Goal: Task Accomplishment & Management: Manage account settings

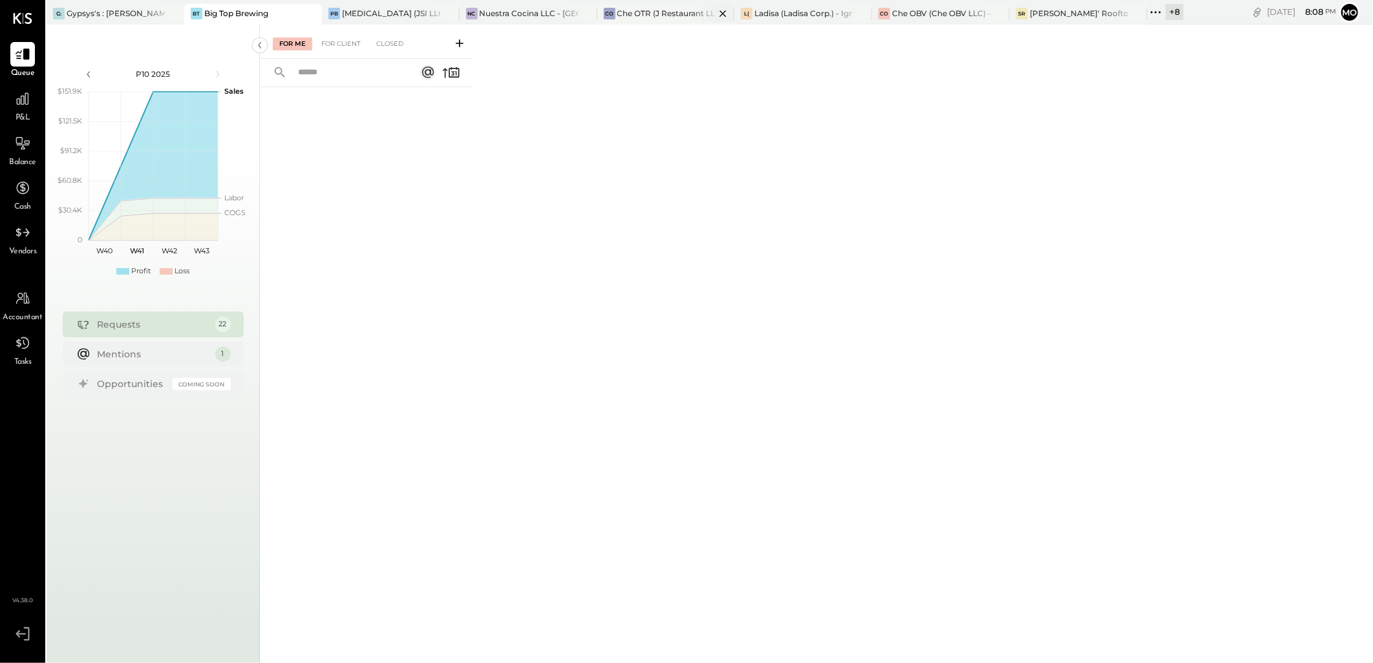
click at [658, 17] on div "Che OTR (J Restaurant LLC) - Ignite" at bounding box center [666, 13] width 98 height 11
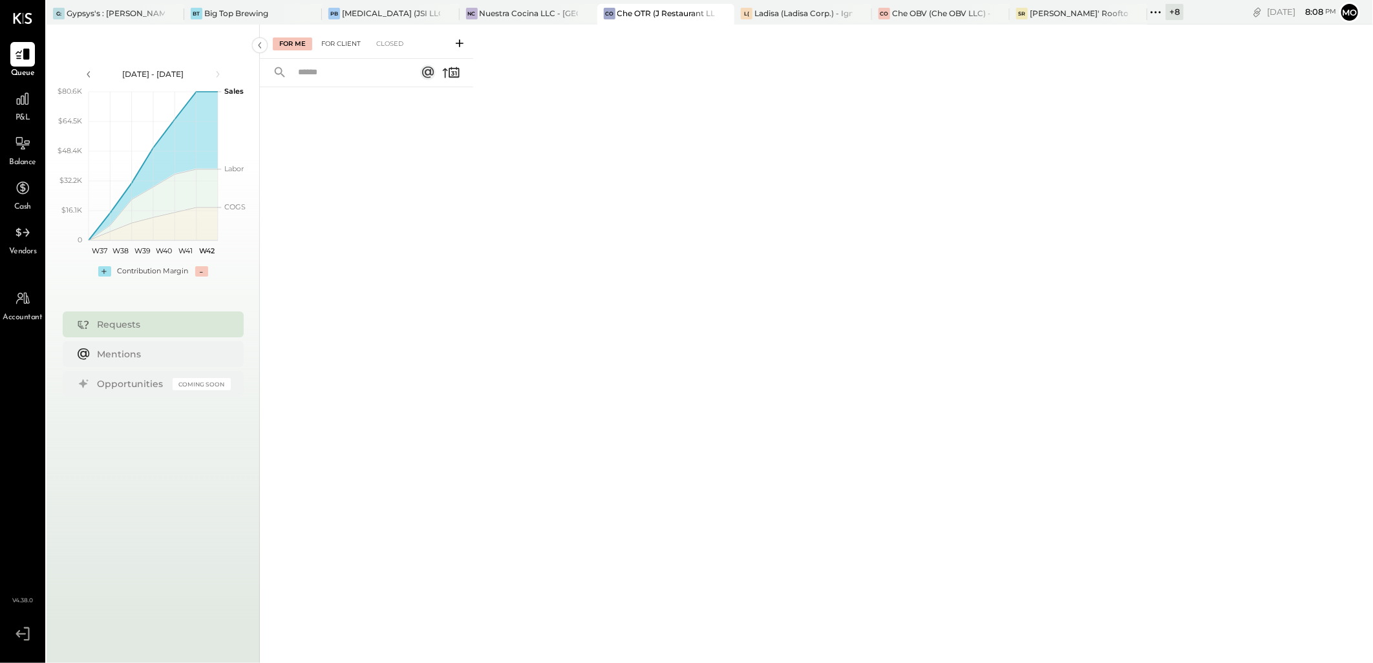
click at [348, 46] on div "For Client" at bounding box center [341, 43] width 52 height 13
click at [458, 45] on icon at bounding box center [459, 43] width 13 height 13
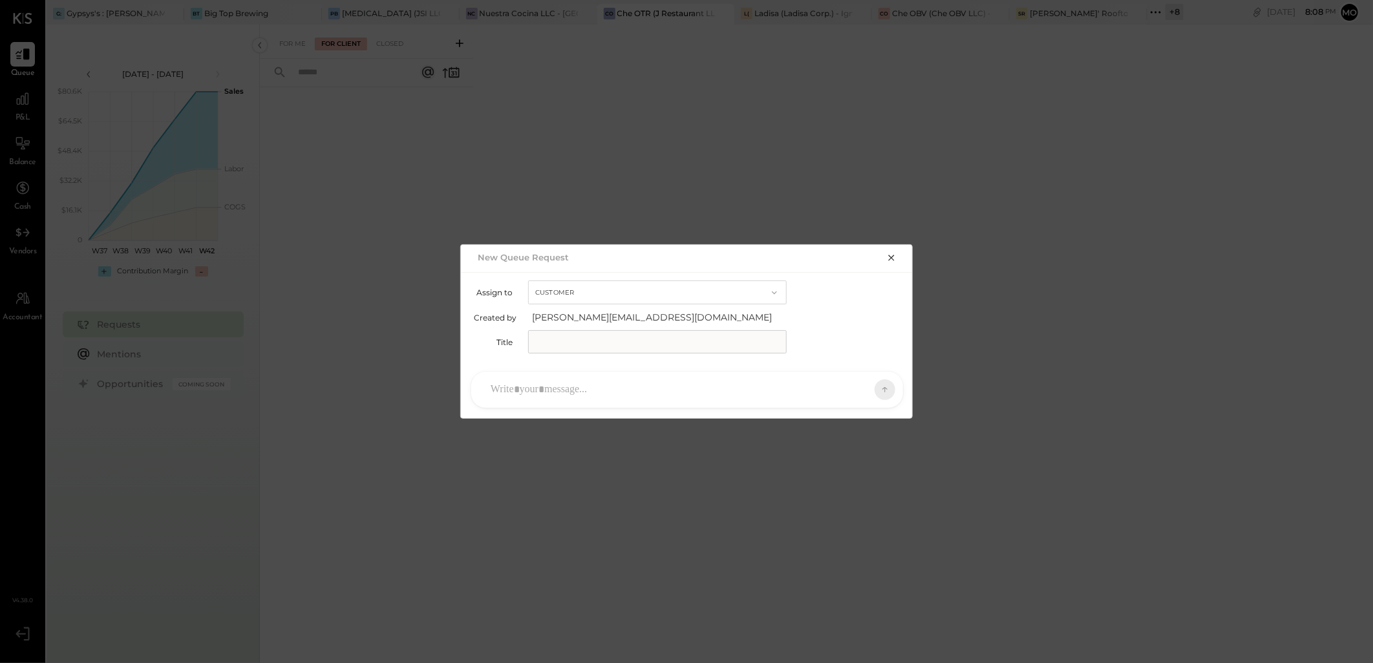
click at [592, 334] on input "text" at bounding box center [657, 341] width 259 height 23
type input "**********"
click at [550, 389] on div at bounding box center [675, 390] width 383 height 28
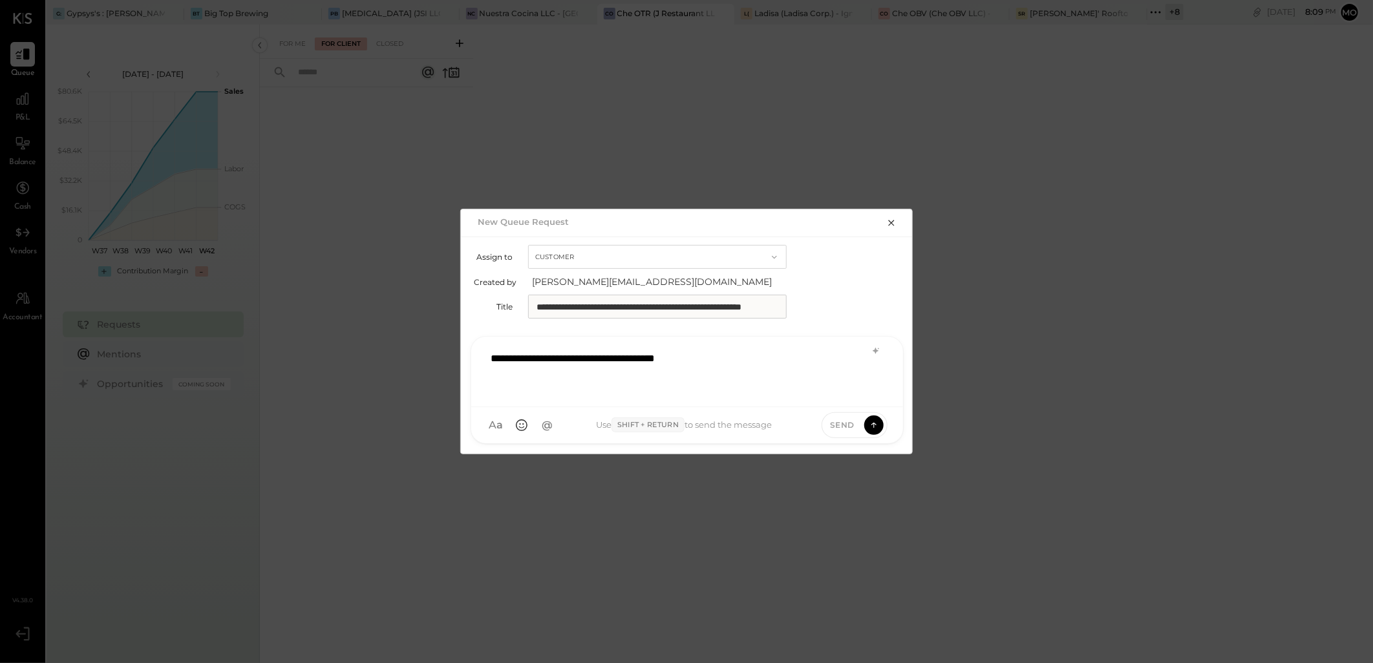
drag, startPoint x: 637, startPoint y: 360, endPoint x: 653, endPoint y: 360, distance: 16.2
click at [637, 359] on div "**********" at bounding box center [687, 371] width 406 height 52
click at [783, 356] on div "**********" at bounding box center [687, 371] width 406 height 52
drag, startPoint x: 674, startPoint y: 381, endPoint x: 766, endPoint y: 389, distance: 92.1
click at [674, 381] on div "**********" at bounding box center [687, 371] width 406 height 52
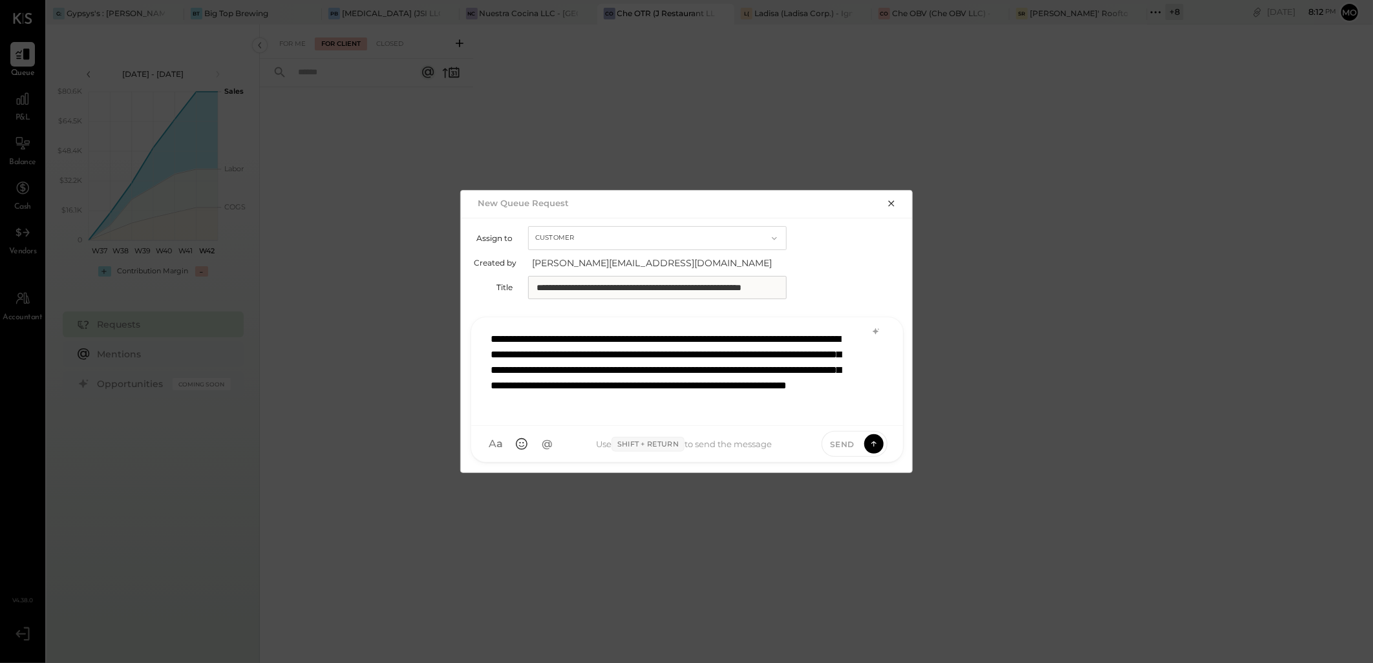
scroll to position [1, 0]
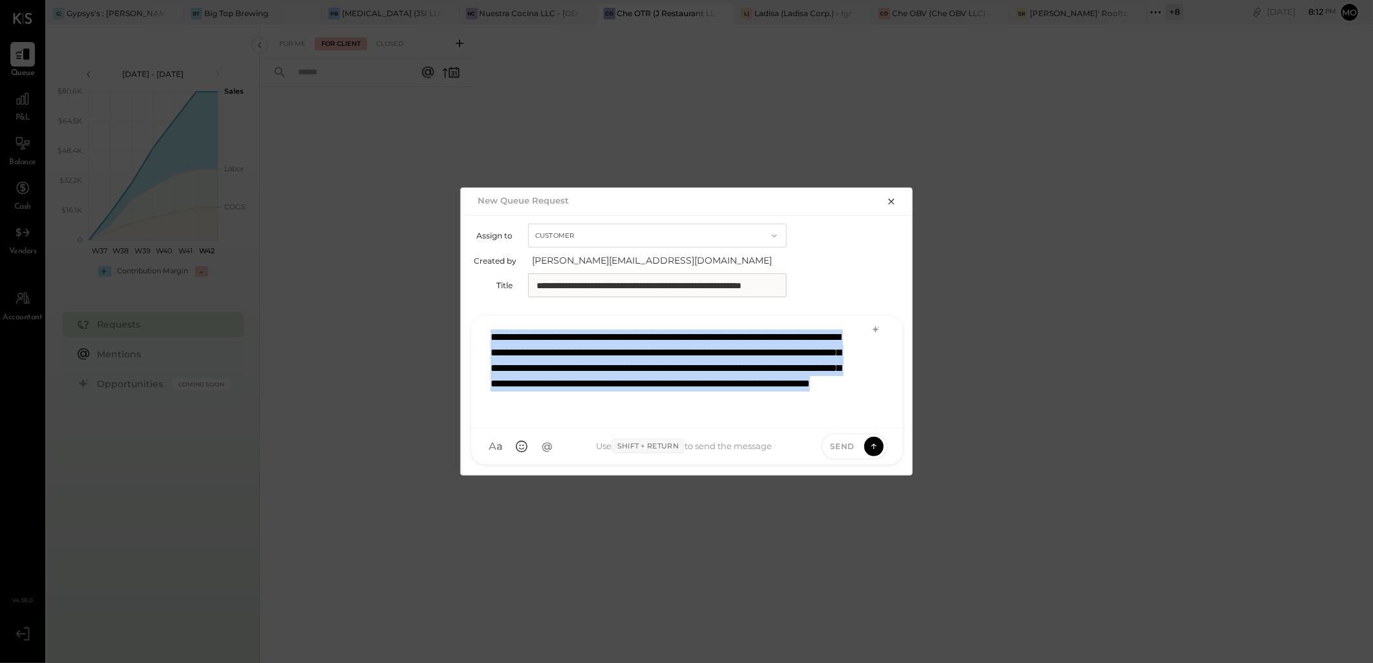
drag, startPoint x: 535, startPoint y: 389, endPoint x: 489, endPoint y: 331, distance: 74.5
click at [489, 331] on div "**********" at bounding box center [686, 371] width 405 height 97
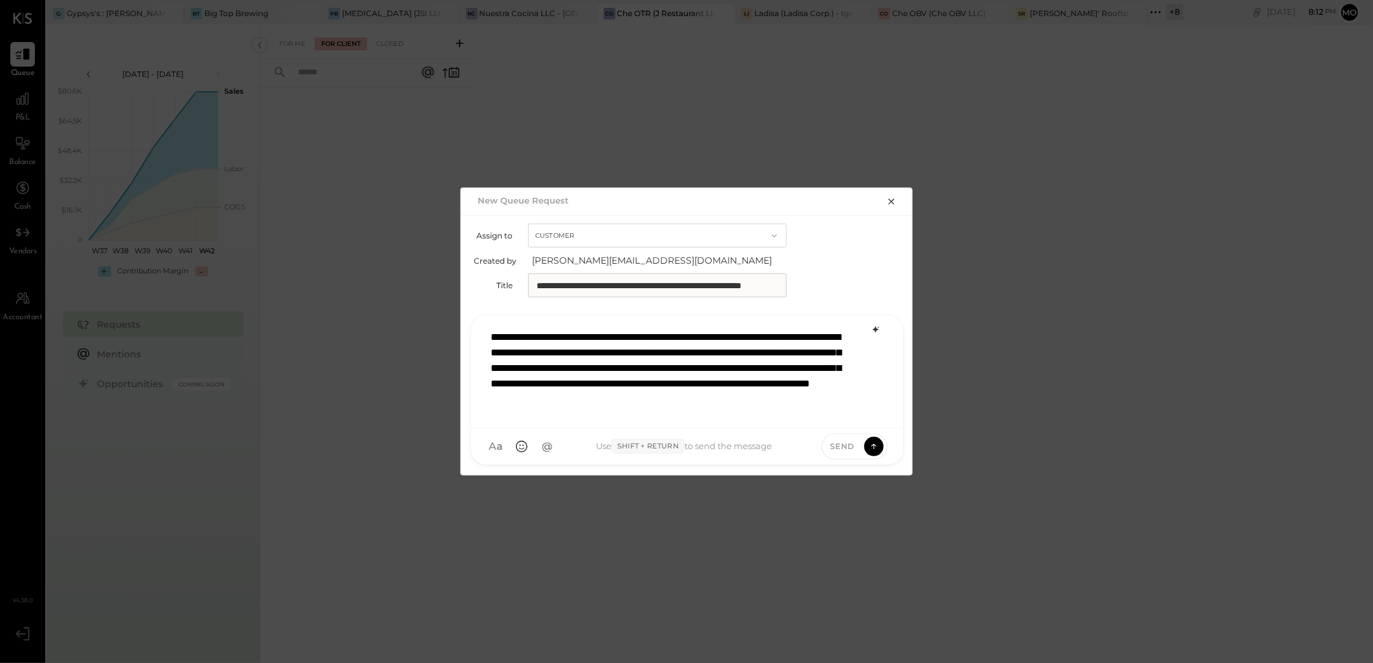
click at [875, 332] on icon at bounding box center [876, 329] width 6 height 6
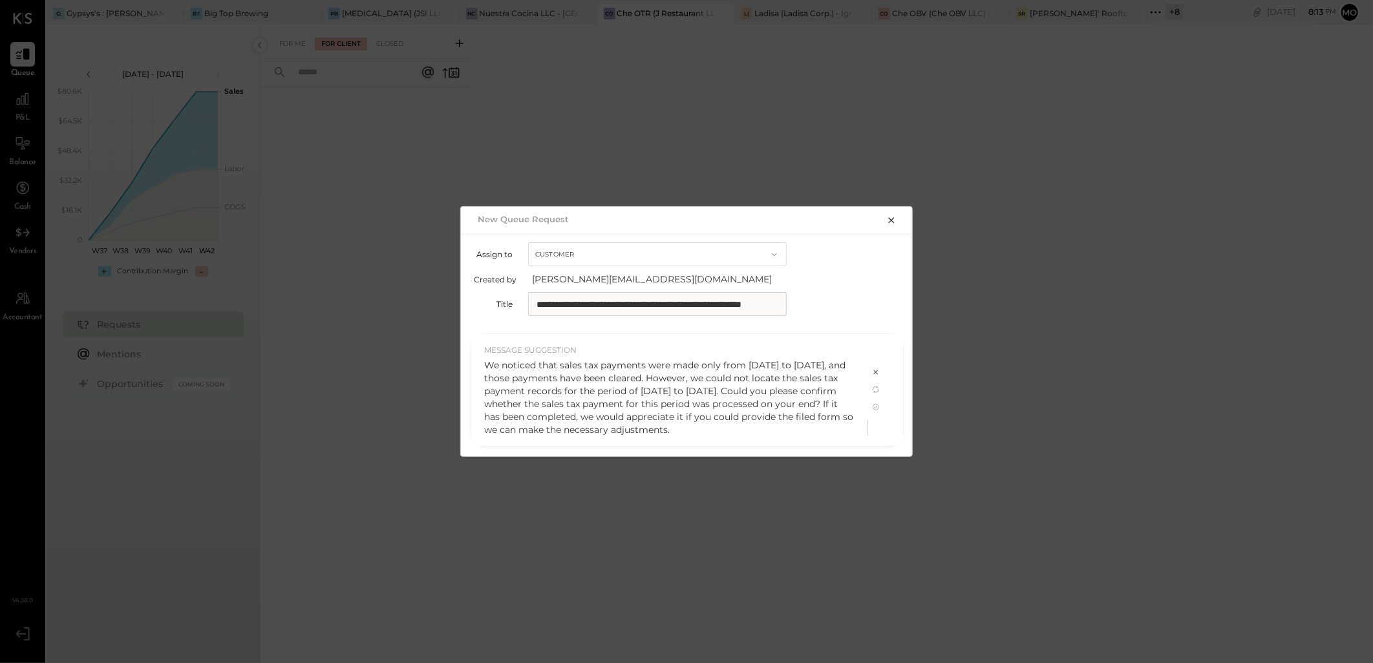
click at [661, 432] on p "We noticed that sales tax payments were made only from [DATE] to [DATE], and th…" at bounding box center [669, 398] width 371 height 78
click at [879, 408] on icon at bounding box center [876, 407] width 10 height 10
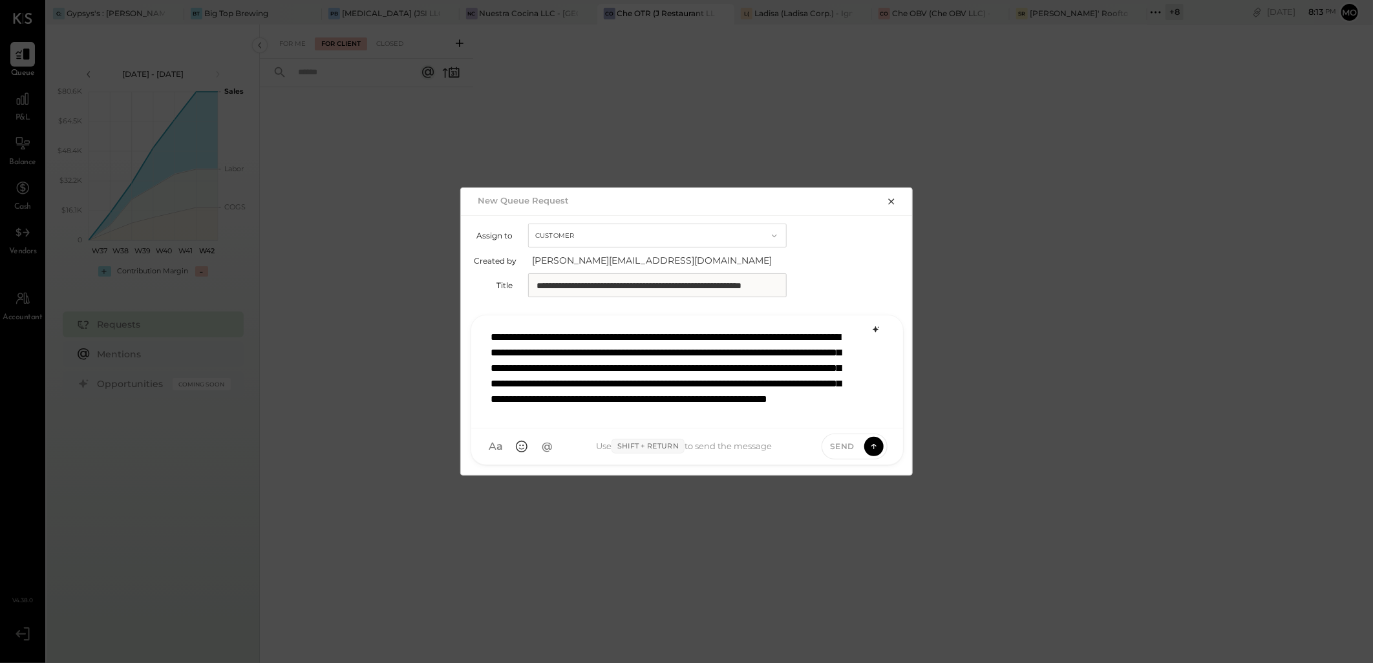
scroll to position [2, 0]
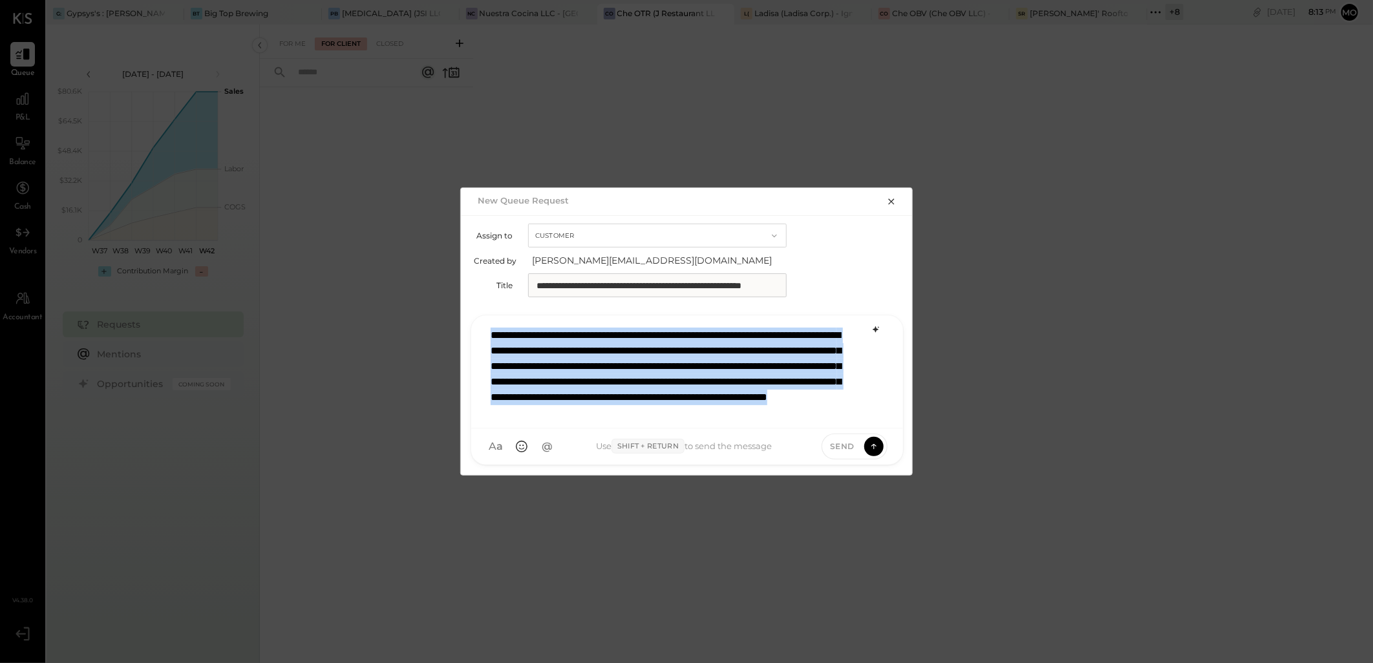
drag, startPoint x: 491, startPoint y: 332, endPoint x: 783, endPoint y: 517, distance: 345.2
click at [783, 517] on div "**********" at bounding box center [686, 331] width 1373 height 663
copy p "**********"
click at [825, 412] on p "**********" at bounding box center [671, 382] width 360 height 109
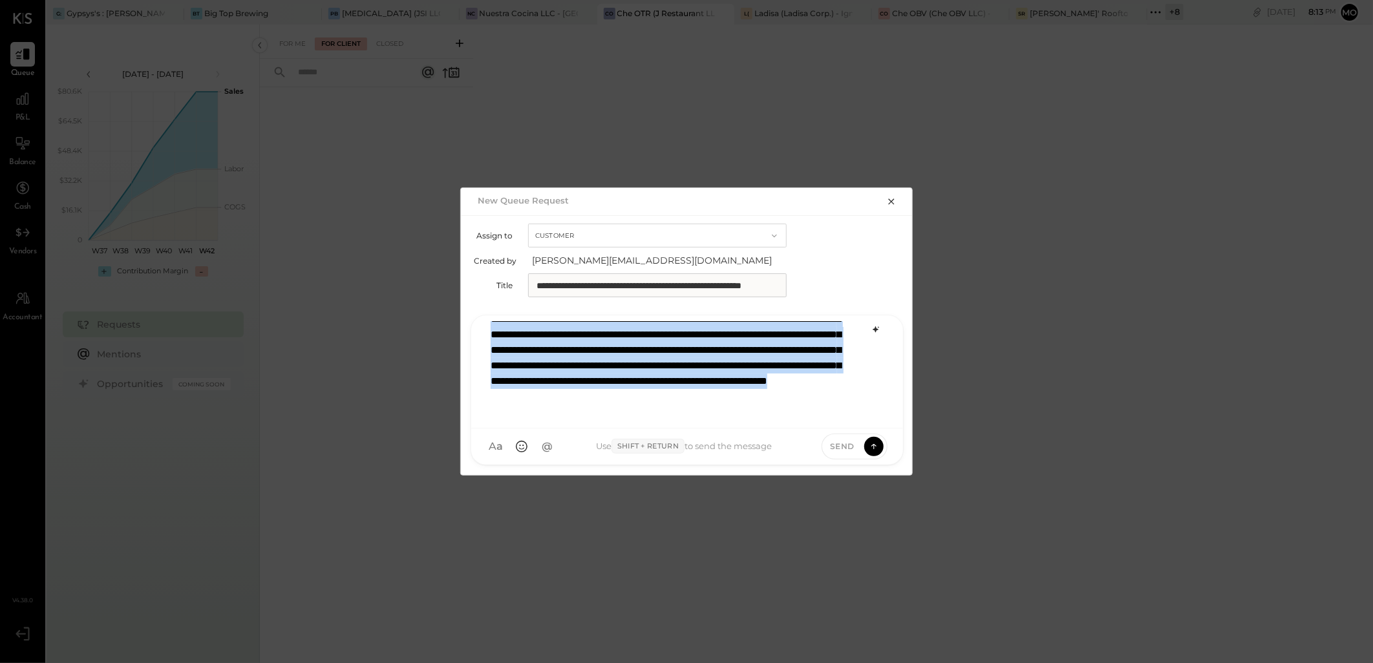
scroll to position [0, 0]
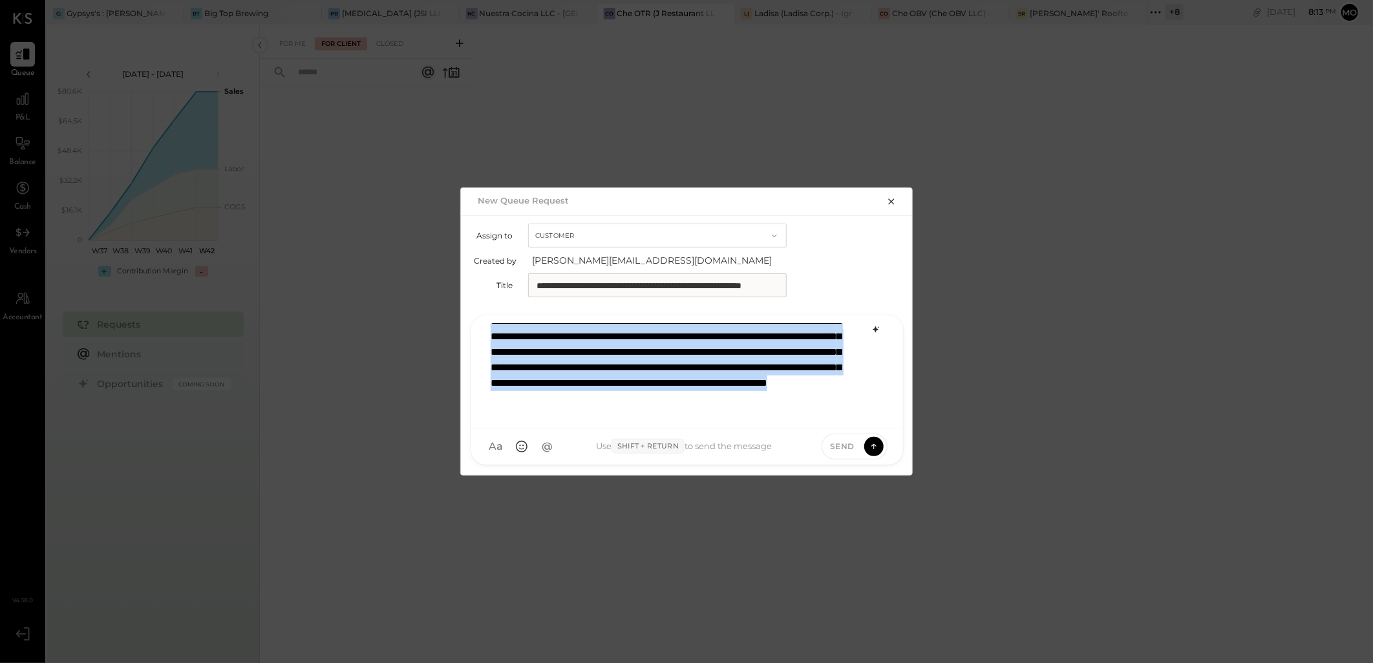
drag, startPoint x: 688, startPoint y: 409, endPoint x: 421, endPoint y: 282, distance: 295.2
click at [421, 282] on div "**********" at bounding box center [686, 331] width 1373 height 663
copy p "**********"
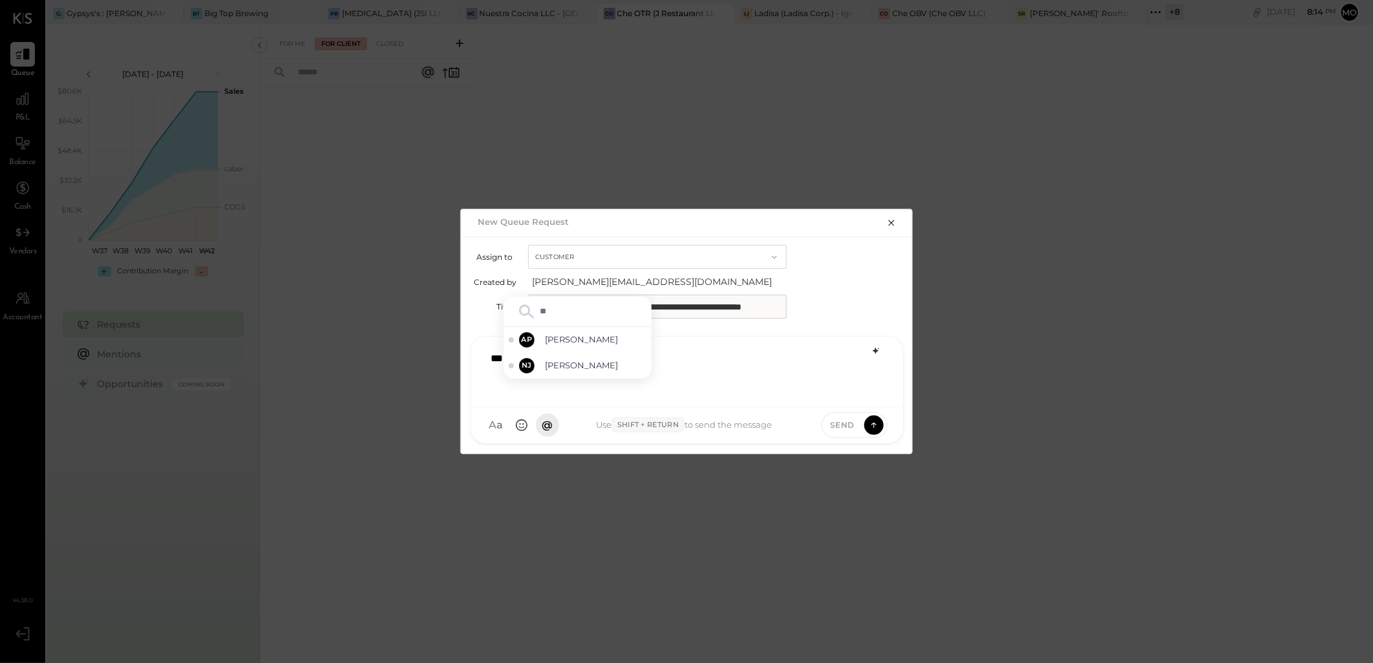
type input "*"
type input "**"
click at [576, 335] on span "jpennells" at bounding box center [595, 340] width 101 height 12
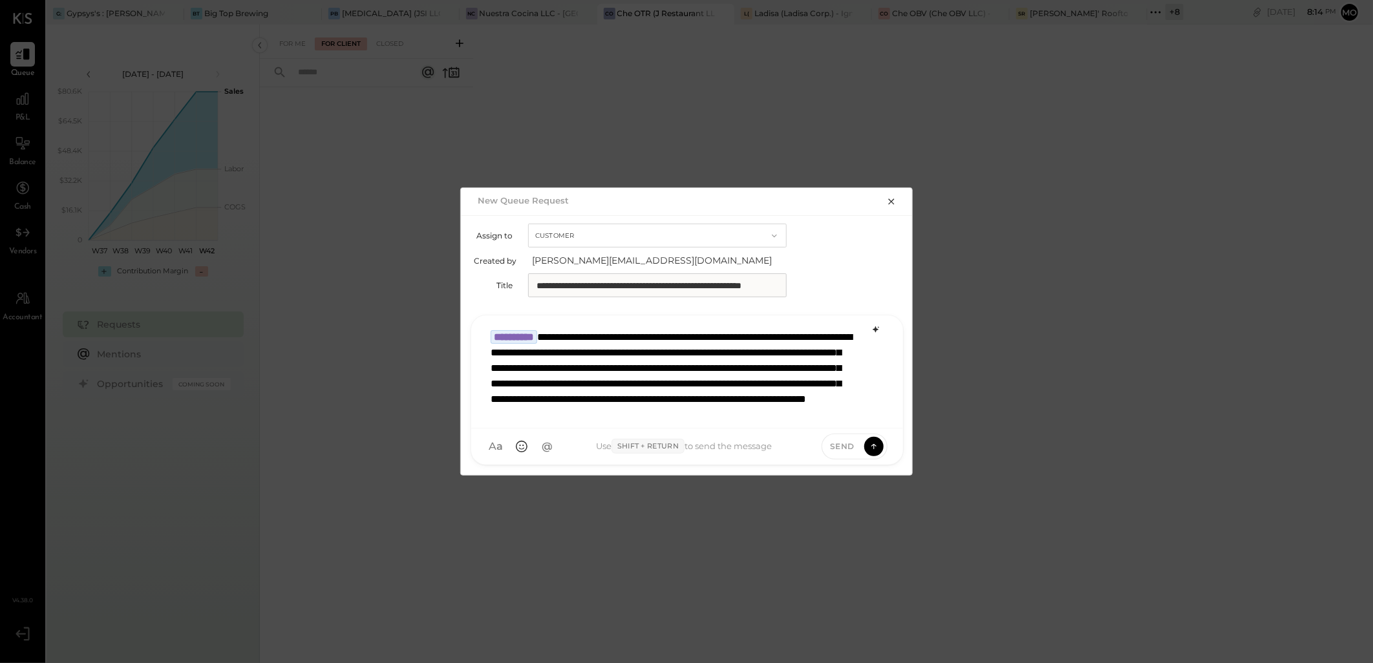
scroll to position [2, 0]
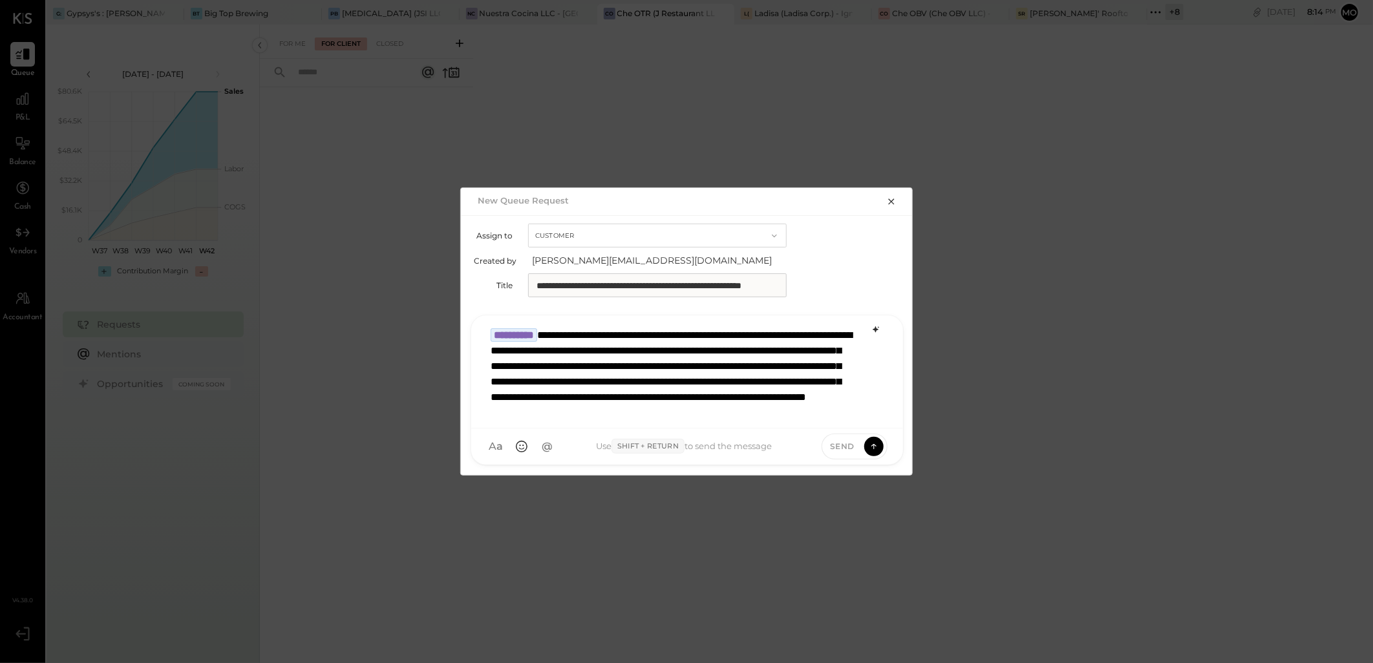
click at [869, 412] on div "**********" at bounding box center [686, 369] width 405 height 97
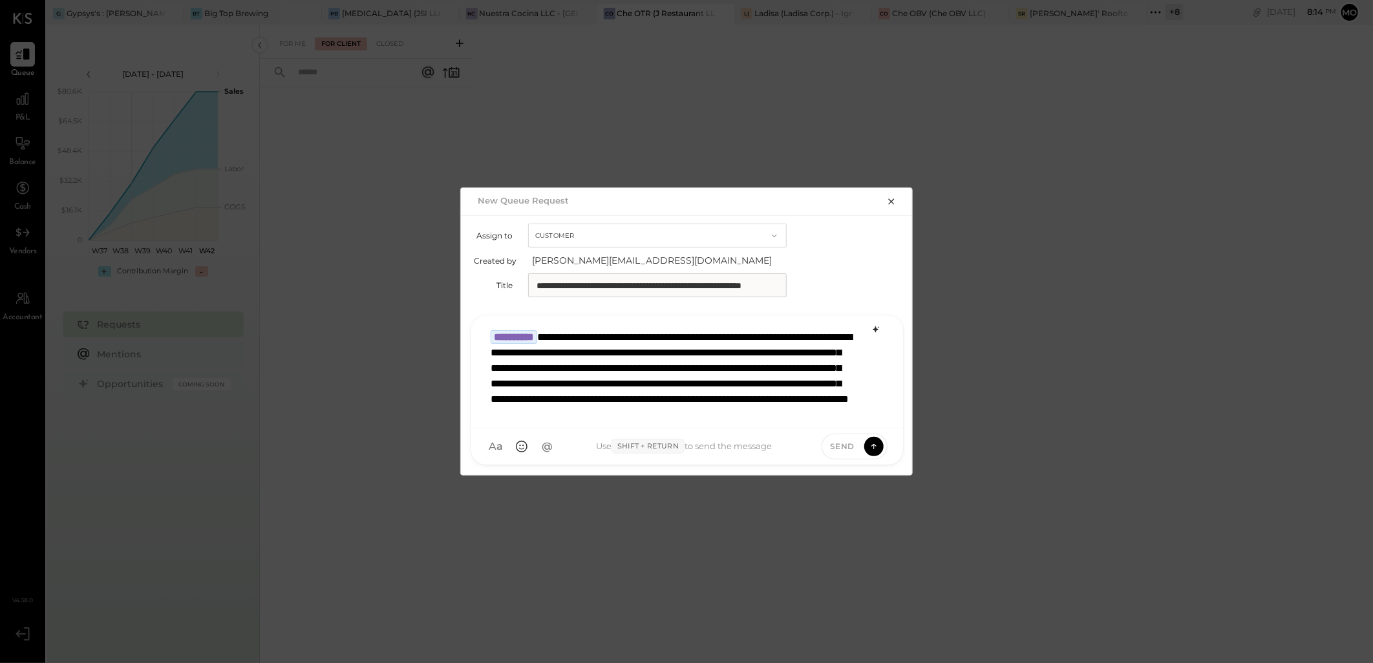
click at [771, 279] on input "**********" at bounding box center [657, 284] width 259 height 23
click at [873, 443] on icon at bounding box center [874, 446] width 12 height 13
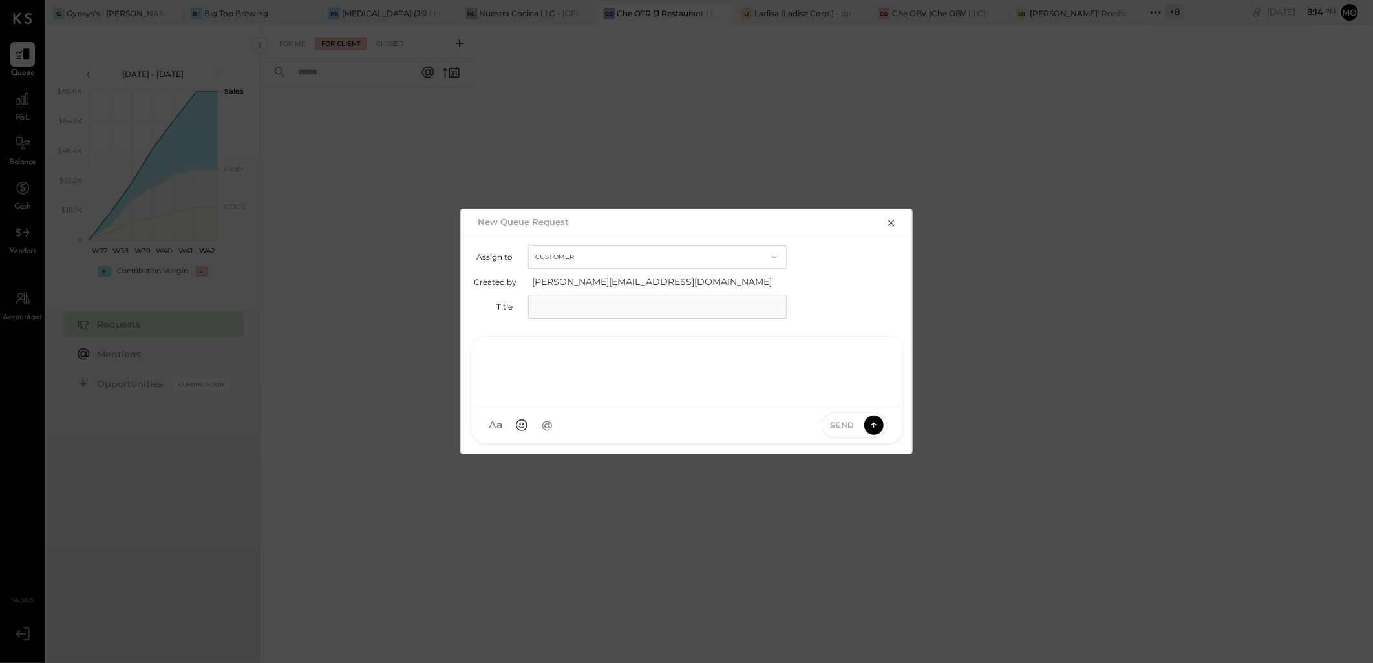
scroll to position [0, 0]
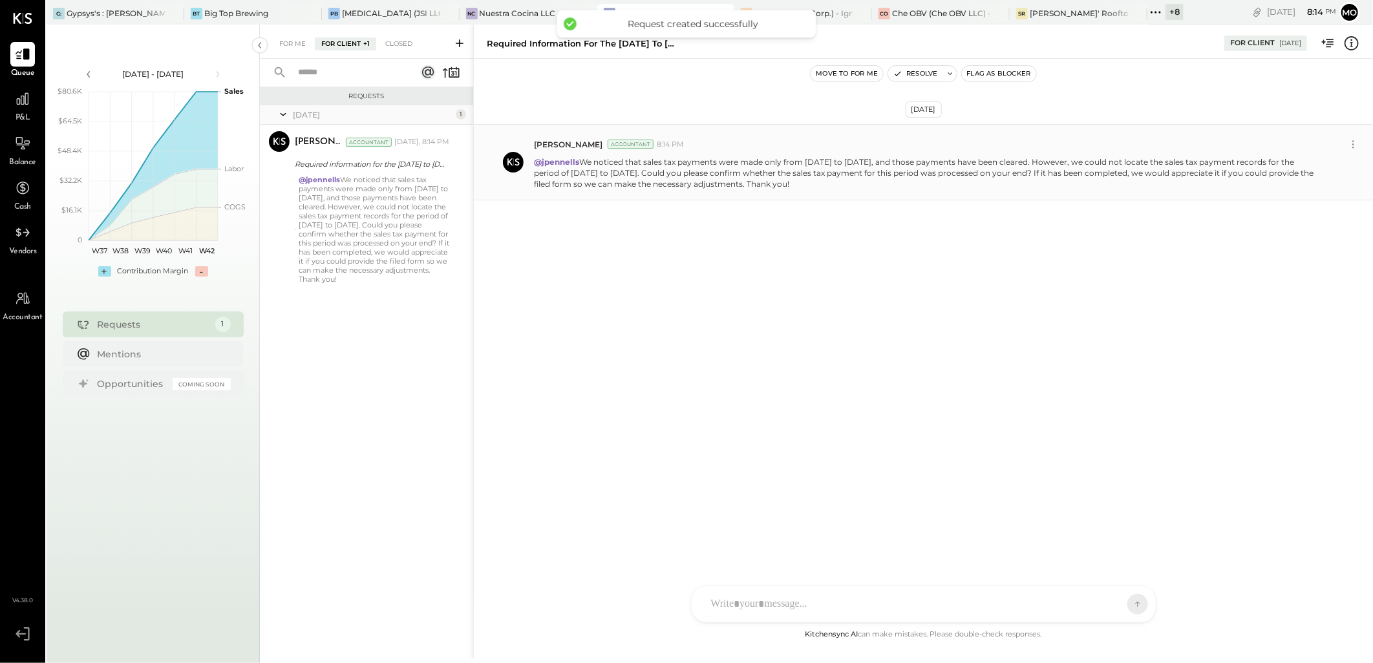
drag, startPoint x: 984, startPoint y: 72, endPoint x: 1032, endPoint y: 140, distance: 83.0
click at [984, 72] on button "Flag as Blocker" at bounding box center [999, 74] width 74 height 16
click at [755, 575] on div at bounding box center [924, 550] width 438 height 52
click at [745, 600] on icon at bounding box center [742, 605] width 14 height 14
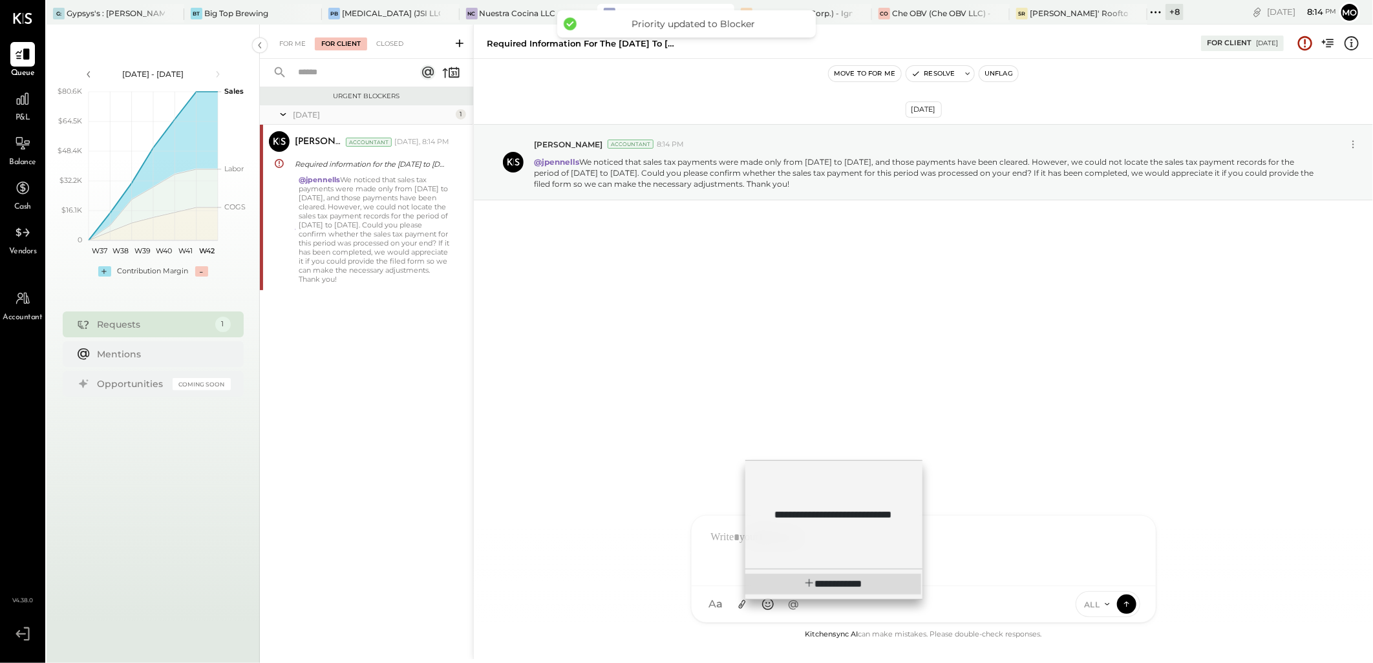
click at [844, 591] on div "**********" at bounding box center [833, 584] width 176 height 21
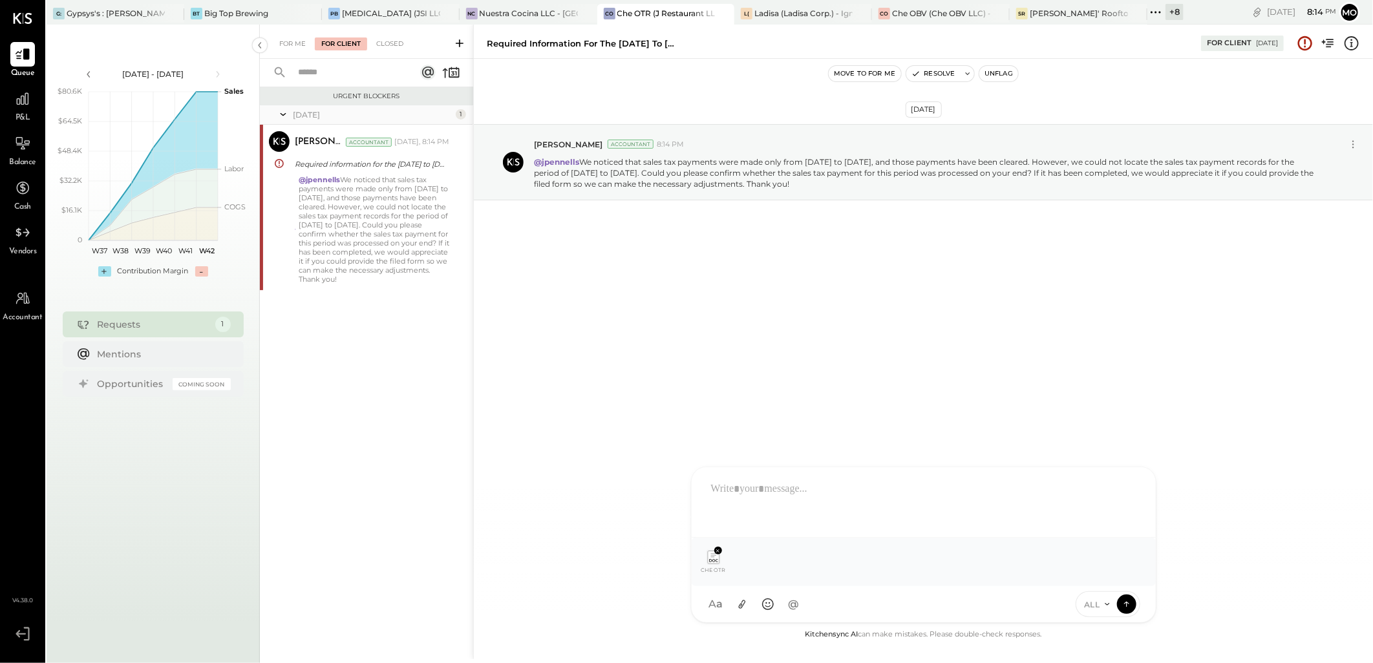
click at [1129, 600] on icon at bounding box center [1127, 604] width 12 height 13
click at [1119, 603] on button at bounding box center [1126, 604] width 19 height 19
click at [1133, 602] on button at bounding box center [1126, 604] width 19 height 19
click at [758, 494] on div at bounding box center [924, 501] width 438 height 52
click at [1123, 603] on icon at bounding box center [1127, 603] width 12 height 13
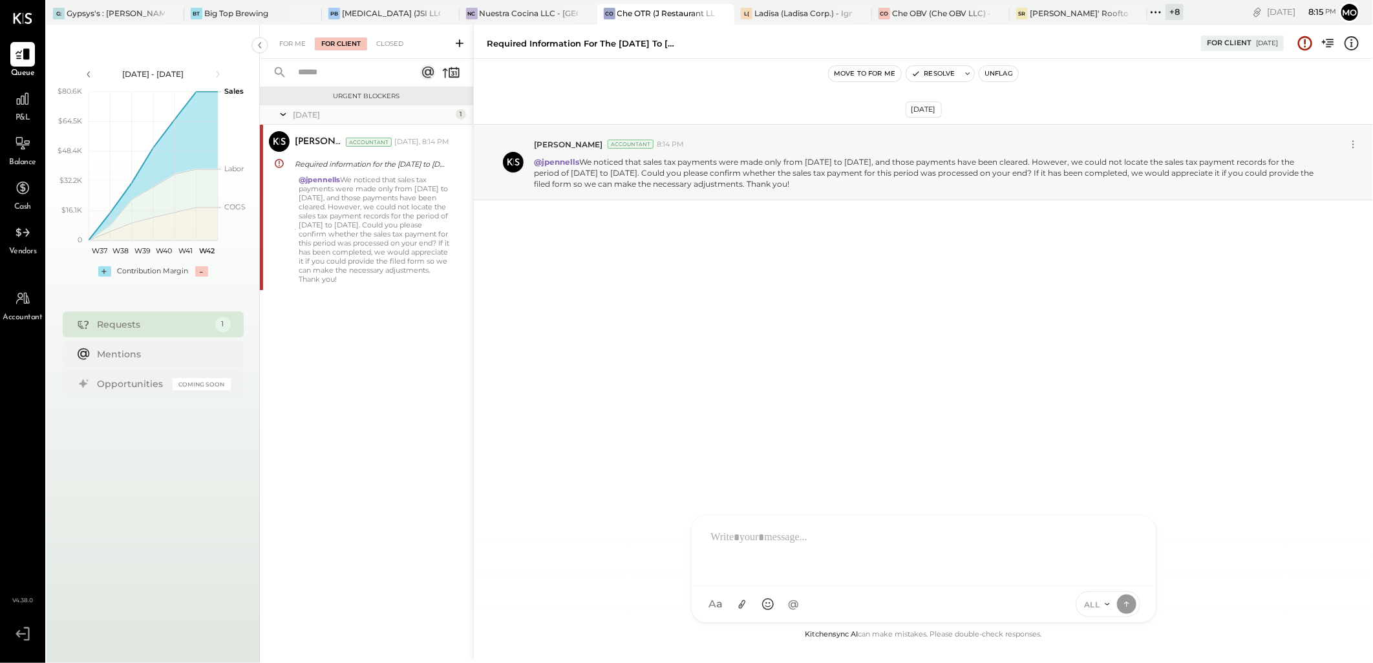
click at [778, 539] on div at bounding box center [924, 550] width 438 height 52
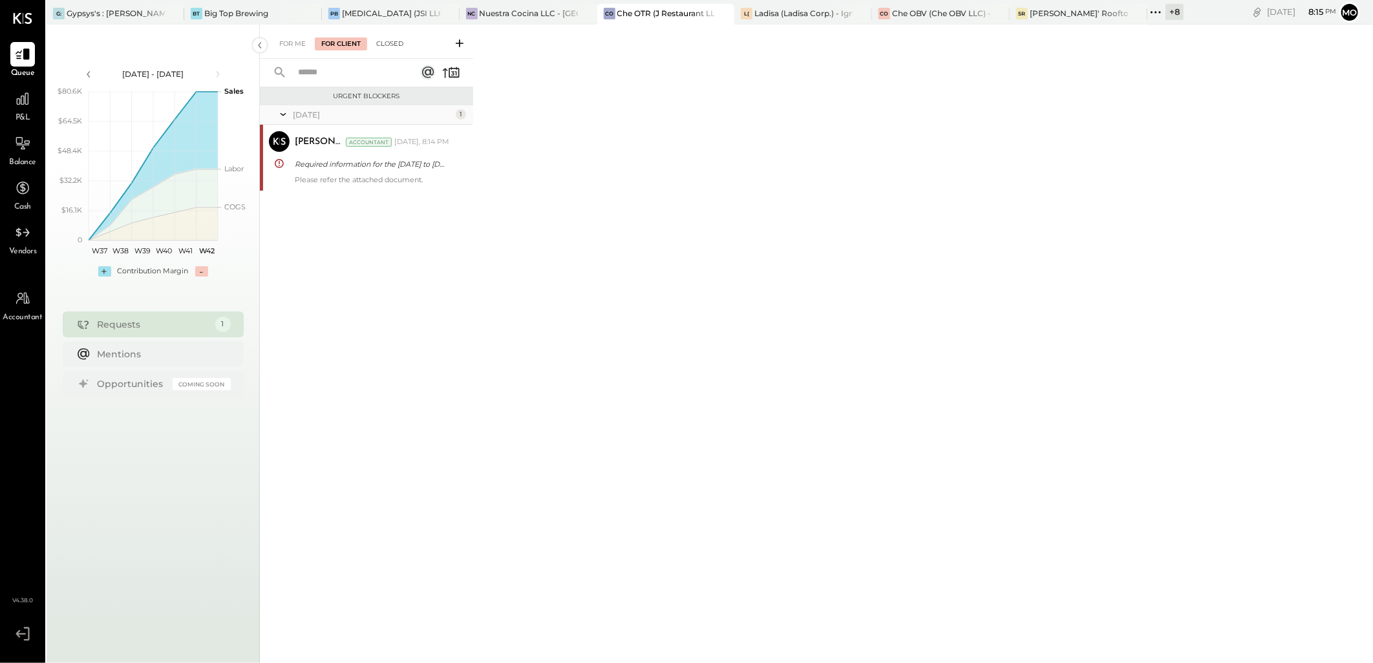
click at [380, 42] on div "Closed" at bounding box center [390, 43] width 40 height 13
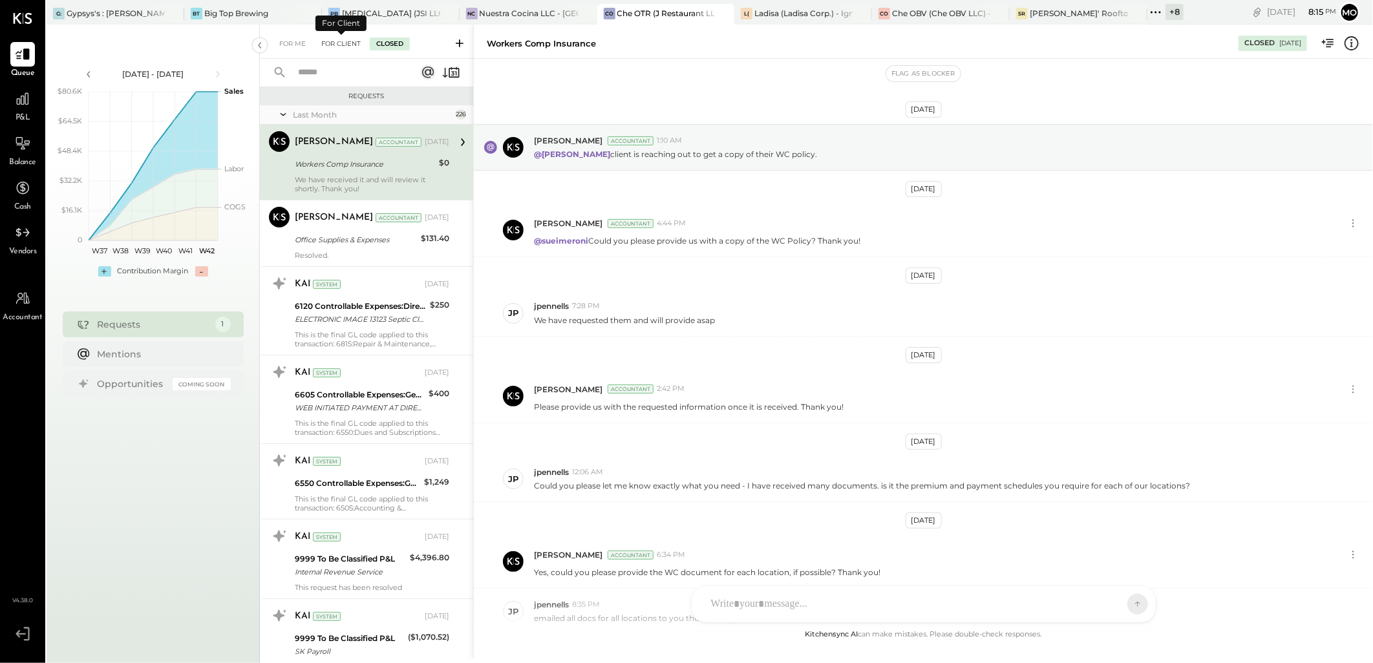
scroll to position [191, 0]
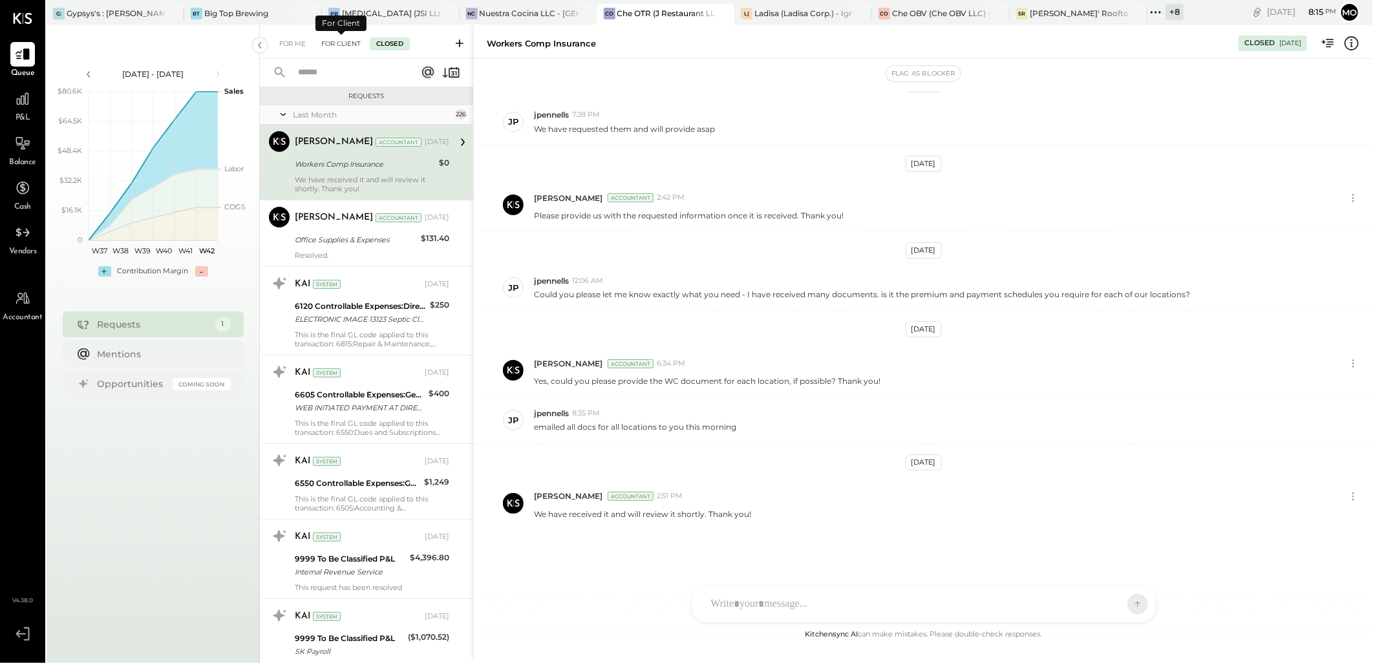
click at [337, 37] on div "For Client" at bounding box center [341, 43] width 52 height 13
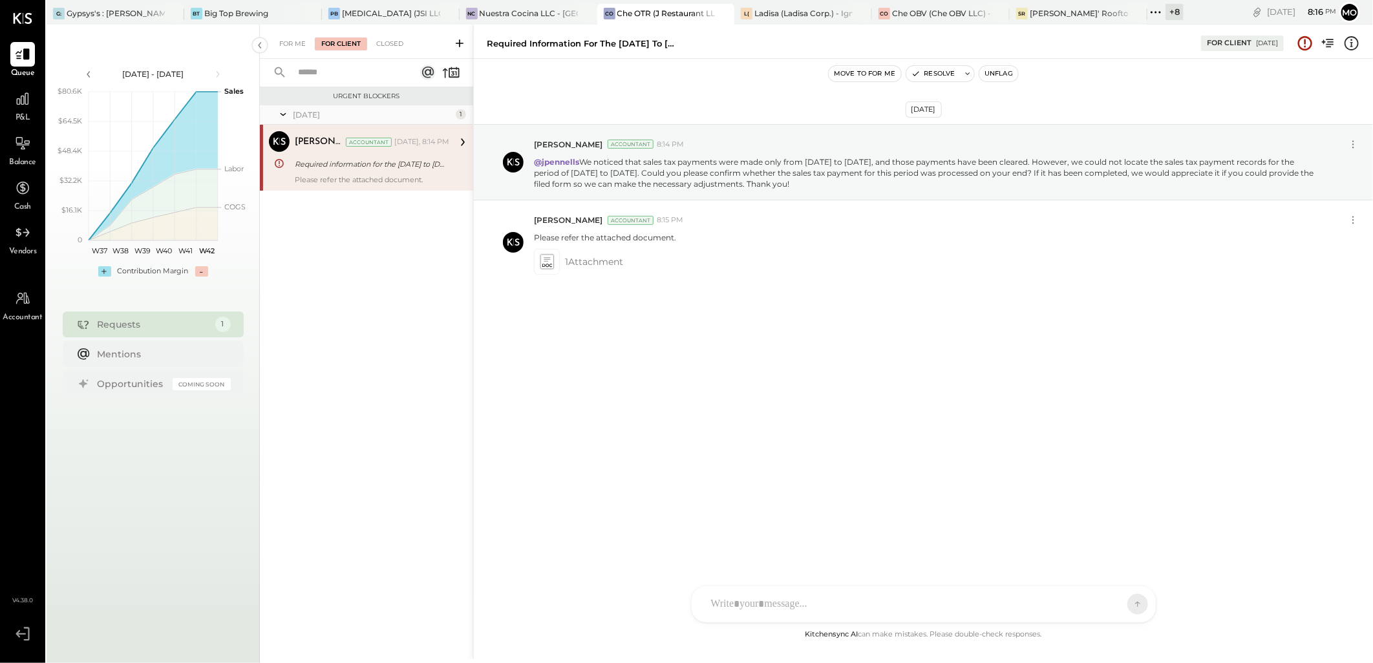
click at [17, 112] on span "P&L" at bounding box center [23, 118] width 15 height 12
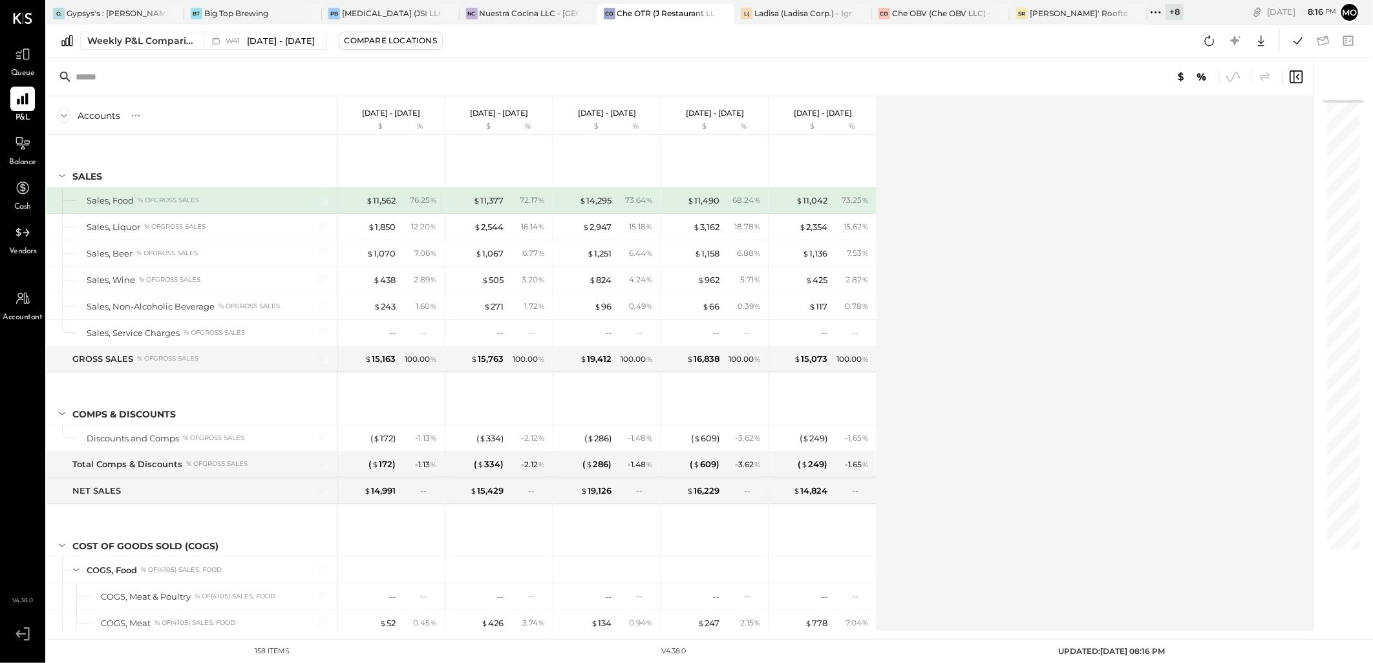
click at [220, 56] on div "Weekly P&L Comparison W41 [DATE] - [DATE] Compare Locations Google Sheets Excel" at bounding box center [710, 41] width 1326 height 33
click at [217, 37] on icon at bounding box center [215, 40] width 7 height 7
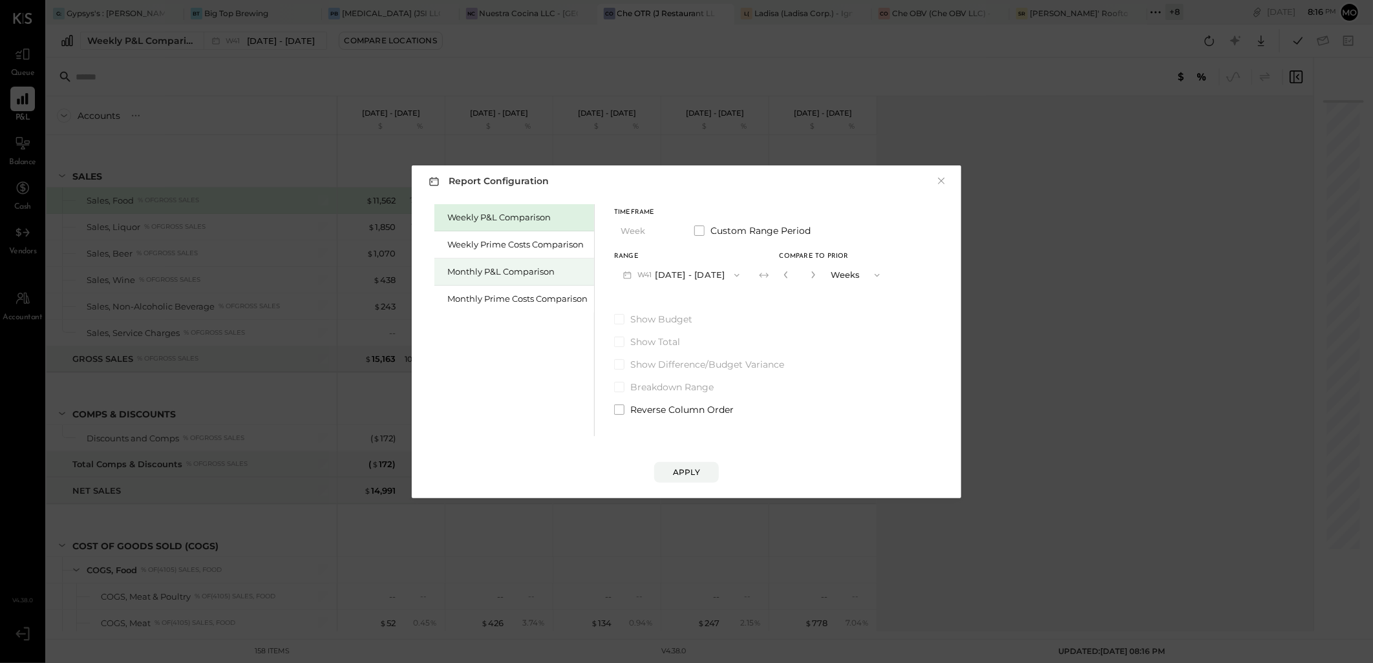
click at [487, 269] on div "Monthly P&L Comparison" at bounding box center [517, 272] width 140 height 12
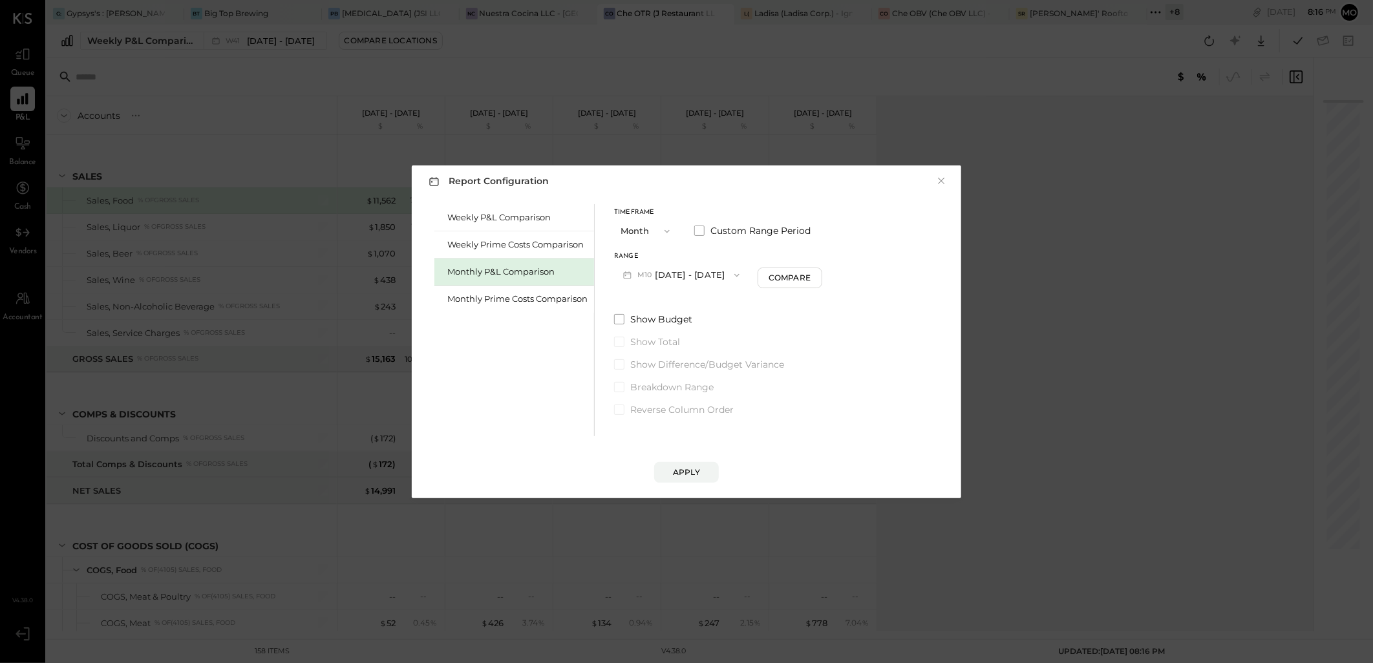
click at [713, 272] on button "M10 [DATE] - [DATE]" at bounding box center [681, 275] width 134 height 24
click at [676, 306] on span "[DATE] - [DATE]" at bounding box center [676, 303] width 61 height 11
click at [774, 283] on button "Compare" at bounding box center [791, 278] width 65 height 21
click at [811, 275] on icon "button" at bounding box center [815, 275] width 8 height 8
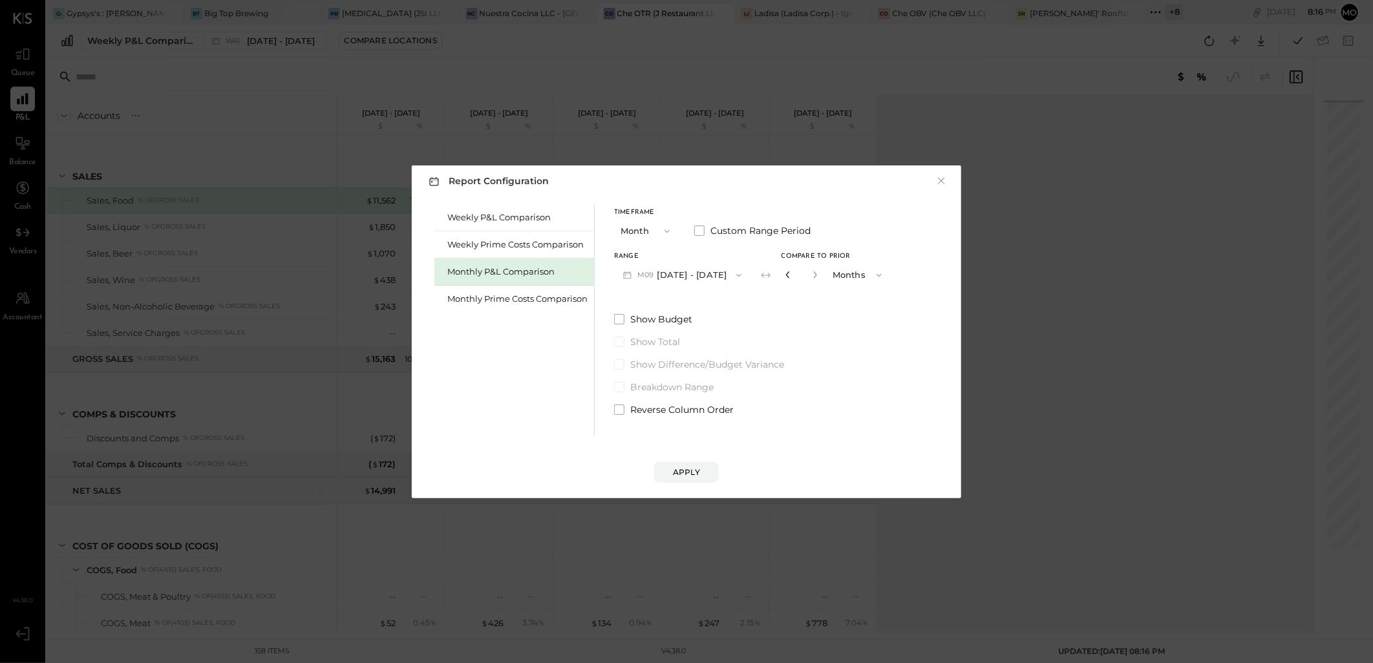
click at [784, 273] on icon "button" at bounding box center [788, 275] width 8 height 8
type input "*"
click at [688, 469] on div "Apply" at bounding box center [686, 472] width 27 height 11
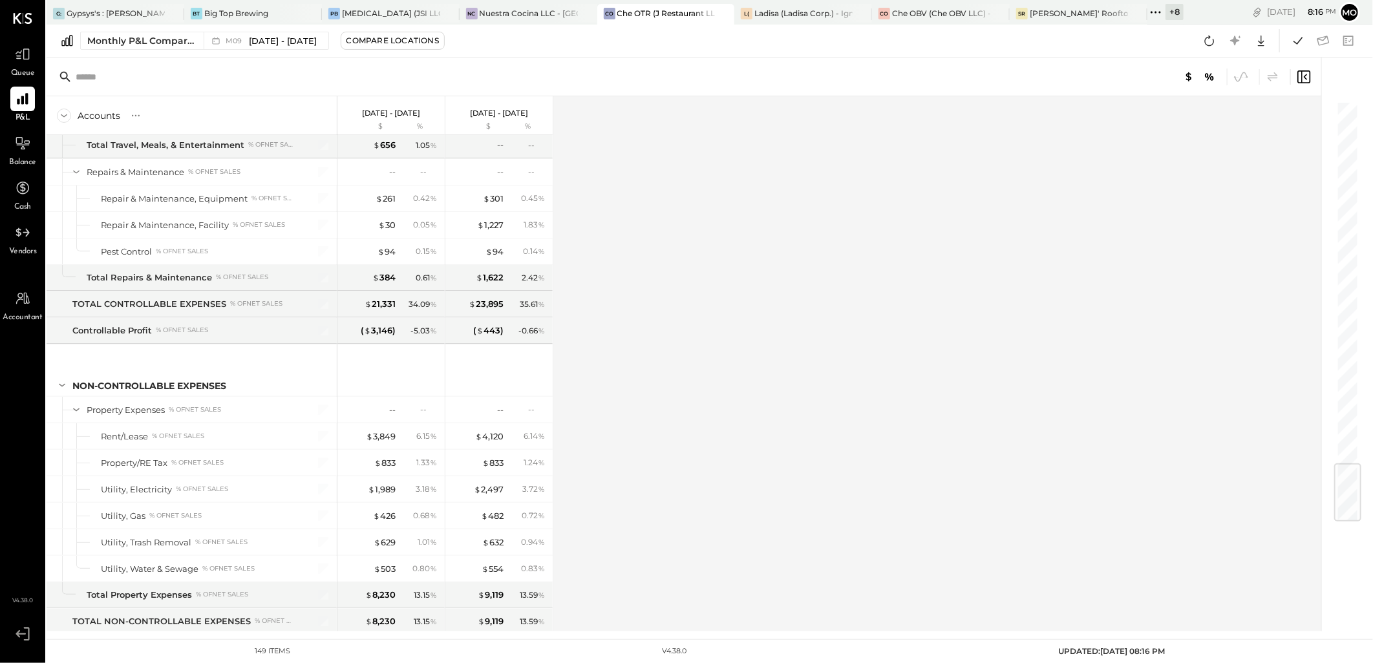
scroll to position [3090, 0]
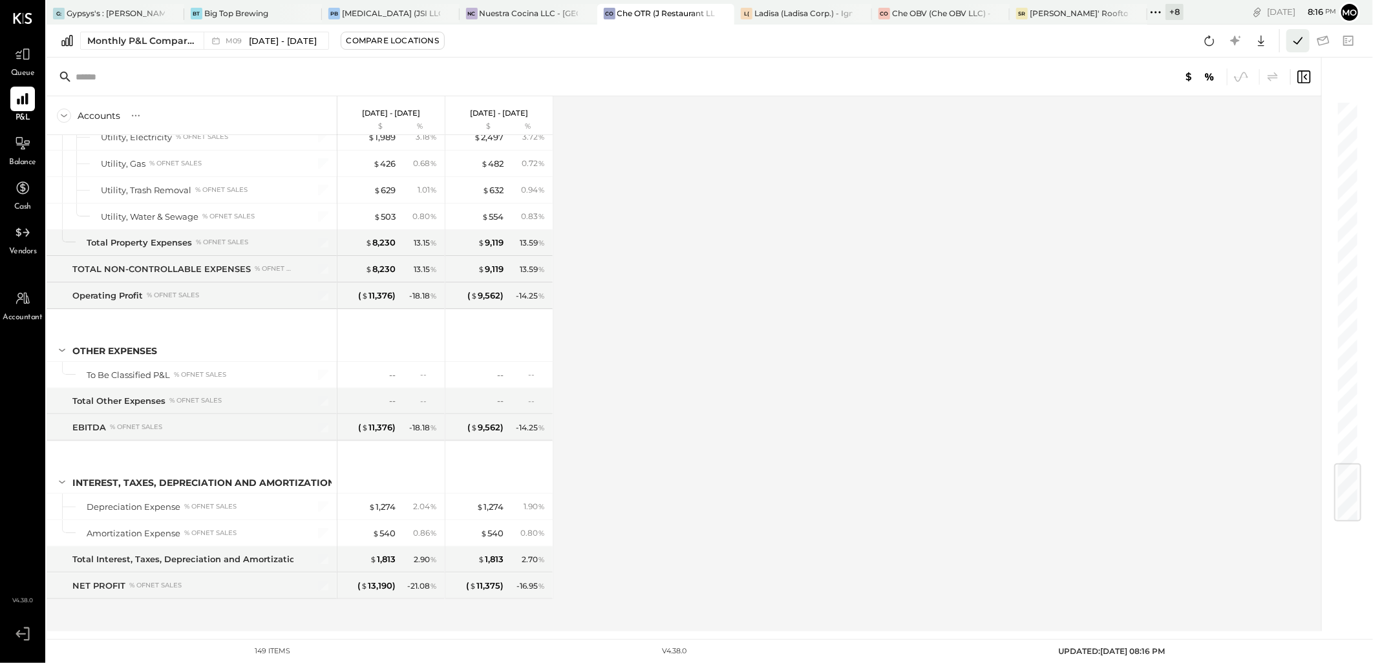
click at [1298, 41] on icon at bounding box center [1297, 40] width 17 height 17
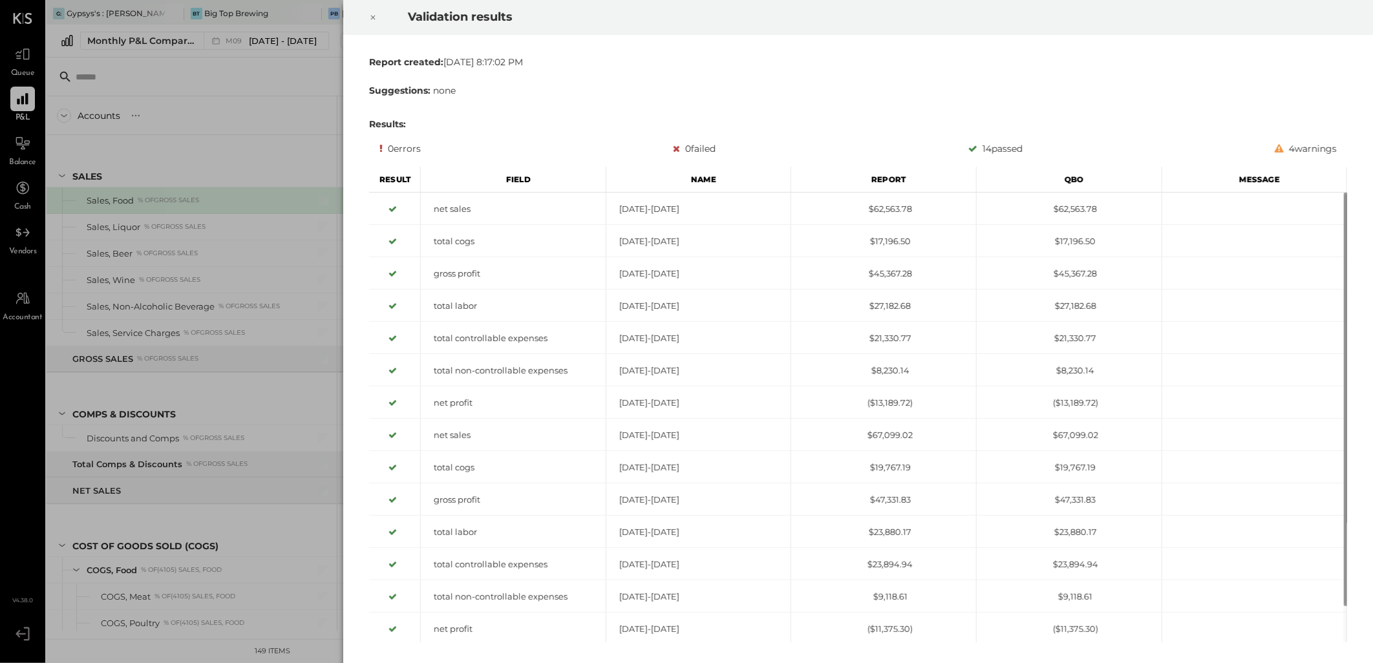
click at [376, 16] on icon at bounding box center [373, 18] width 8 height 16
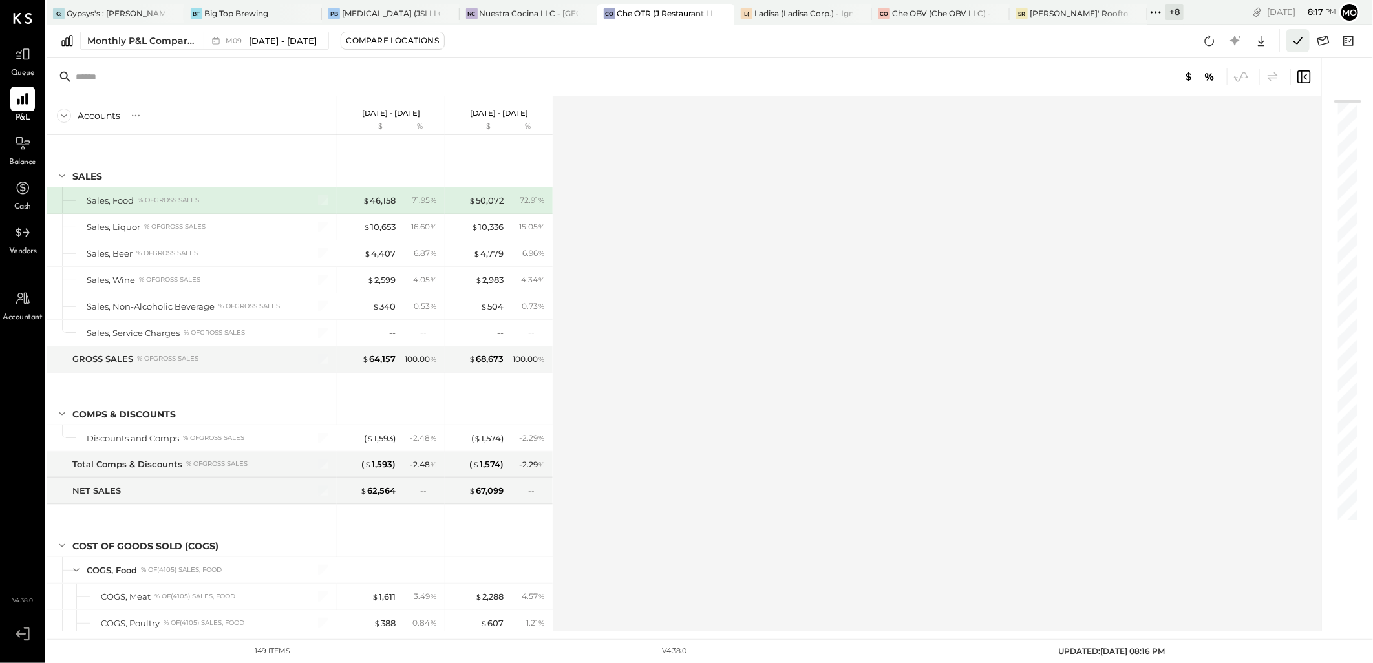
click at [1293, 37] on icon at bounding box center [1297, 40] width 17 height 17
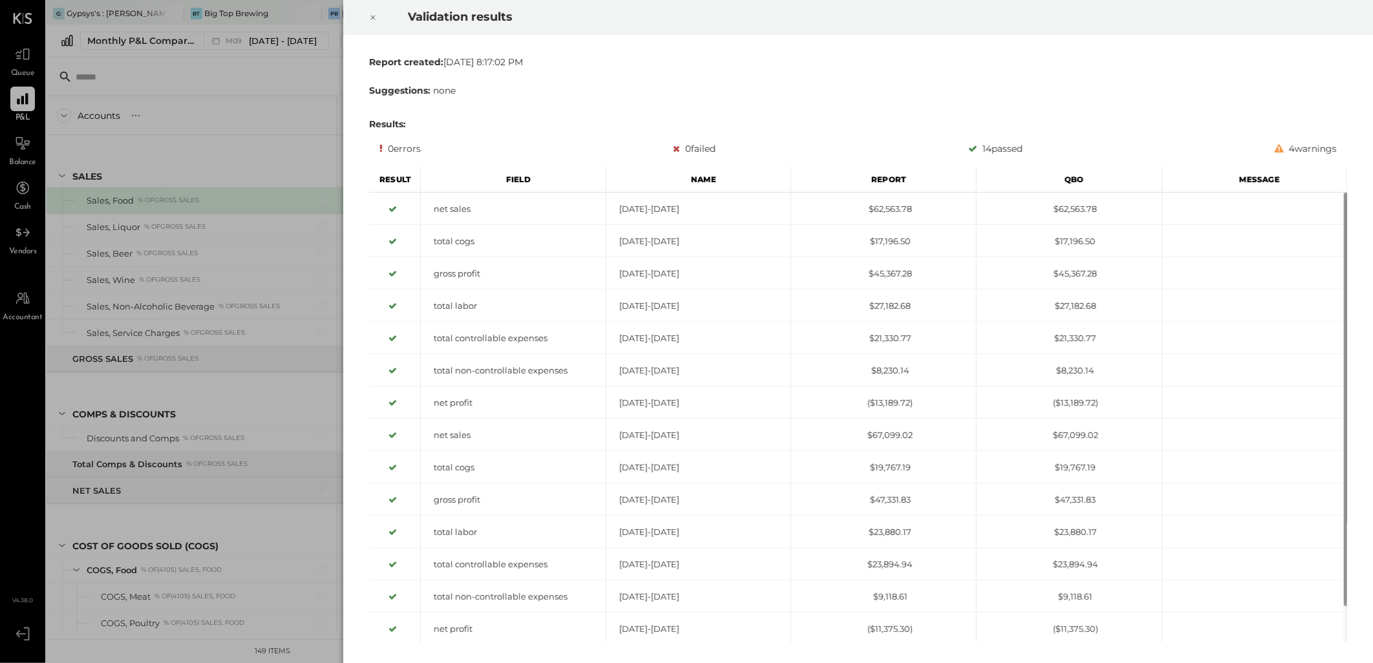
click at [370, 19] on icon at bounding box center [373, 18] width 8 height 16
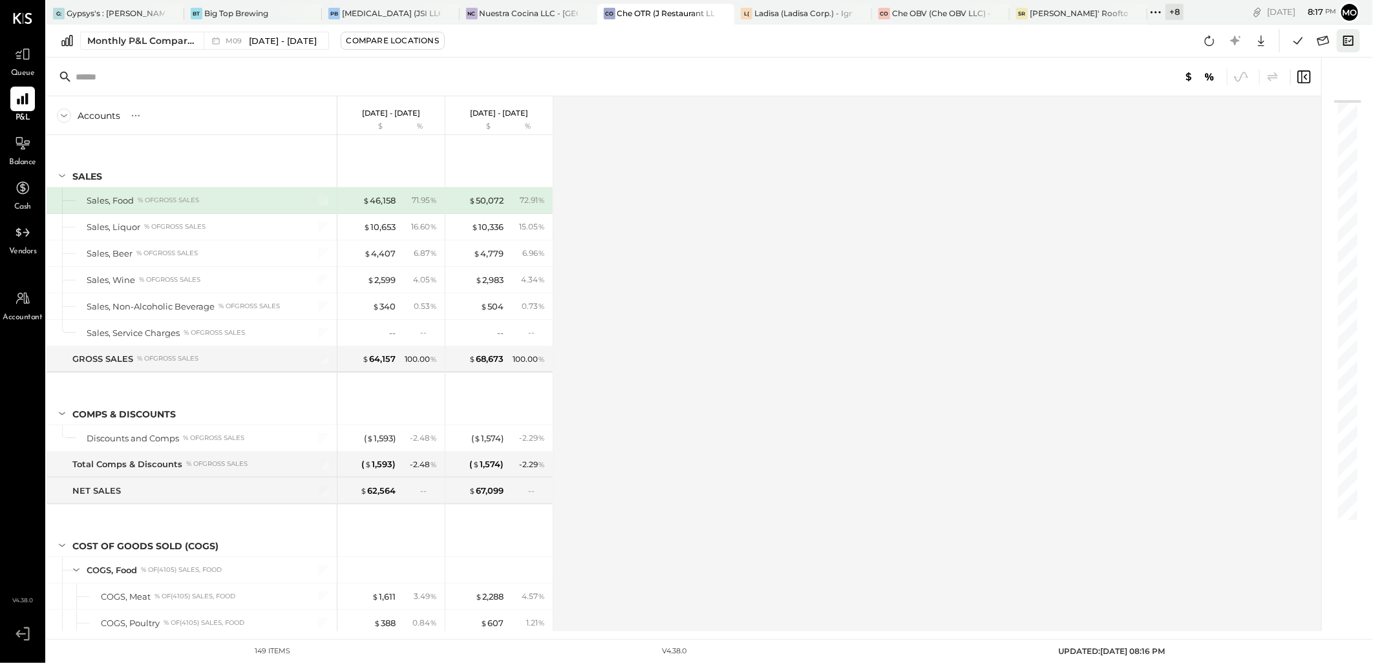
click at [1348, 40] on icon at bounding box center [1348, 40] width 17 height 17
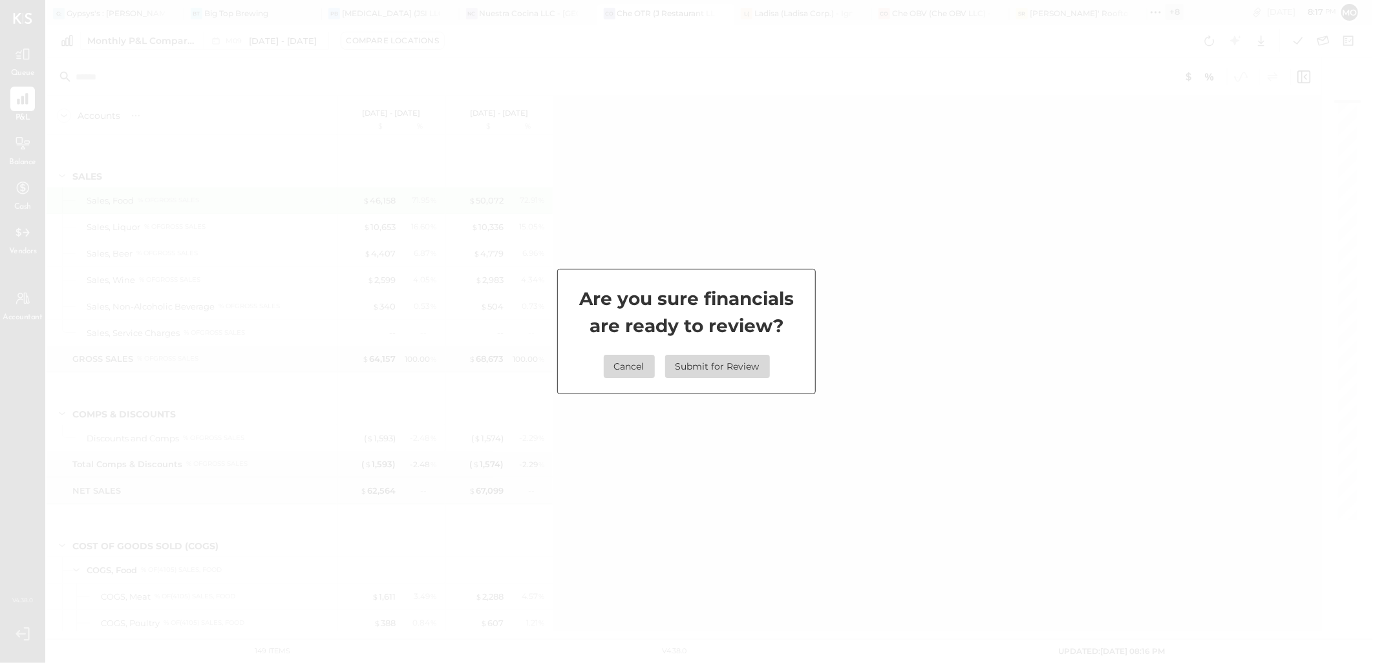
click at [705, 367] on button "Submit for Review" at bounding box center [717, 366] width 105 height 23
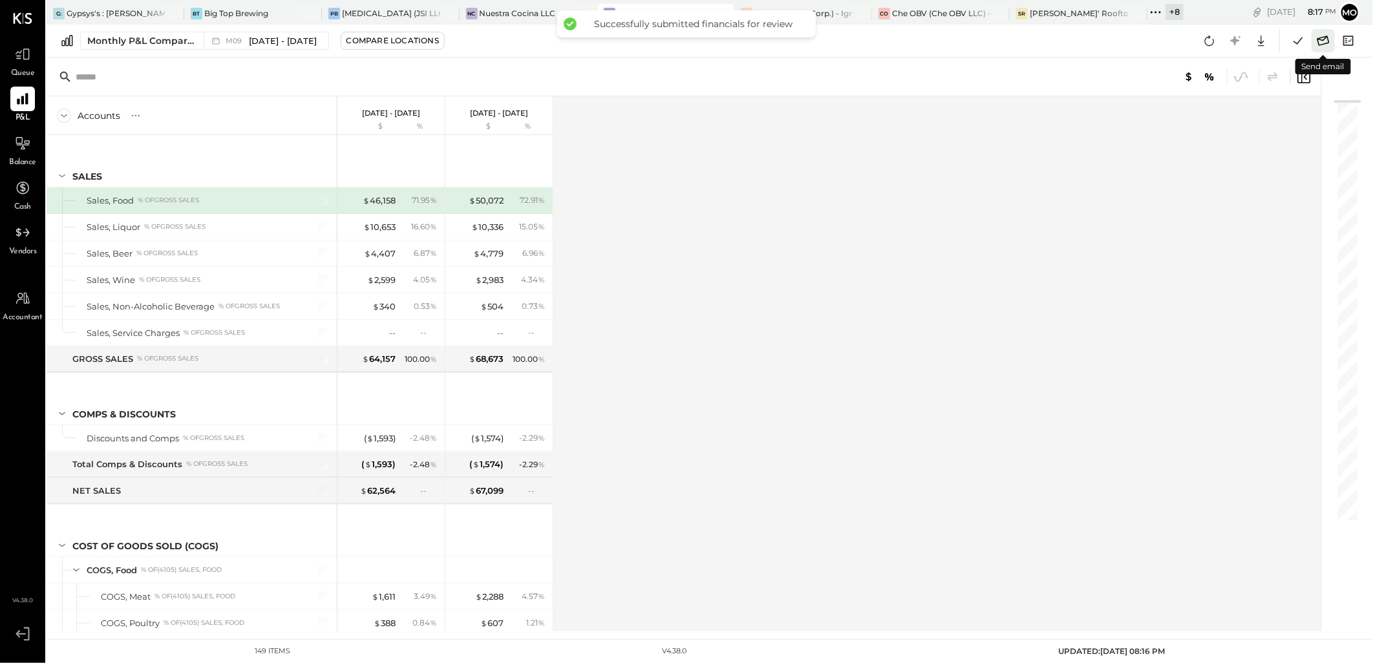
click at [1320, 41] on icon at bounding box center [1323, 40] width 17 height 17
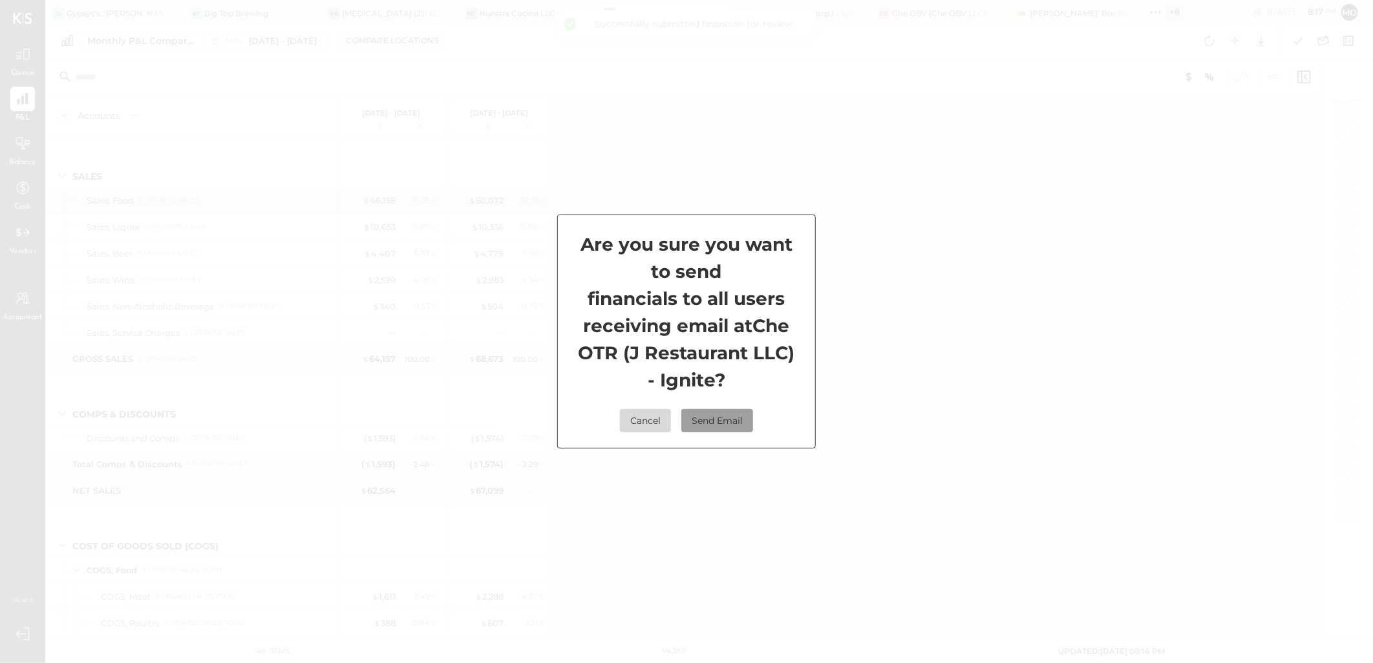
click at [723, 425] on button "Send Email" at bounding box center [717, 420] width 72 height 23
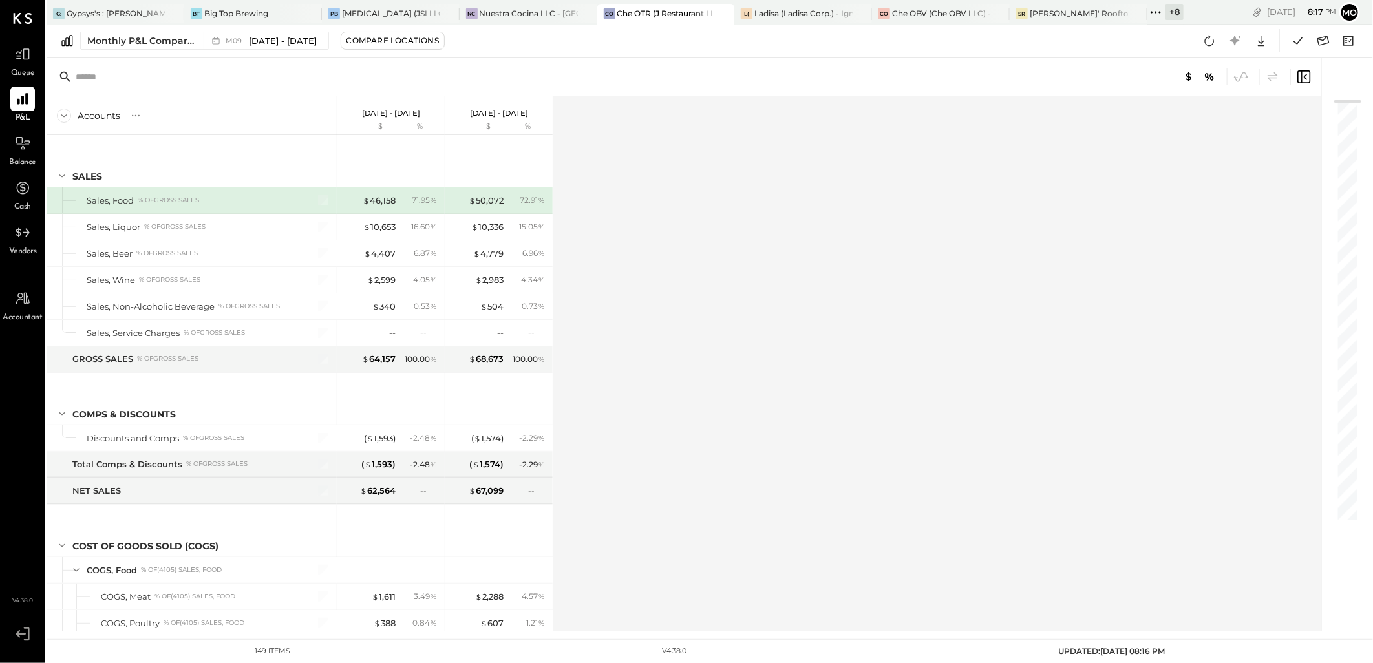
click at [925, 14] on div "Che OBV (Che OBV LLC) - Ignite" at bounding box center [941, 13] width 98 height 11
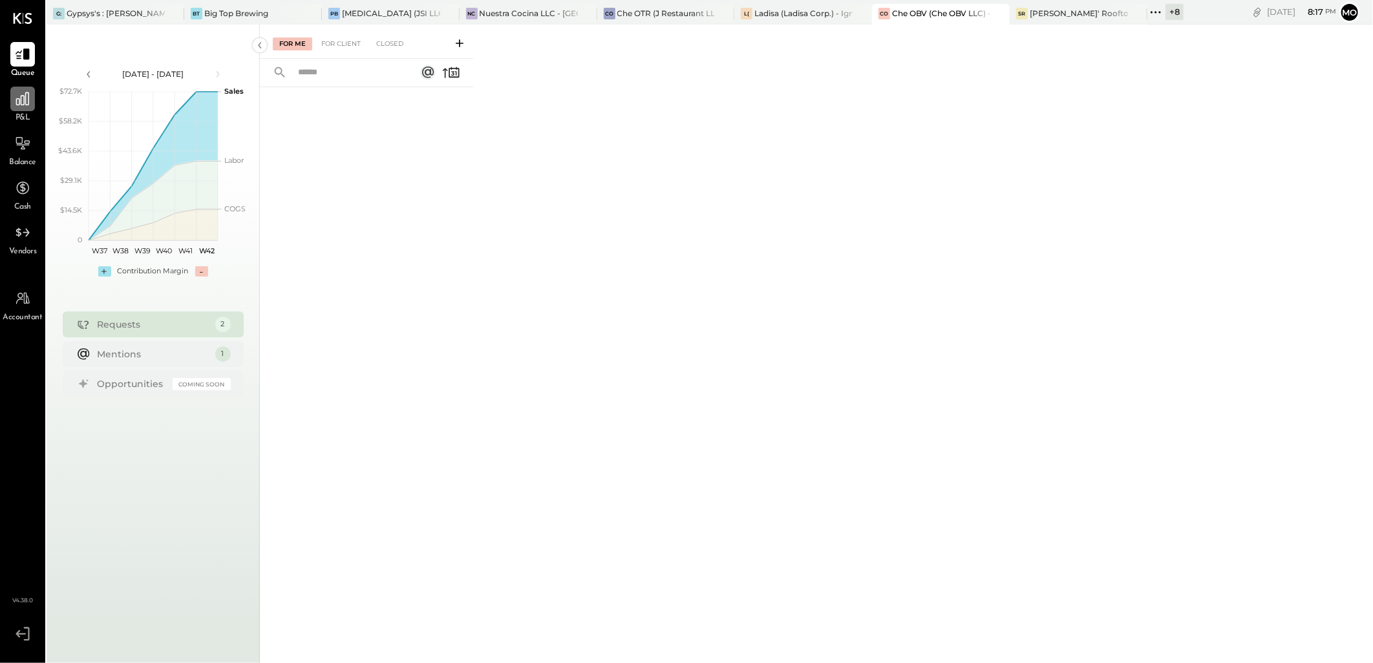
click at [21, 96] on icon at bounding box center [22, 98] width 13 height 13
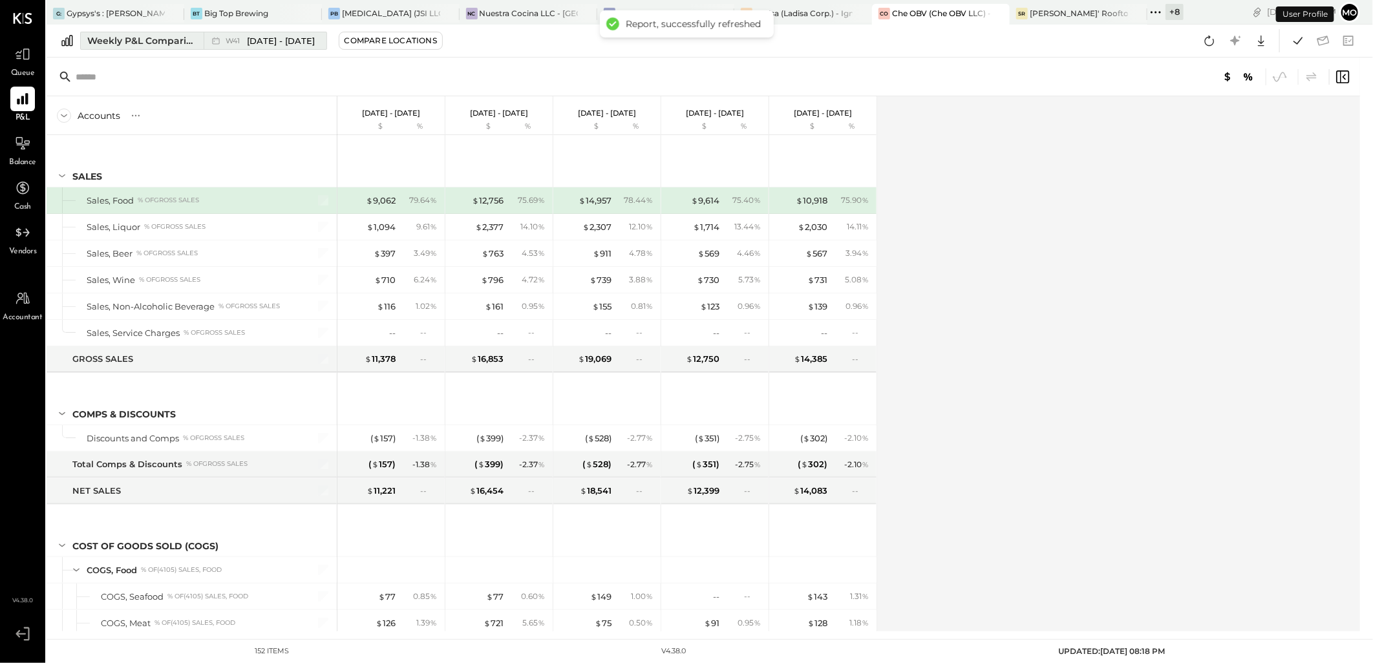
click at [153, 46] on div "Weekly P&L Comparison" at bounding box center [141, 40] width 109 height 13
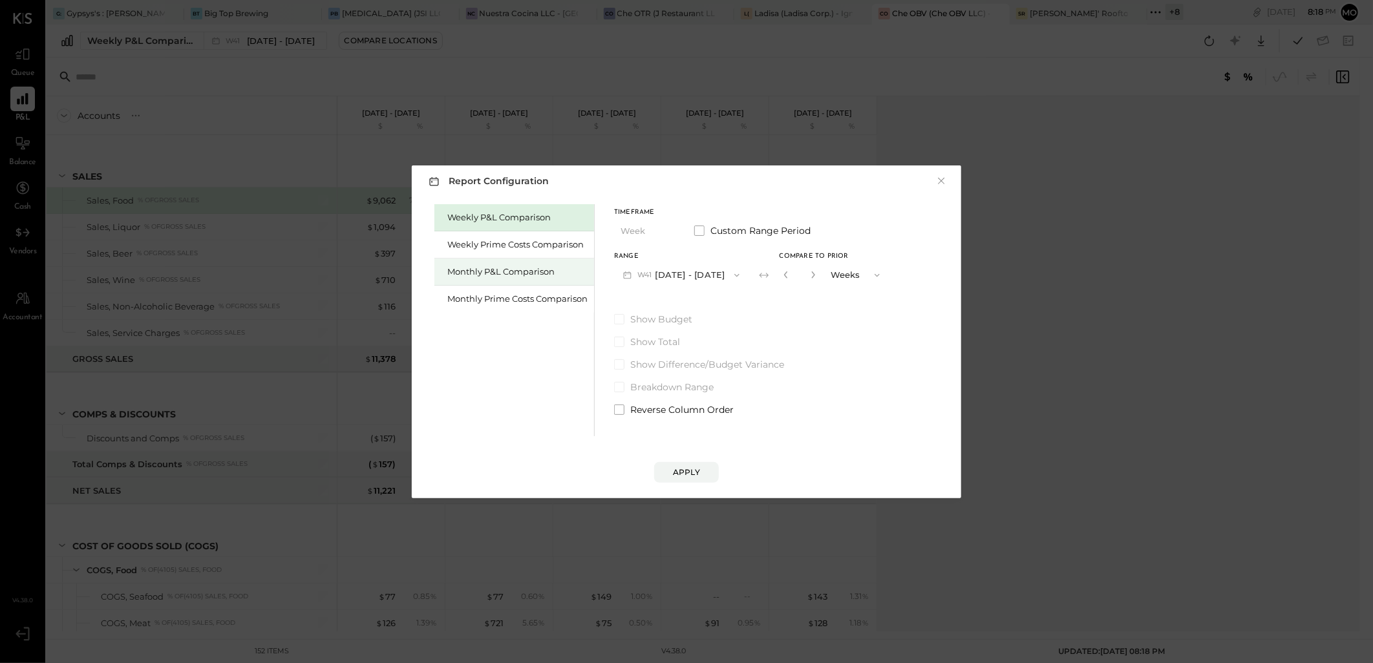
click at [502, 266] on div "Monthly P&L Comparison" at bounding box center [517, 272] width 140 height 12
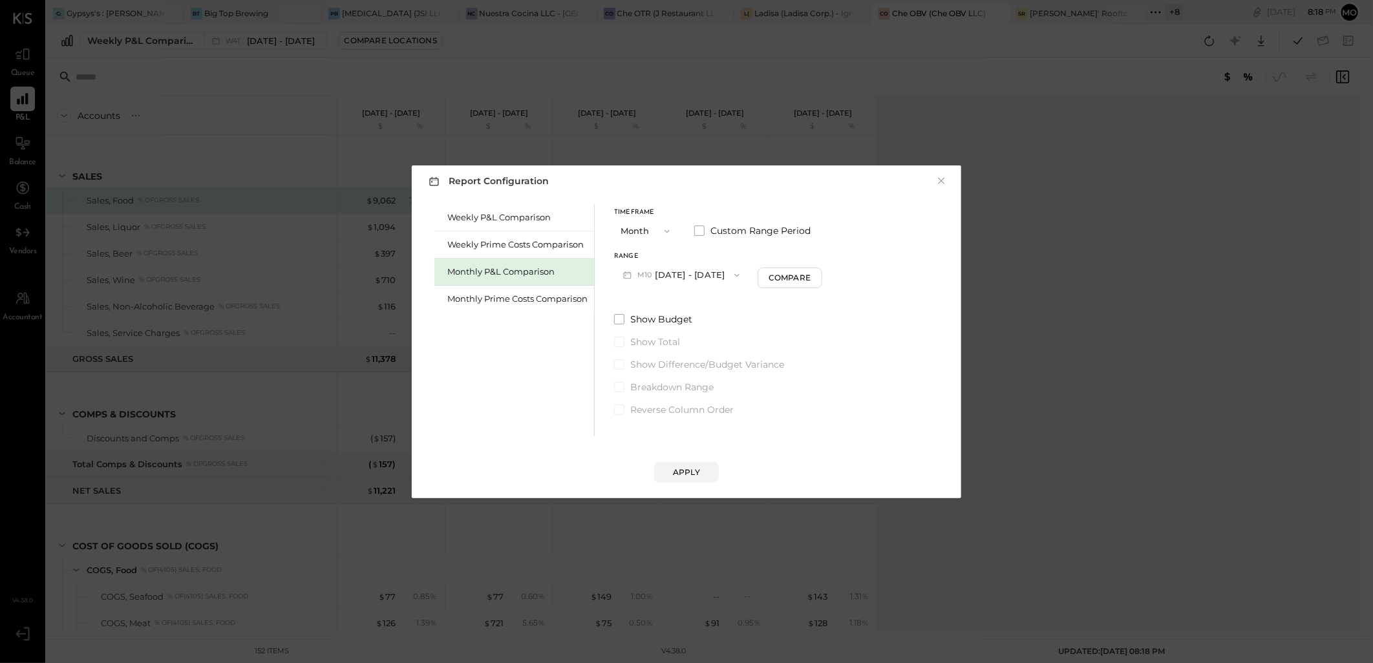
click at [686, 272] on button "M10 [DATE] - [DATE]" at bounding box center [681, 275] width 134 height 24
click at [683, 304] on span "[DATE] - [DATE]" at bounding box center [676, 303] width 61 height 11
click at [708, 469] on button "Apply" at bounding box center [686, 472] width 65 height 21
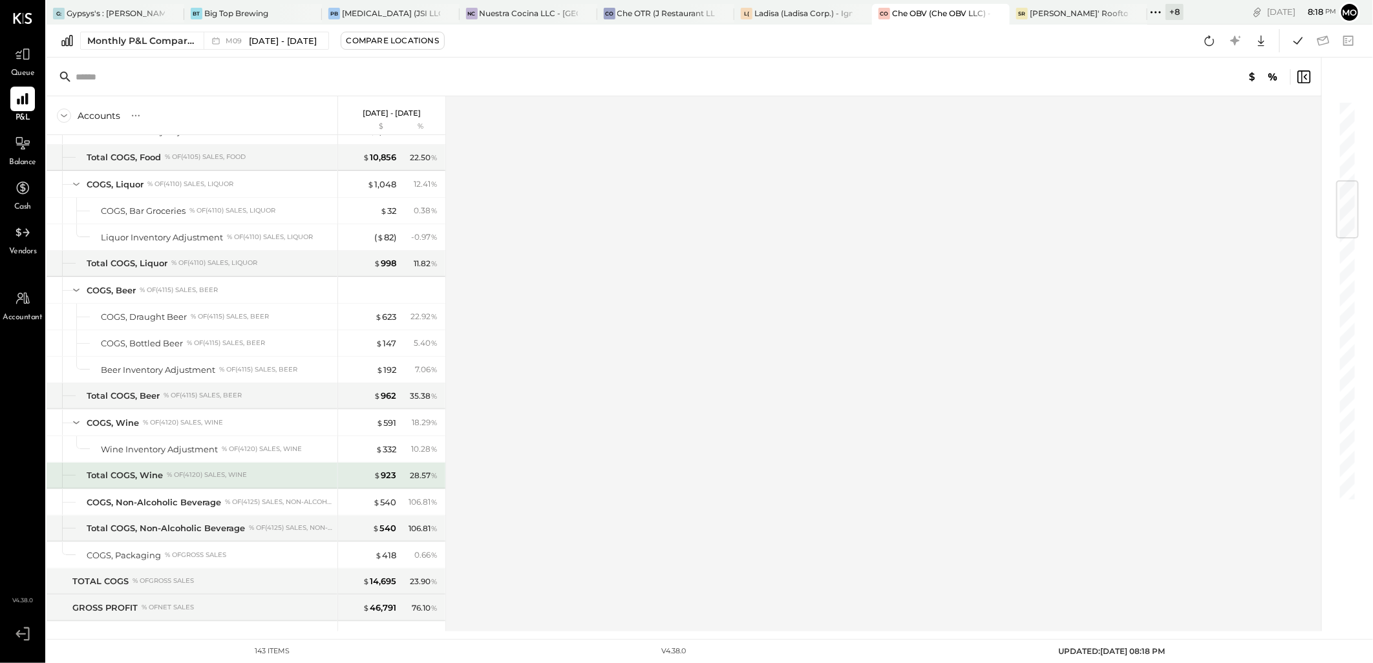
scroll to position [319, 0]
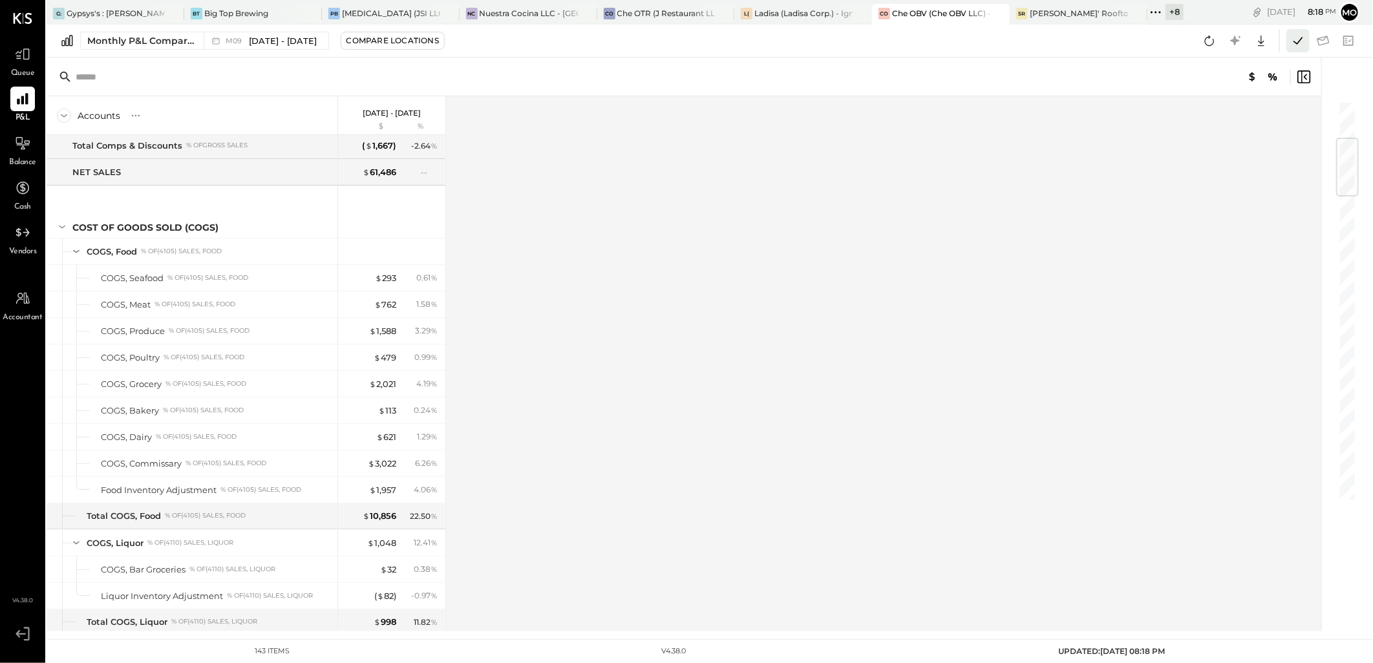
click at [1293, 43] on icon at bounding box center [1297, 40] width 17 height 17
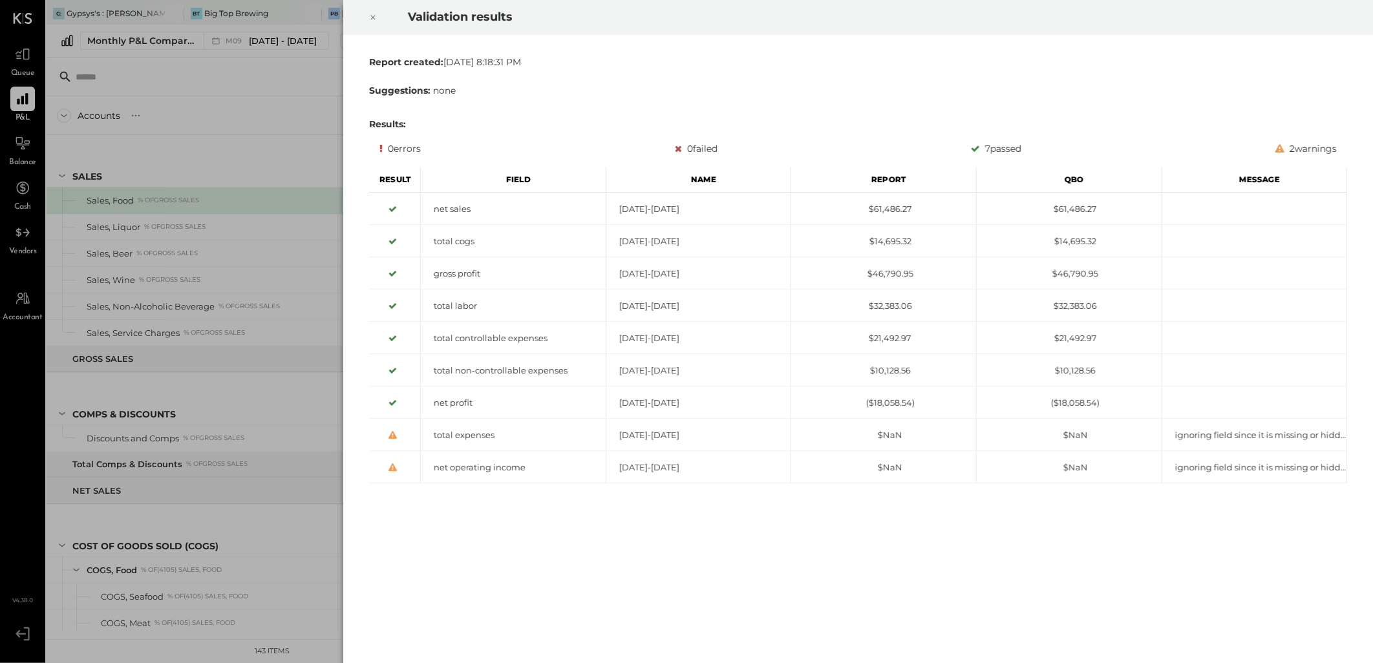
click at [375, 16] on icon at bounding box center [373, 18] width 5 height 5
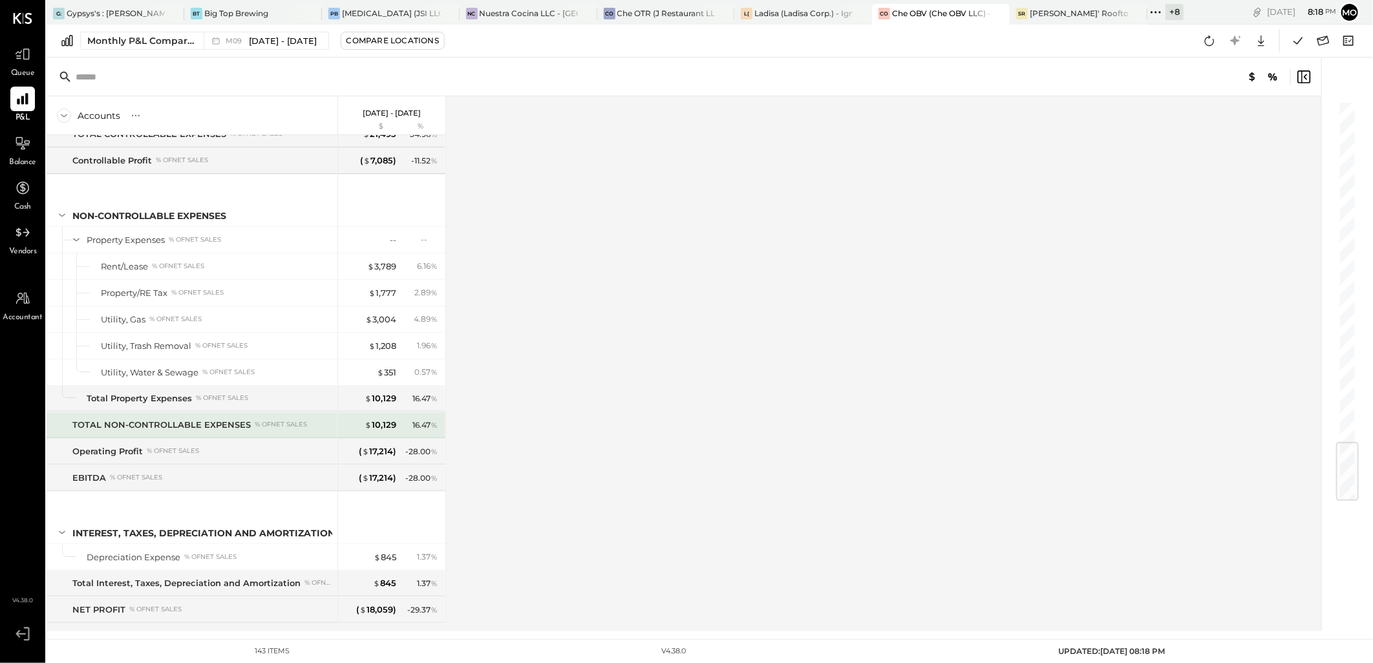
scroll to position [2904, 0]
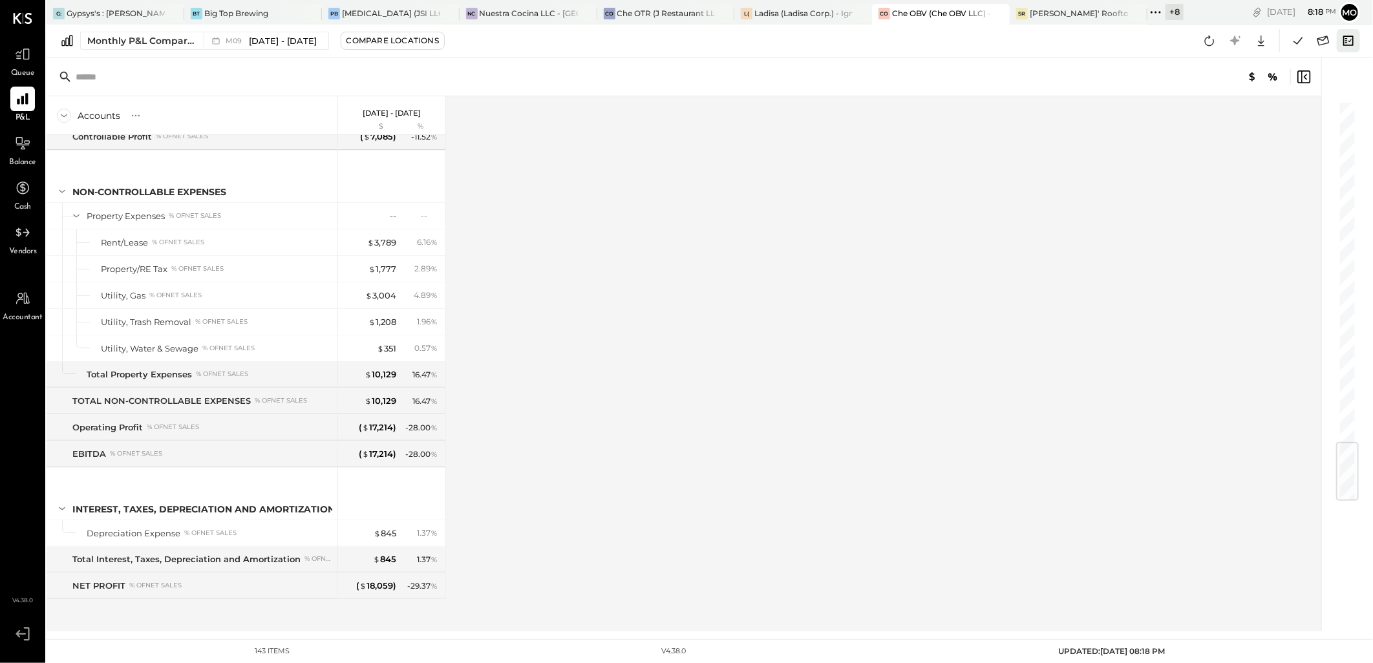
click at [1352, 41] on icon at bounding box center [1348, 40] width 17 height 17
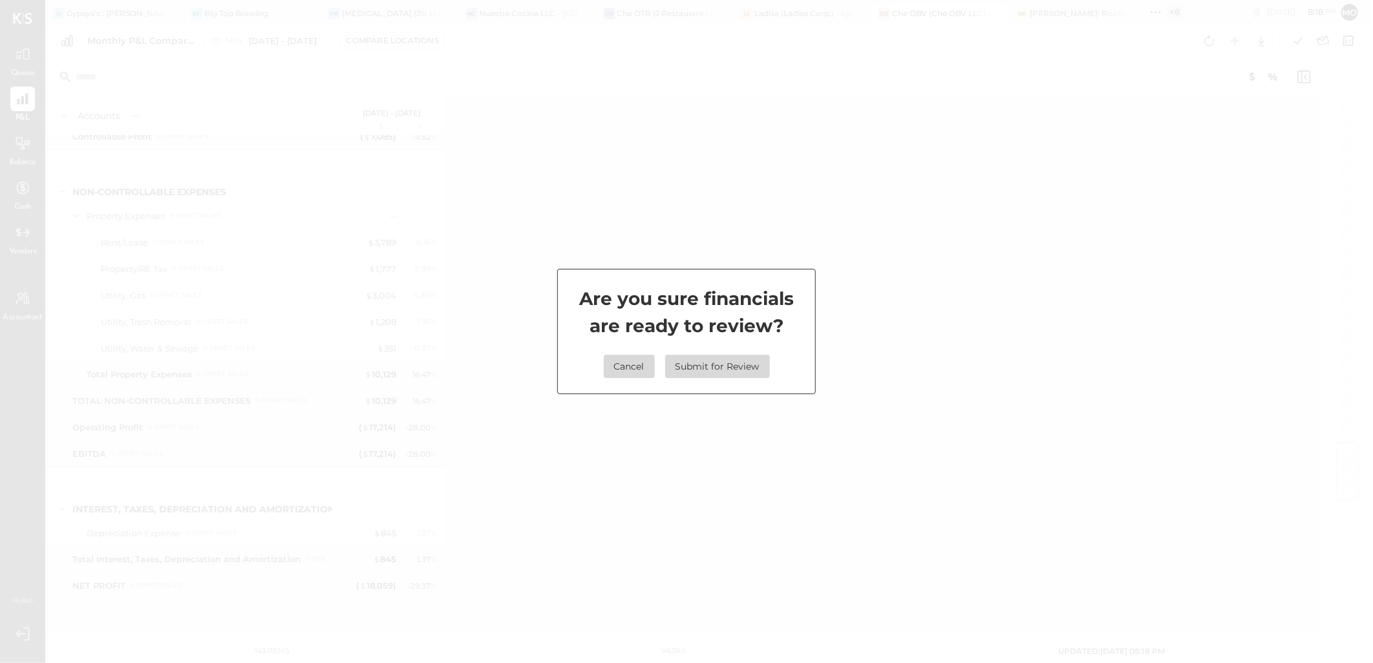
click at [745, 354] on div "Are you sure financials are ready to review? Cancel Submit for Review" at bounding box center [686, 331] width 259 height 125
click at [754, 361] on button "Submit for Review" at bounding box center [717, 366] width 105 height 23
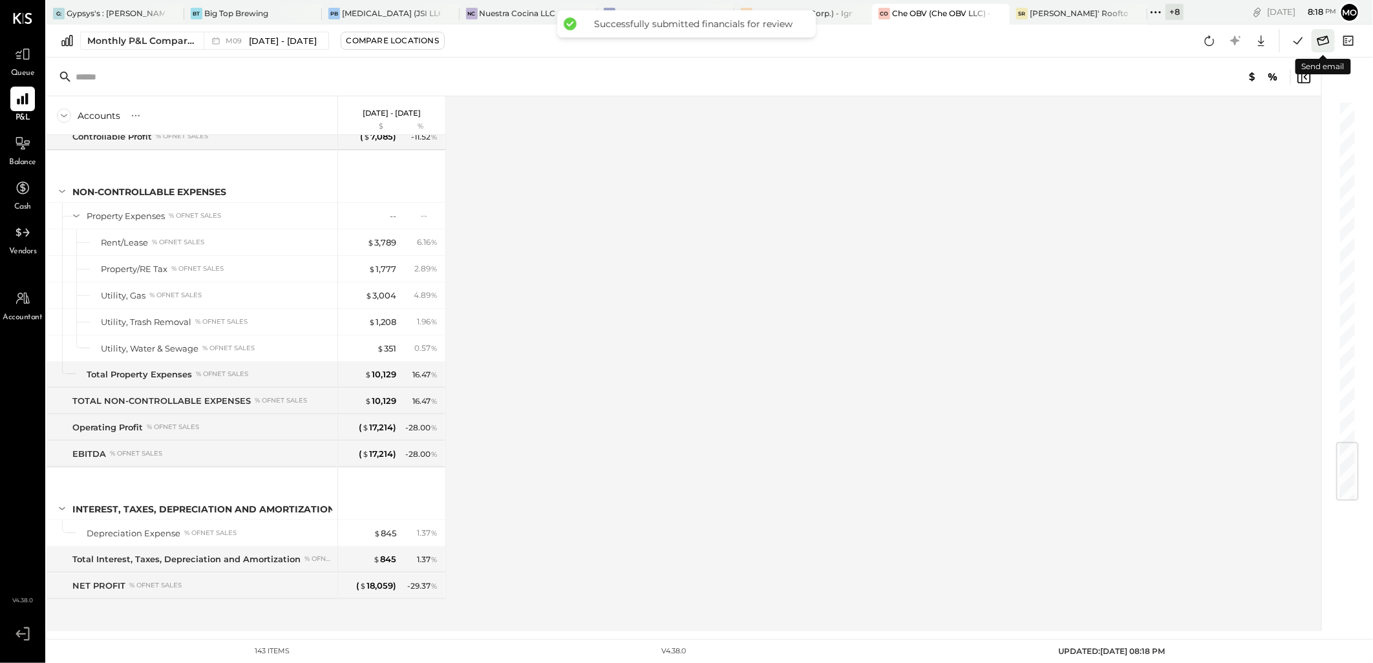
click at [1322, 44] on icon at bounding box center [1323, 41] width 12 height 10
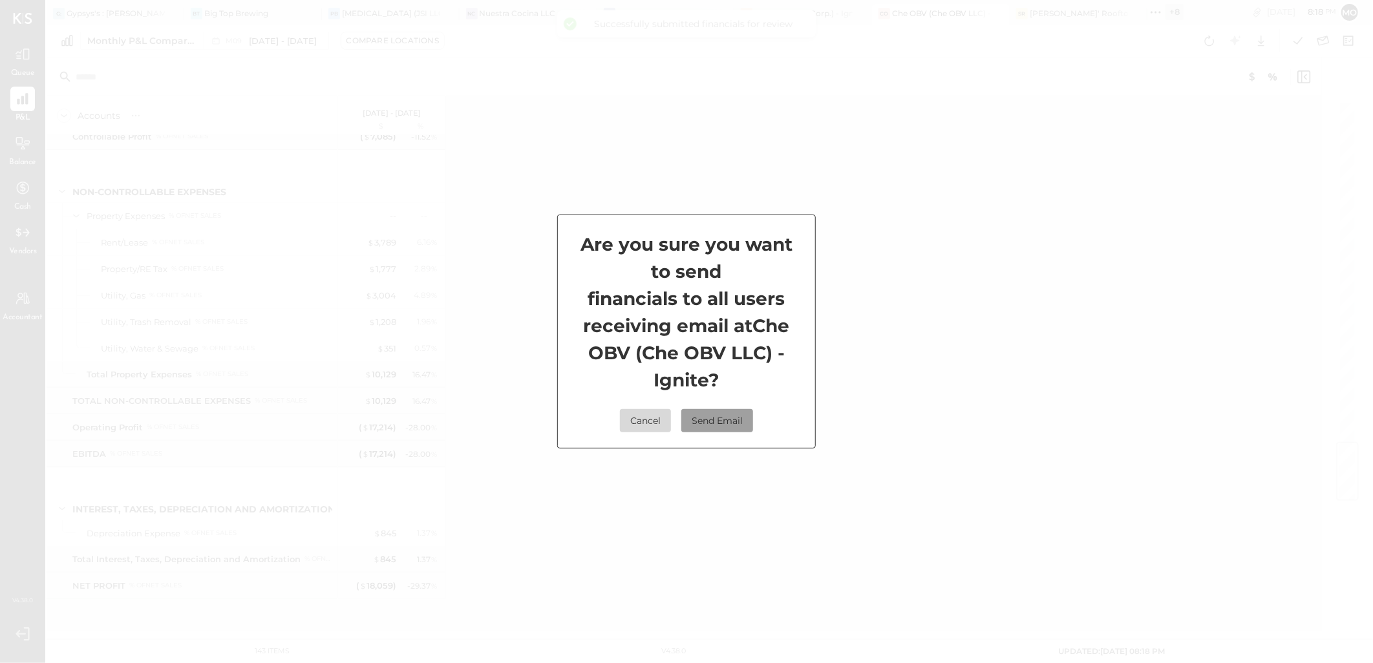
click at [738, 414] on button "Send Email" at bounding box center [717, 420] width 72 height 23
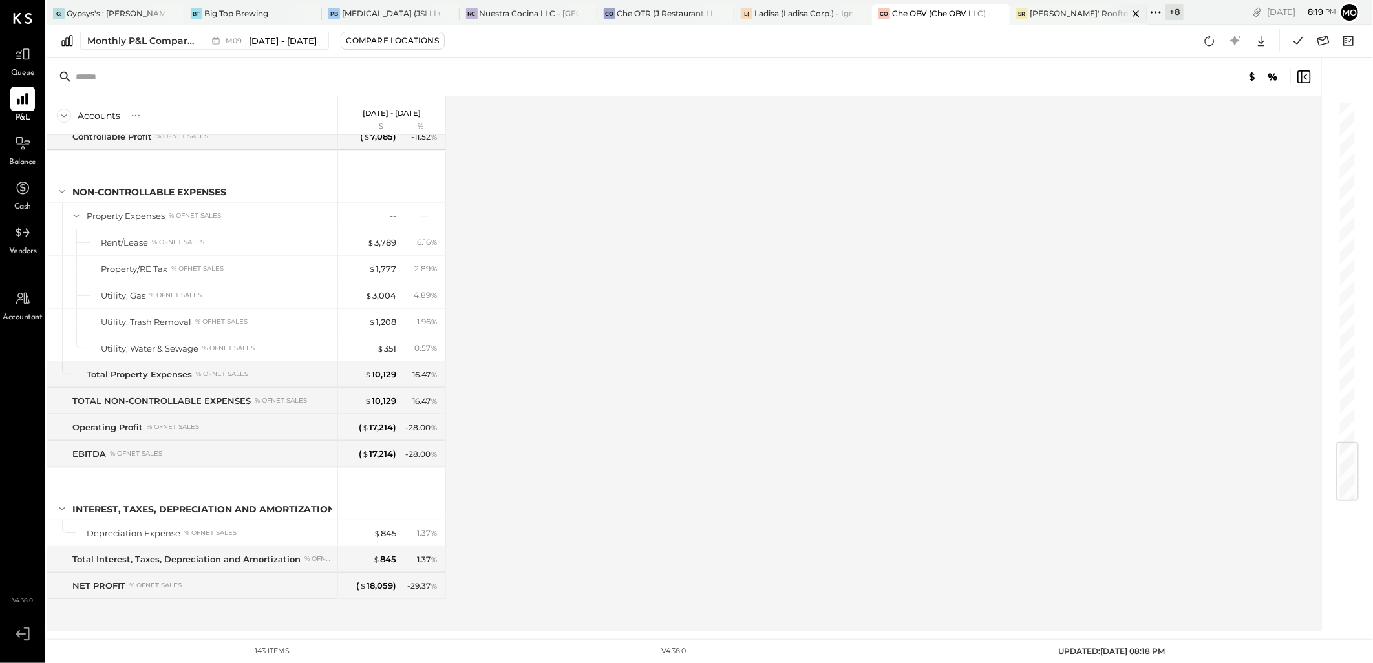
click at [1047, 16] on div "[PERSON_NAME]' Rooftop - Ignite" at bounding box center [1079, 13] width 98 height 11
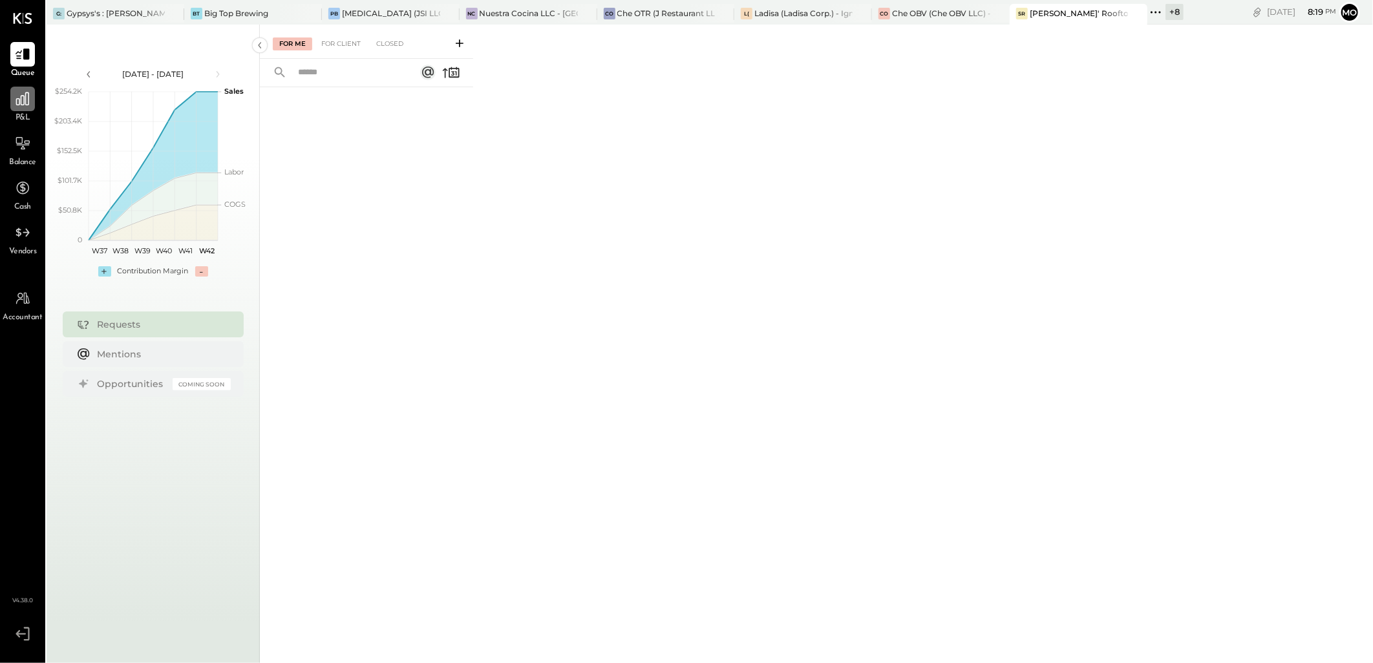
click at [13, 96] on div at bounding box center [22, 99] width 25 height 25
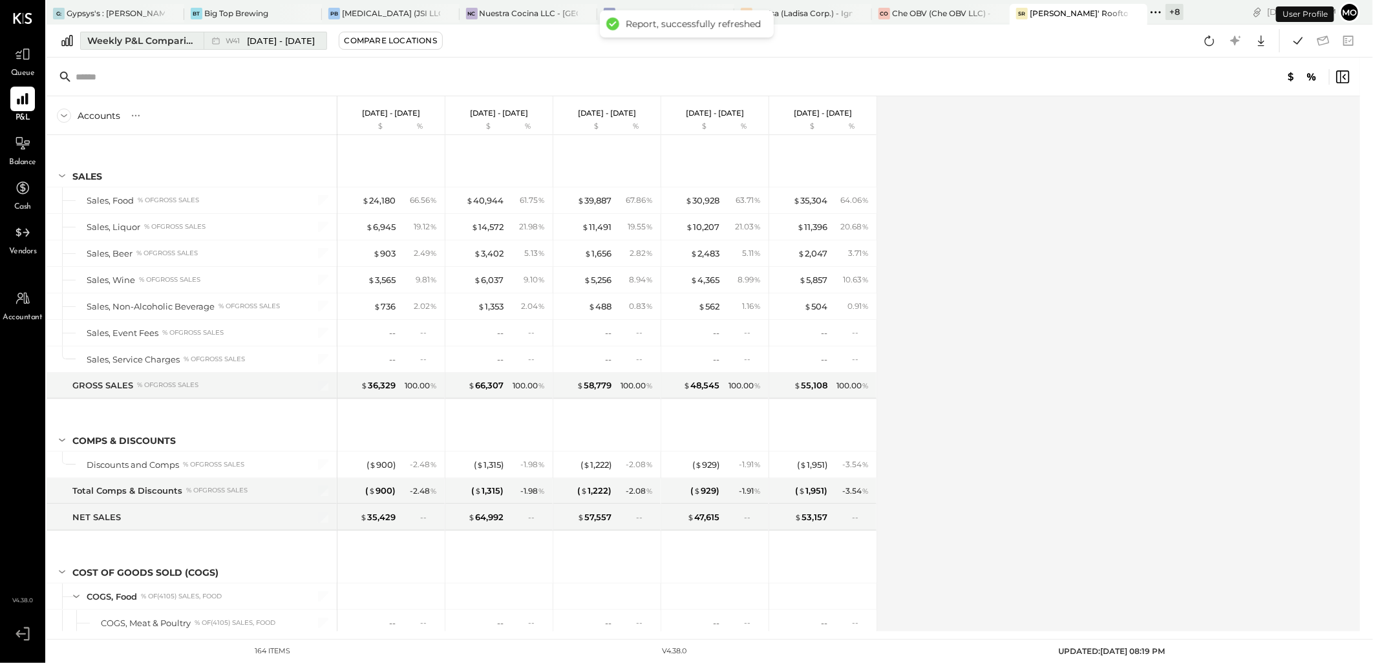
click at [151, 47] on div "Weekly P&L Comparison" at bounding box center [141, 40] width 109 height 13
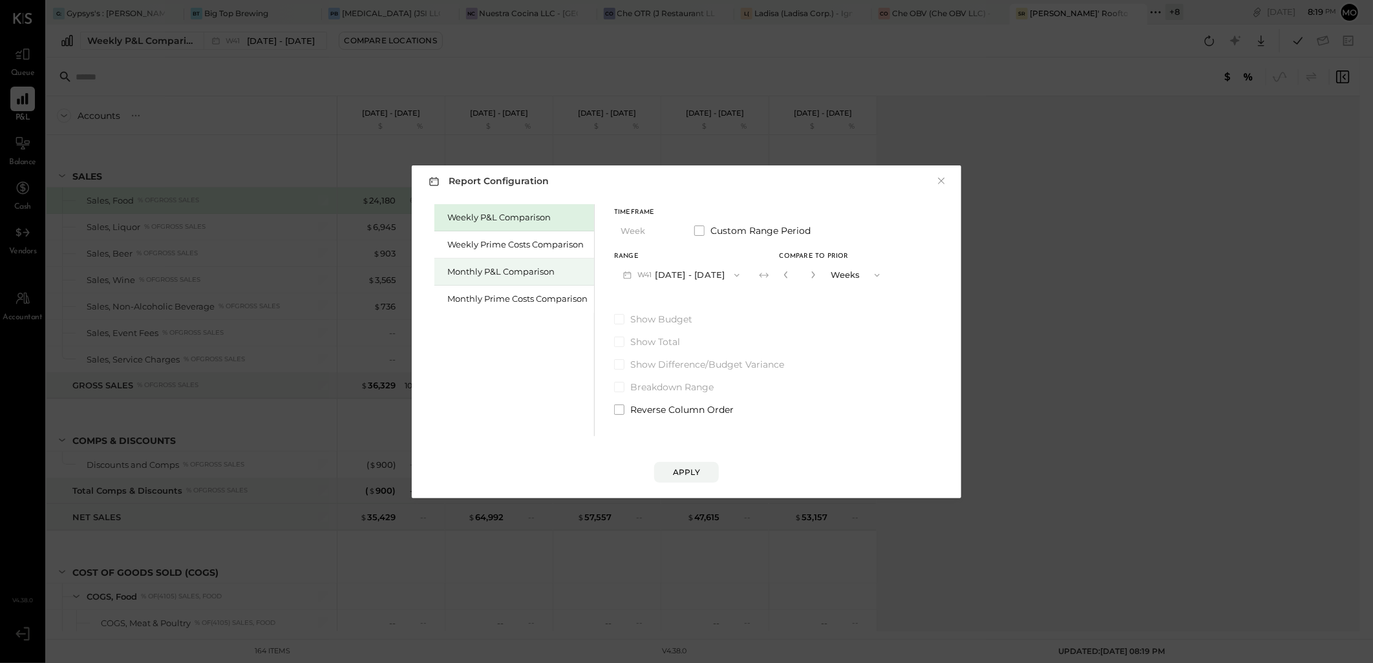
click at [476, 271] on div "Monthly P&L Comparison" at bounding box center [517, 272] width 140 height 12
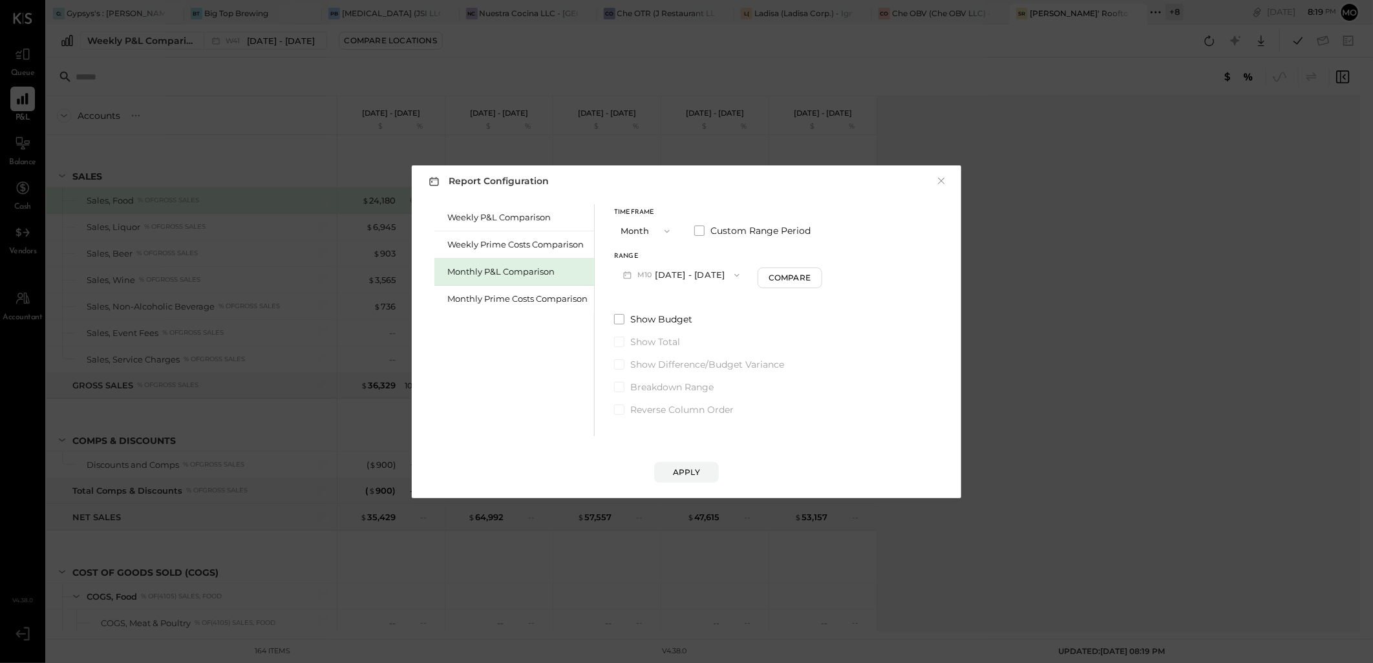
click at [687, 271] on button "M10 [DATE] - [DATE]" at bounding box center [681, 275] width 134 height 24
click at [668, 296] on div "M09 [DATE] - [DATE]" at bounding box center [688, 304] width 147 height 27
click at [796, 275] on div "Compare" at bounding box center [791, 277] width 42 height 11
click at [702, 468] on button "Apply" at bounding box center [686, 472] width 65 height 21
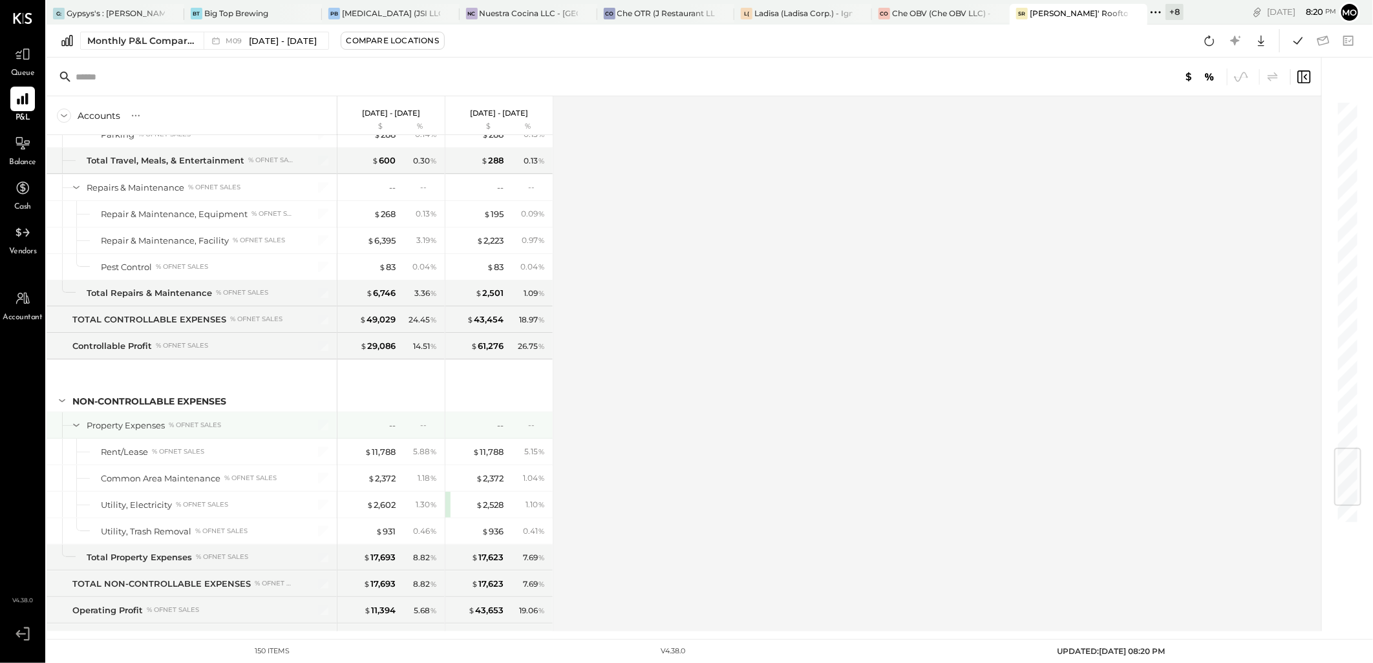
scroll to position [3090, 0]
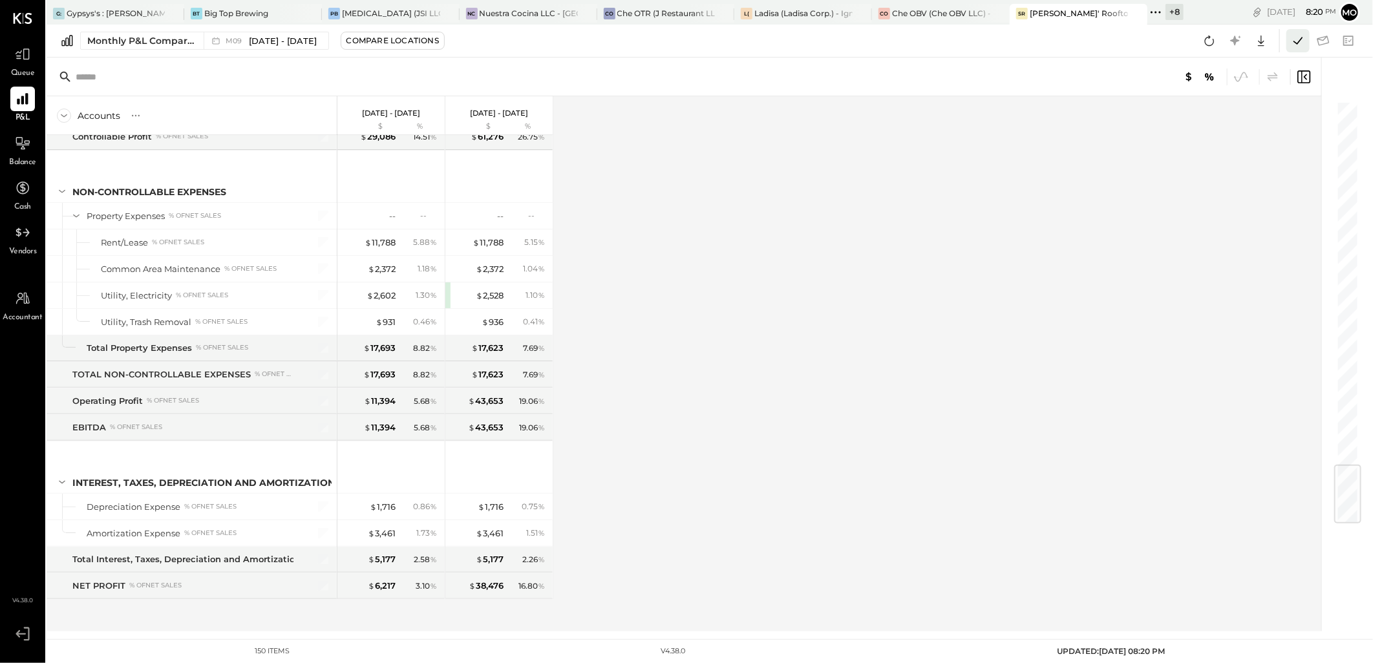
click at [1297, 34] on icon at bounding box center [1297, 40] width 17 height 17
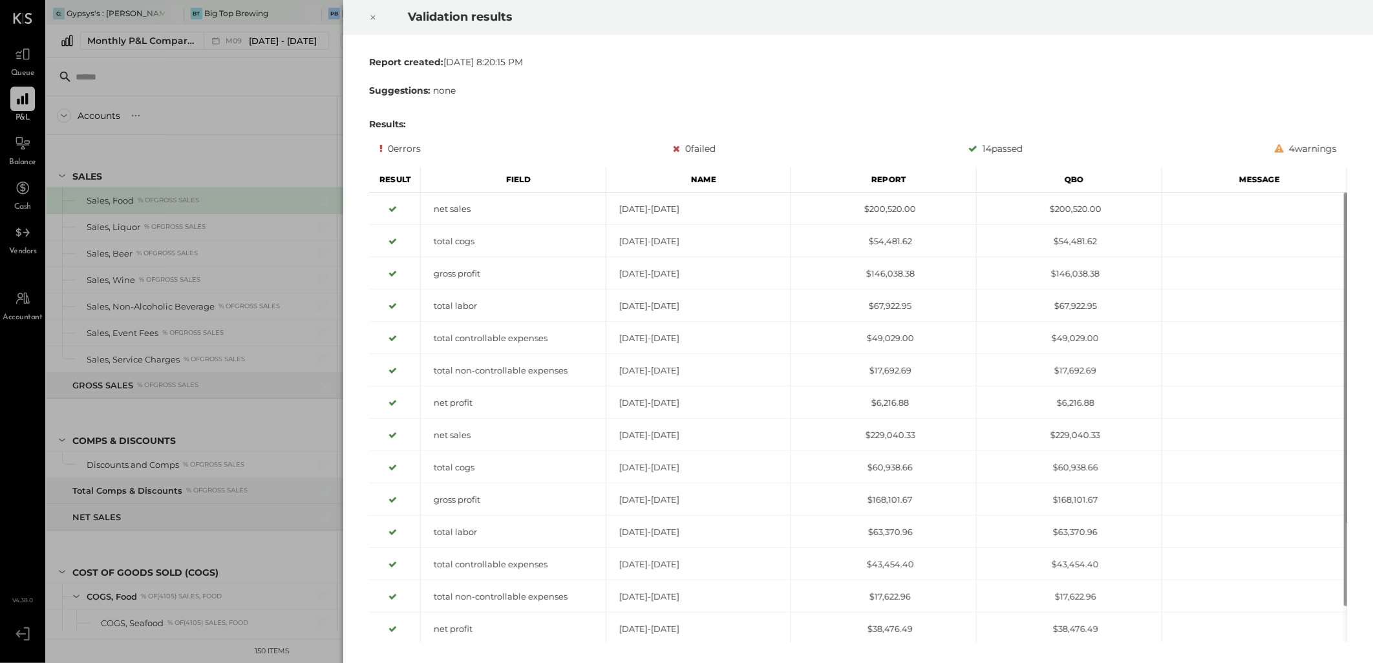
click at [379, 21] on div at bounding box center [373, 17] width 28 height 36
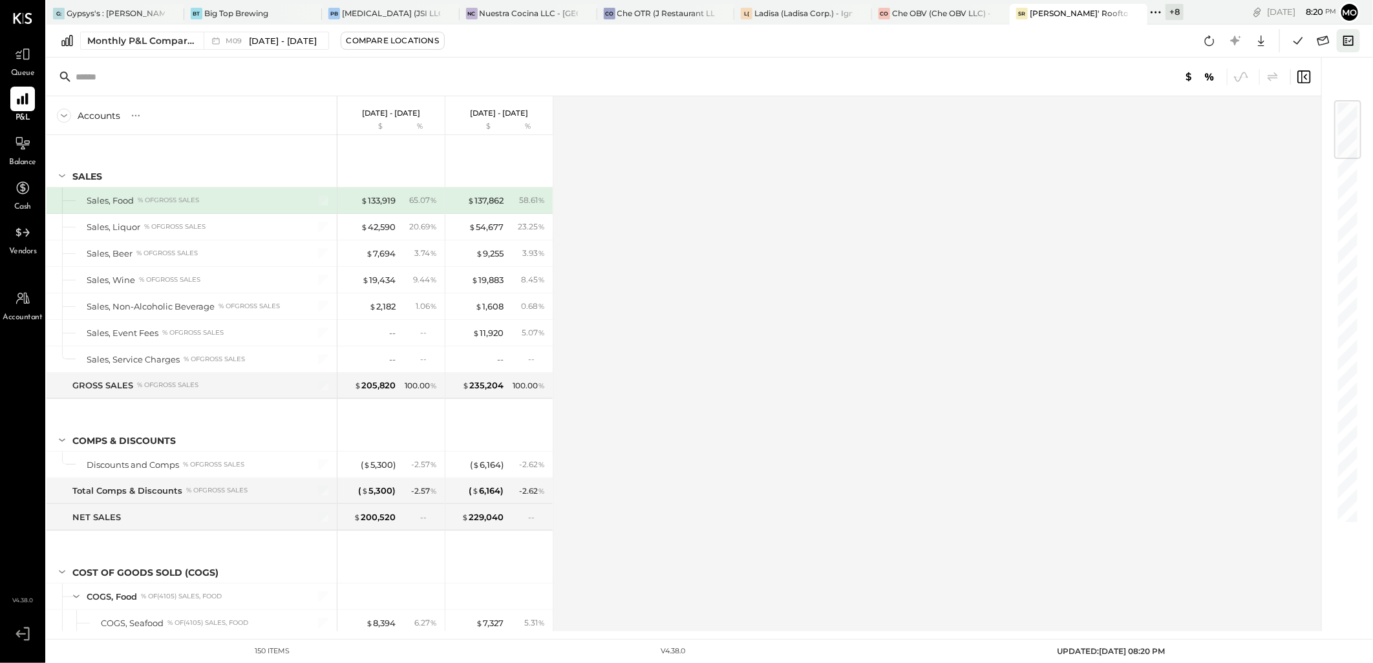
click at [1346, 36] on icon at bounding box center [1348, 41] width 10 height 10
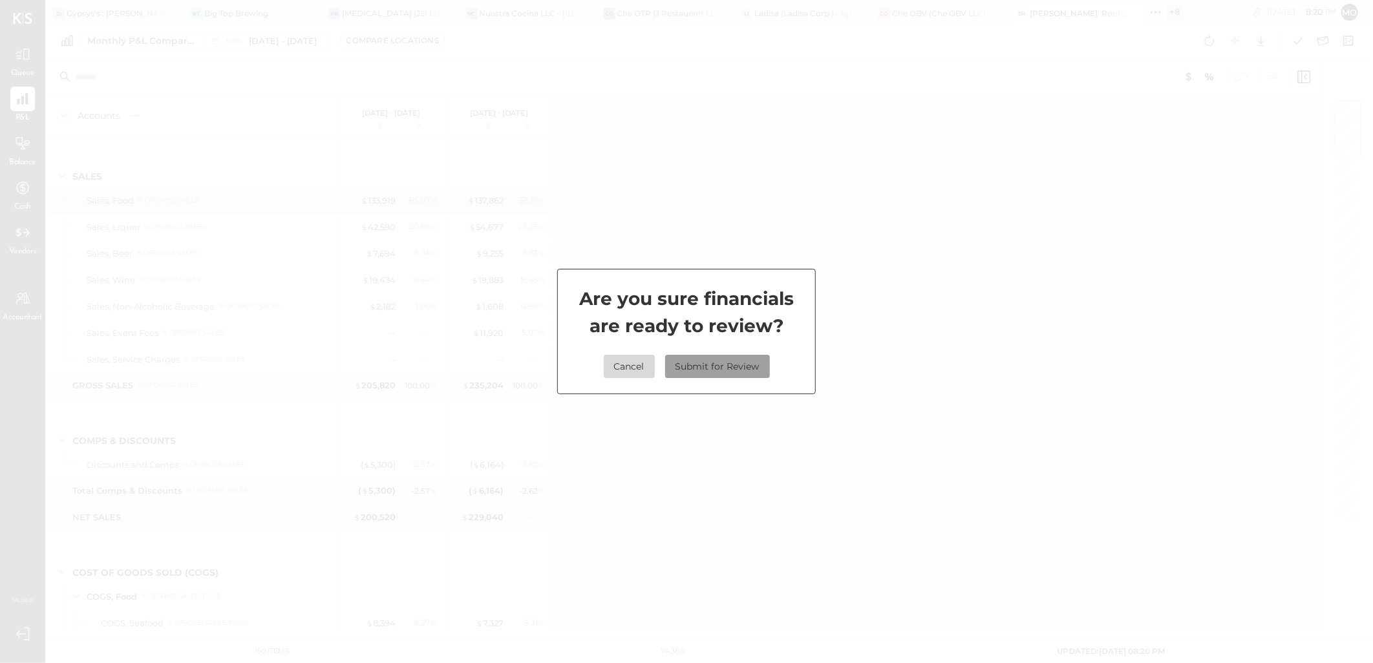
click at [725, 372] on button "Submit for Review" at bounding box center [717, 366] width 105 height 23
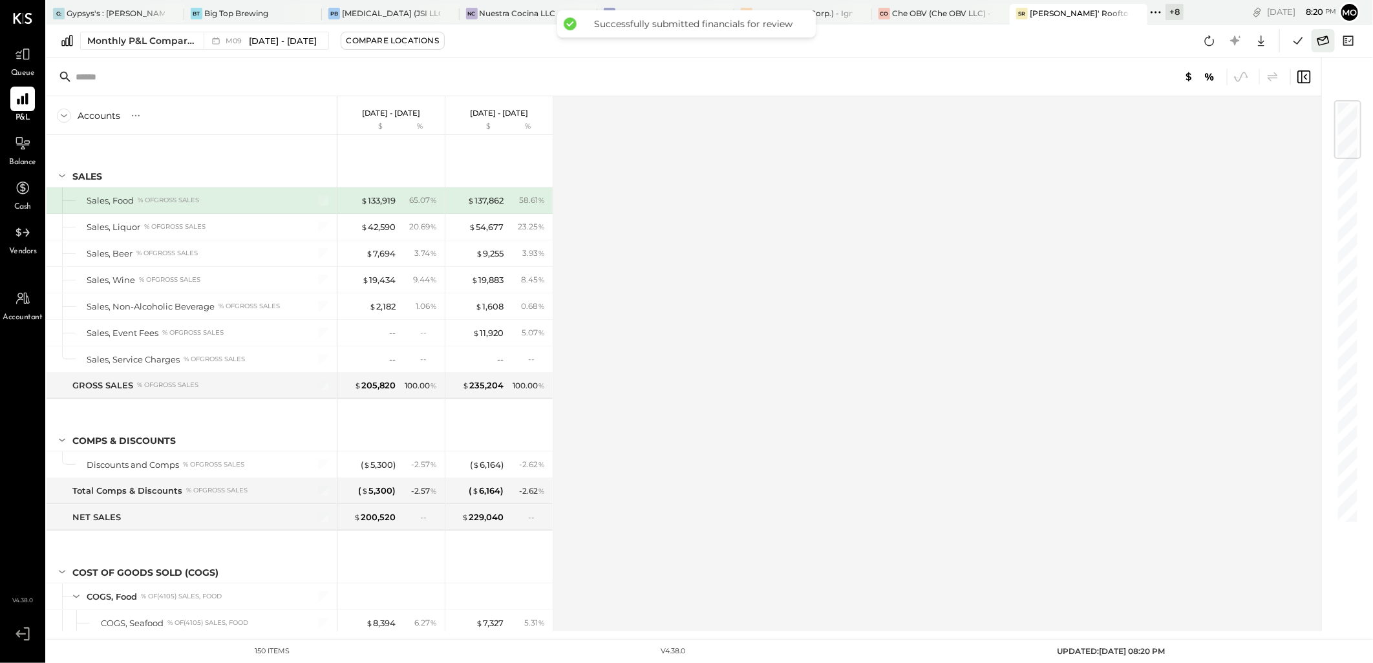
click at [1323, 43] on icon at bounding box center [1323, 40] width 17 height 17
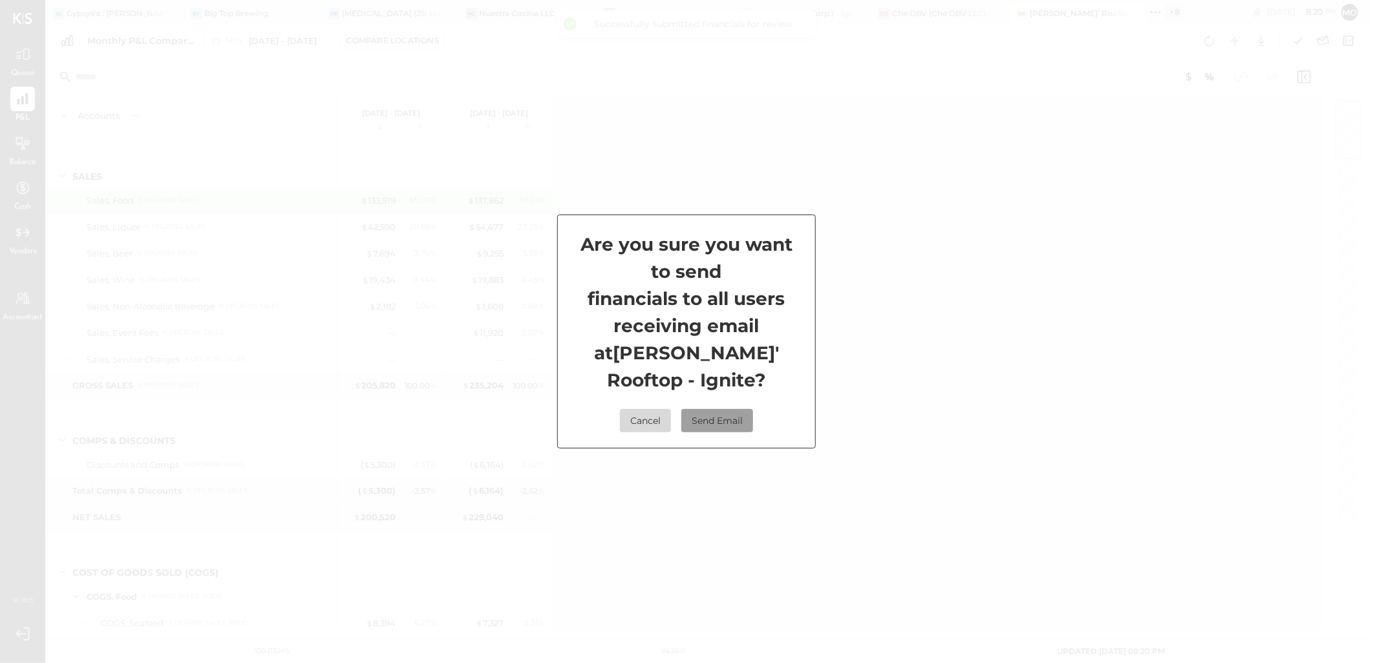
click at [730, 423] on button "Send Email" at bounding box center [717, 420] width 72 height 23
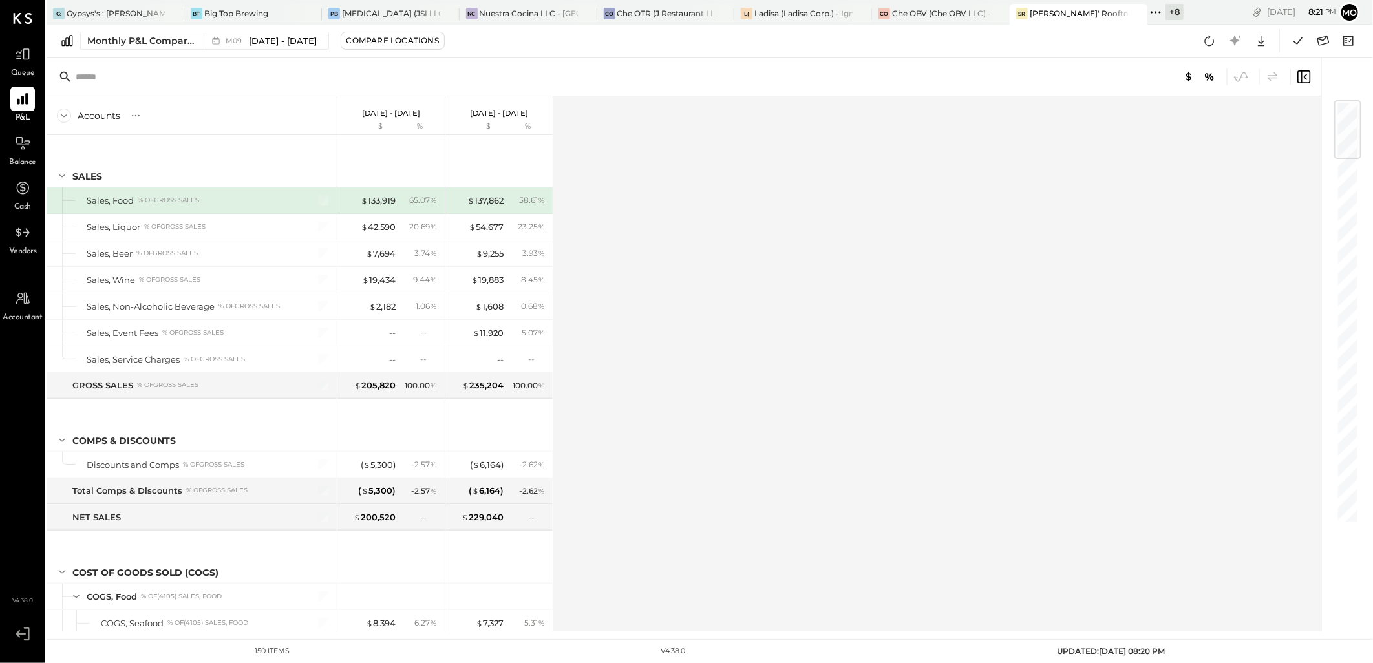
click at [1165, 12] on div "+ 8" at bounding box center [1174, 12] width 18 height 16
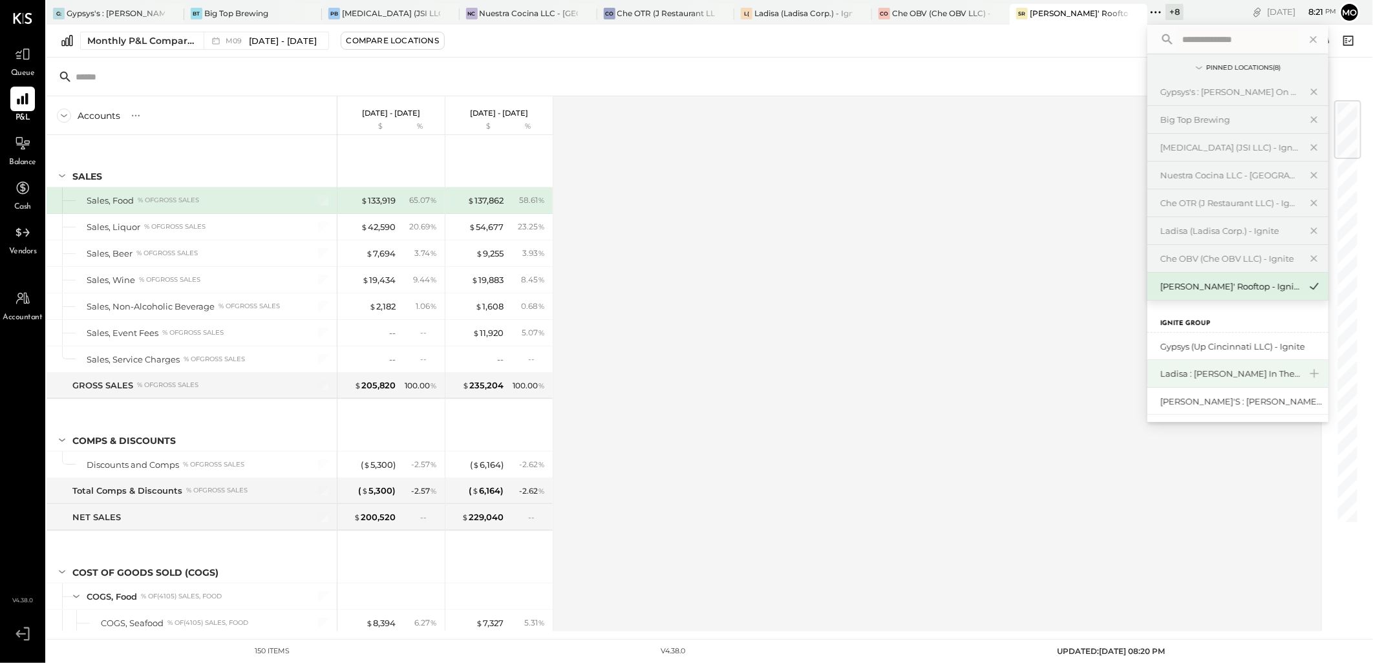
scroll to position [72, 0]
click at [1210, 357] on div "The Butcher & Barrel (L Argento LLC) - [GEOGRAPHIC_DATA]" at bounding box center [1230, 356] width 140 height 12
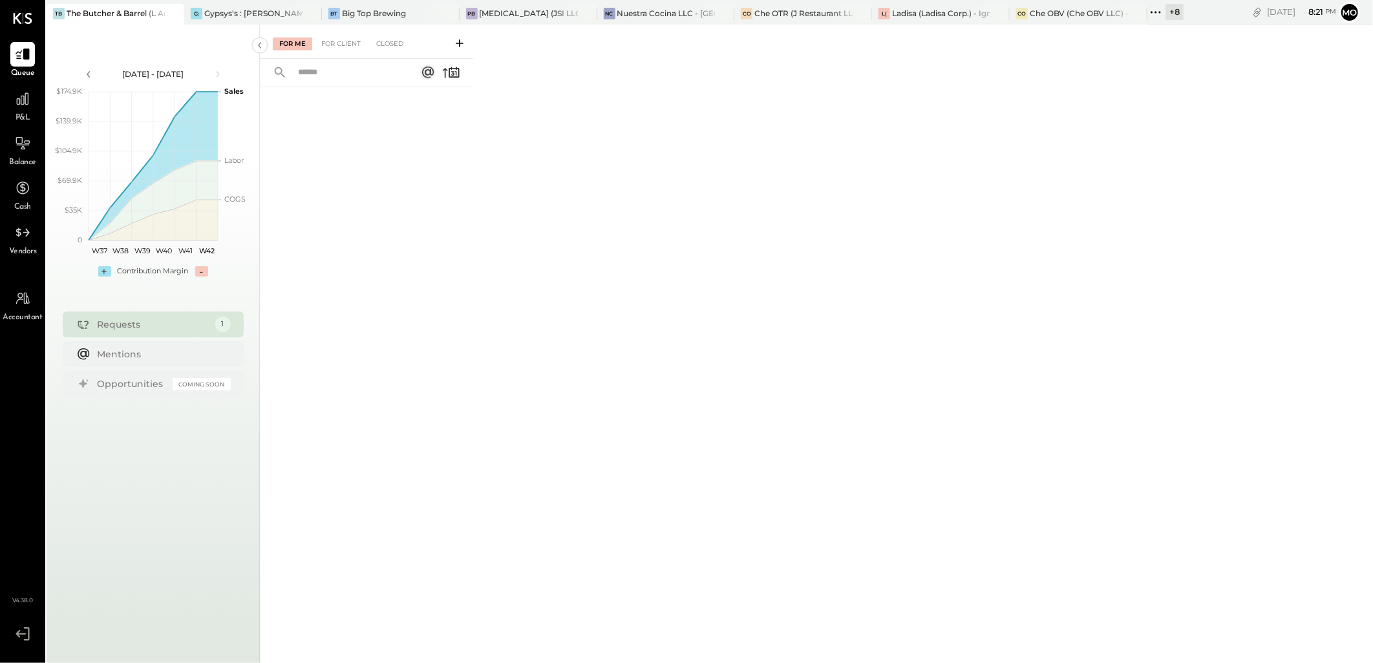
click at [1, 102] on link "P&L" at bounding box center [23, 105] width 44 height 37
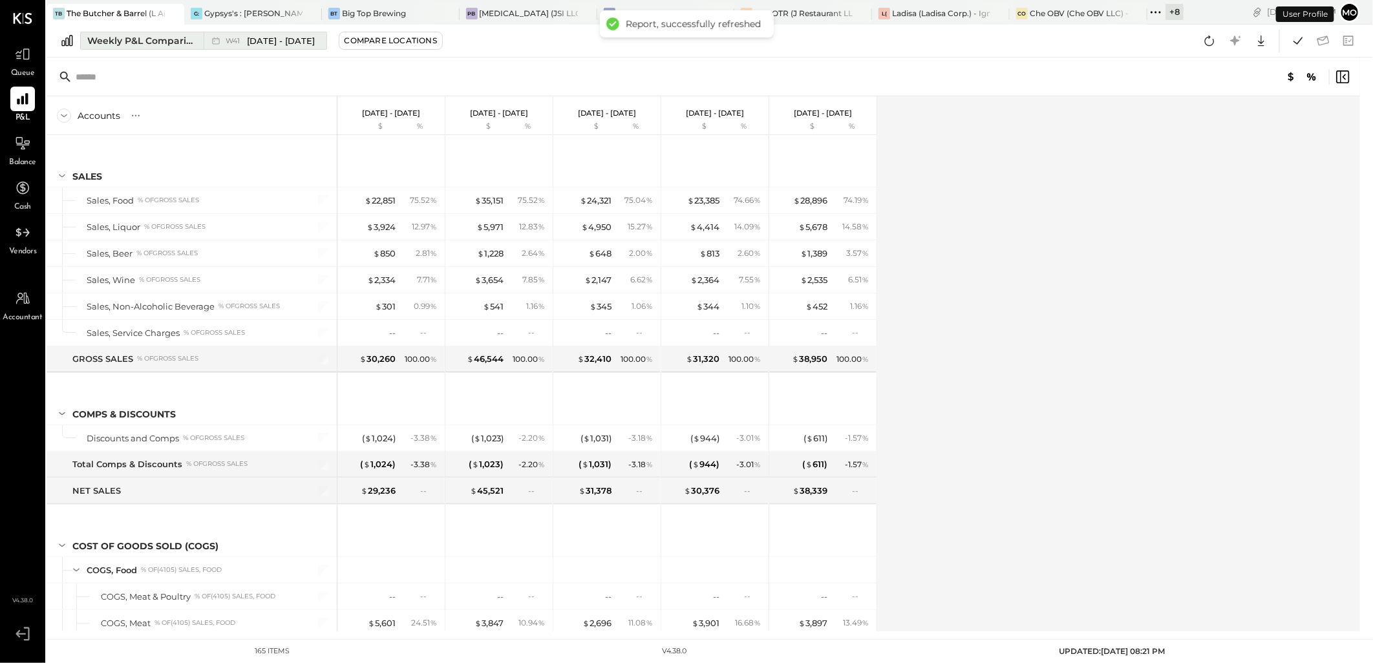
click at [105, 41] on div "Weekly P&L Comparison" at bounding box center [141, 40] width 109 height 13
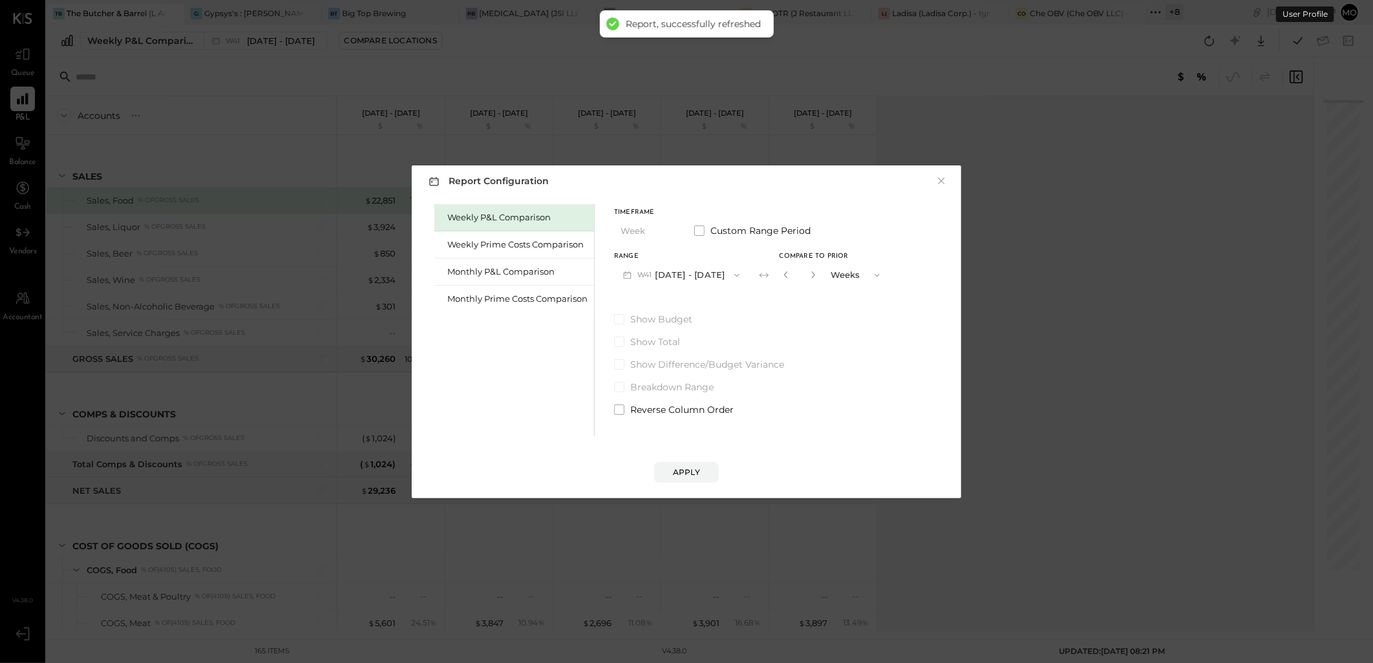
click at [519, 274] on div "Monthly P&L Comparison" at bounding box center [517, 272] width 140 height 12
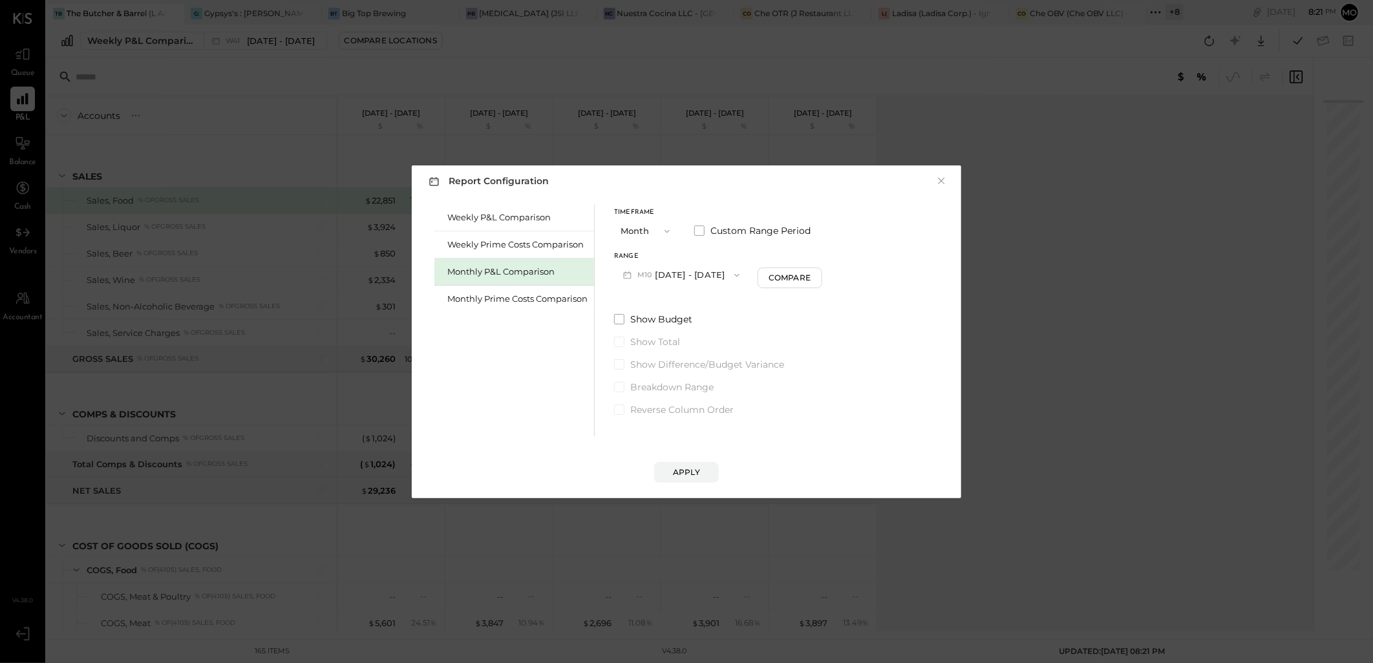
click at [687, 281] on button "M10 [DATE] - [DATE]" at bounding box center [681, 275] width 134 height 24
click at [673, 308] on span "[DATE] - [DATE]" at bounding box center [676, 303] width 61 height 11
click at [796, 269] on button "Compare" at bounding box center [791, 278] width 65 height 21
click at [701, 469] on button "Apply" at bounding box center [686, 472] width 65 height 21
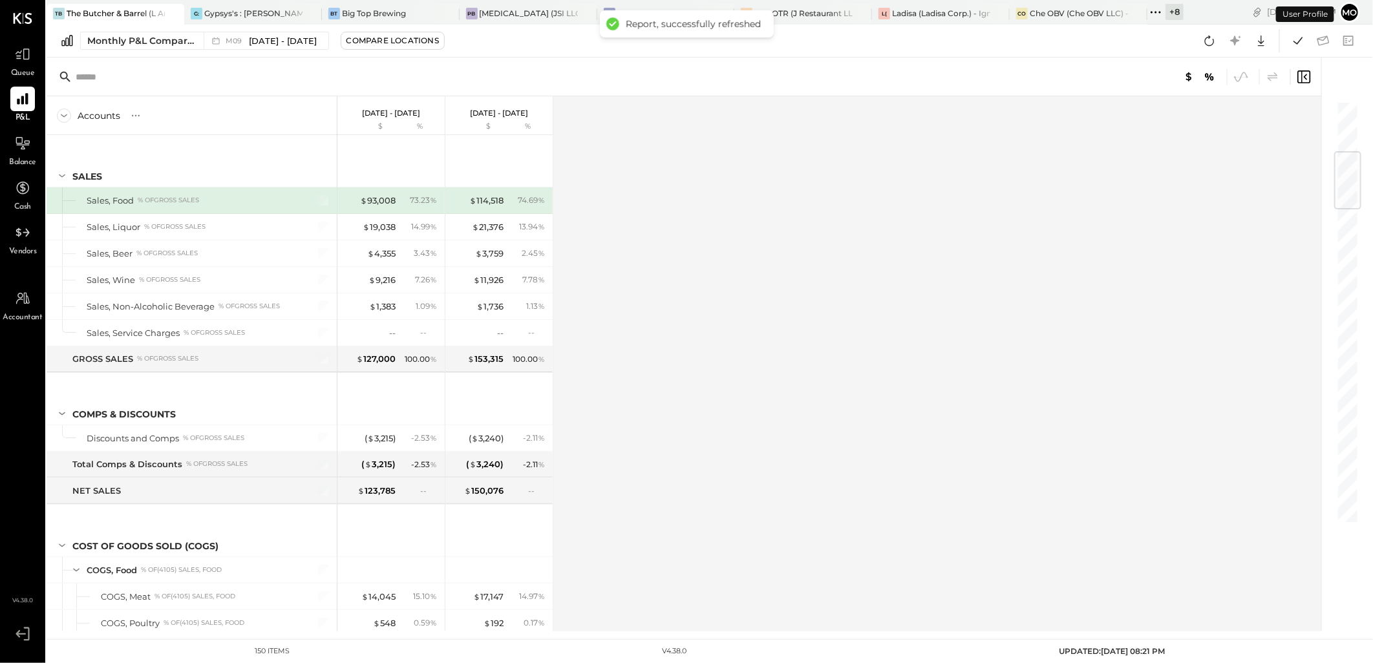
scroll to position [430, 0]
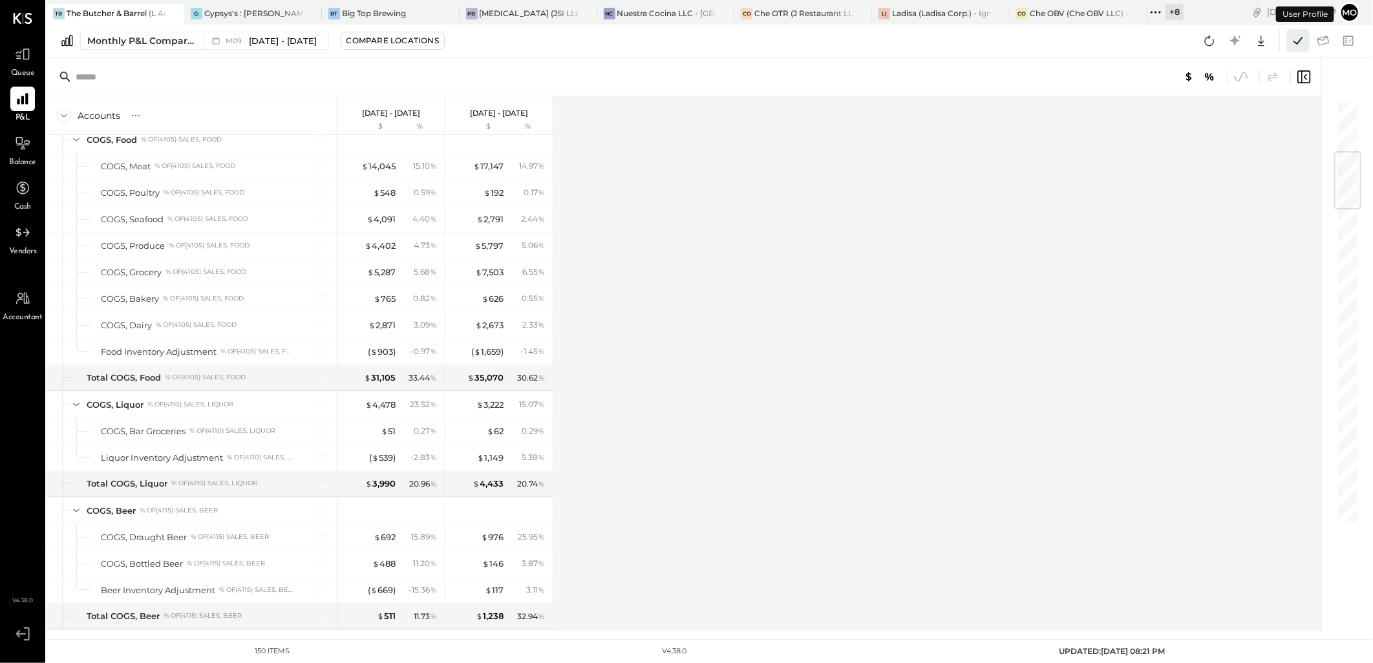
click at [1296, 39] on icon at bounding box center [1297, 40] width 17 height 17
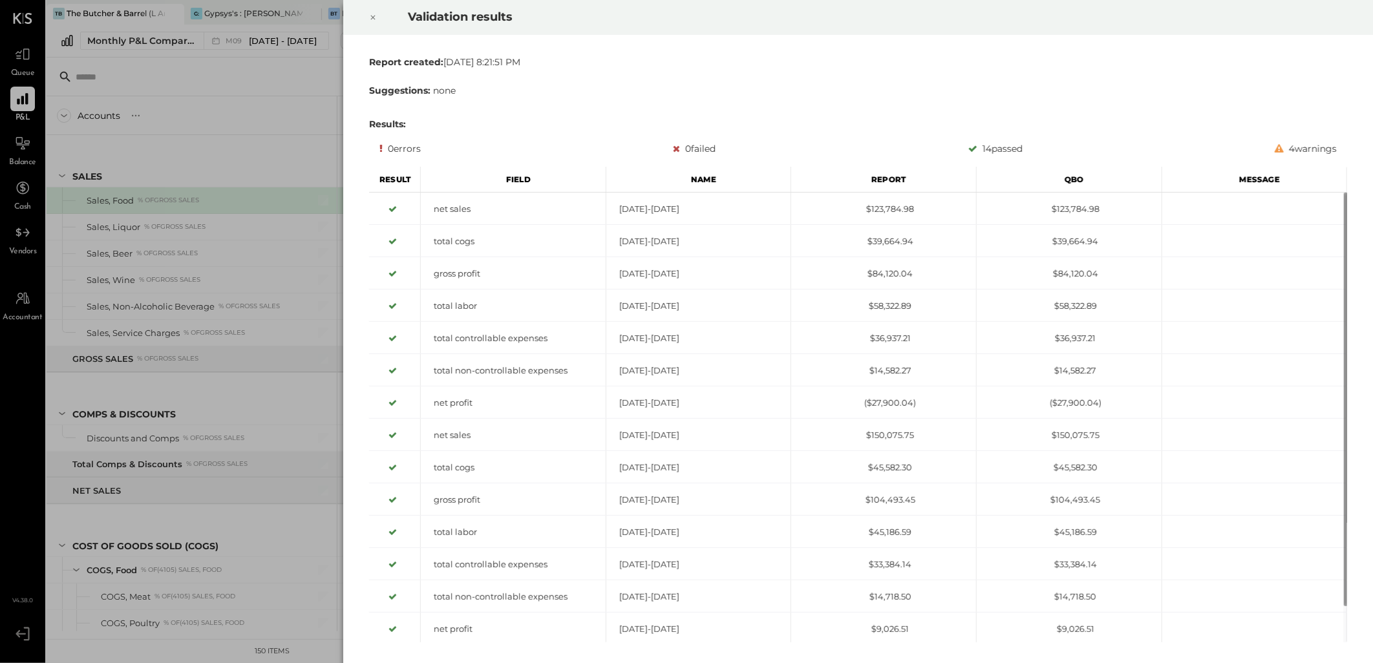
click at [373, 20] on icon at bounding box center [373, 18] width 8 height 16
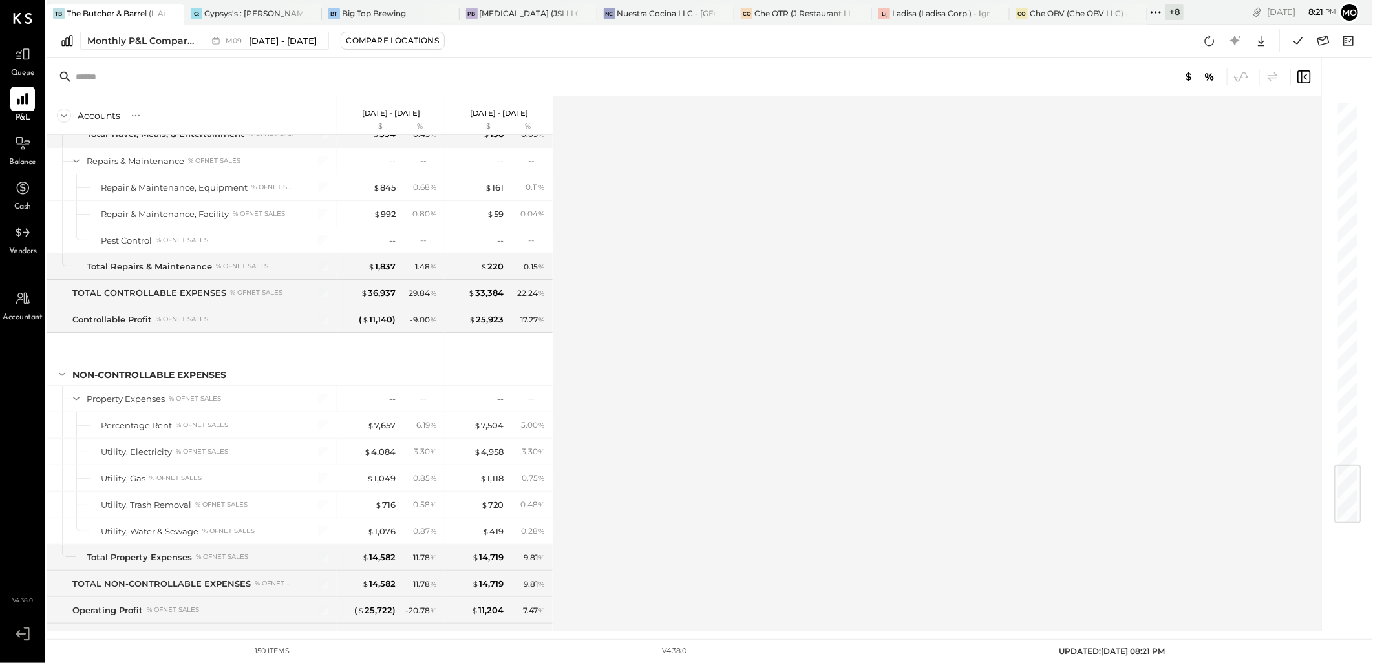
scroll to position [3090, 0]
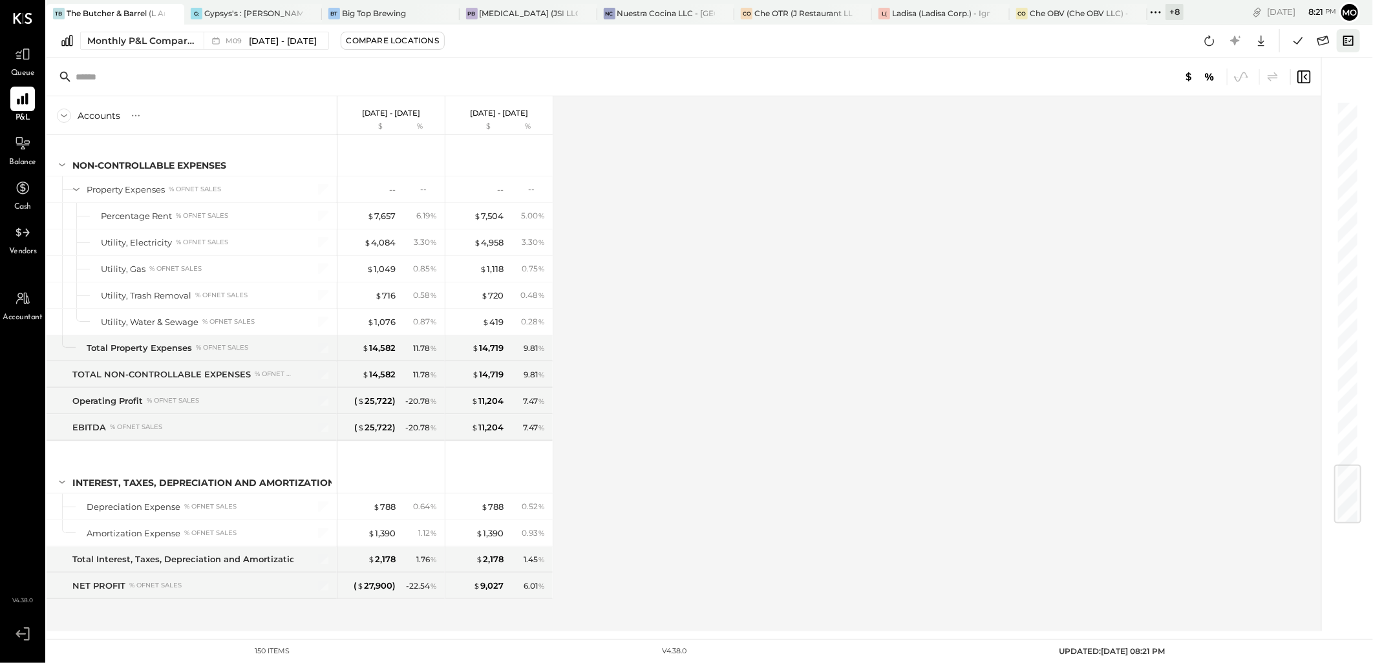
click at [1346, 37] on icon at bounding box center [1348, 40] width 17 height 17
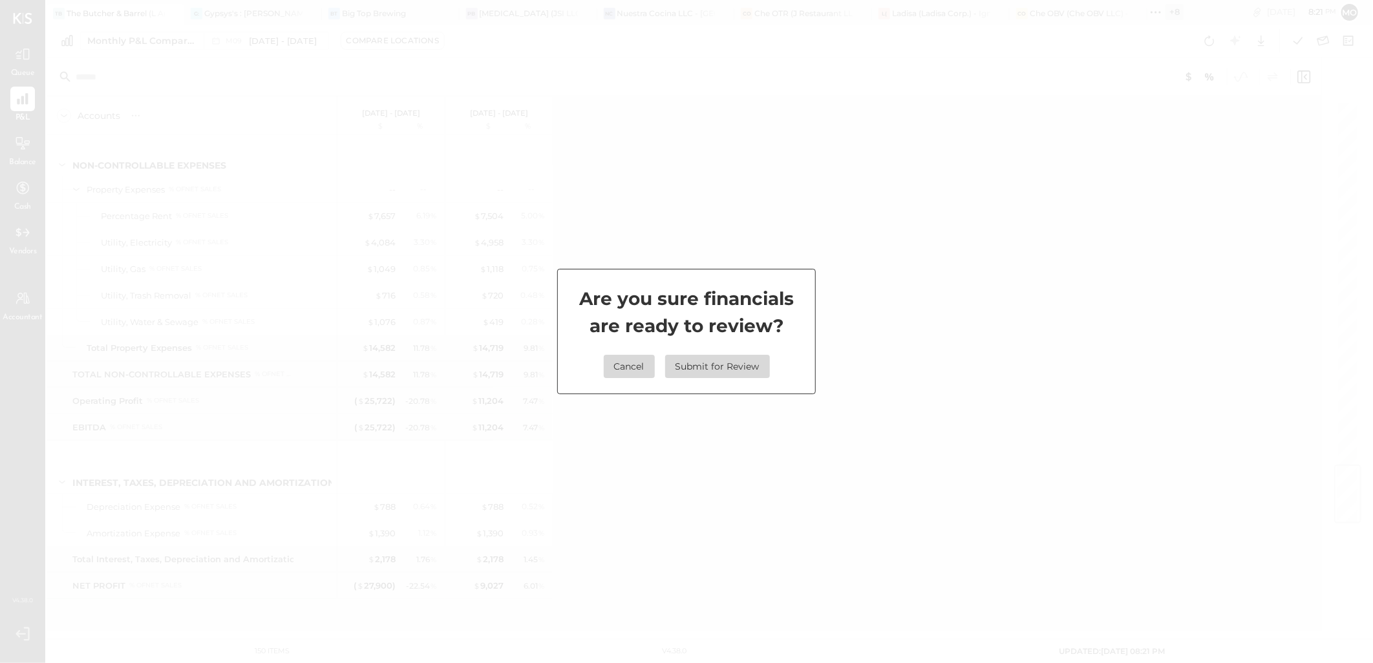
click at [726, 366] on button "Submit for Review" at bounding box center [717, 366] width 105 height 23
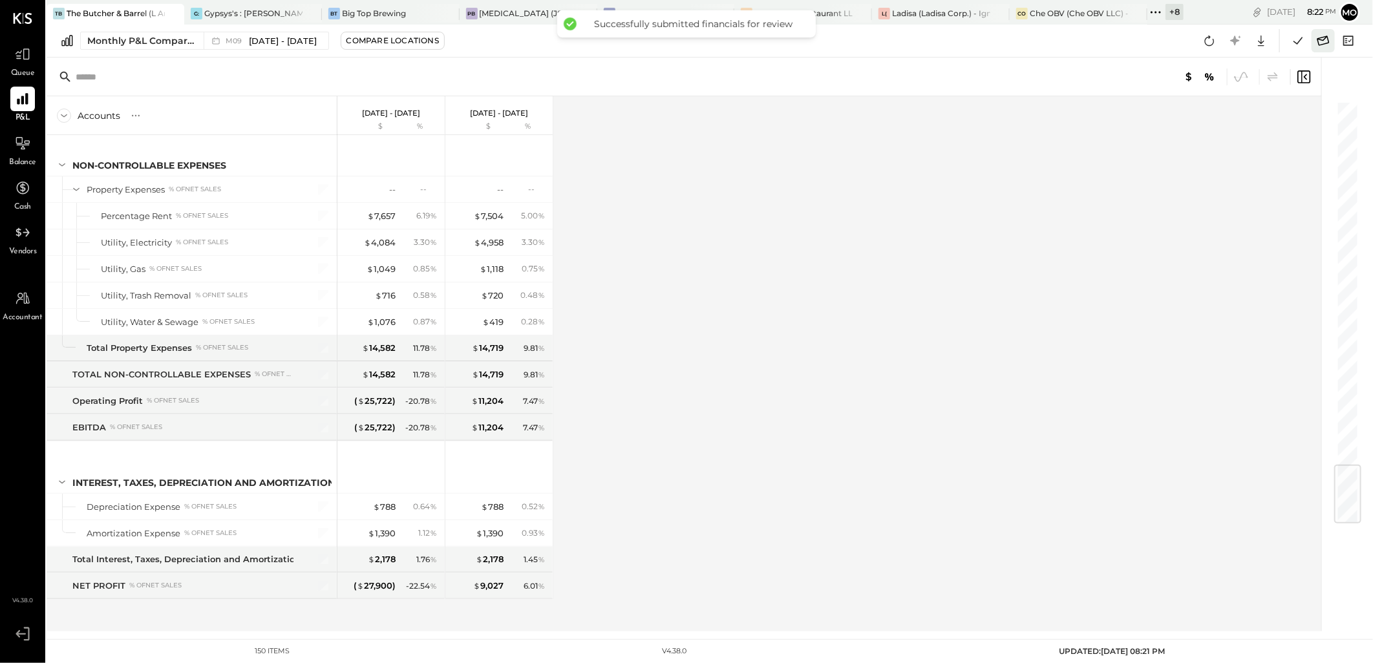
click at [1325, 41] on icon at bounding box center [1323, 40] width 17 height 17
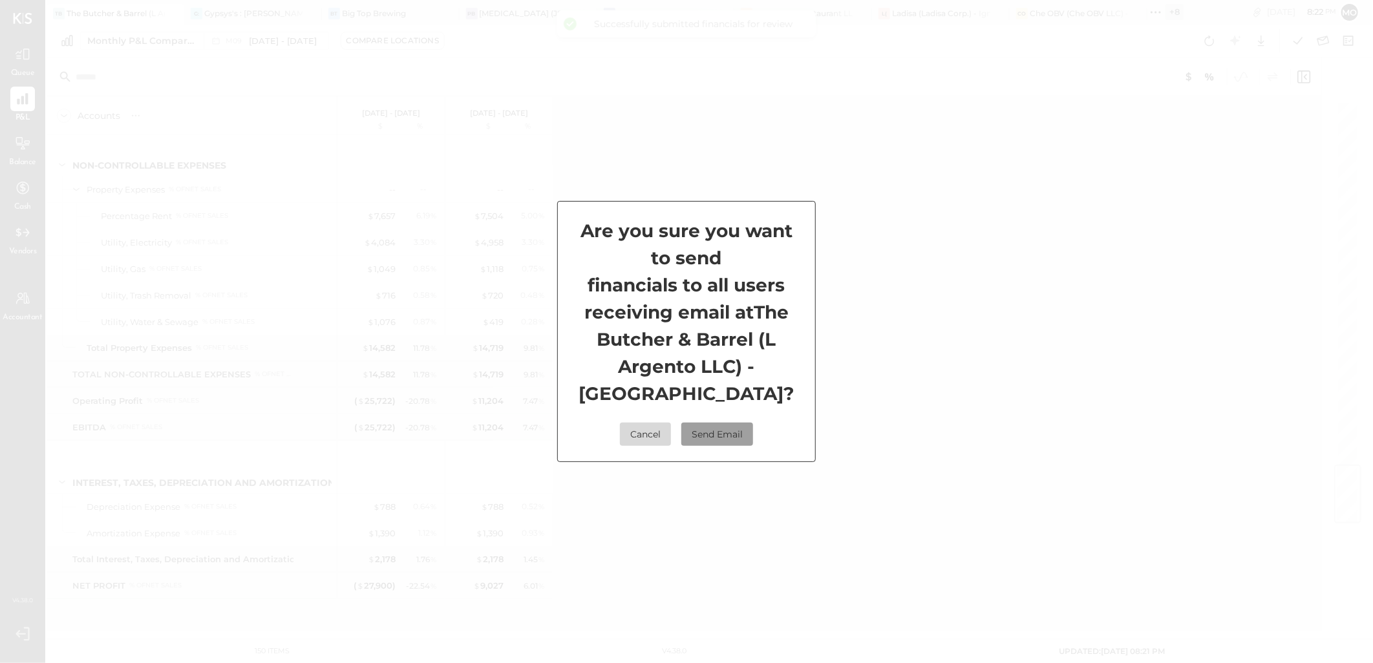
drag, startPoint x: 737, startPoint y: 423, endPoint x: 953, endPoint y: 385, distance: 219.9
click at [739, 423] on button "Send Email" at bounding box center [717, 434] width 72 height 23
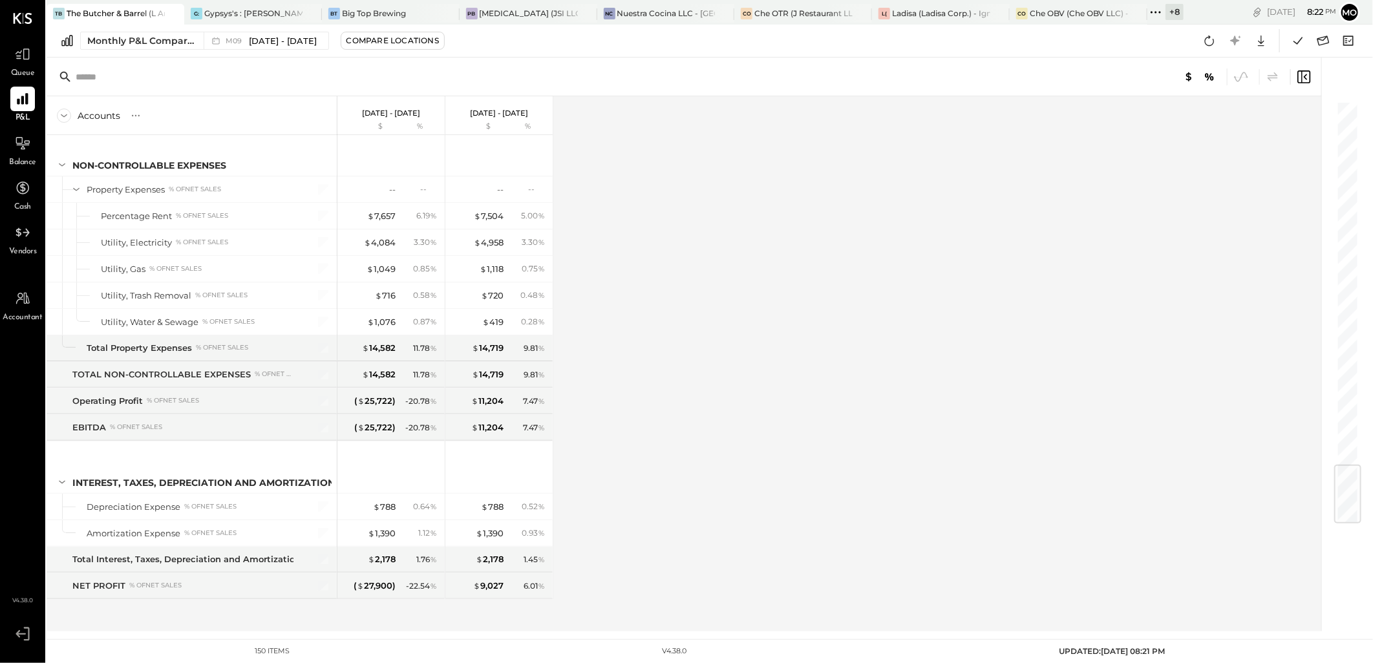
click at [1159, 14] on icon at bounding box center [1155, 12] width 17 height 17
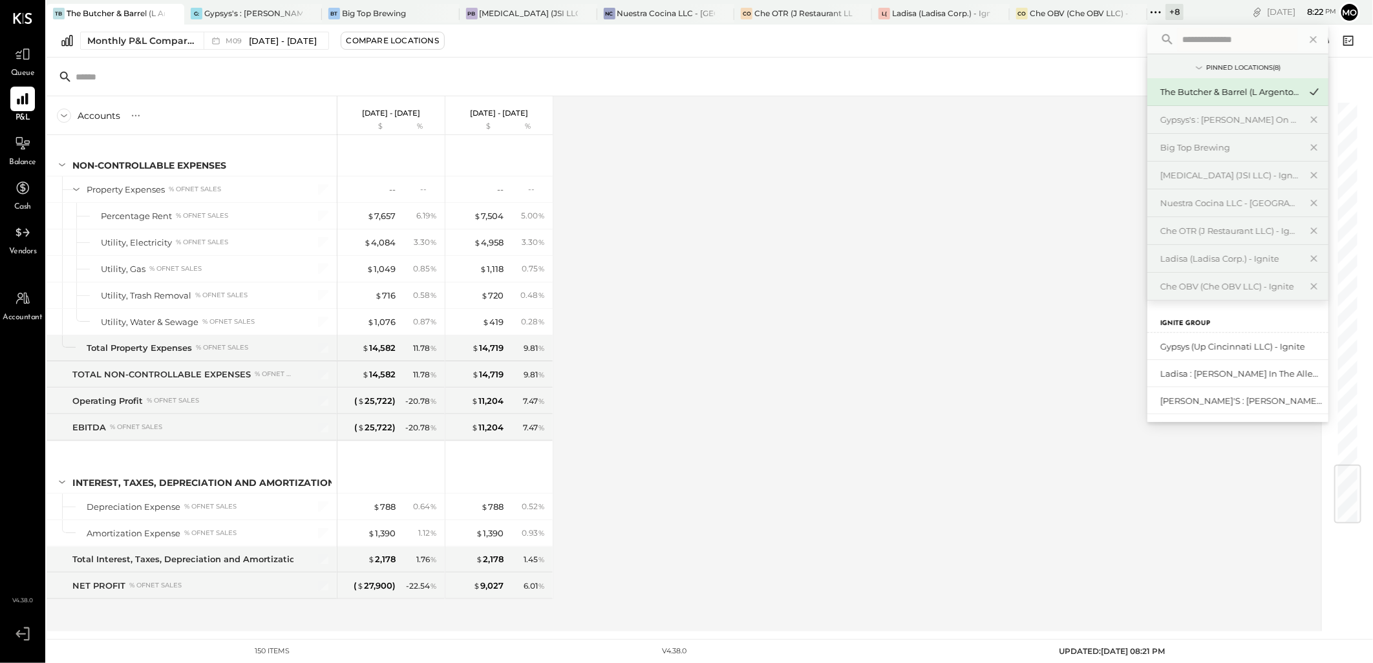
click at [1160, 11] on icon at bounding box center [1160, 12] width 2 height 2
click at [1209, 36] on input "text" at bounding box center [1237, 39] width 120 height 23
type input "***"
click at [1209, 378] on div "[PERSON_NAME]'s : [PERSON_NAME]'s" at bounding box center [1230, 374] width 140 height 12
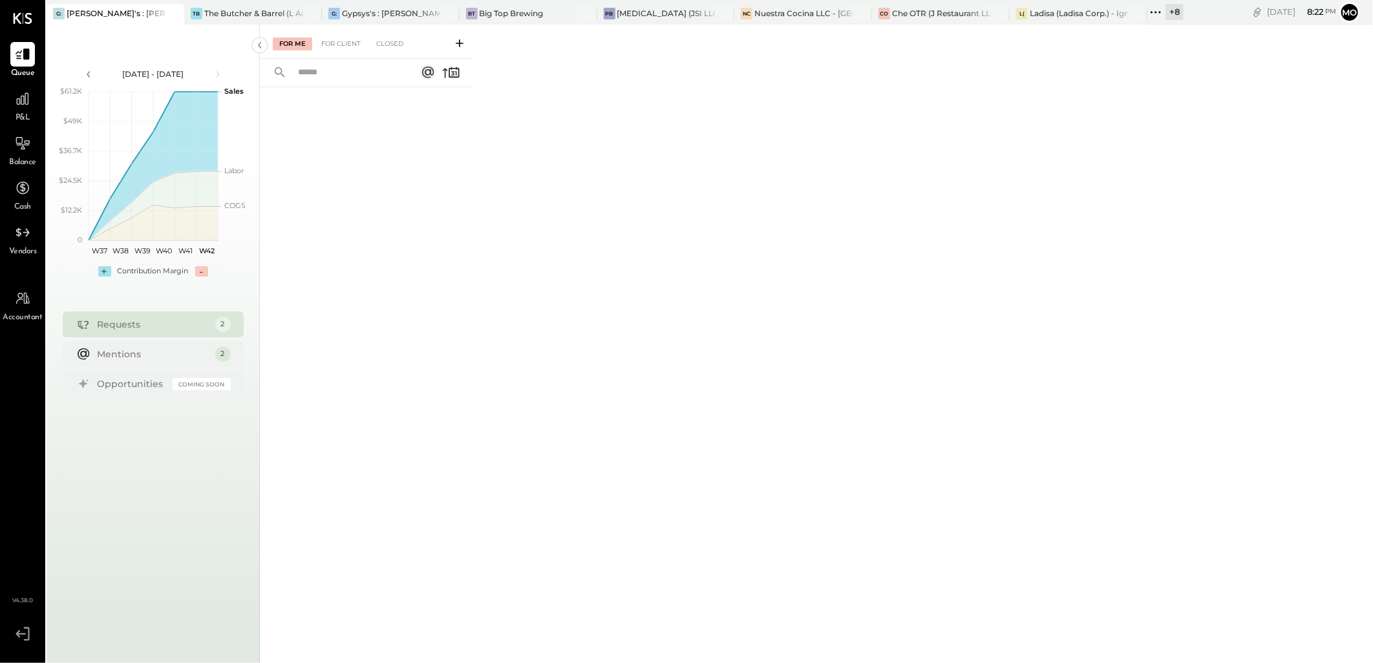
click at [6, 99] on div "P&L" at bounding box center [22, 105] width 37 height 37
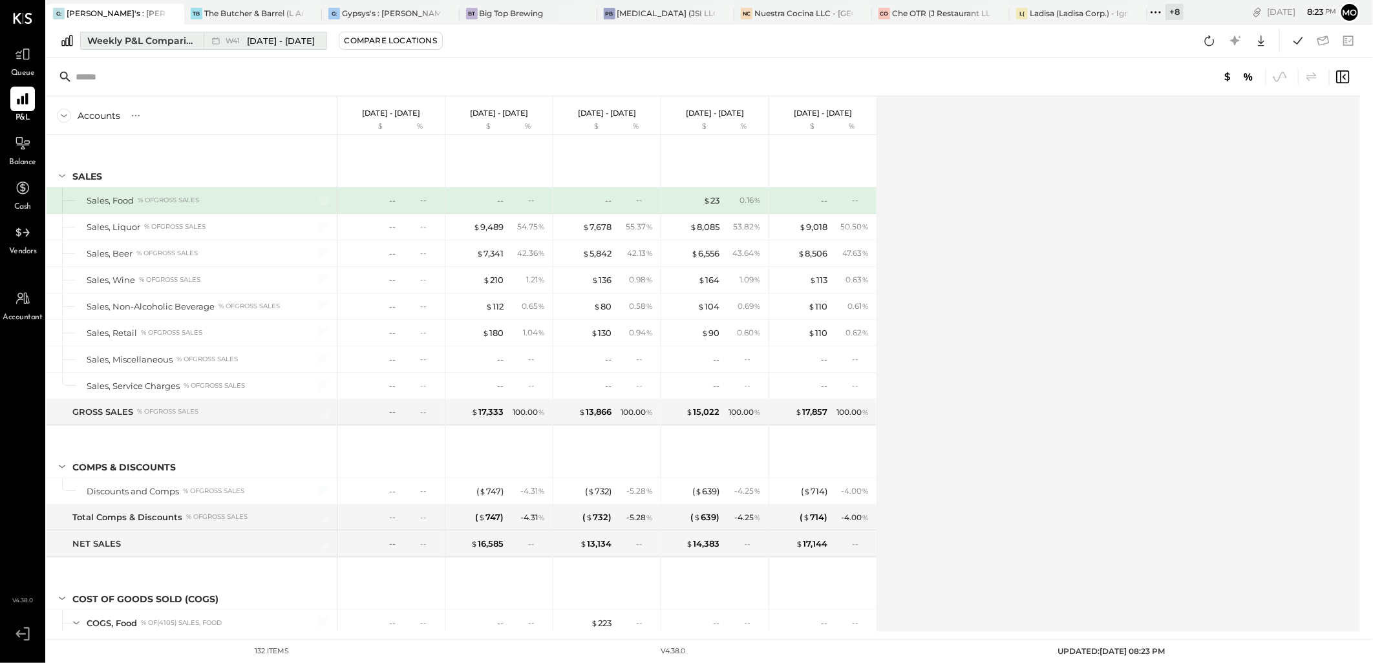
click at [125, 43] on div "Weekly P&L Comparison" at bounding box center [141, 40] width 109 height 13
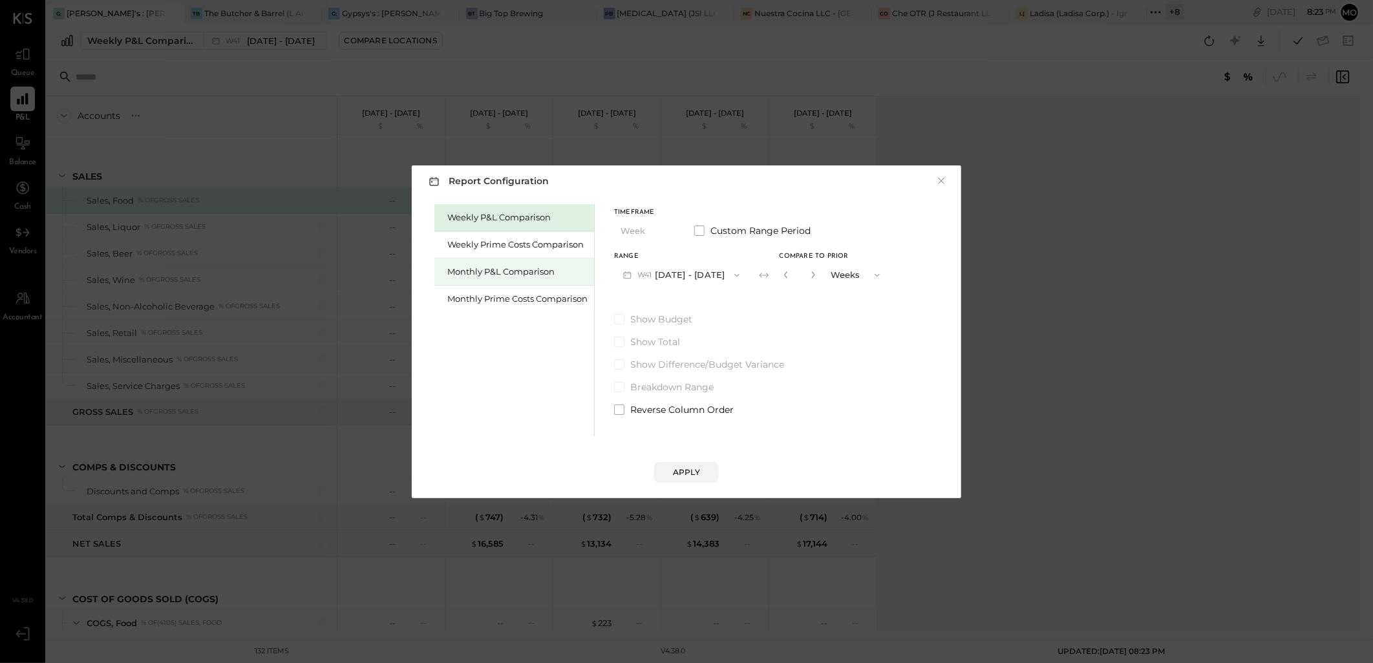
click at [530, 273] on div "Monthly P&L Comparison" at bounding box center [517, 272] width 140 height 12
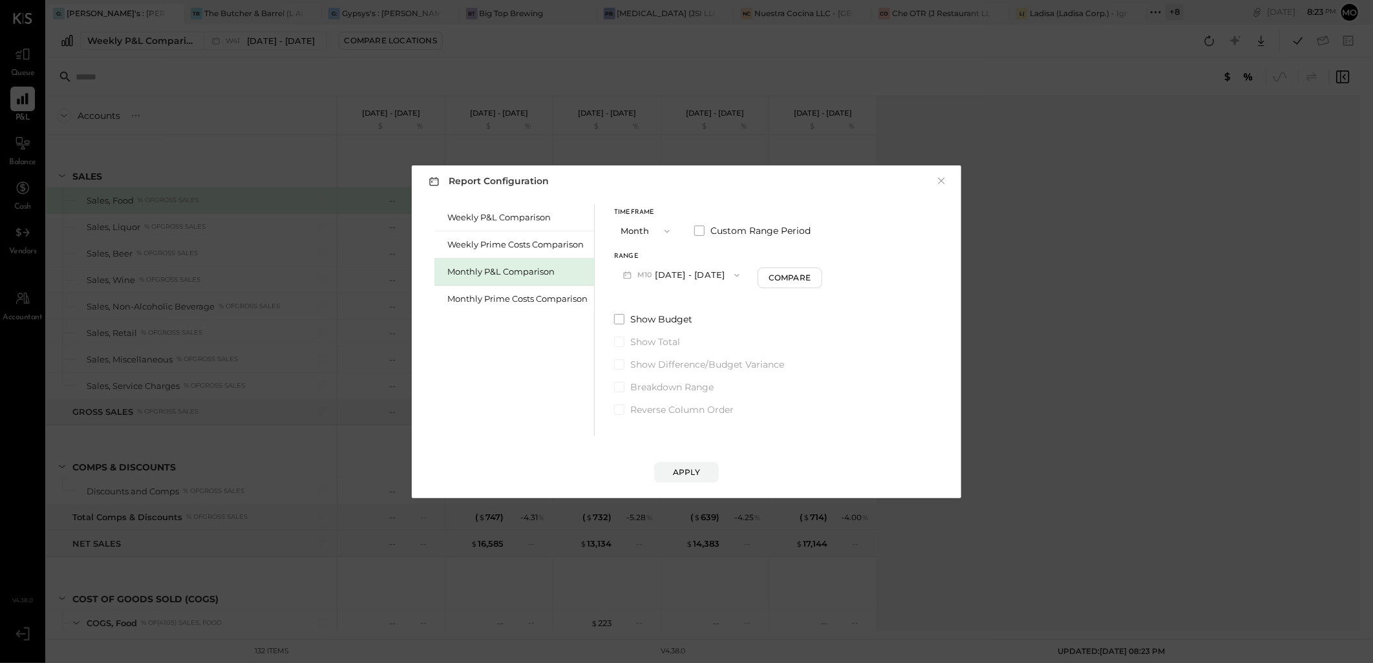
click at [688, 273] on button "M10 [DATE] - [DATE]" at bounding box center [681, 275] width 134 height 24
click at [676, 304] on span "[DATE] - [DATE]" at bounding box center [676, 303] width 61 height 11
click at [802, 272] on div "Compare" at bounding box center [791, 277] width 42 height 11
click at [708, 468] on button "Apply" at bounding box center [686, 472] width 65 height 21
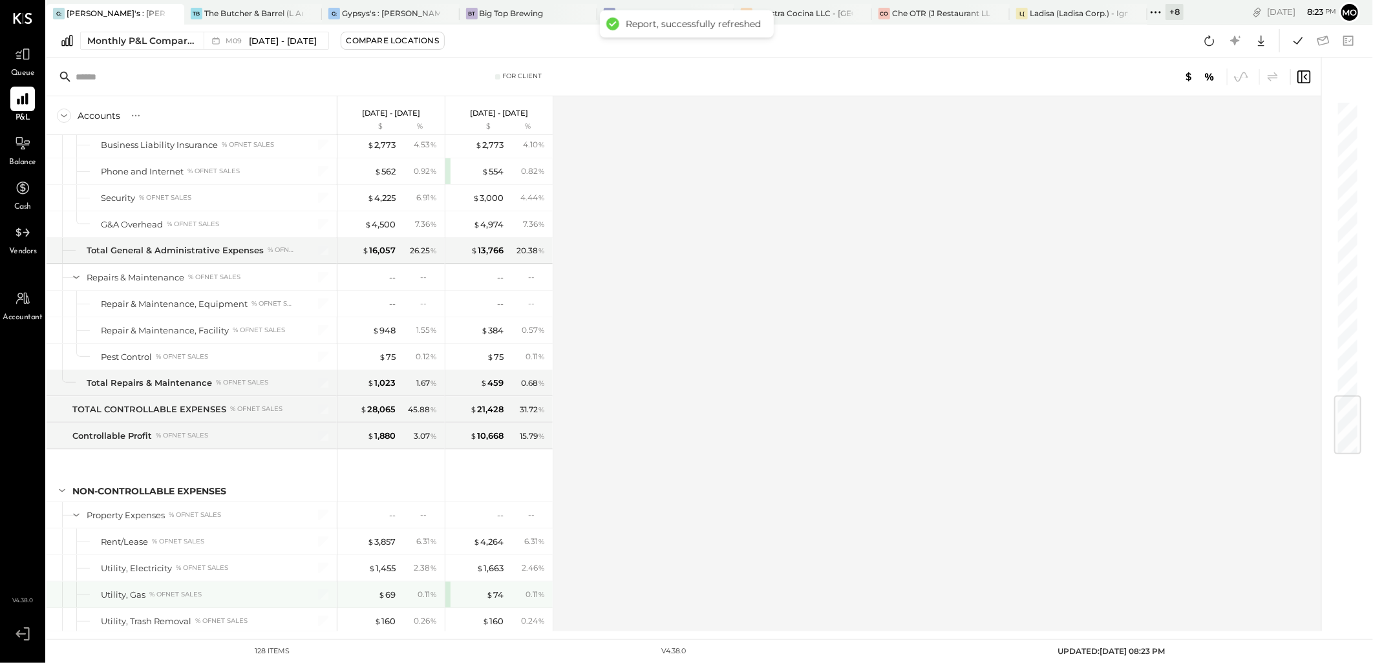
scroll to position [2506, 0]
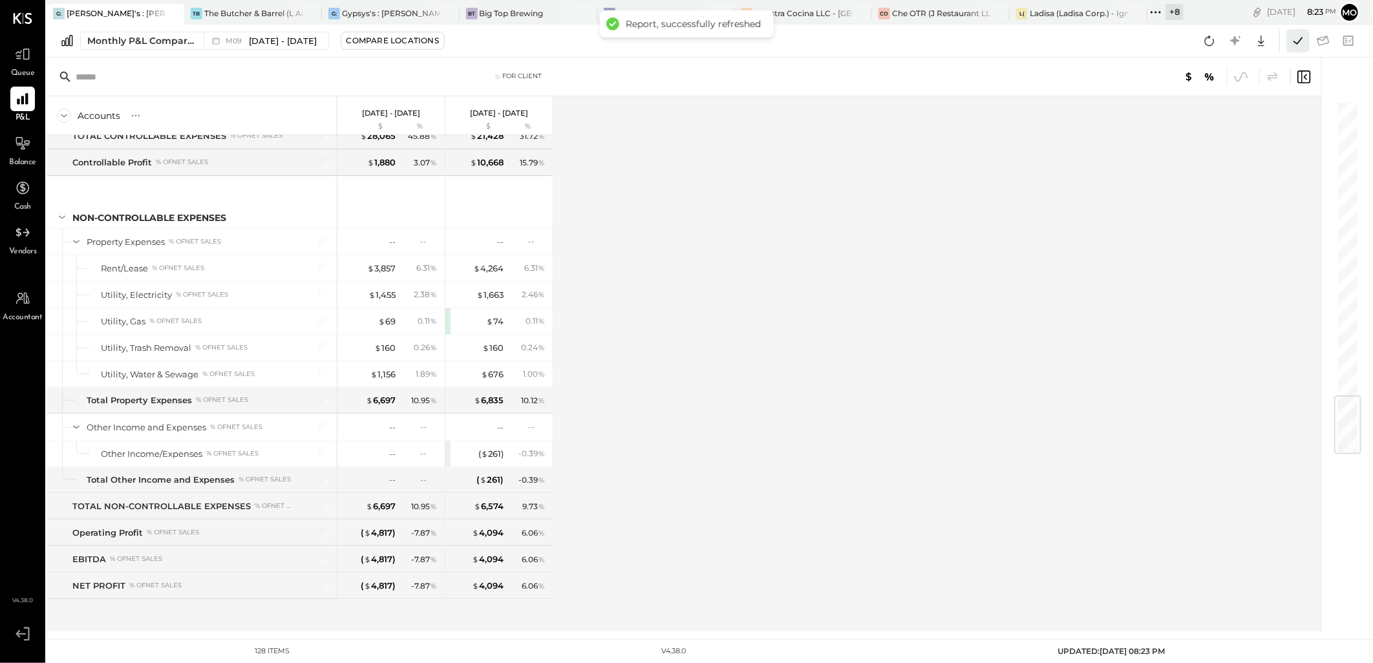
click at [1297, 48] on icon at bounding box center [1297, 40] width 17 height 17
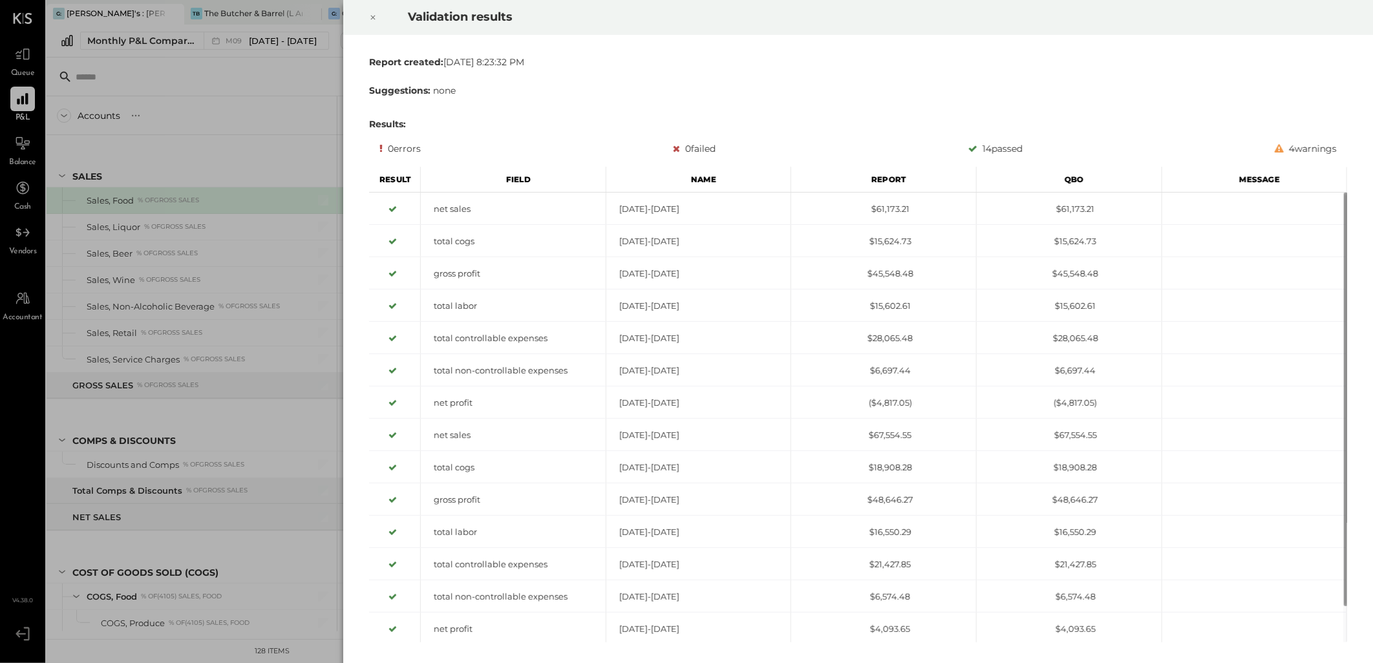
click at [367, 18] on div at bounding box center [373, 17] width 28 height 36
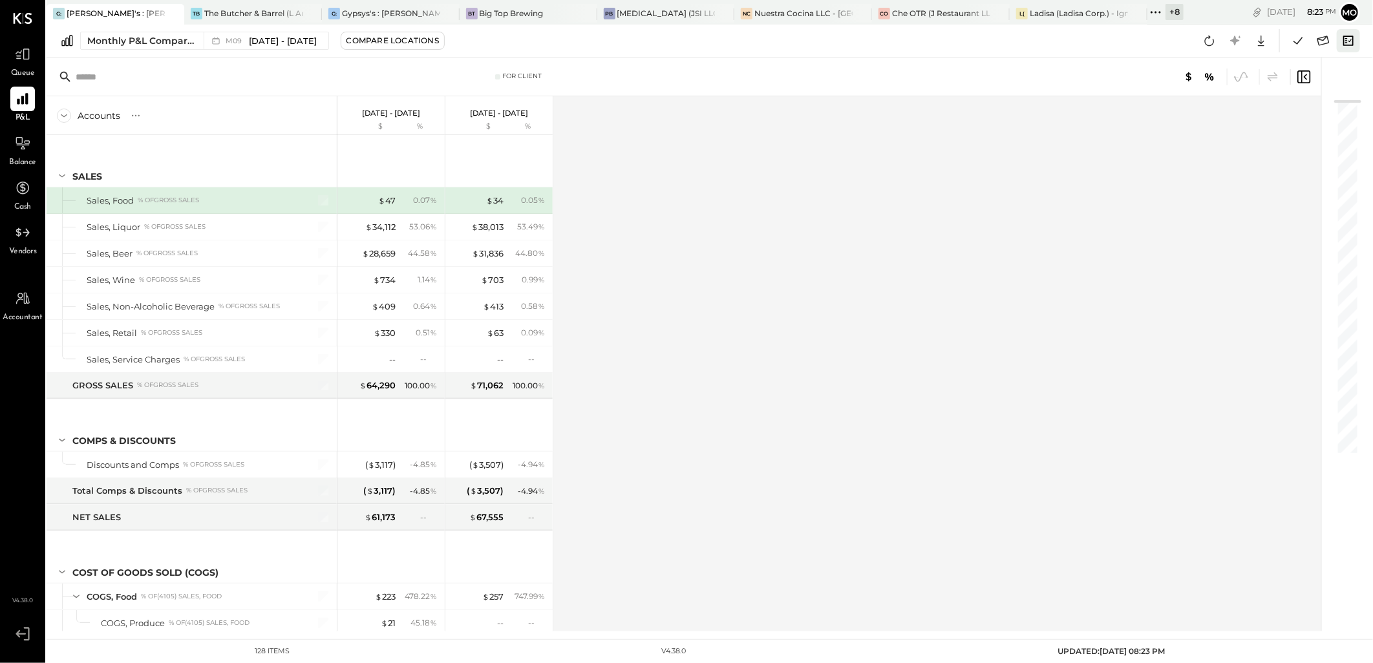
click at [1346, 43] on icon at bounding box center [1348, 40] width 17 height 17
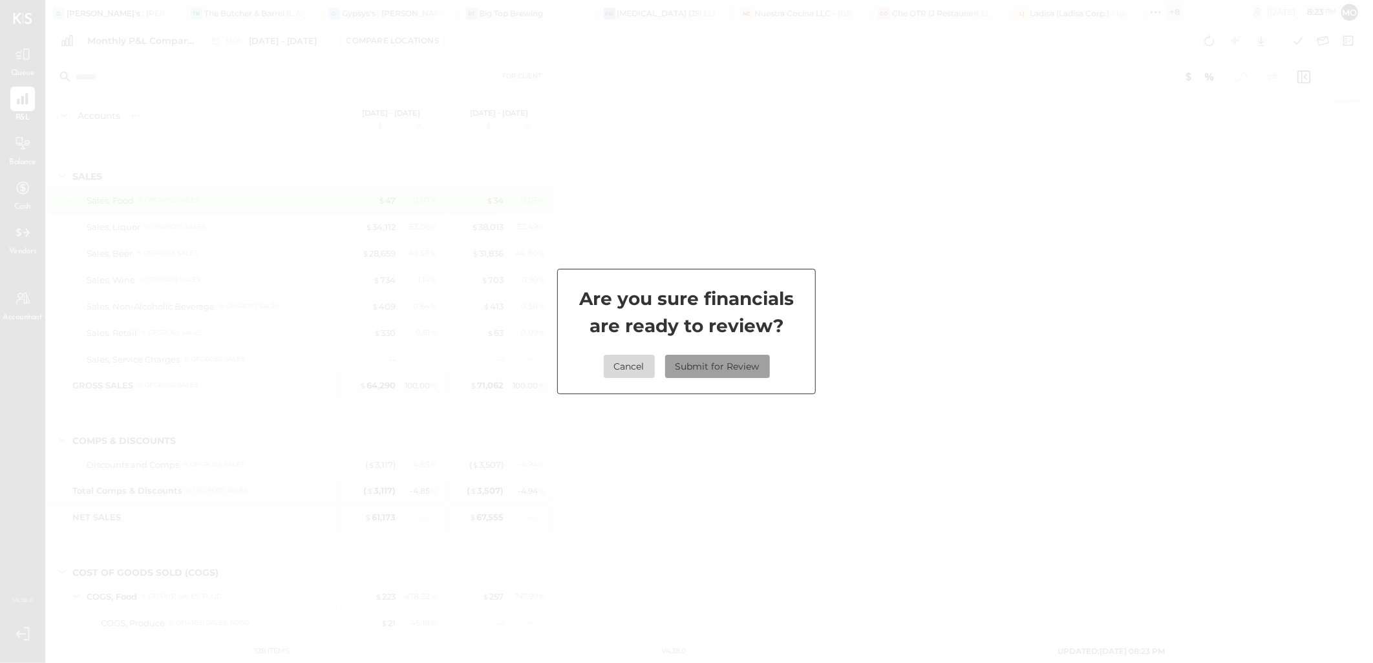
click at [759, 367] on button "Submit for Review" at bounding box center [717, 366] width 105 height 23
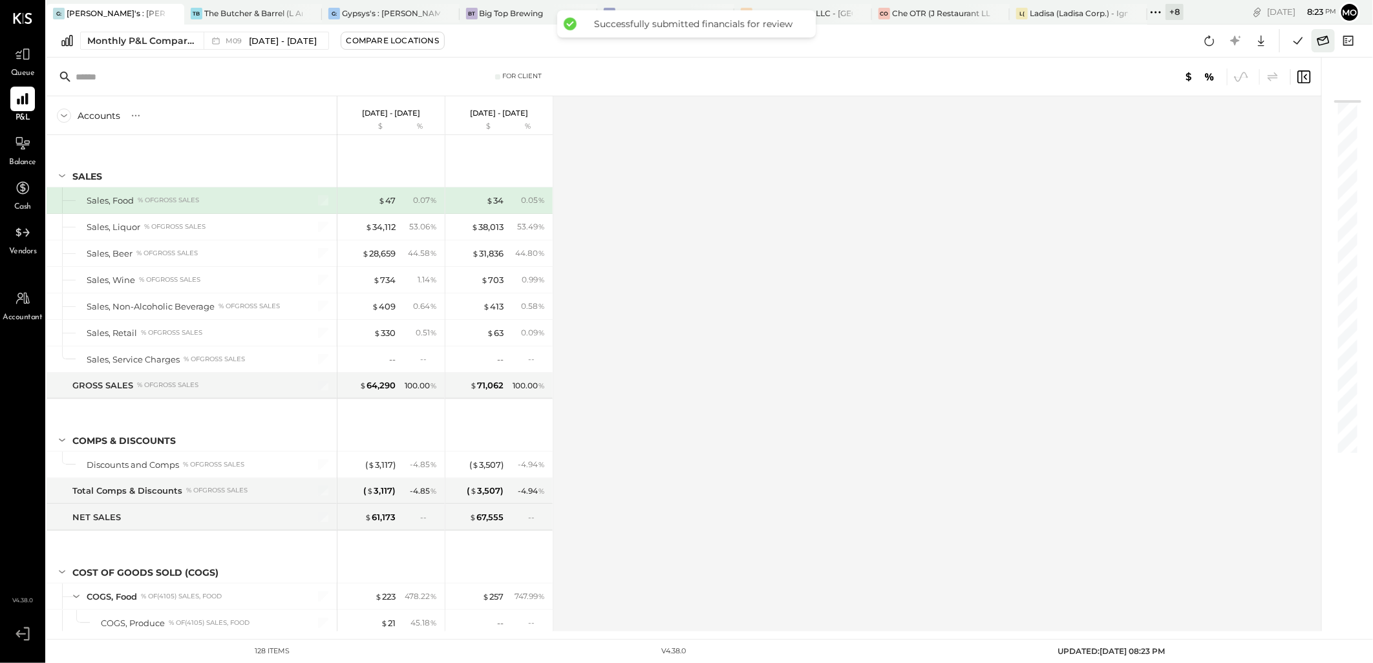
click at [1325, 41] on icon at bounding box center [1323, 40] width 17 height 17
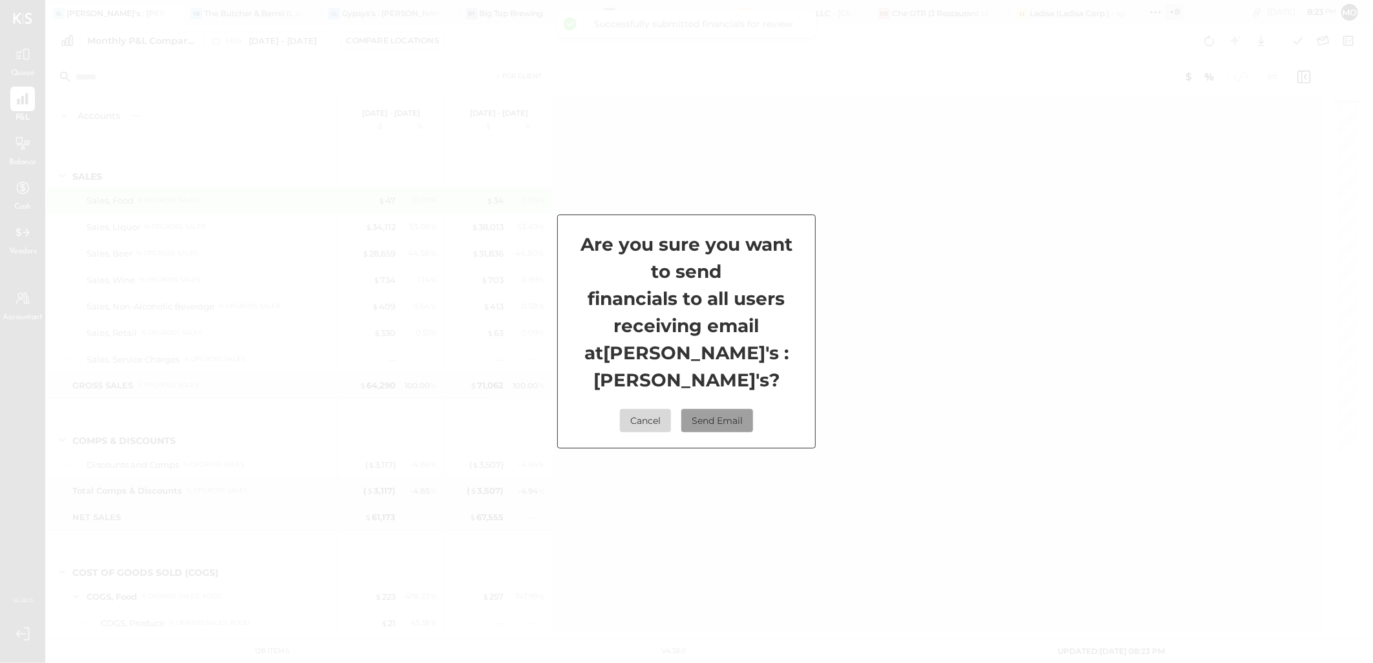
click at [725, 409] on button "Send Email" at bounding box center [717, 420] width 72 height 23
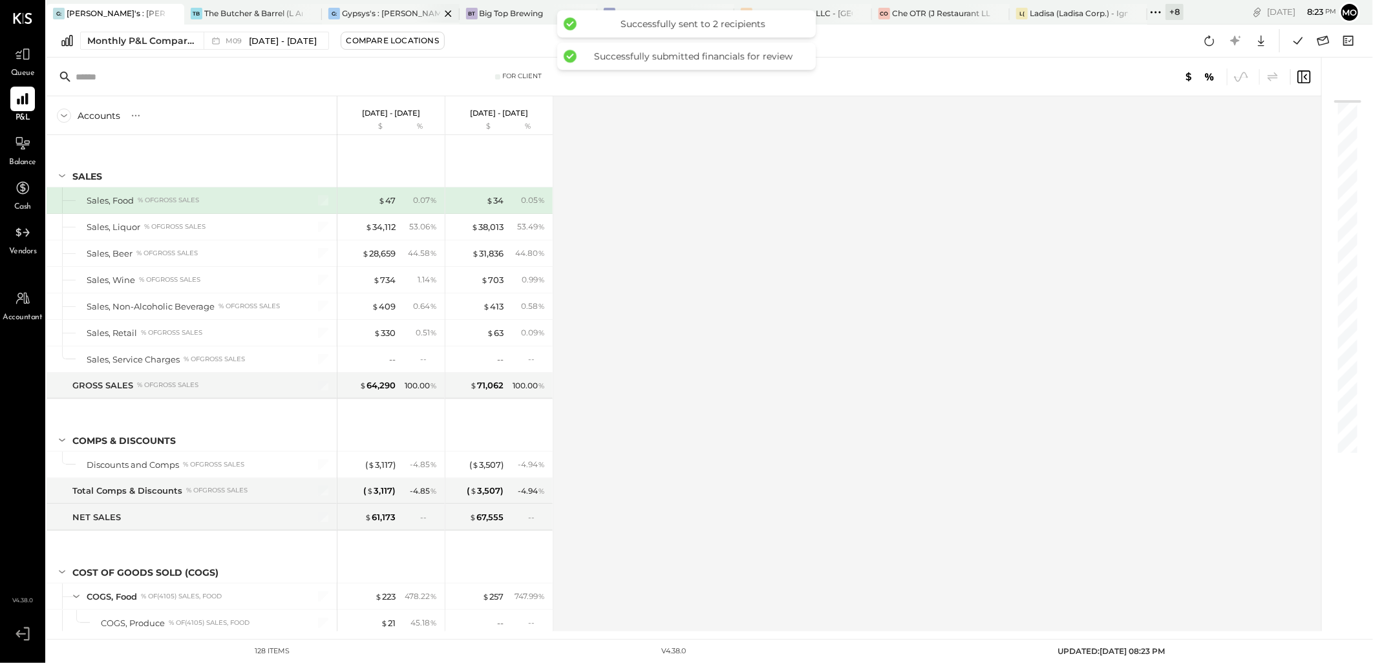
click at [378, 10] on div "Gypsys's : [PERSON_NAME] on the levee" at bounding box center [391, 13] width 98 height 11
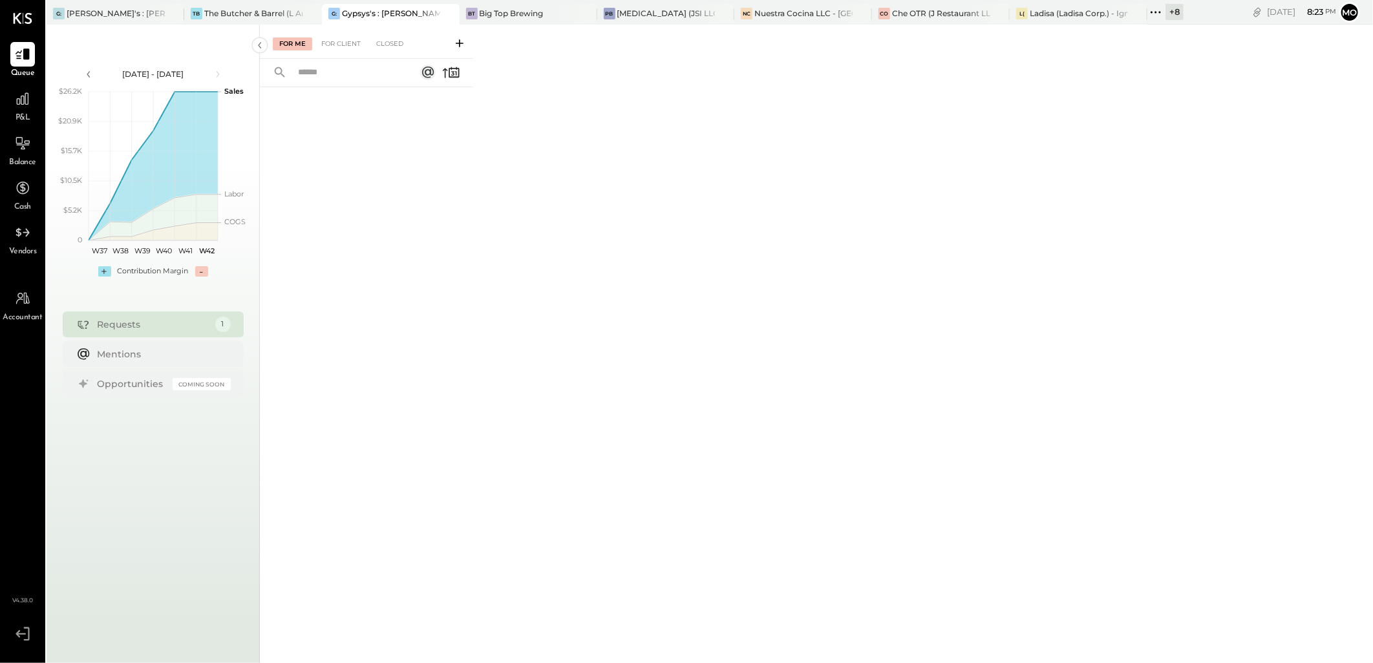
click at [39, 111] on div "P&L" at bounding box center [22, 105] width 37 height 37
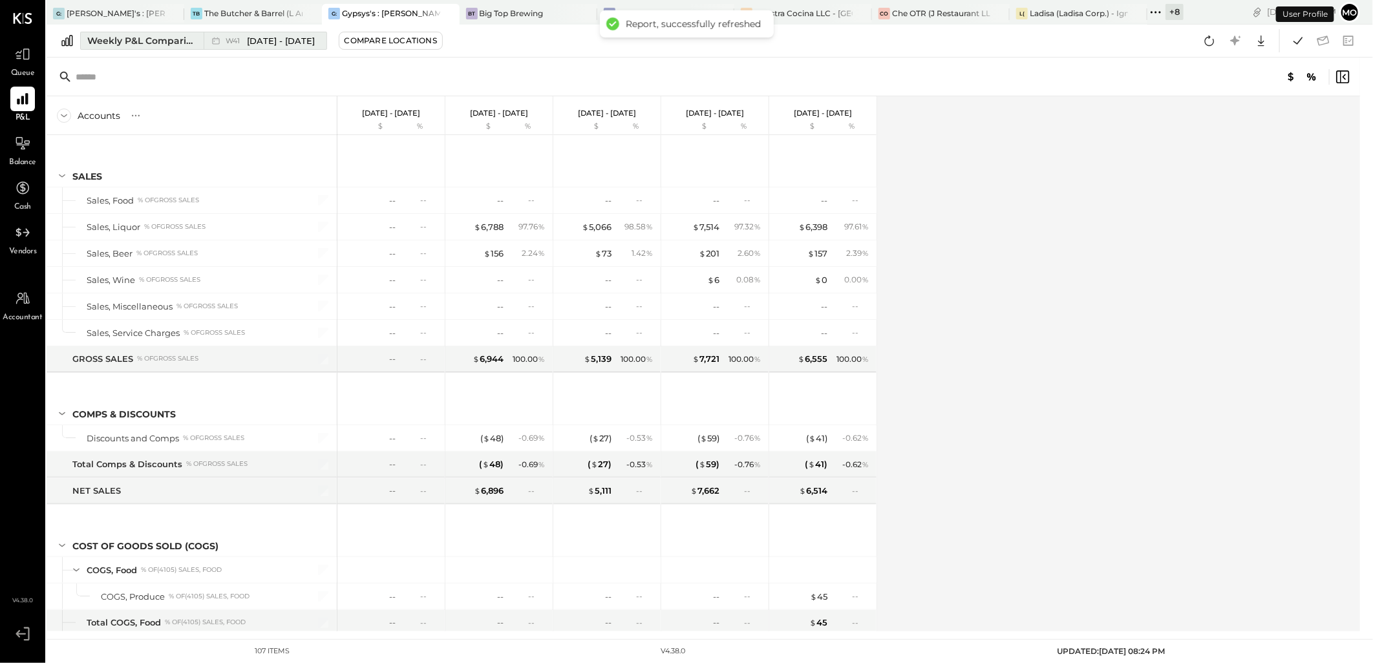
click at [111, 42] on div "Weekly P&L Comparison" at bounding box center [141, 40] width 109 height 13
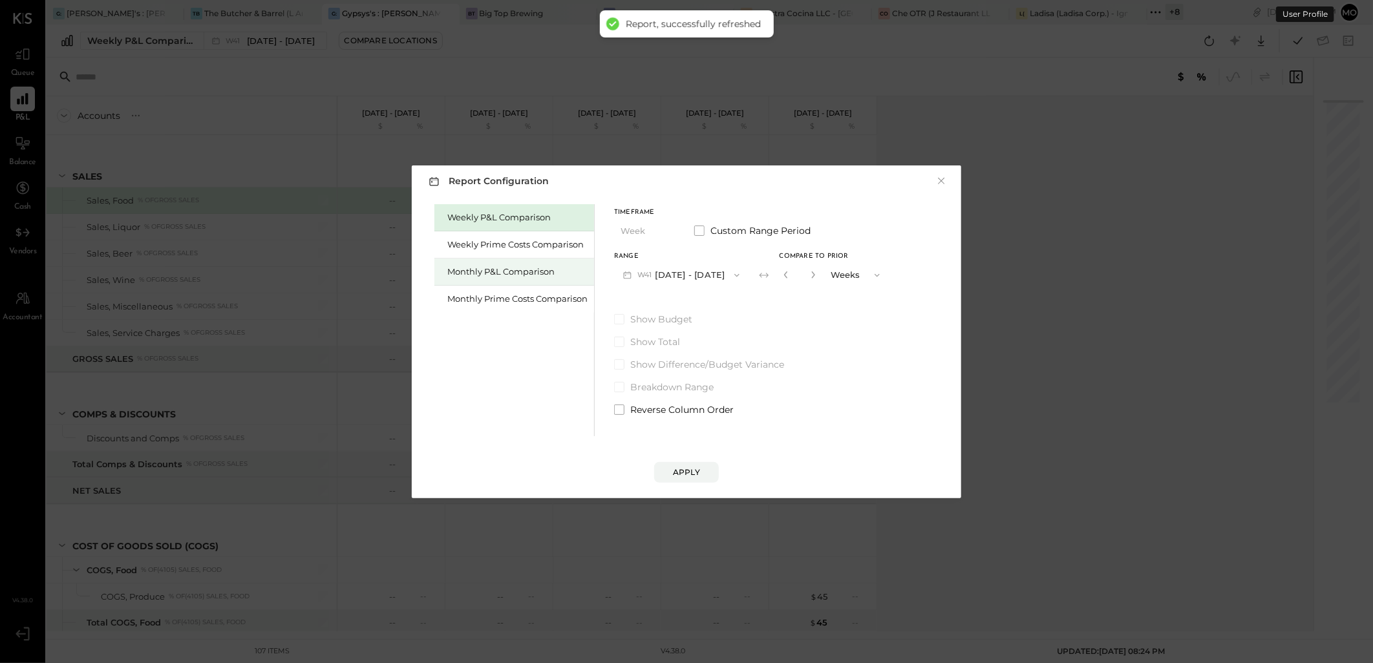
click at [494, 262] on div "Monthly P&L Comparison" at bounding box center [514, 272] width 160 height 27
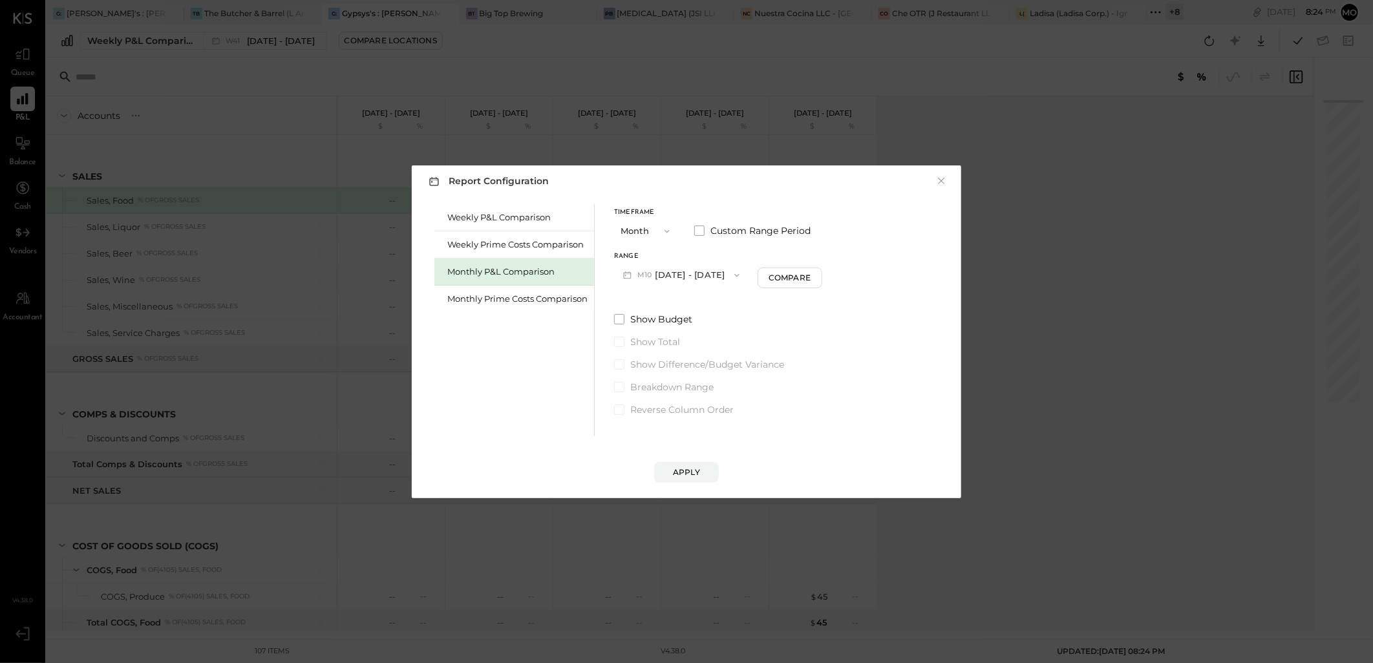
drag, startPoint x: 696, startPoint y: 268, endPoint x: 771, endPoint y: 292, distance: 78.7
click at [695, 268] on button "M10 [DATE] - [DATE]" at bounding box center [681, 275] width 134 height 24
click at [686, 299] on span "[DATE] - [DATE]" at bounding box center [676, 303] width 61 height 11
click at [785, 281] on div "Compare" at bounding box center [791, 277] width 42 height 11
click at [714, 474] on button "Apply" at bounding box center [686, 472] width 65 height 21
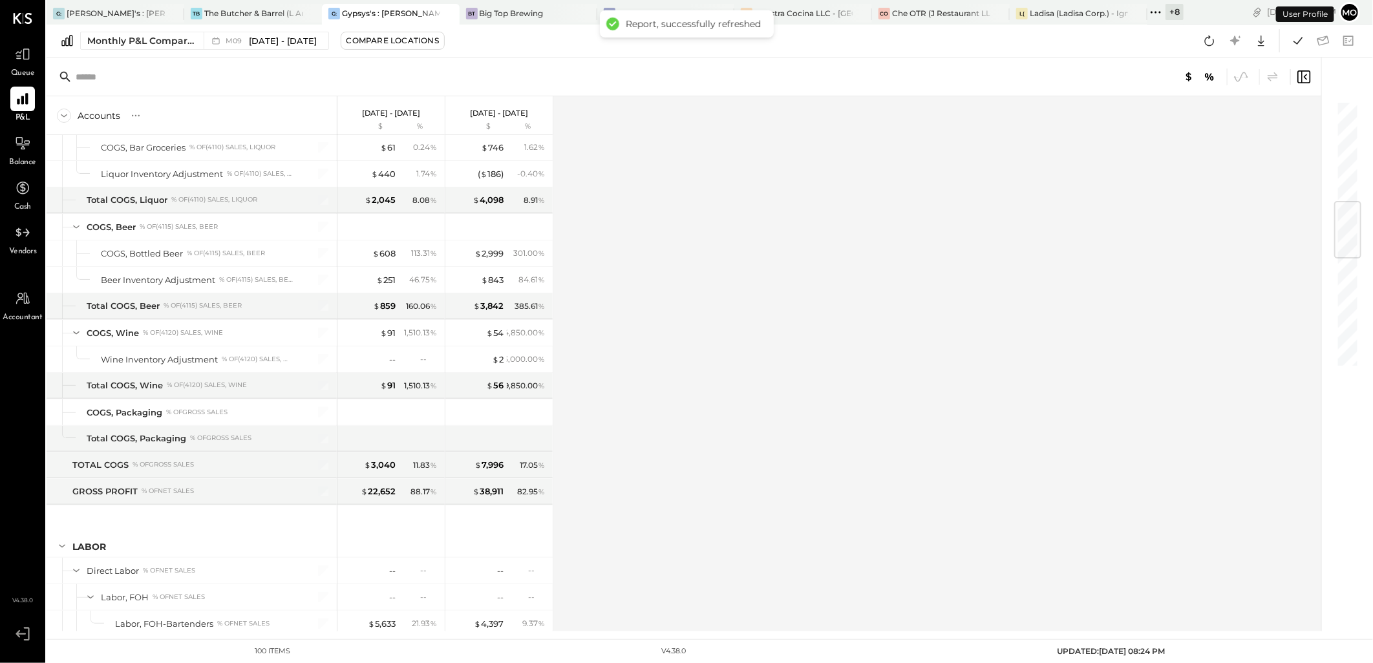
scroll to position [862, 0]
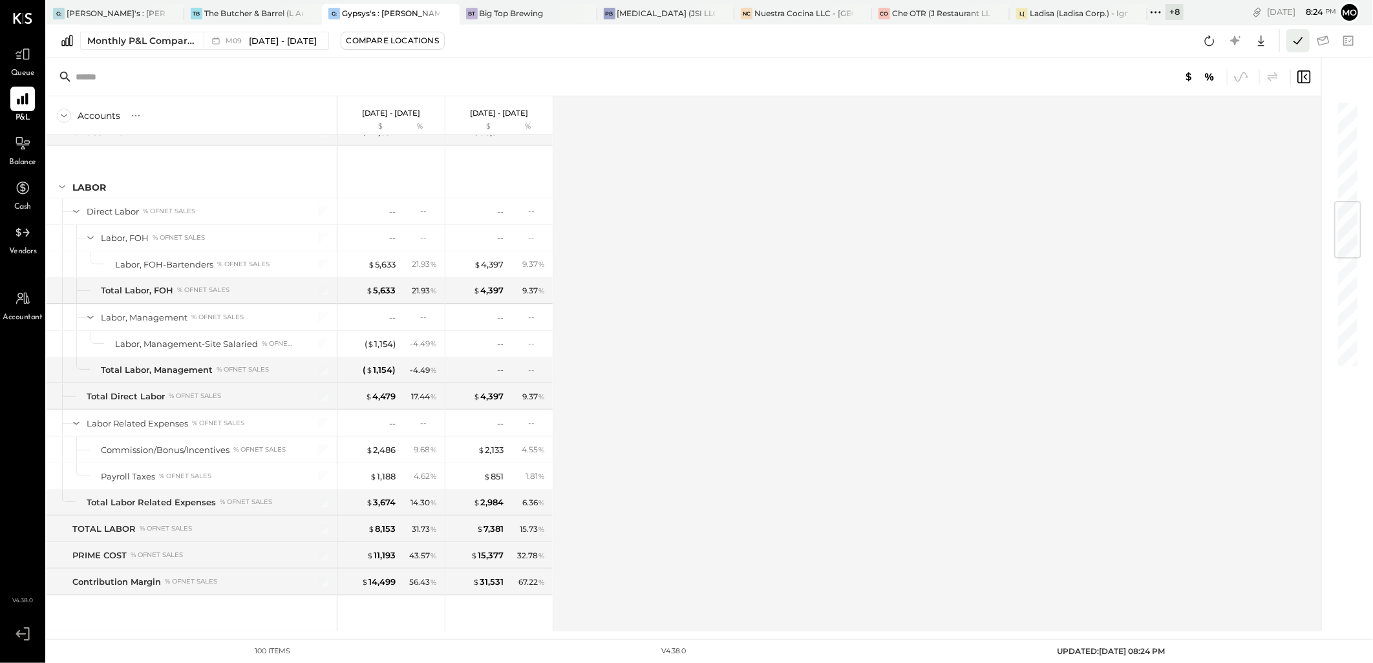
click at [1302, 41] on icon at bounding box center [1297, 40] width 17 height 17
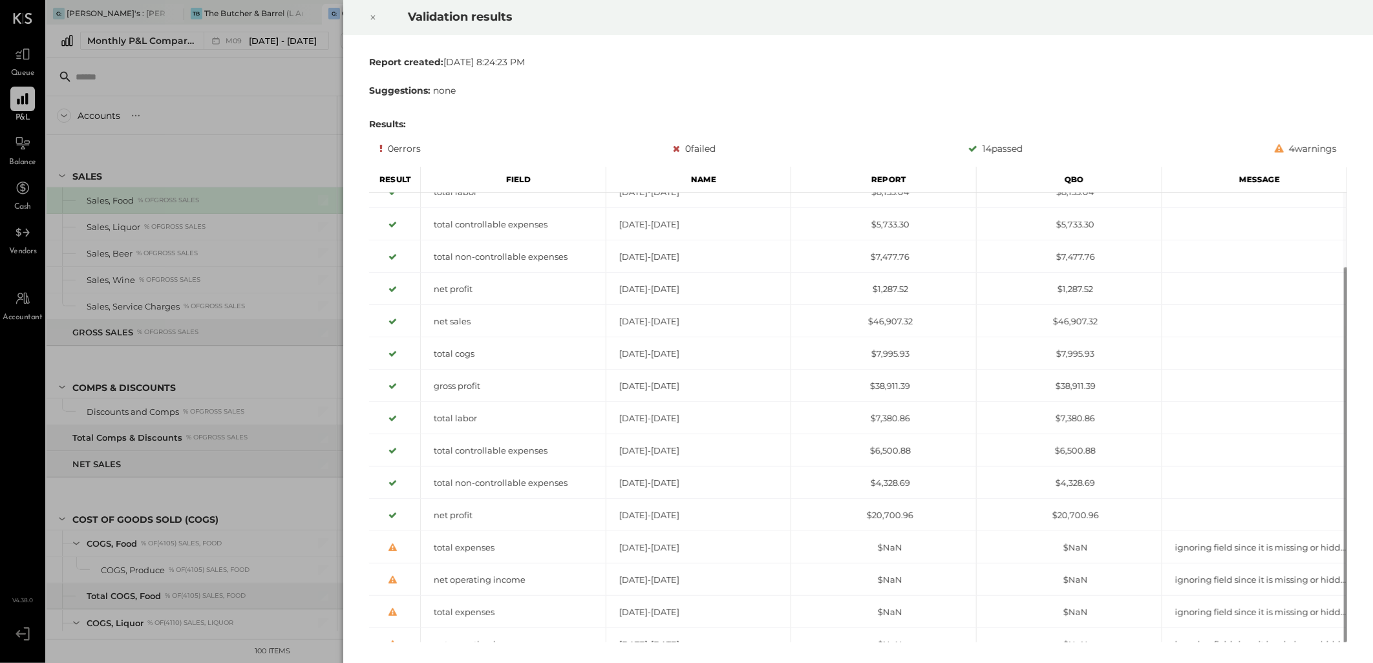
click at [374, 18] on icon at bounding box center [373, 18] width 5 height 5
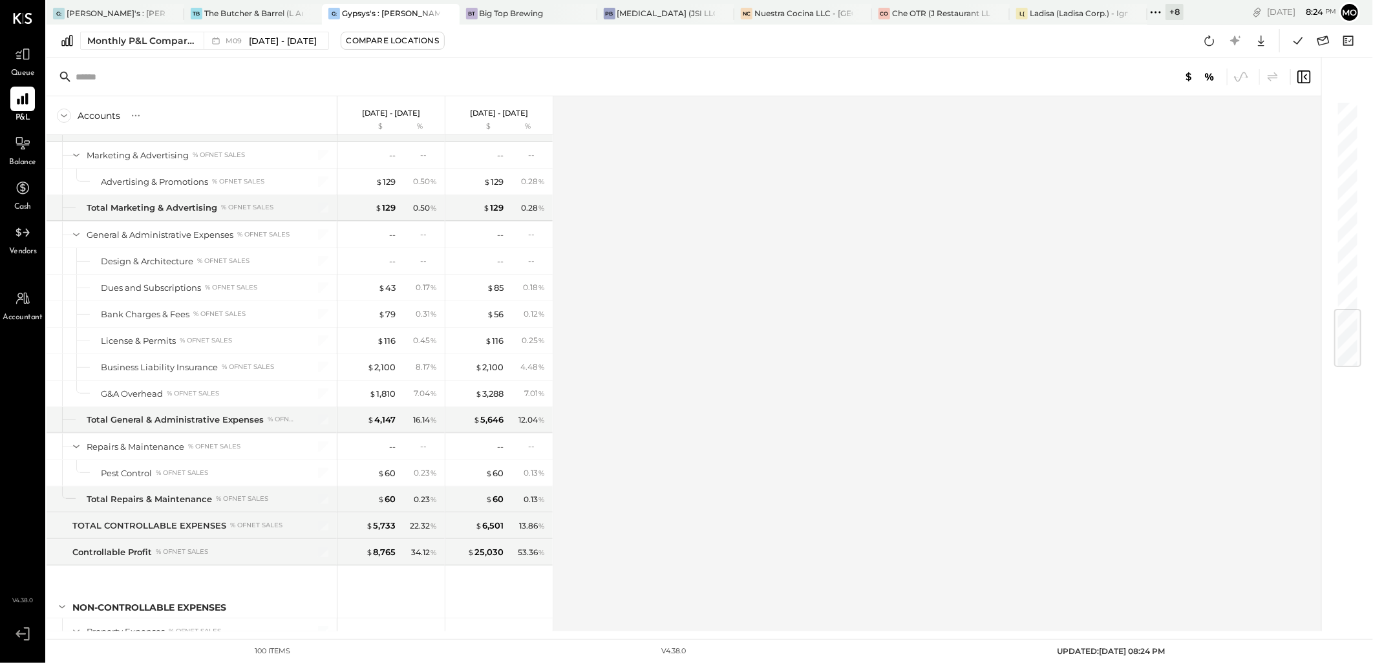
scroll to position [1788, 0]
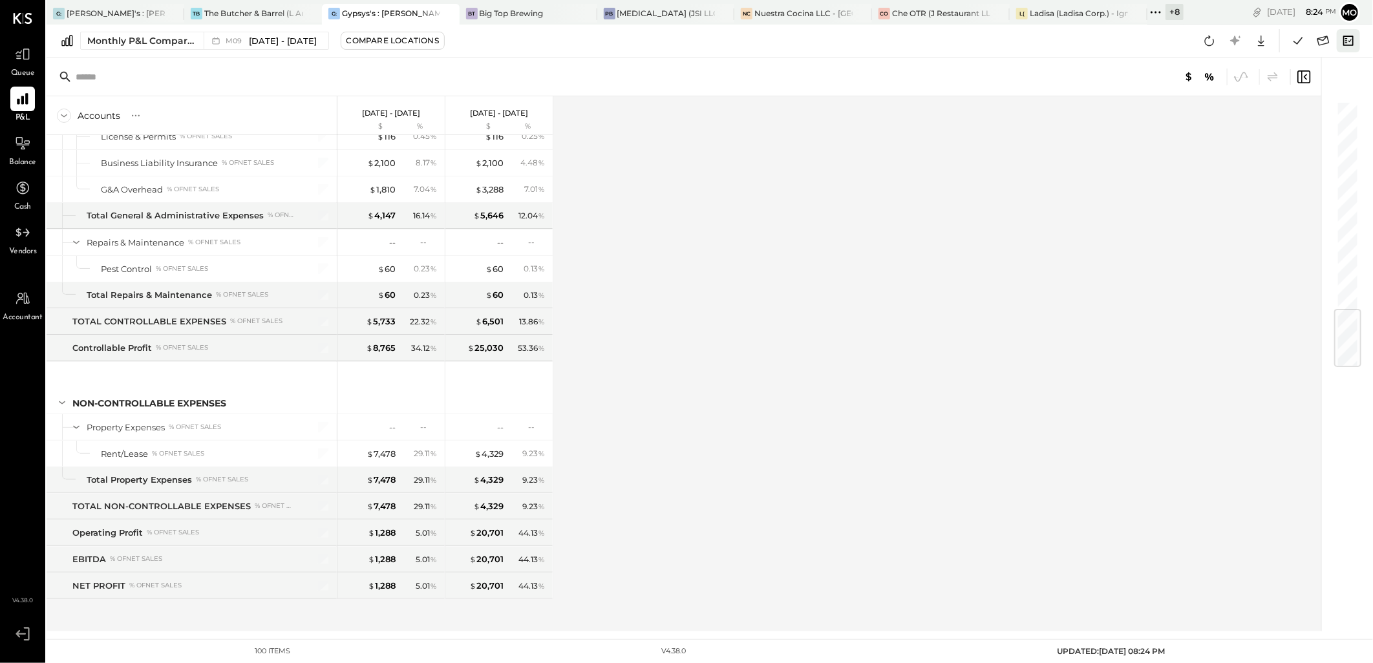
click at [1346, 43] on icon at bounding box center [1348, 40] width 17 height 17
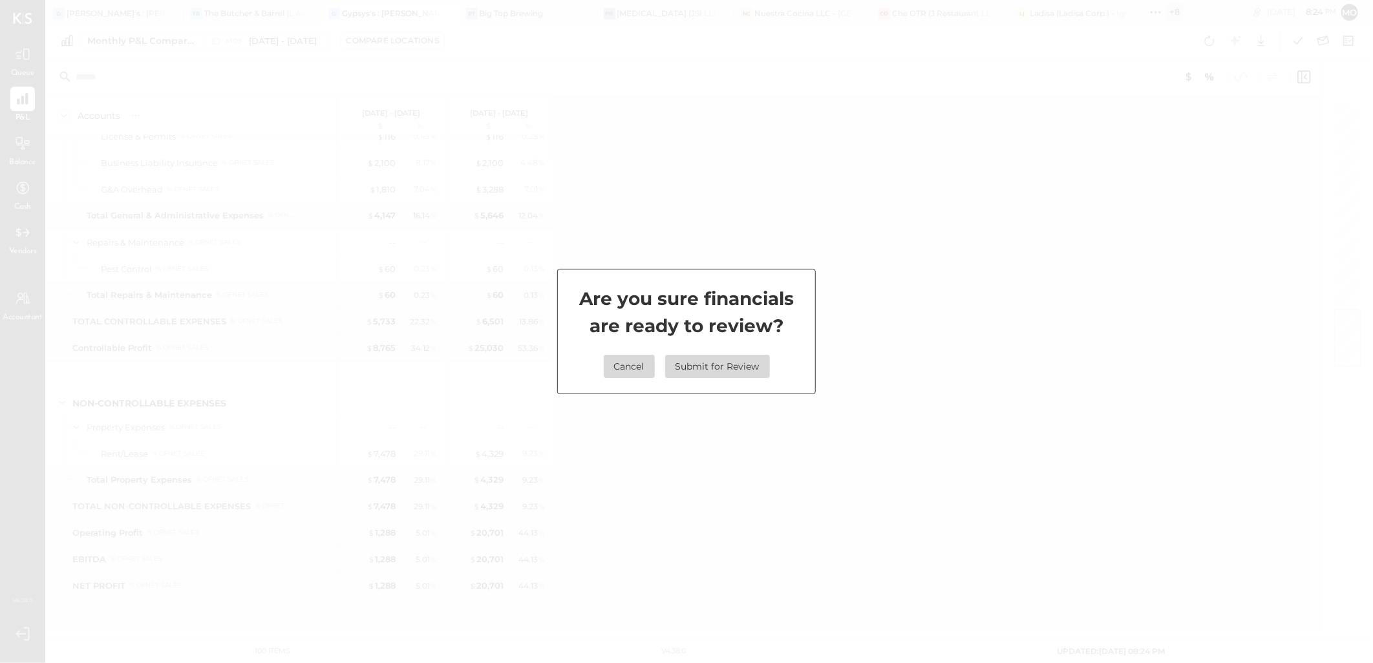
click at [695, 370] on button "Submit for Review" at bounding box center [717, 366] width 105 height 23
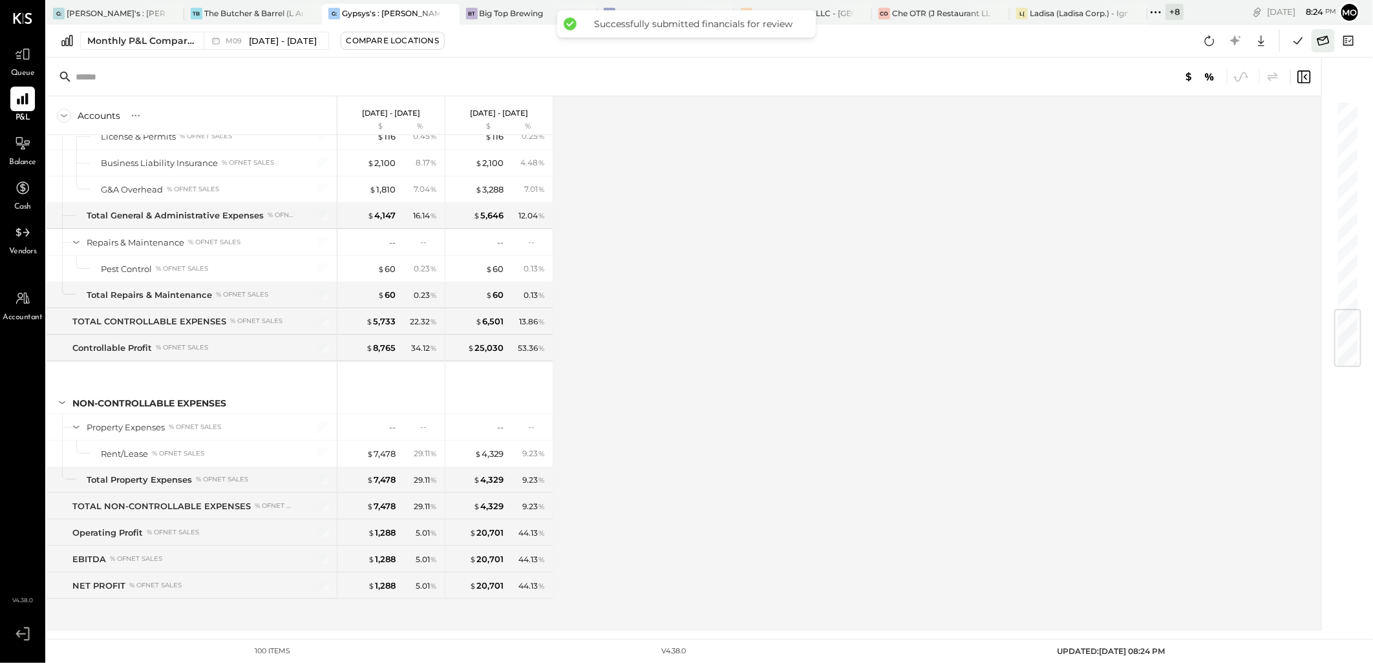
click at [1319, 42] on icon at bounding box center [1323, 40] width 17 height 17
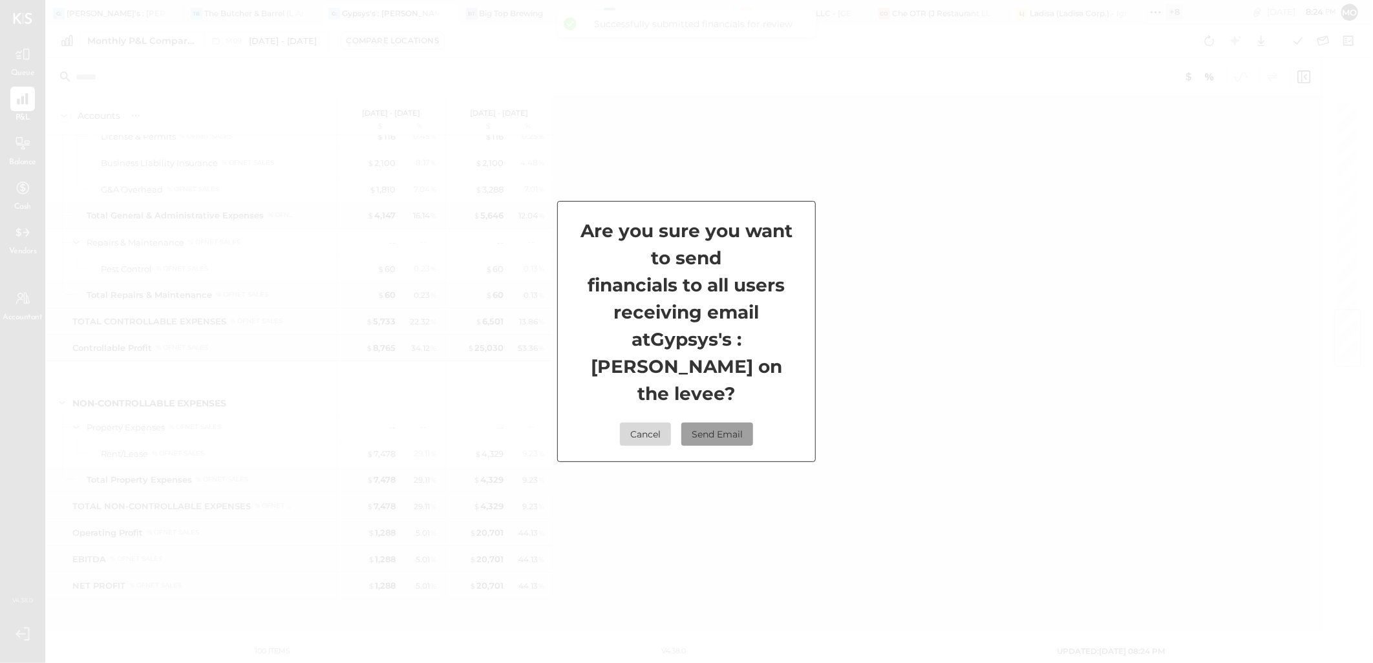
click at [733, 423] on button "Send Email" at bounding box center [717, 434] width 72 height 23
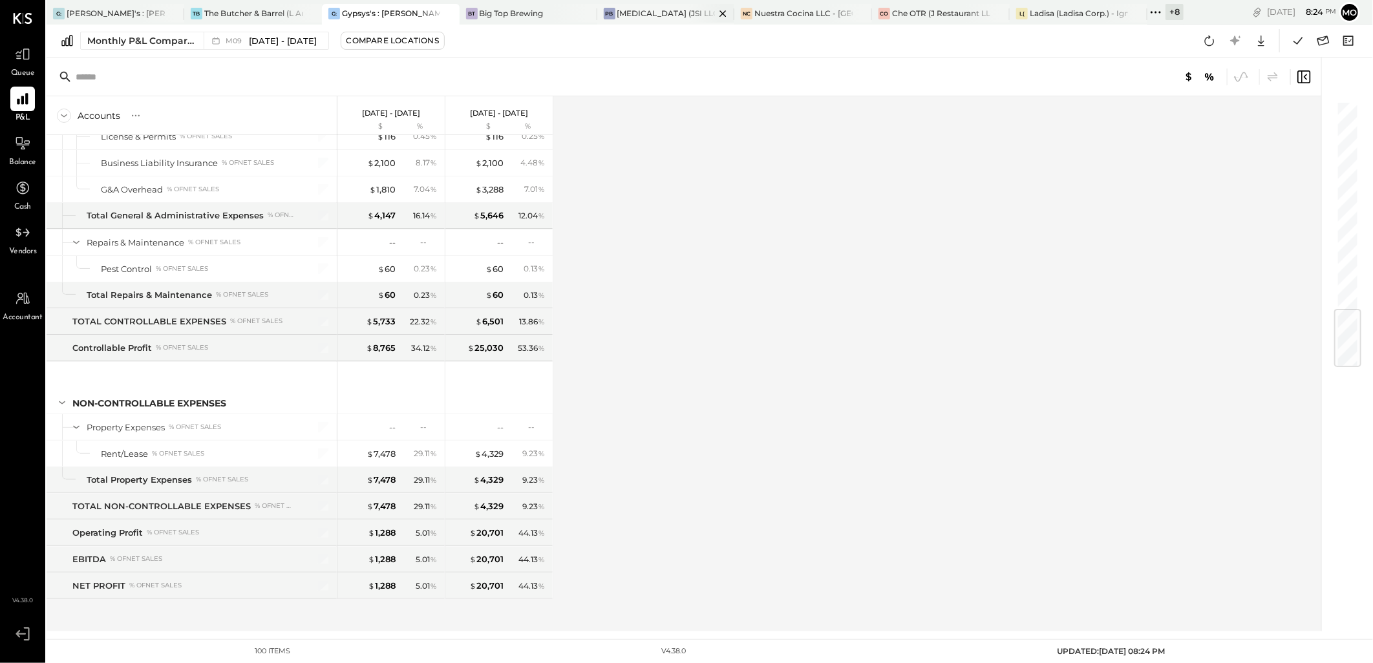
click at [687, 17] on div "[MEDICAL_DATA] (JSI LLC) - Ignite" at bounding box center [666, 13] width 98 height 11
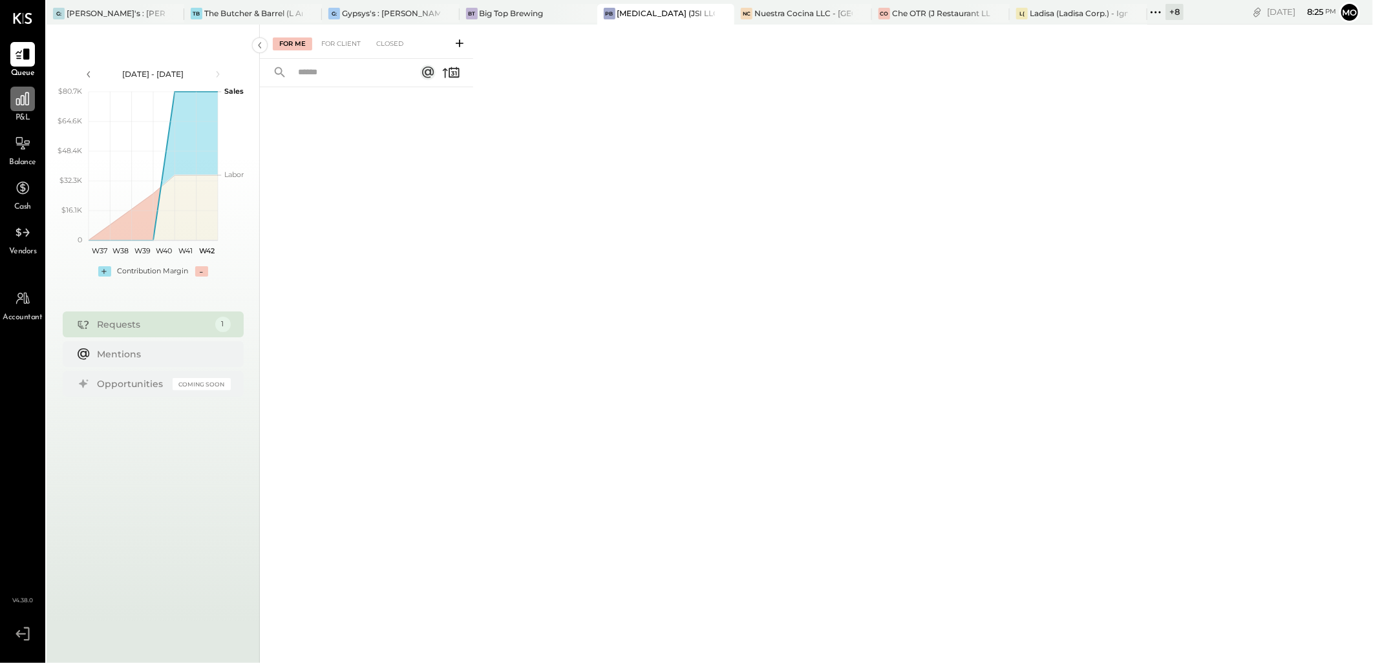
click at [28, 92] on icon at bounding box center [22, 98] width 17 height 17
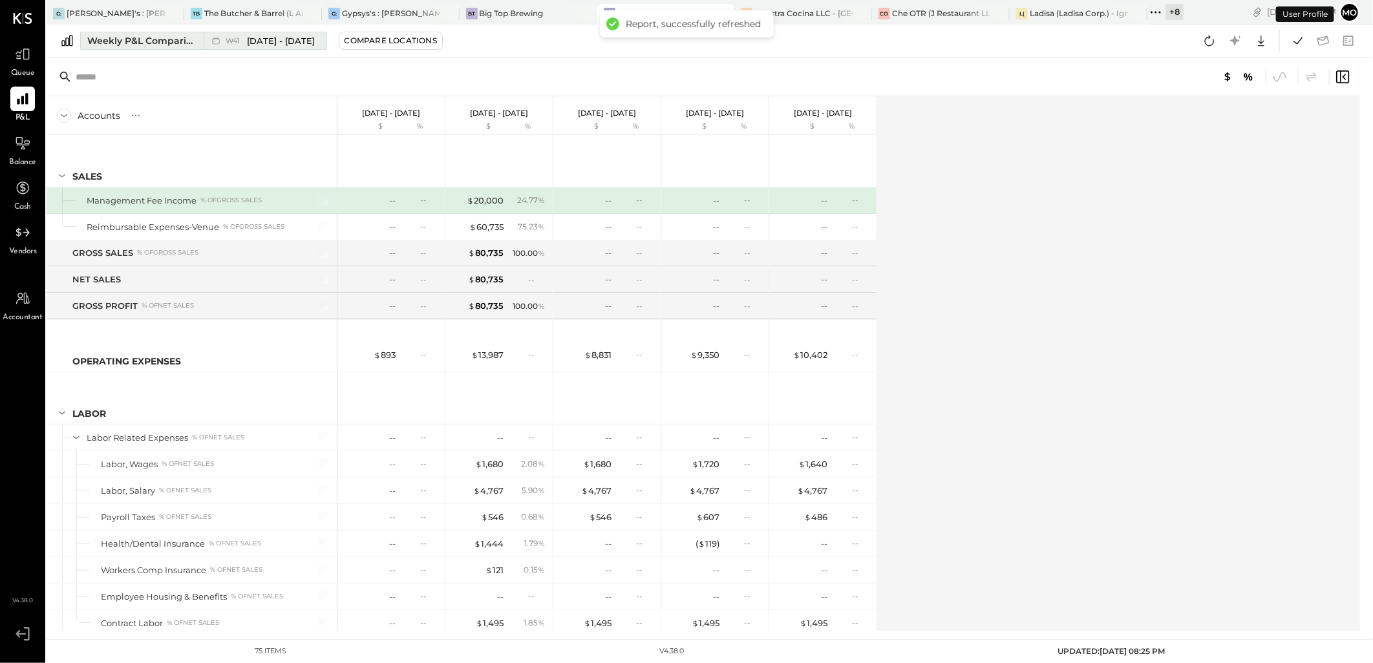
click at [139, 35] on div "Weekly P&L Comparison" at bounding box center [141, 40] width 109 height 13
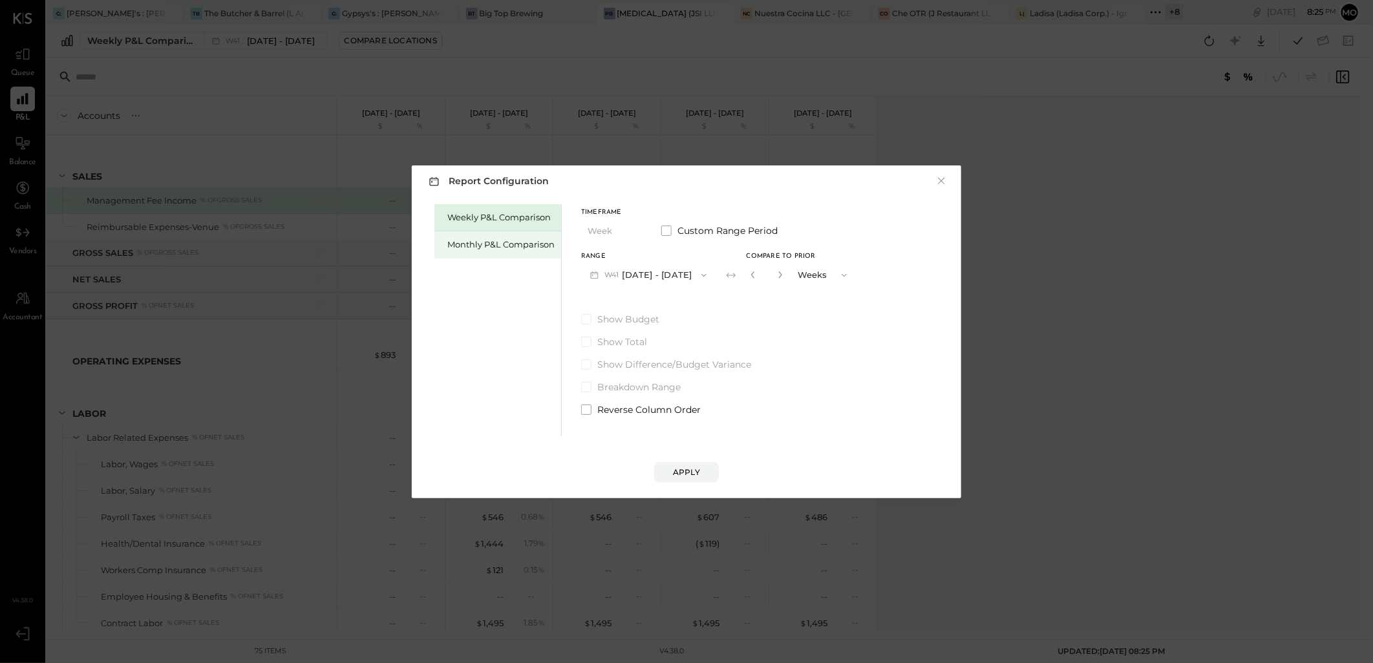
click at [500, 249] on div "Monthly P&L Comparison" at bounding box center [500, 245] width 107 height 12
click at [647, 268] on button "M10 [DATE] - [DATE]" at bounding box center [648, 275] width 134 height 24
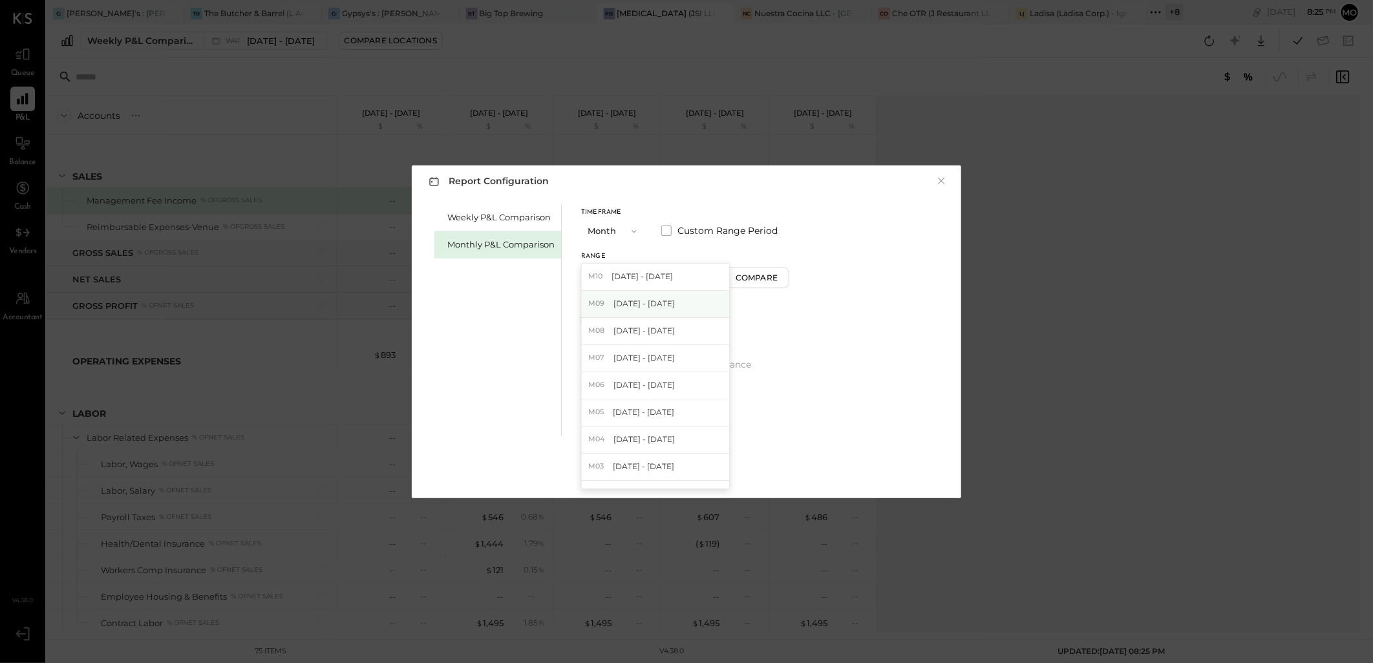
click at [657, 305] on span "[DATE] - [DATE]" at bounding box center [643, 303] width 61 height 11
click at [697, 471] on div "Apply" at bounding box center [686, 472] width 27 height 11
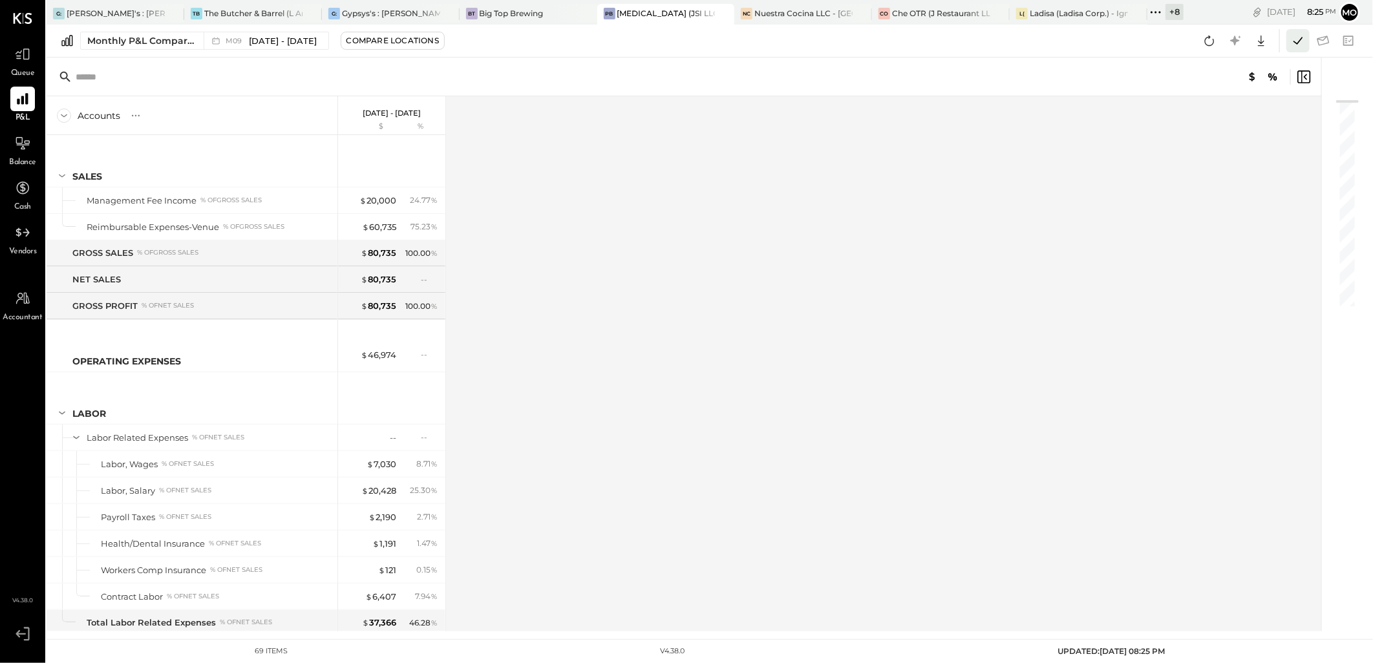
click at [1293, 40] on icon at bounding box center [1297, 40] width 17 height 17
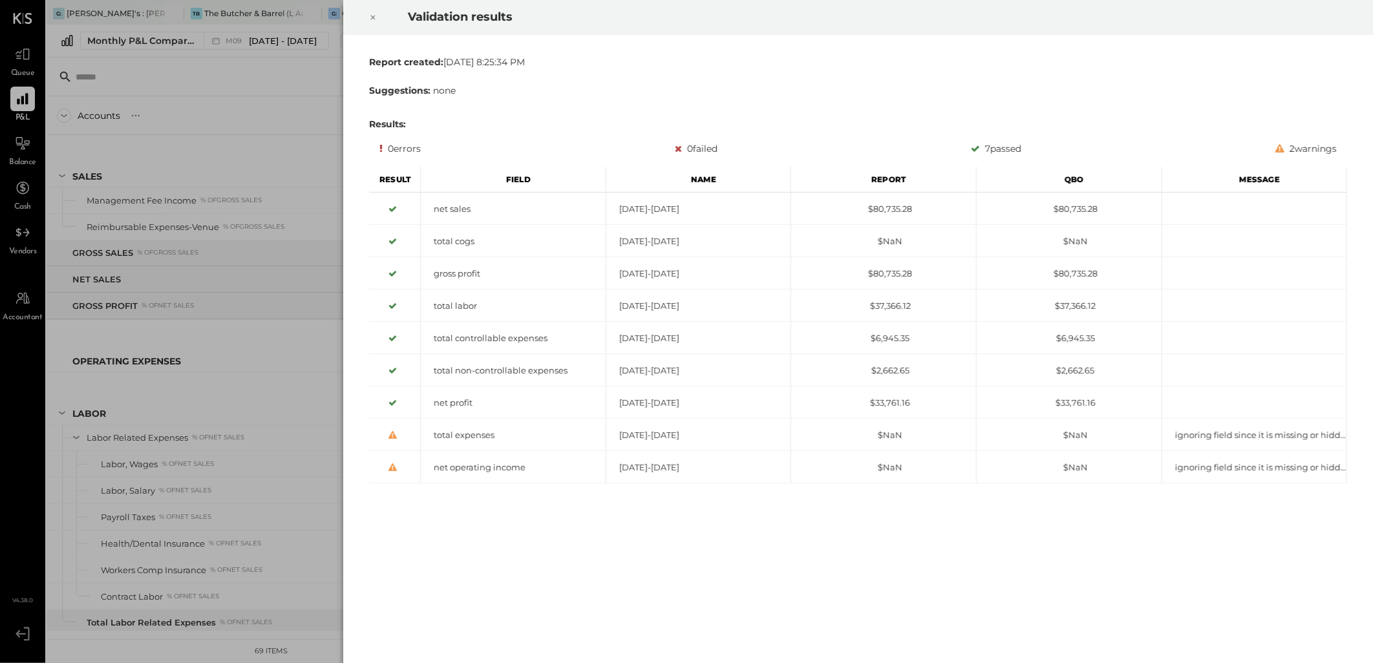
click at [377, 16] on div at bounding box center [373, 17] width 28 height 36
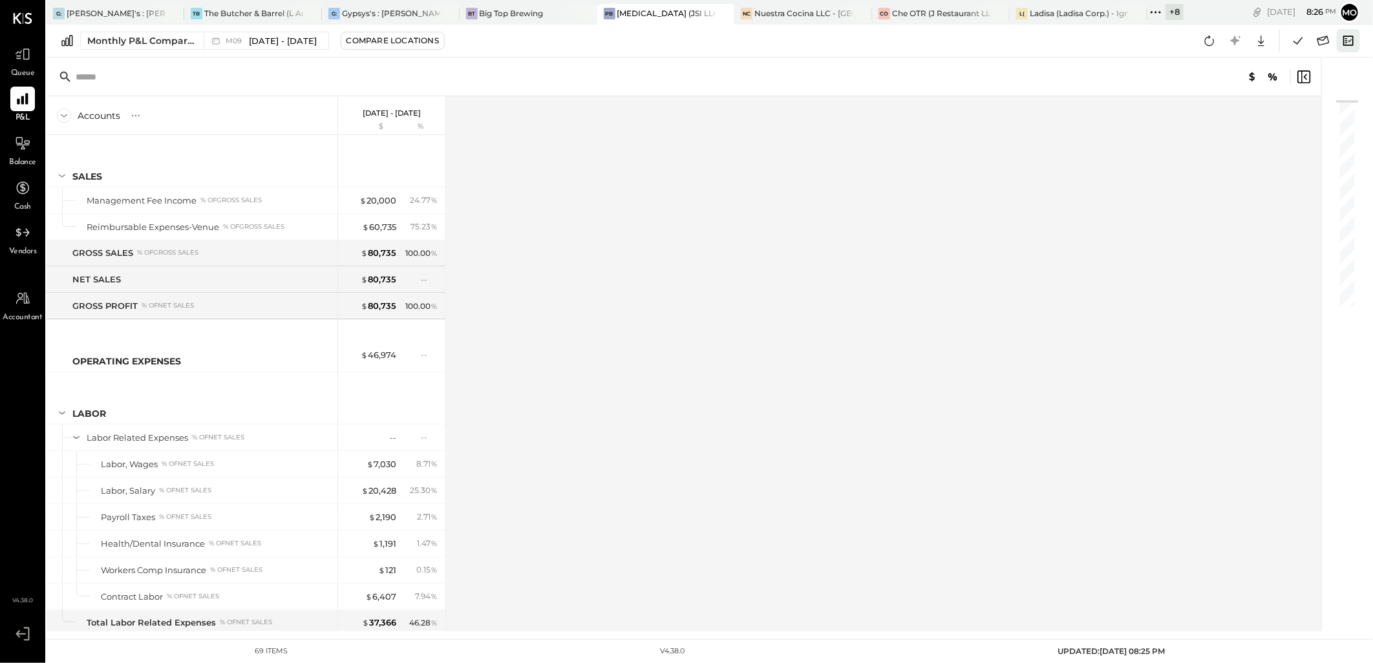
click at [1347, 45] on icon at bounding box center [1348, 41] width 10 height 10
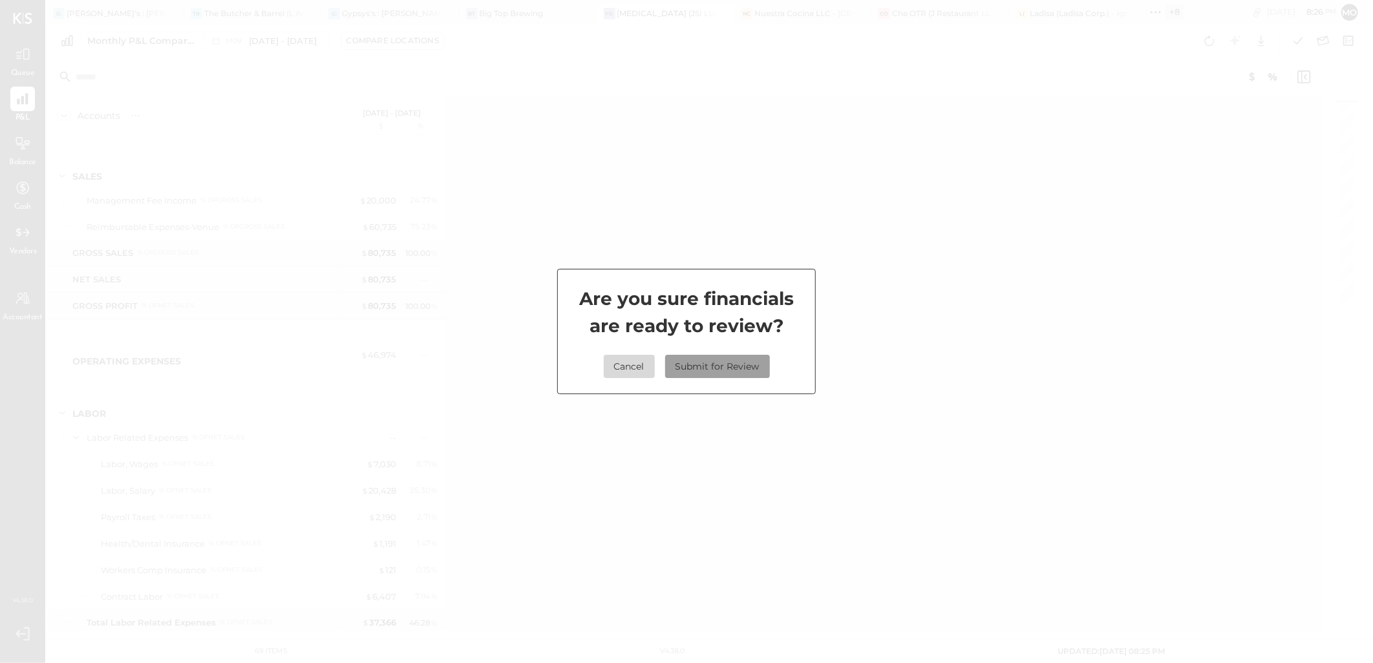
click at [715, 362] on button "Submit for Review" at bounding box center [717, 366] width 105 height 23
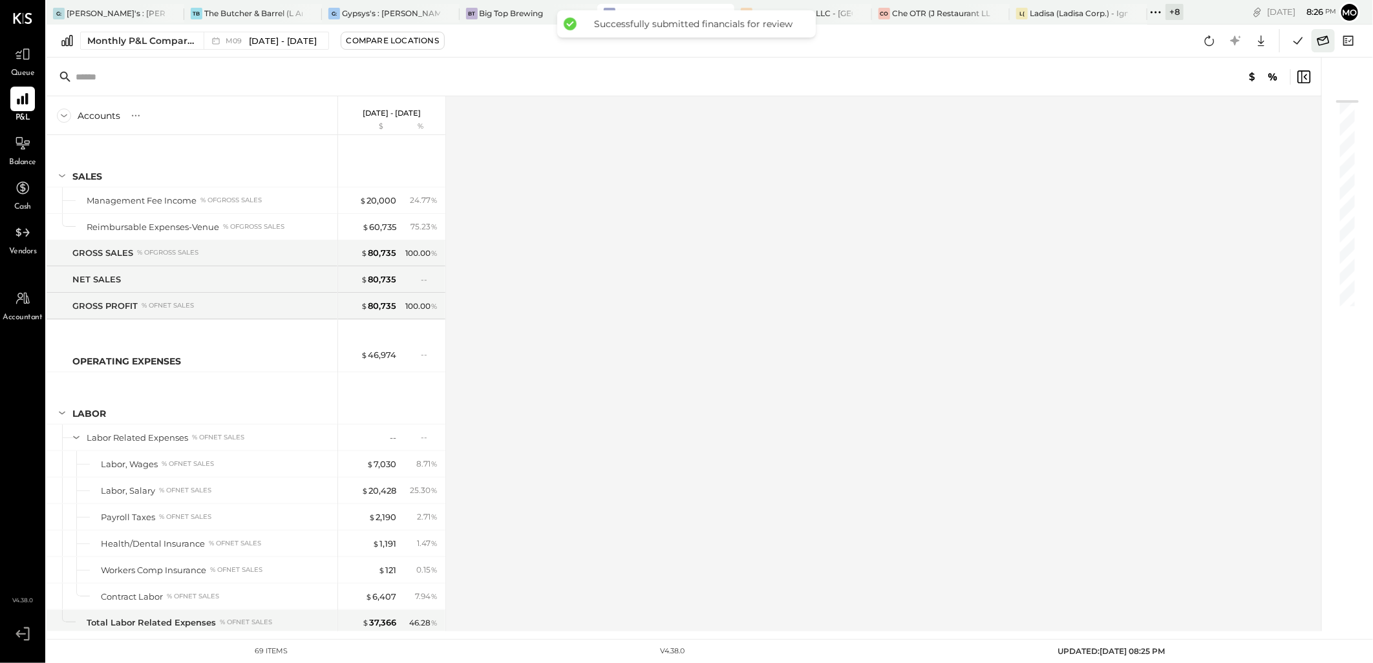
click at [1319, 42] on icon at bounding box center [1323, 41] width 12 height 10
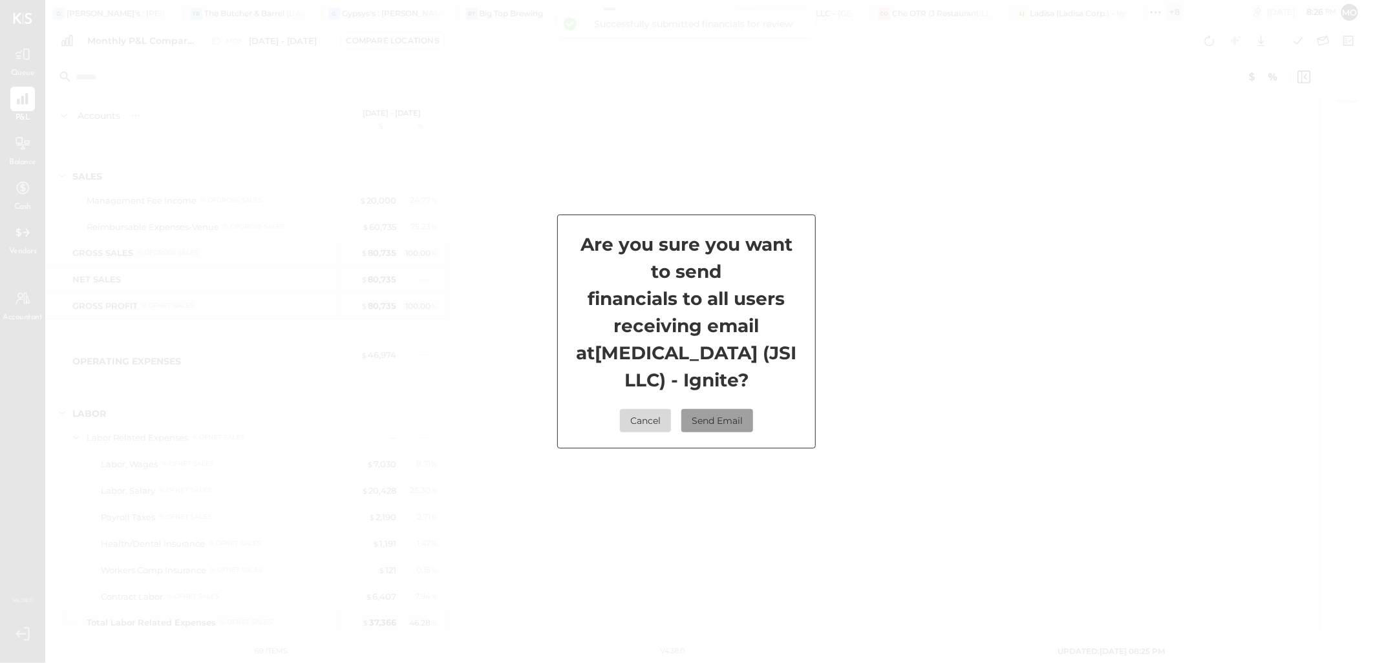
click at [722, 417] on button "Send Email" at bounding box center [717, 420] width 72 height 23
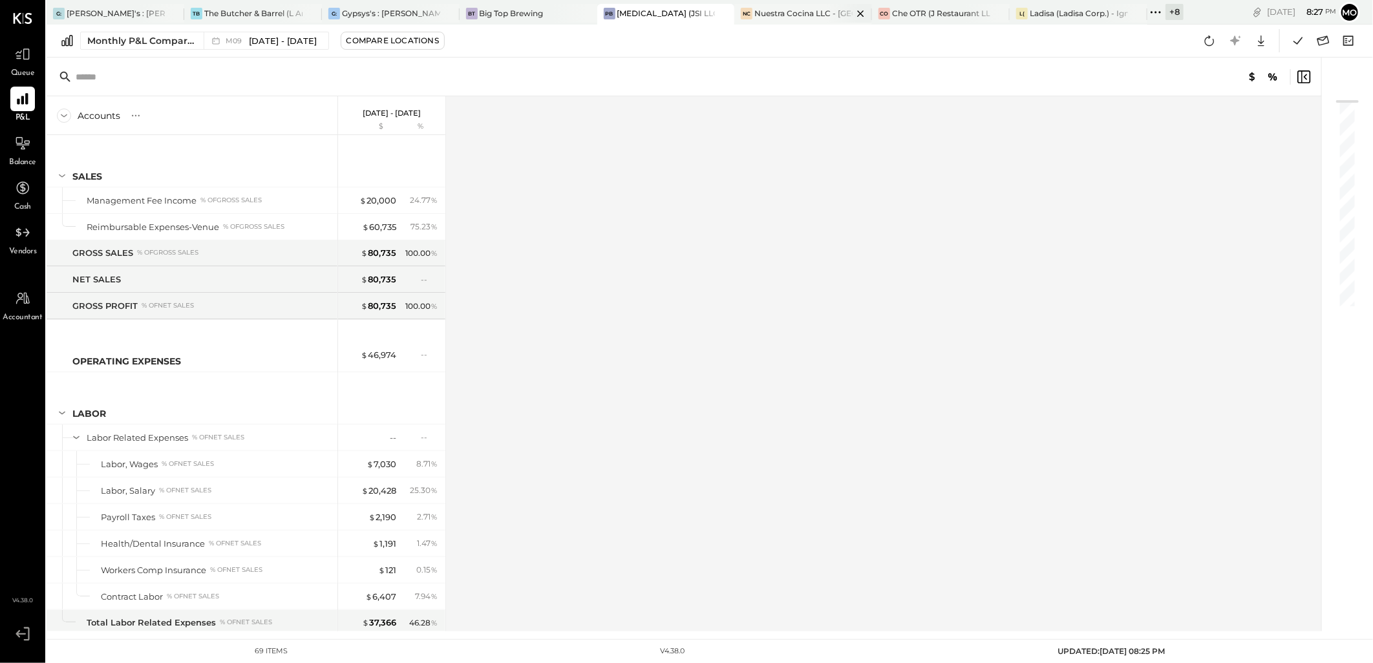
click at [791, 13] on div "Nuestra Cocina LLC - [GEOGRAPHIC_DATA]" at bounding box center [803, 13] width 98 height 11
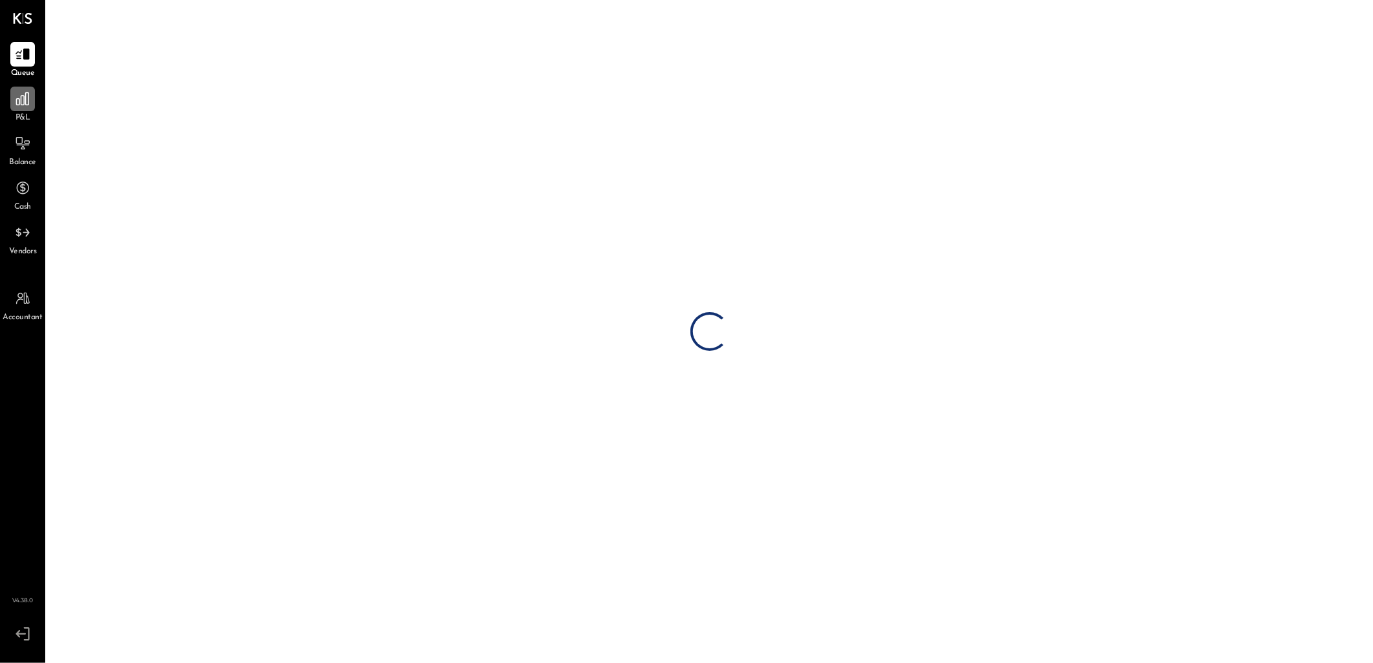
click at [30, 101] on div at bounding box center [22, 99] width 25 height 25
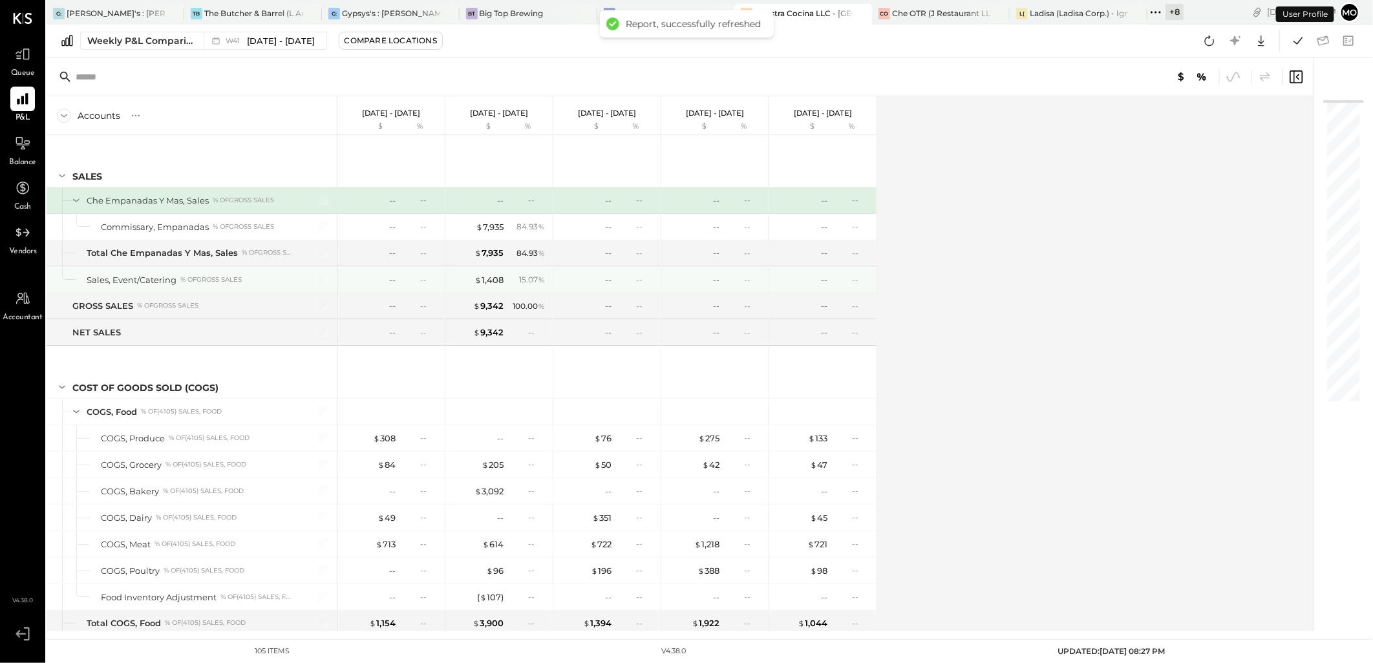
click at [130, 26] on div "Weekly P&L Comparison W41 [DATE] - [DATE] Compare Locations Google Sheets Excel" at bounding box center [710, 41] width 1326 height 33
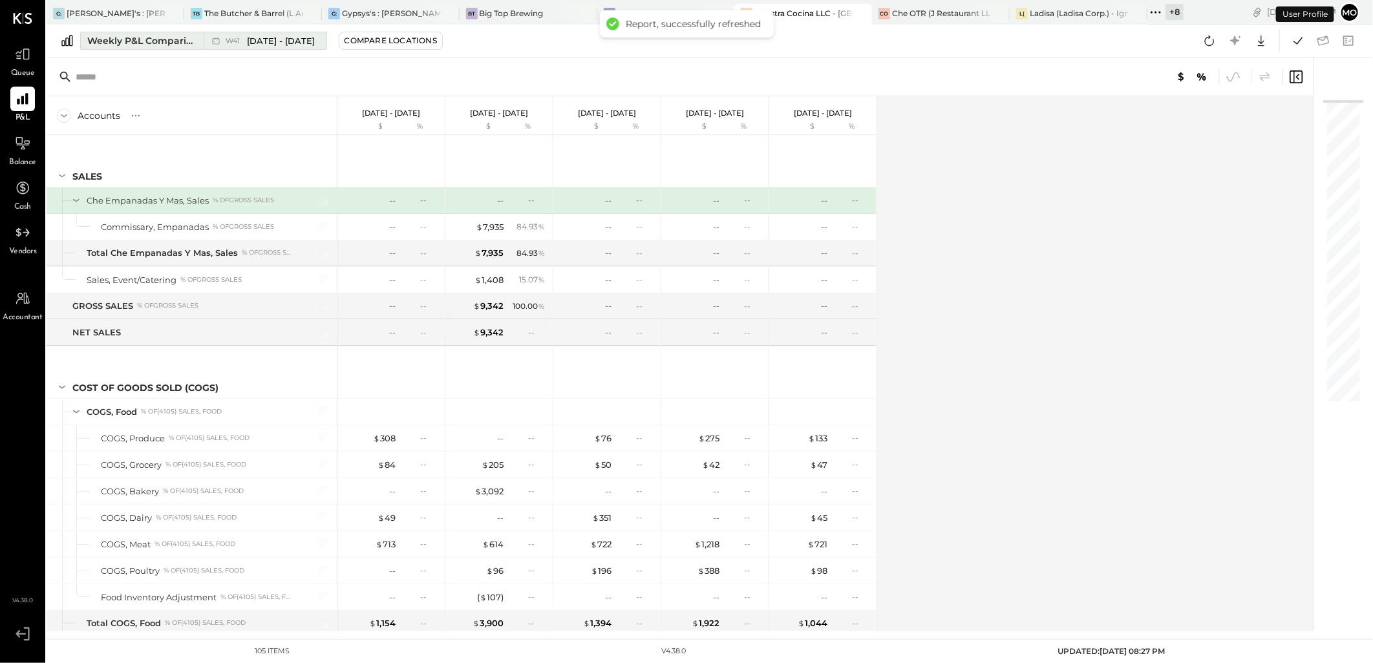
click at [131, 34] on div "Weekly P&L Comparison" at bounding box center [141, 40] width 109 height 13
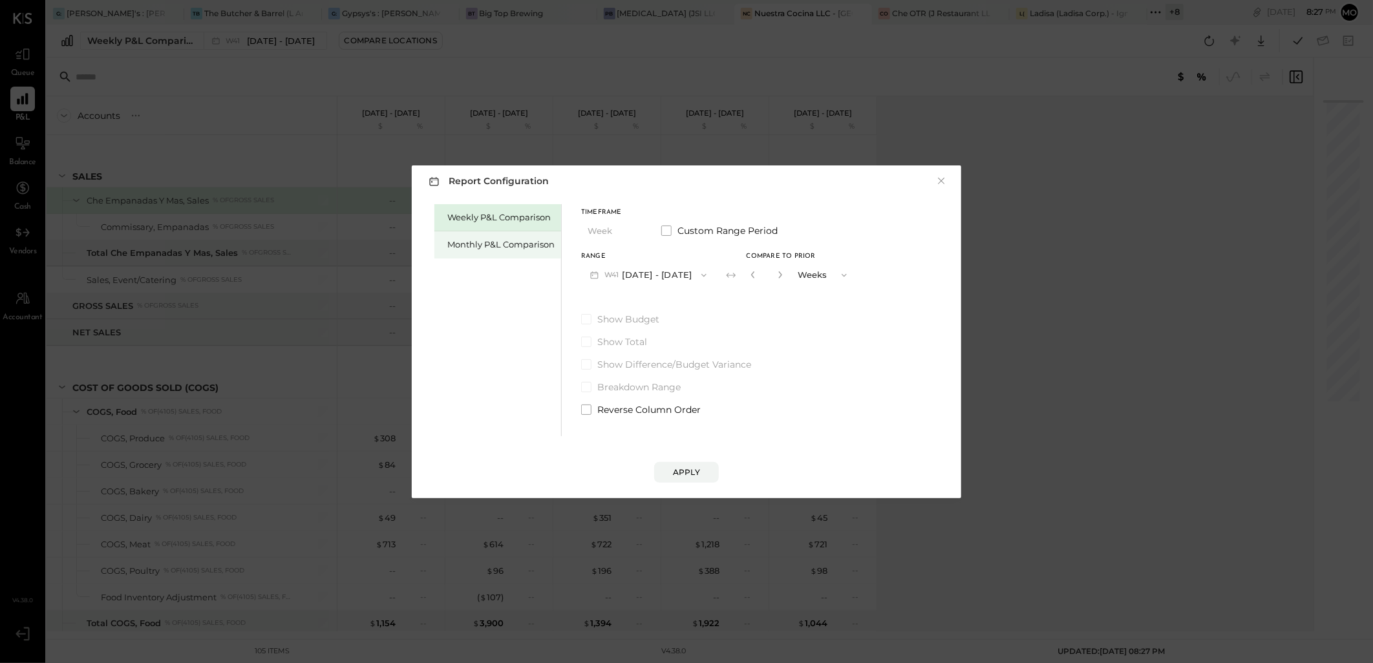
click at [476, 256] on div "Monthly P&L Comparison" at bounding box center [497, 244] width 127 height 27
click at [633, 276] on button "M10 [DATE] - [DATE]" at bounding box center [648, 275] width 134 height 24
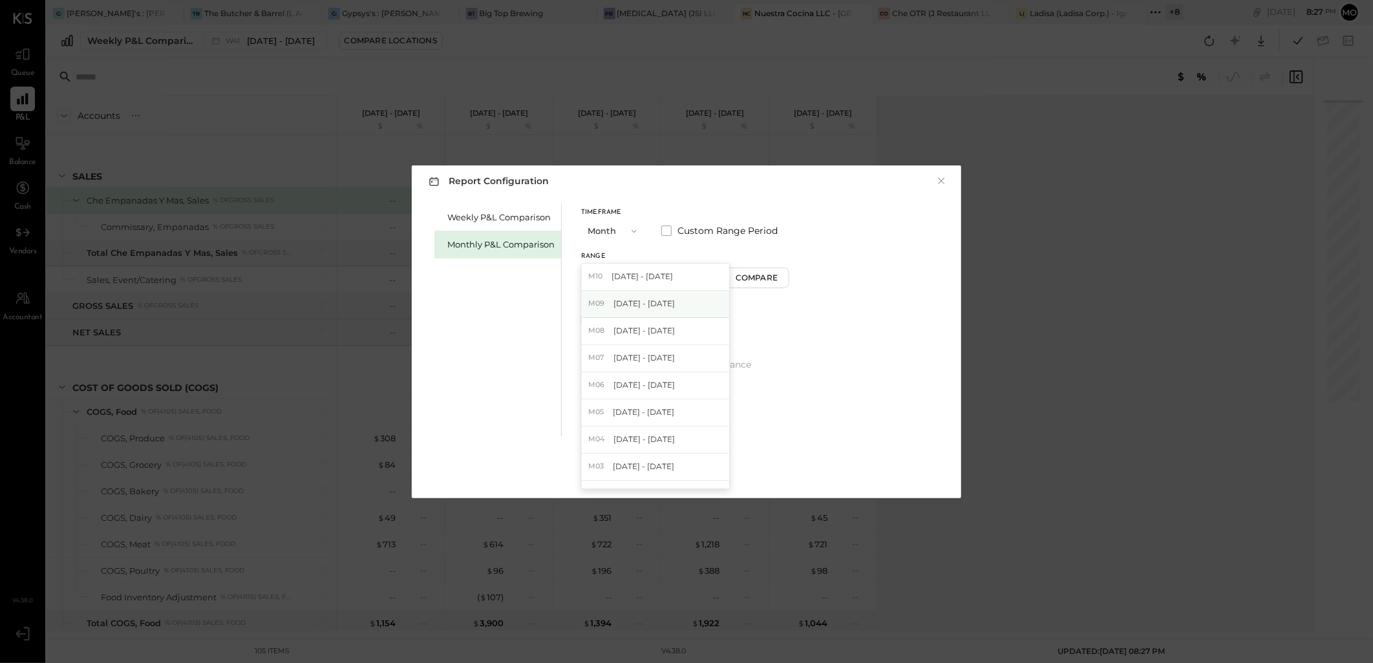
click at [640, 304] on span "[DATE] - [DATE]" at bounding box center [643, 303] width 61 height 11
click at [699, 480] on button "Apply" at bounding box center [686, 472] width 65 height 21
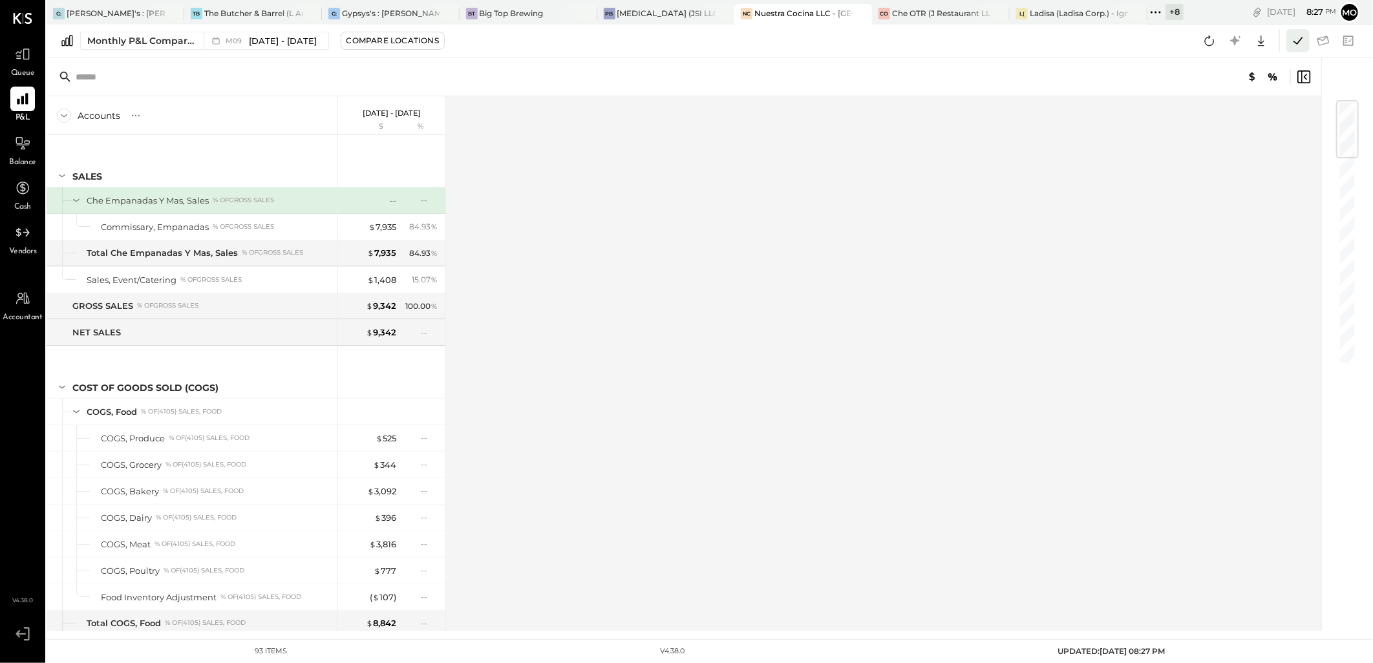
click at [1298, 36] on icon at bounding box center [1297, 40] width 17 height 17
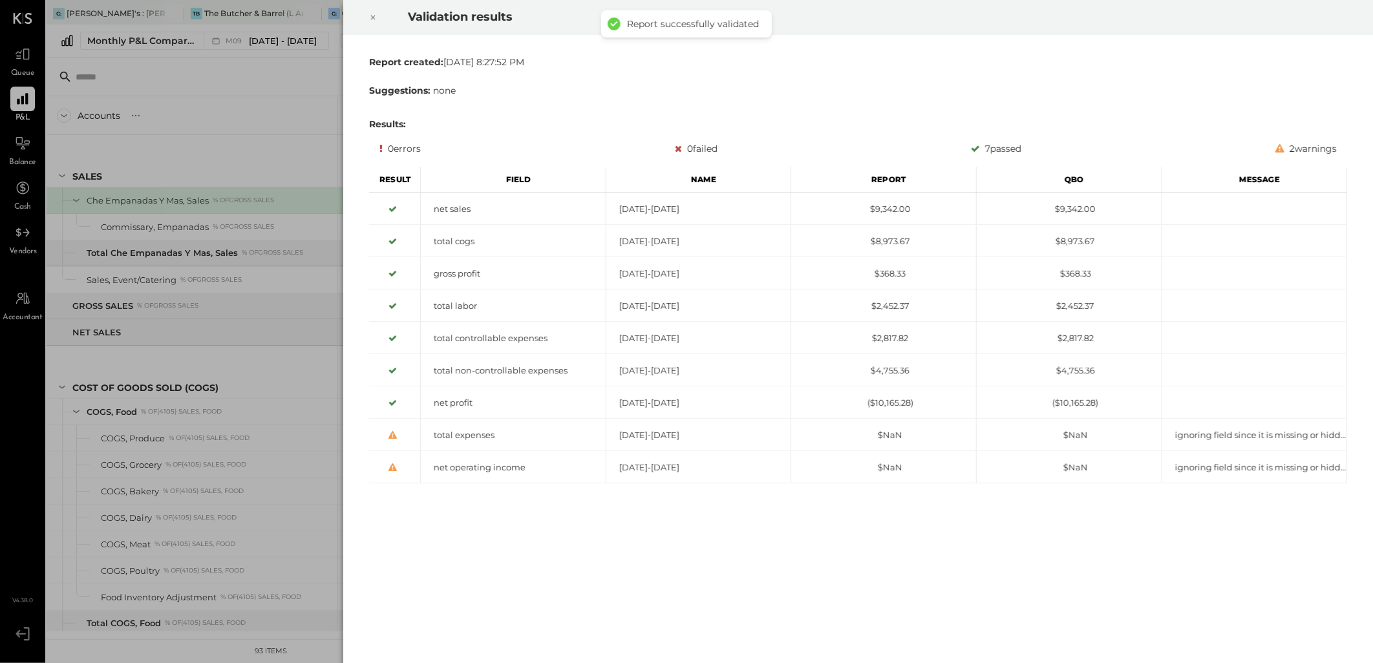
click at [373, 15] on icon at bounding box center [373, 18] width 8 height 16
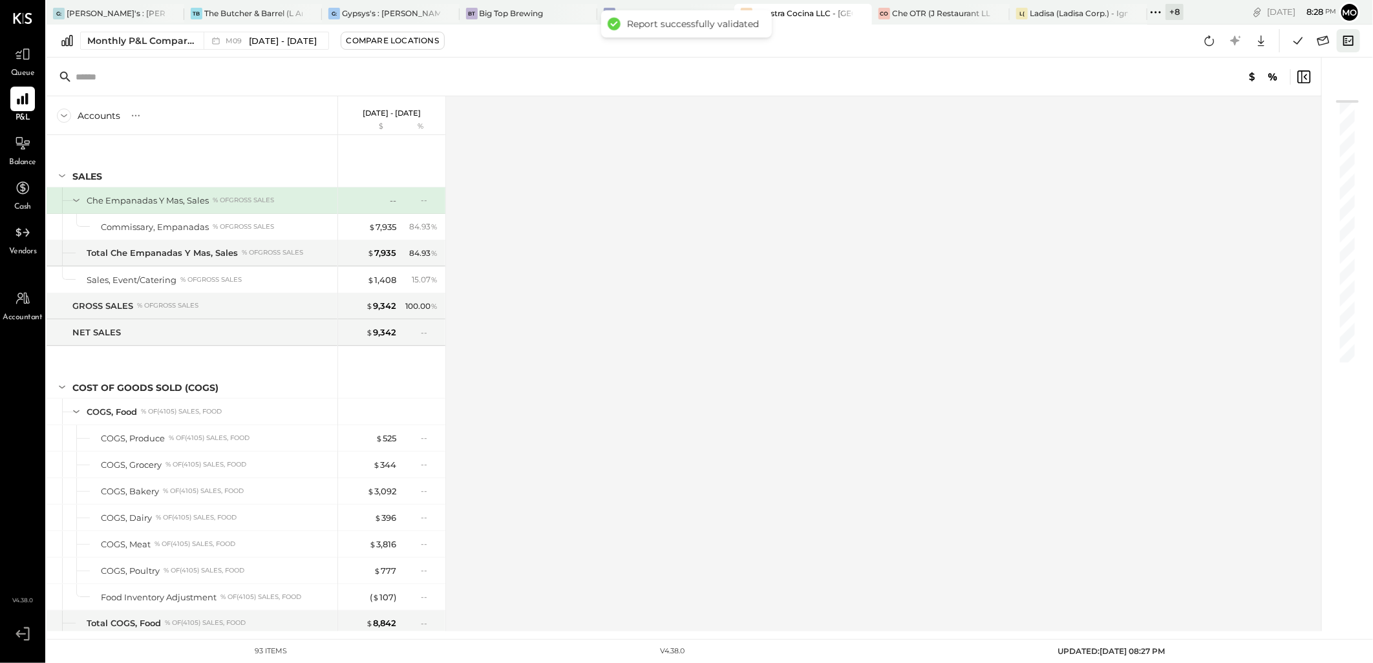
click at [1351, 41] on icon at bounding box center [1348, 41] width 10 height 10
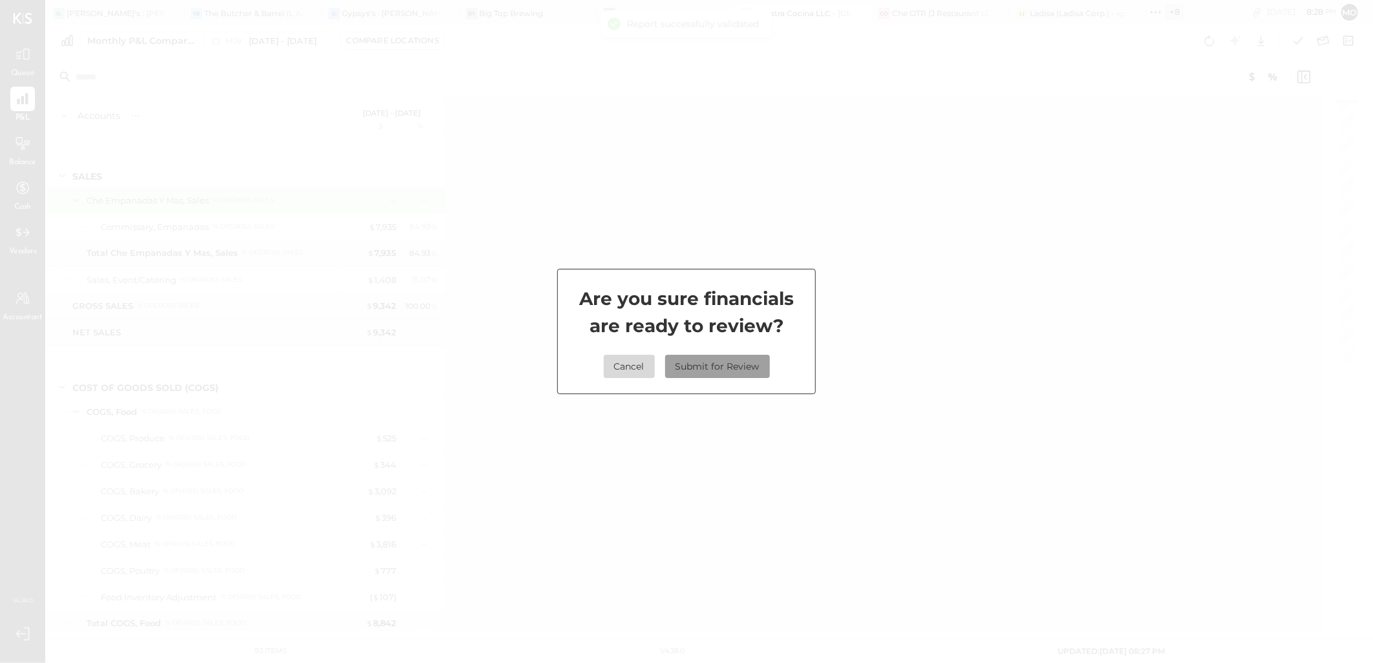
click at [732, 368] on button "Submit for Review" at bounding box center [717, 366] width 105 height 23
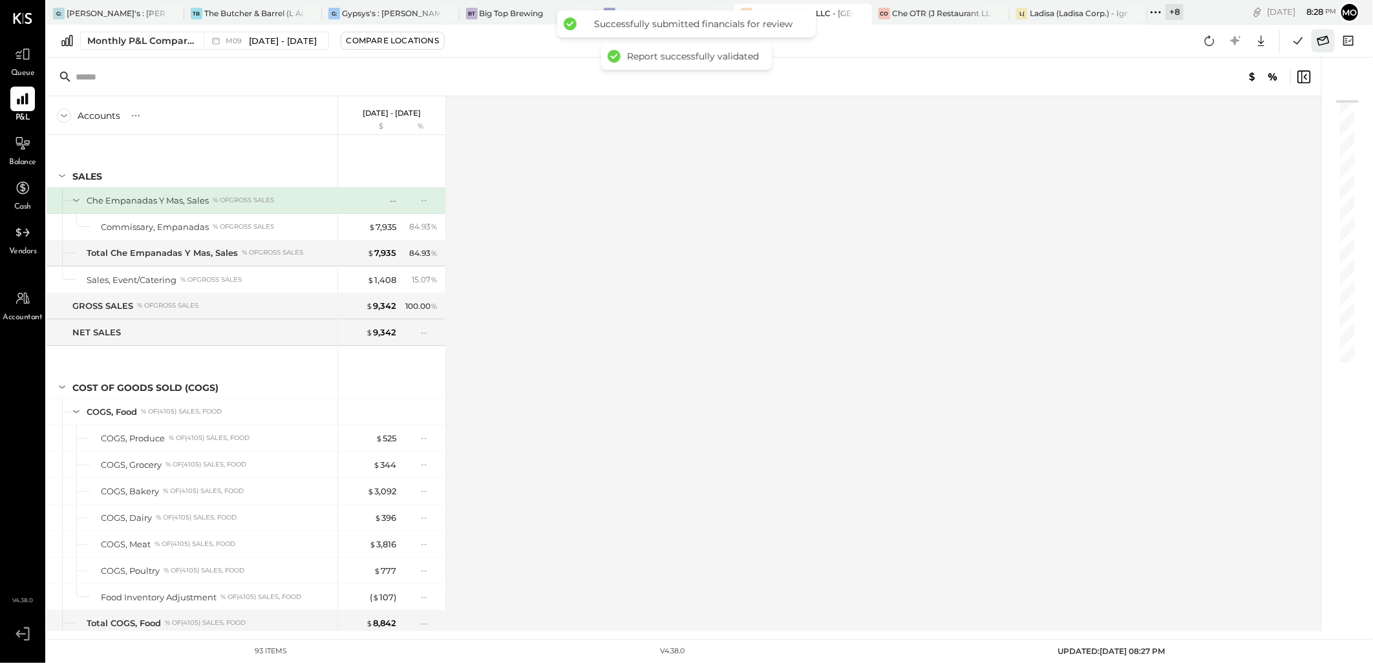
click at [1323, 37] on icon at bounding box center [1323, 40] width 17 height 17
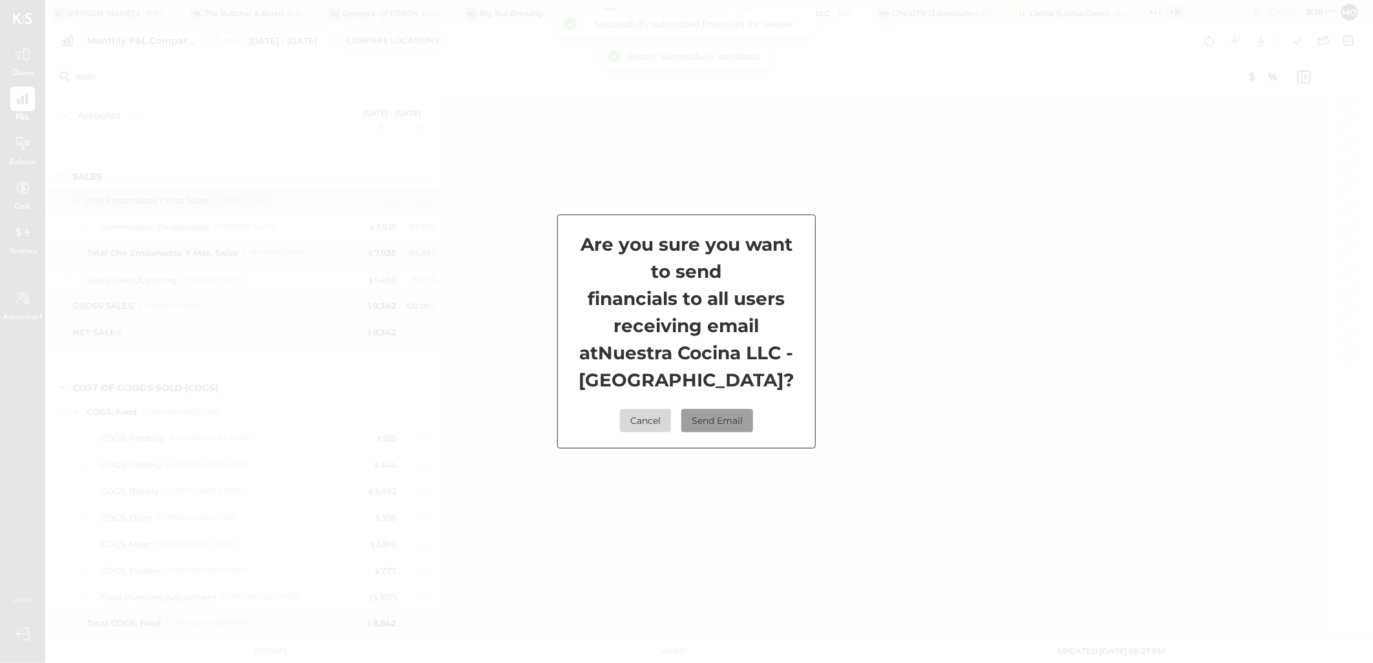
click at [714, 422] on button "Send Email" at bounding box center [717, 420] width 72 height 23
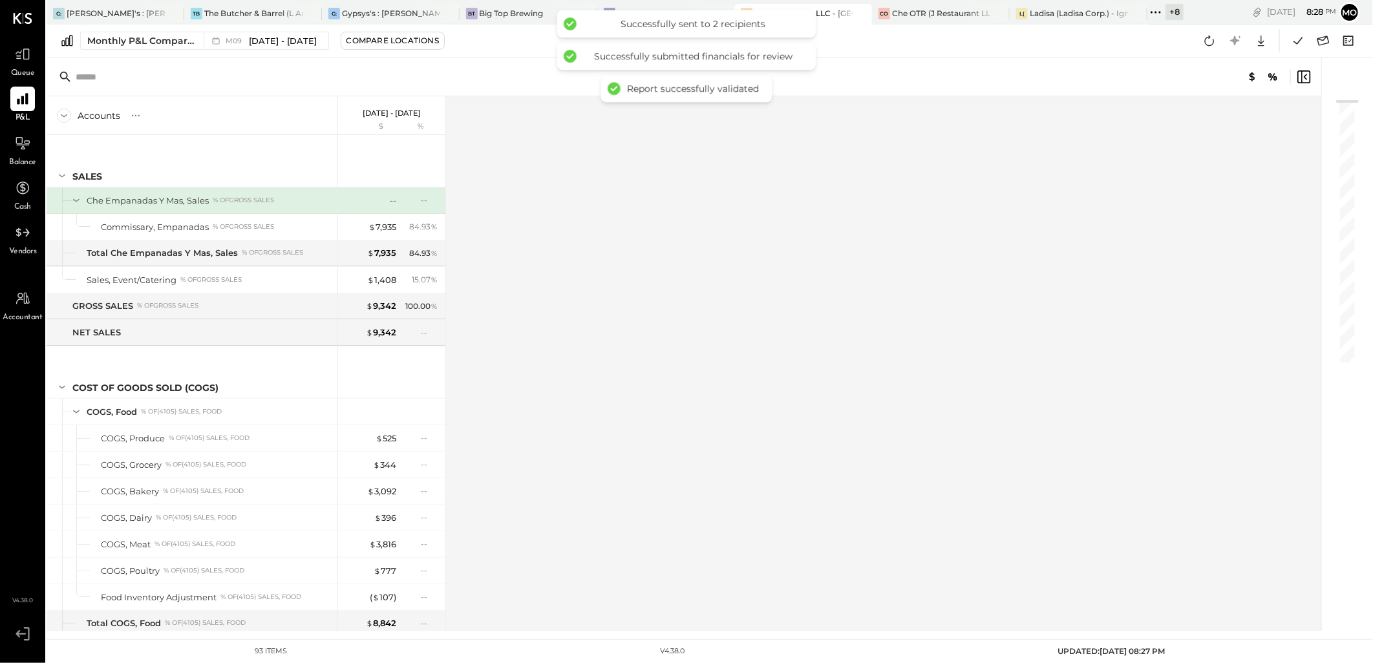
click at [1152, 15] on icon at bounding box center [1155, 12] width 17 height 17
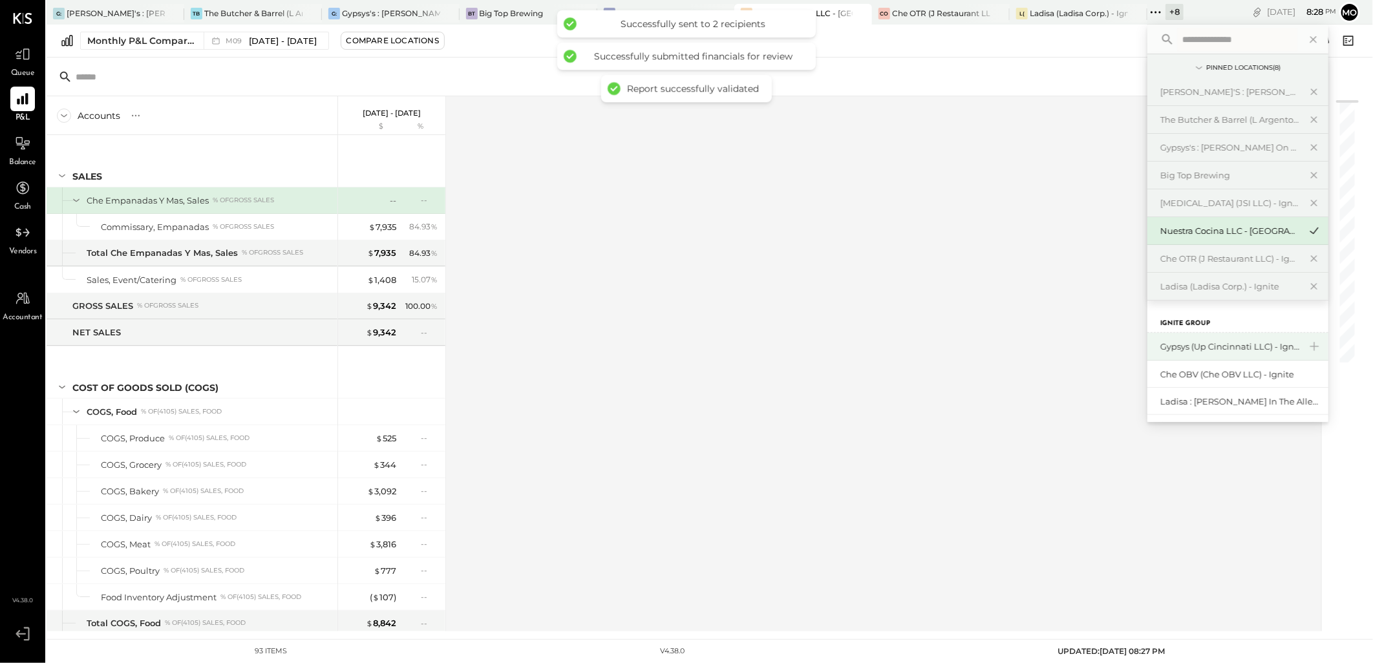
click at [1226, 343] on div "Gypsys (Up Cincinnati LLC) - Ignite" at bounding box center [1230, 347] width 140 height 12
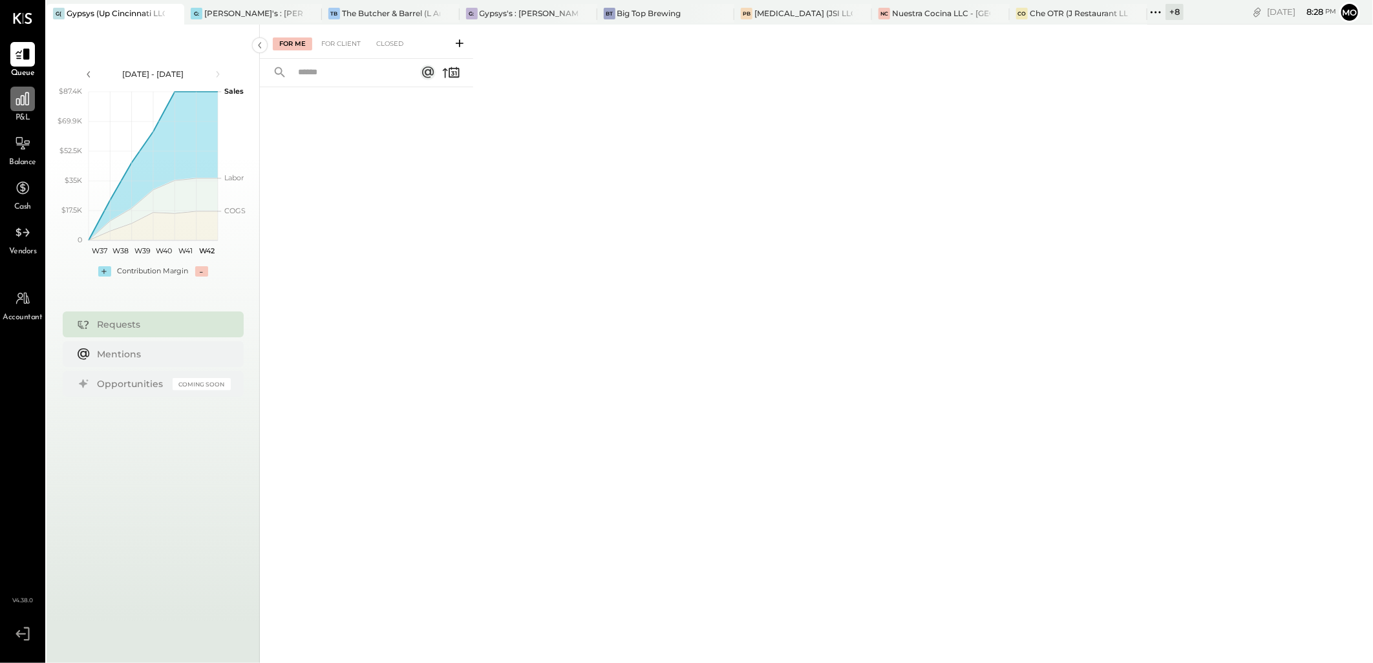
click at [30, 95] on icon at bounding box center [22, 98] width 17 height 17
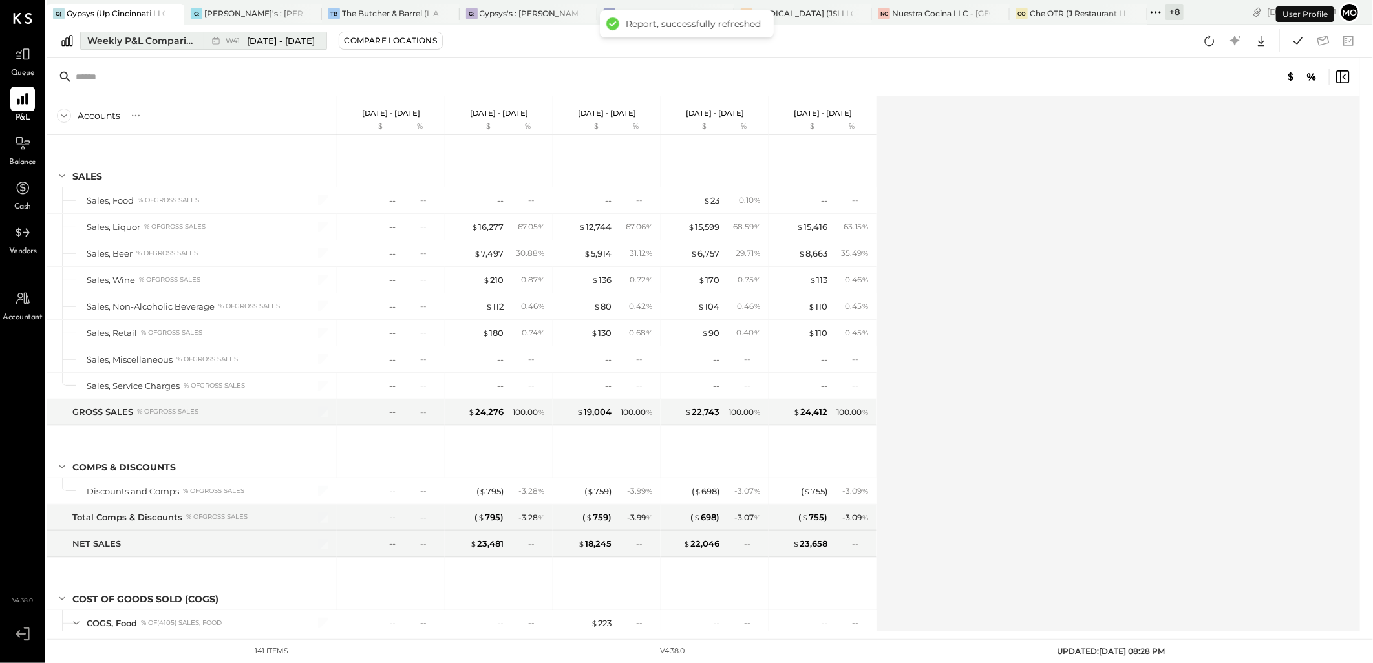
click at [119, 43] on div "Weekly P&L Comparison" at bounding box center [141, 40] width 109 height 13
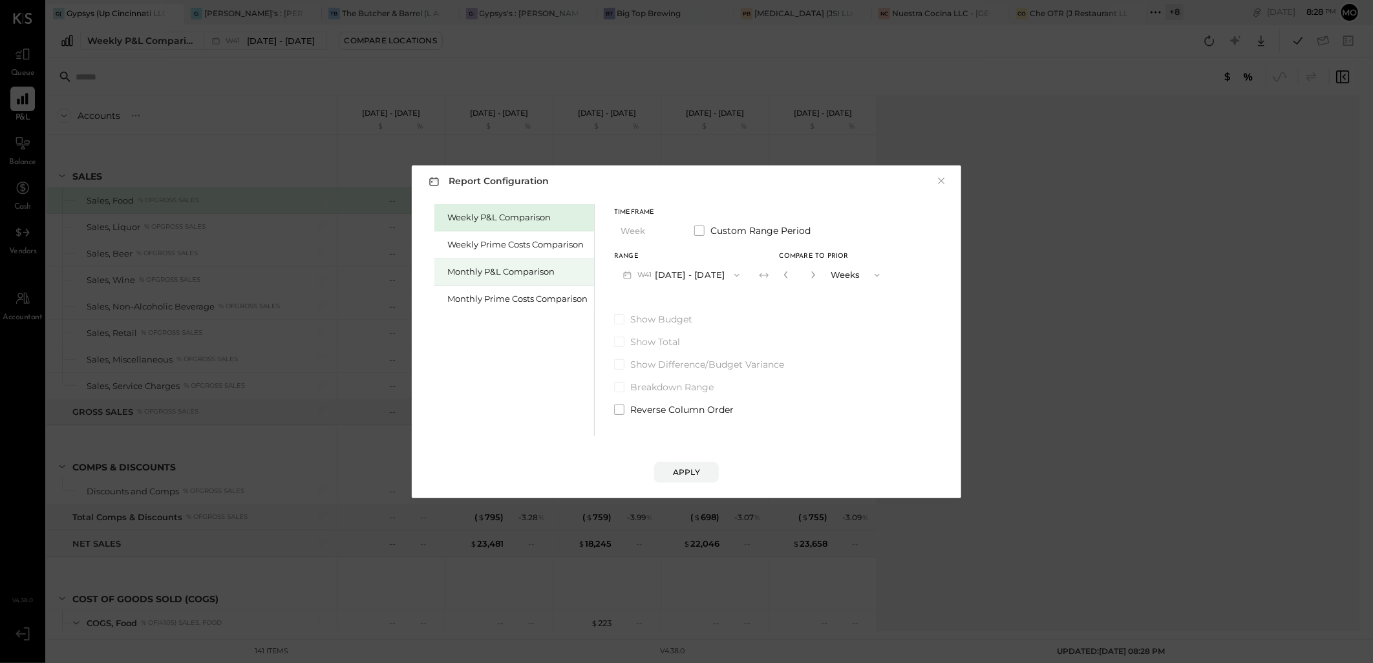
click at [516, 273] on div "Monthly P&L Comparison" at bounding box center [517, 272] width 140 height 12
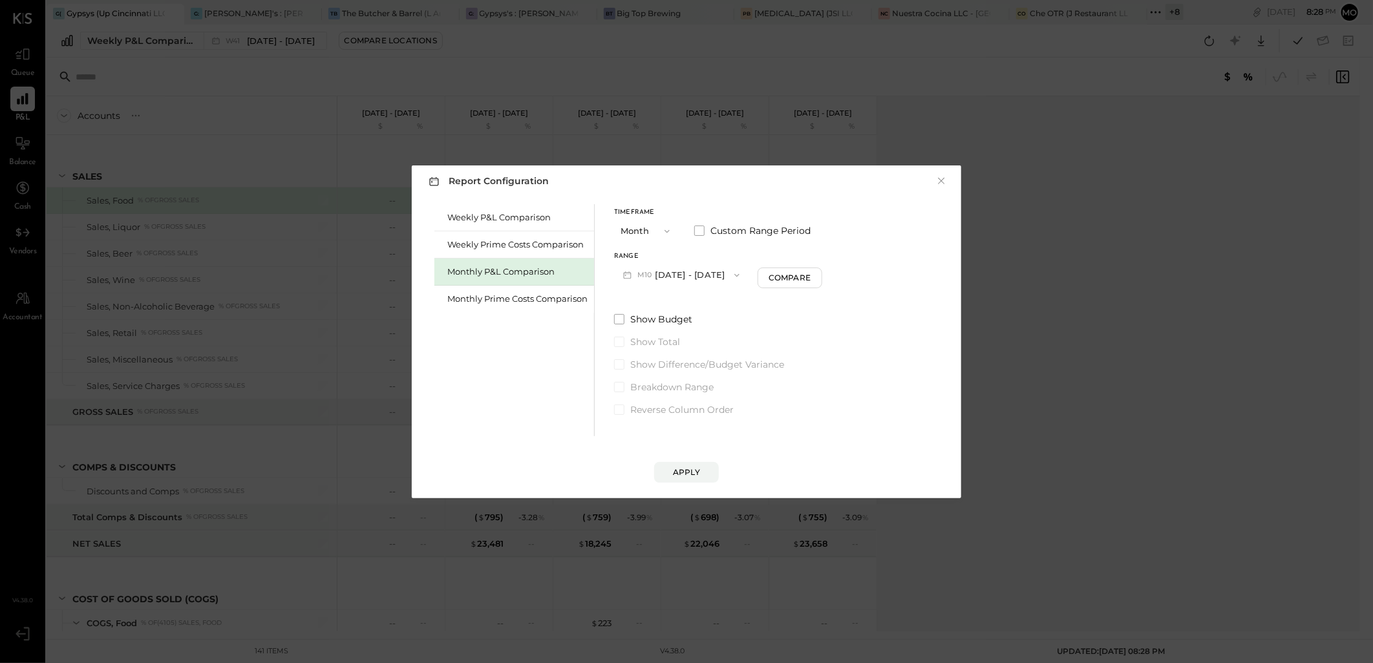
click at [693, 279] on button "M10 [DATE] - [DATE]" at bounding box center [681, 275] width 134 height 24
click at [682, 308] on span "[DATE] - [DATE]" at bounding box center [676, 303] width 61 height 11
click at [708, 472] on button "Apply" at bounding box center [686, 472] width 65 height 21
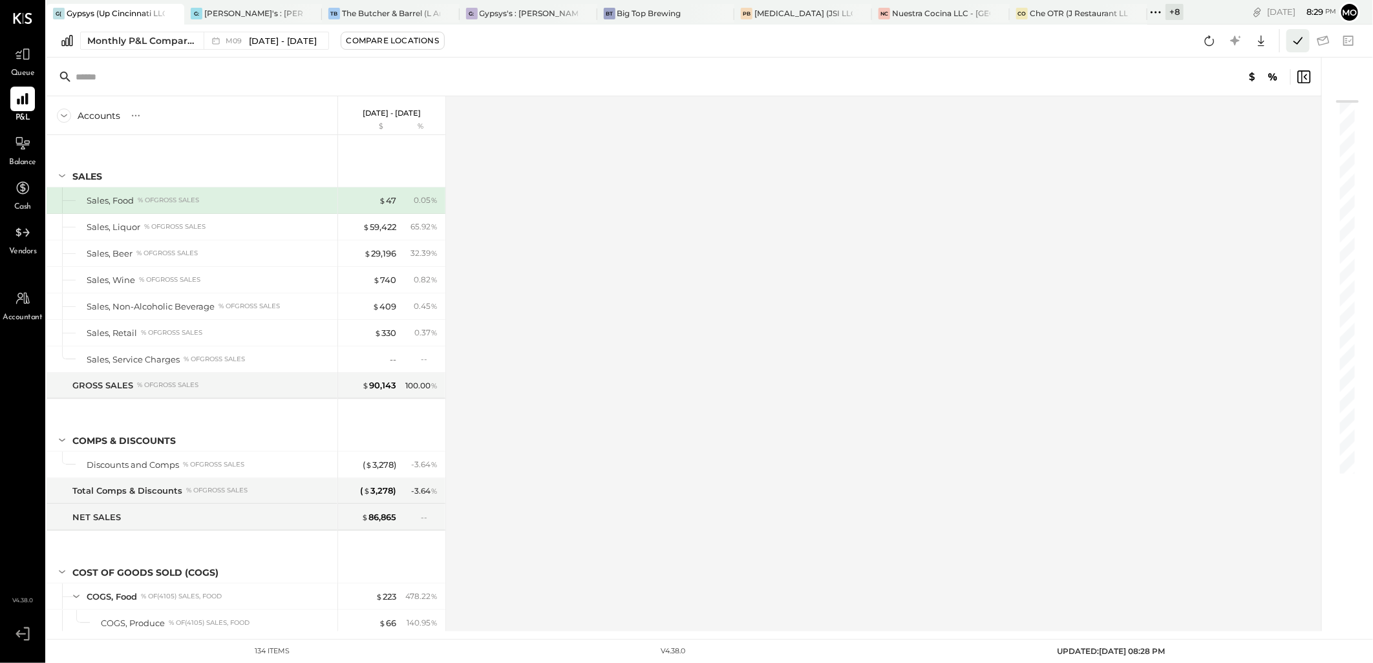
click at [1300, 41] on icon at bounding box center [1297, 40] width 9 height 7
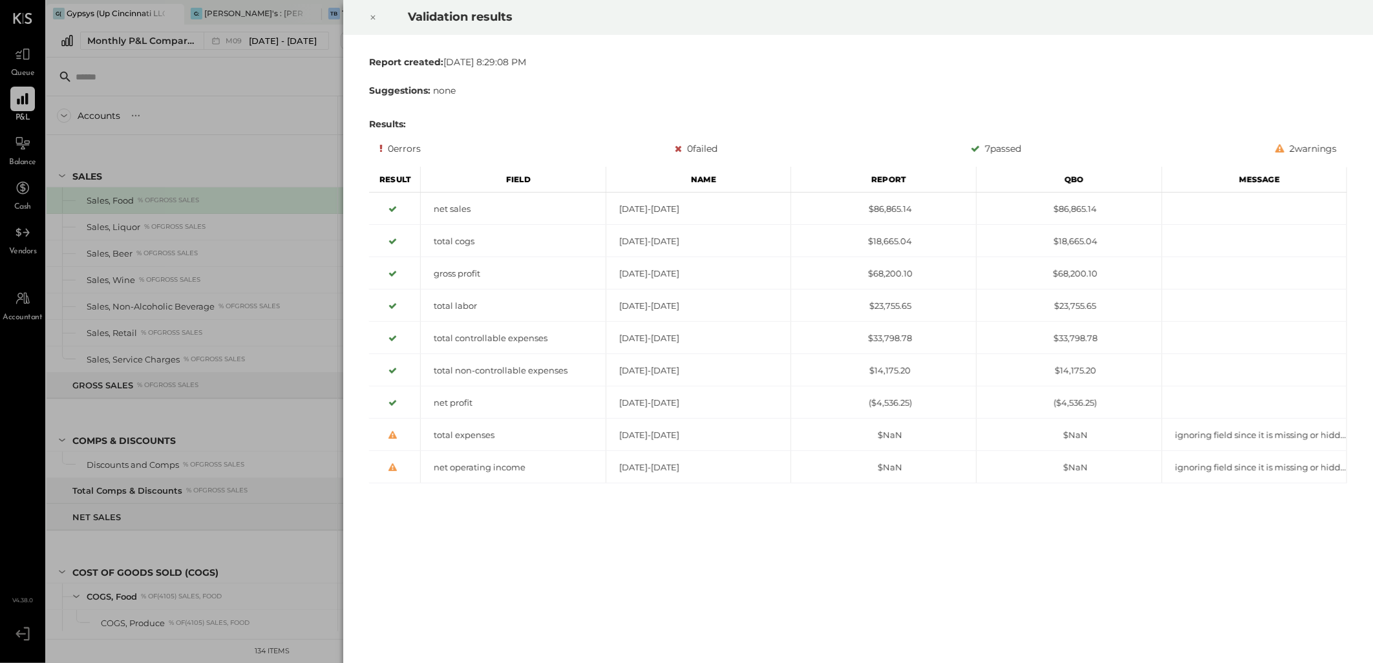
click at [375, 16] on icon at bounding box center [373, 18] width 8 height 16
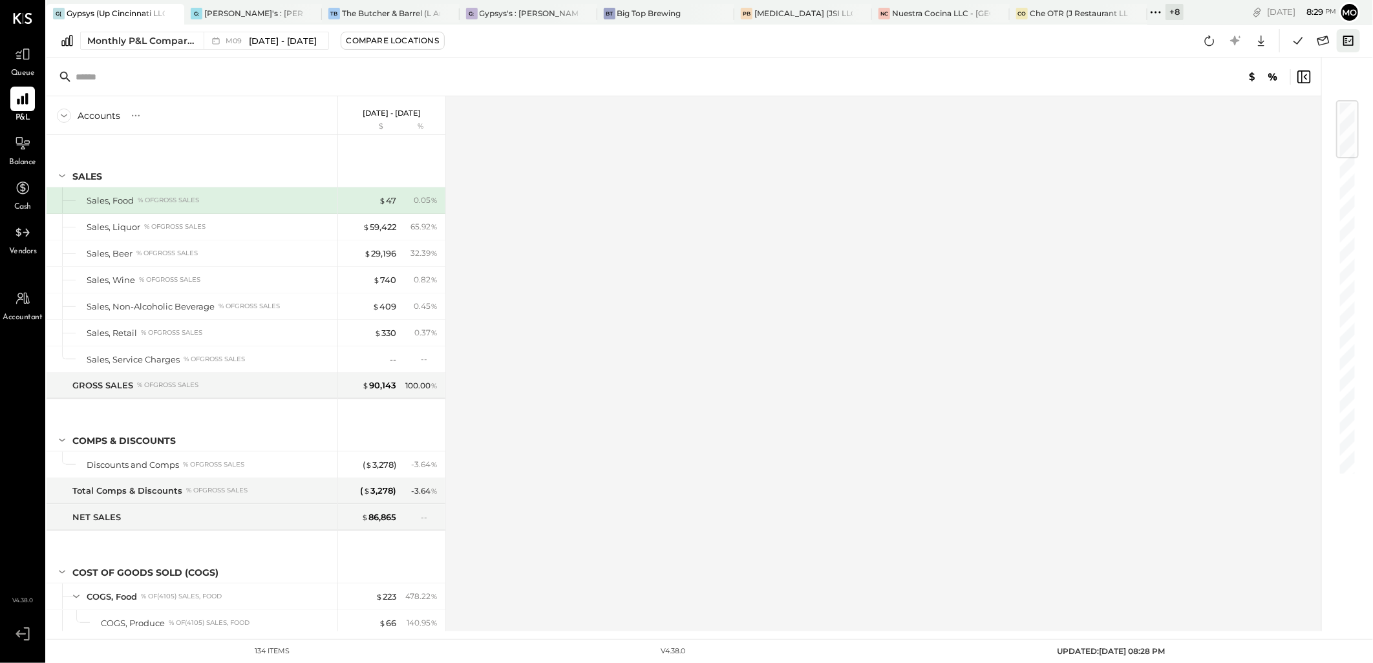
click at [1353, 39] on icon at bounding box center [1348, 40] width 17 height 17
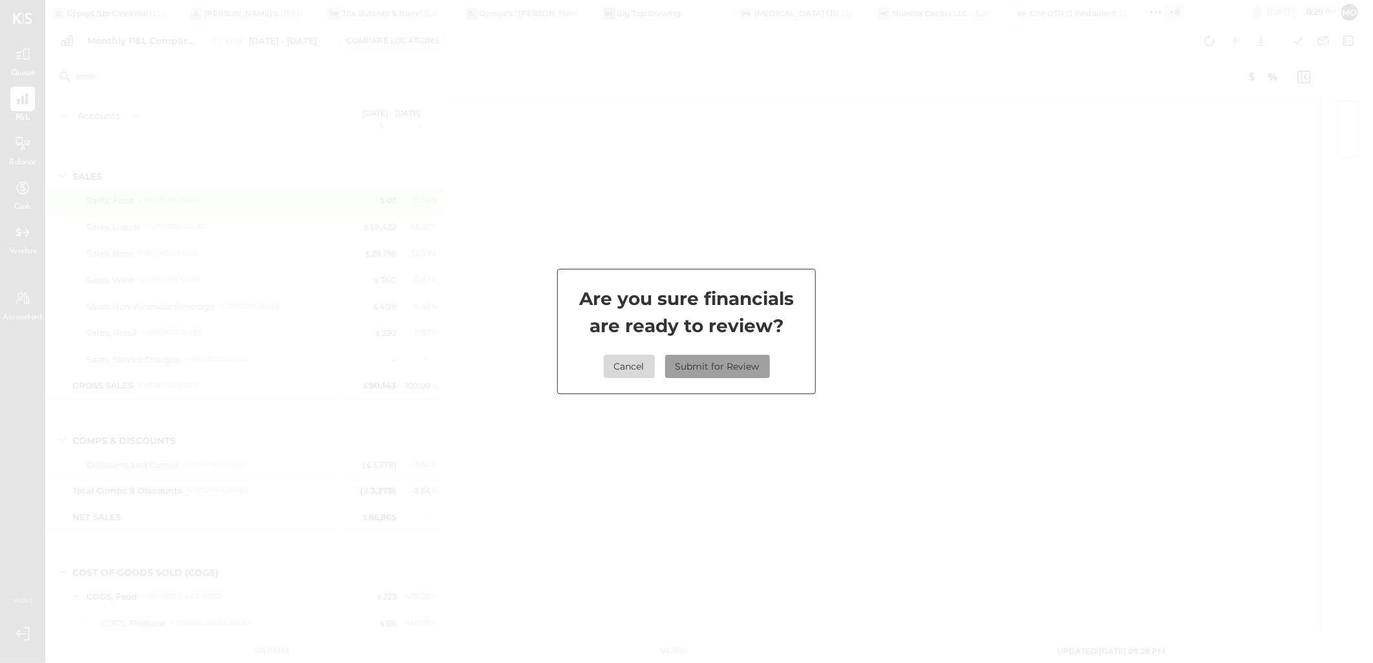
click at [745, 370] on button "Submit for Review" at bounding box center [717, 366] width 105 height 23
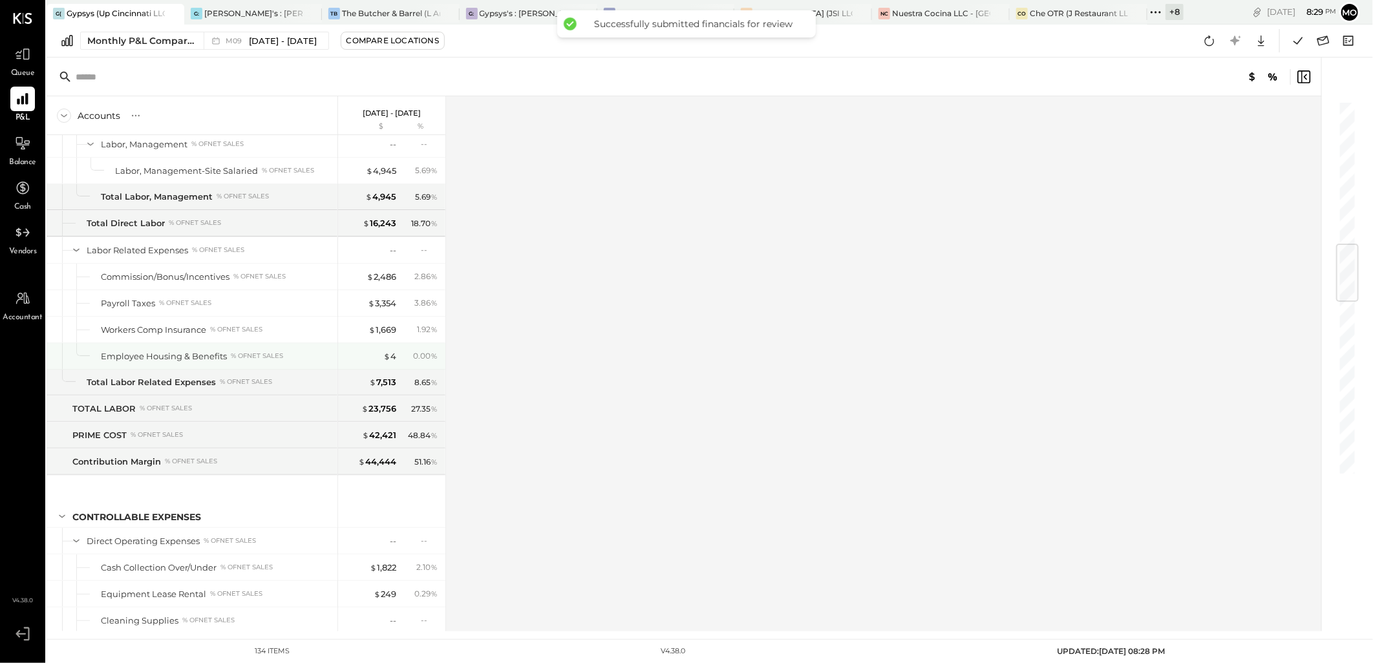
scroll to position [1508, 0]
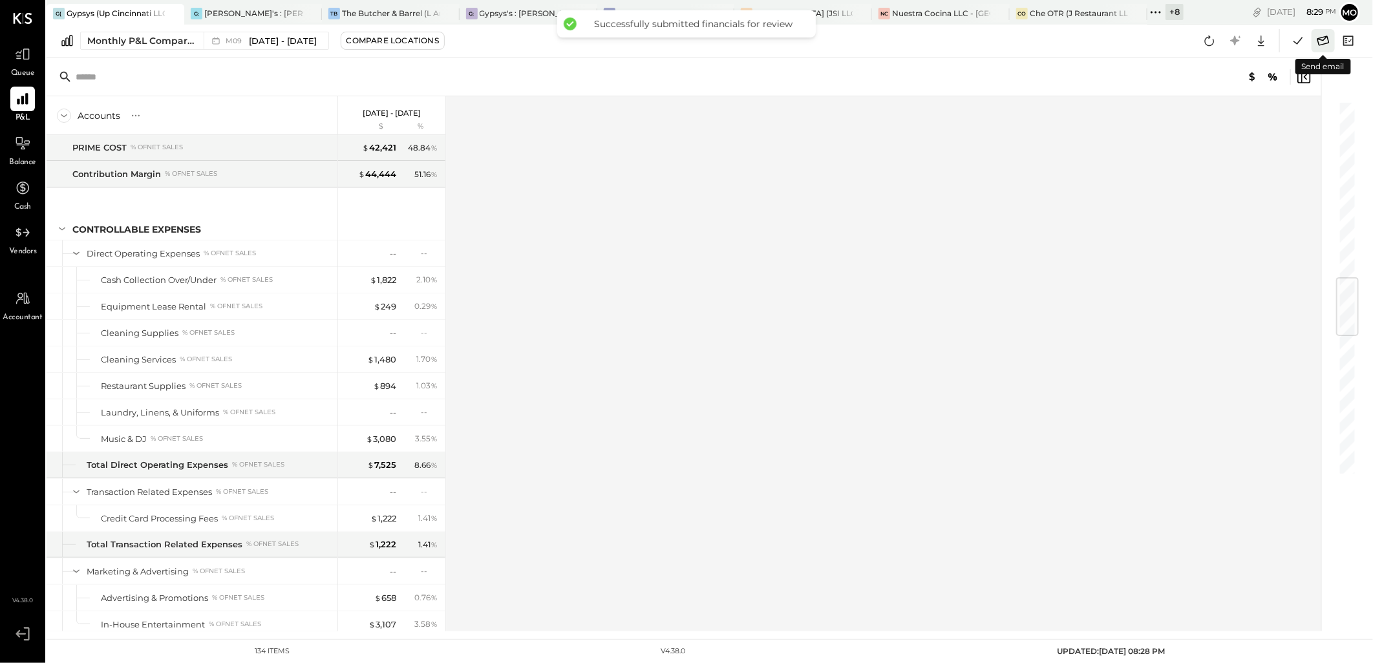
click at [1324, 40] on icon at bounding box center [1323, 40] width 17 height 17
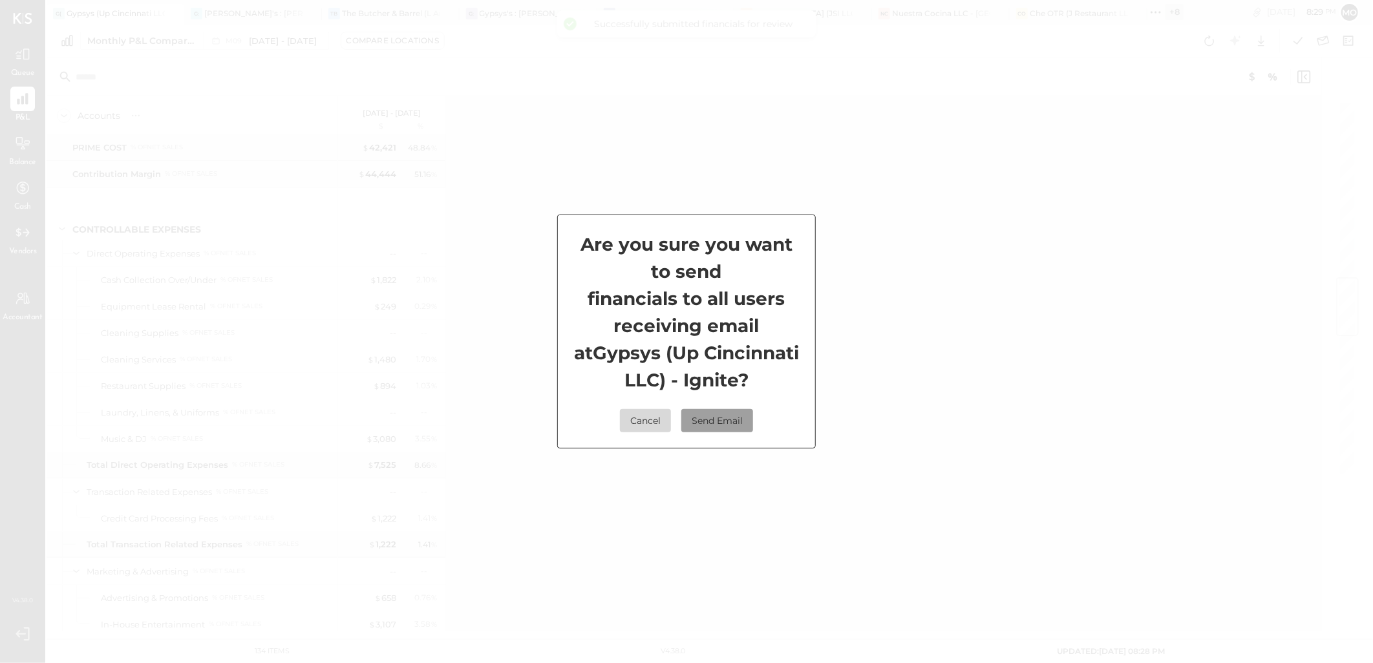
click at [712, 425] on button "Send Email" at bounding box center [717, 420] width 72 height 23
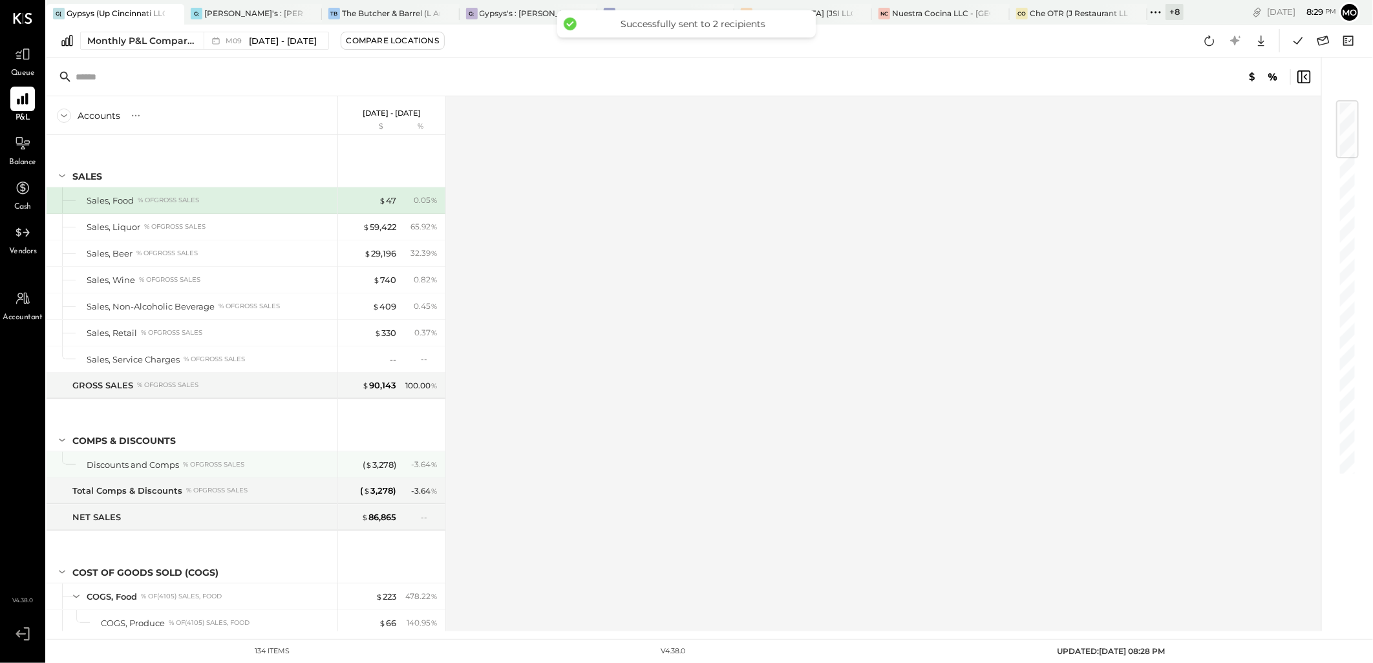
scroll to position [0, 0]
click at [863, 312] on div "Accounts S % GL Sep 1 - 30, 2025 $ % SALES Sales, Food % of GROSS SALES Sales, …" at bounding box center [685, 363] width 1277 height 535
click at [1156, 8] on icon at bounding box center [1155, 12] width 17 height 17
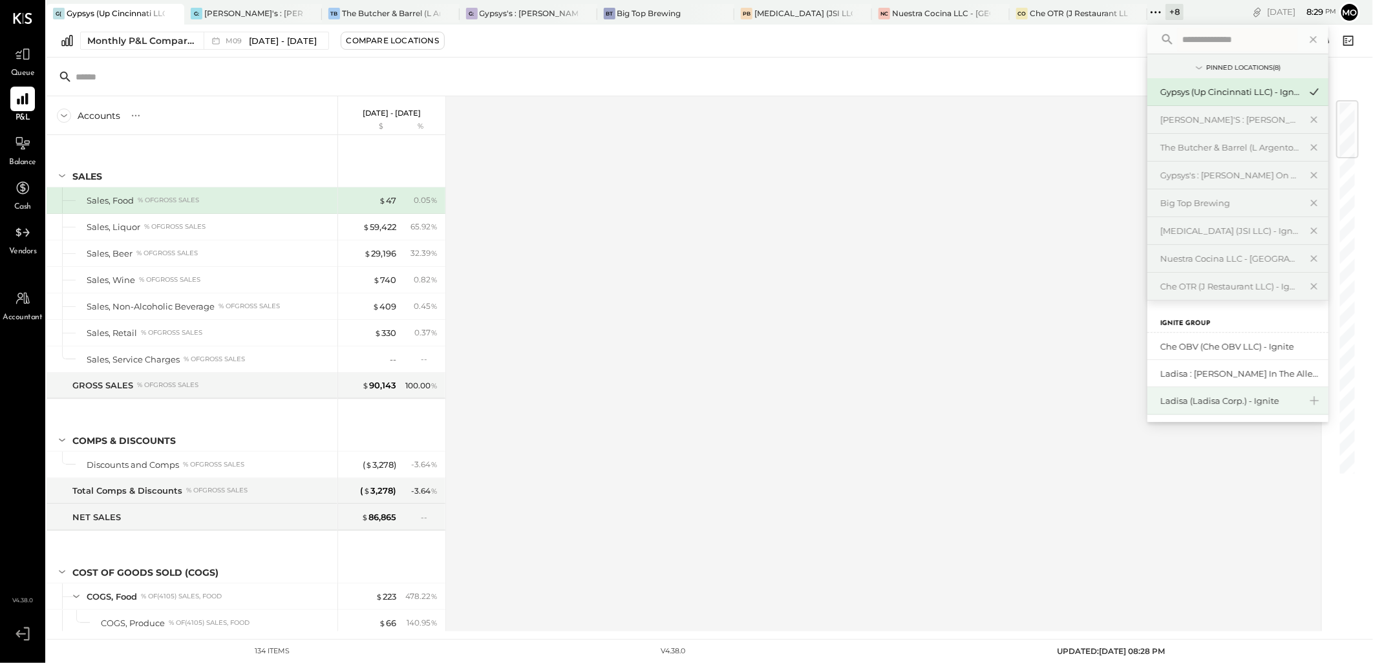
click at [1213, 396] on div "Ladisa (Ladisa Corp.) - Ignite" at bounding box center [1230, 401] width 140 height 12
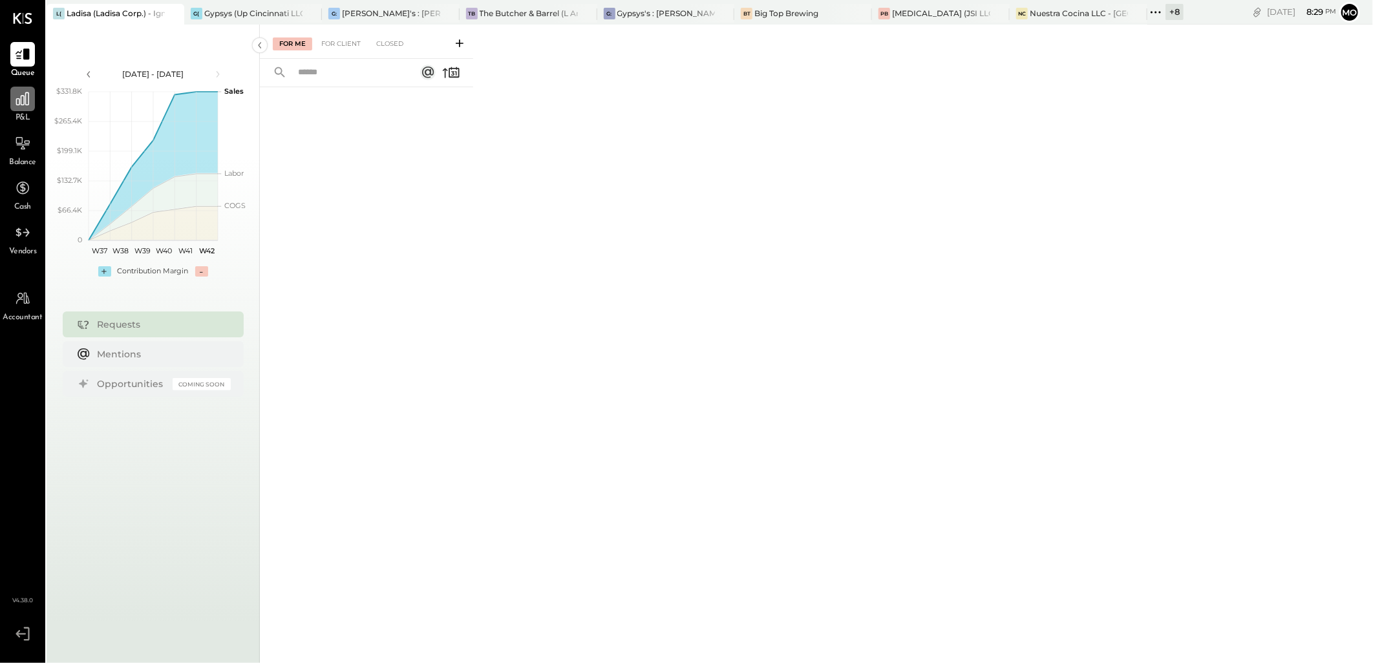
click at [34, 96] on div at bounding box center [22, 99] width 25 height 25
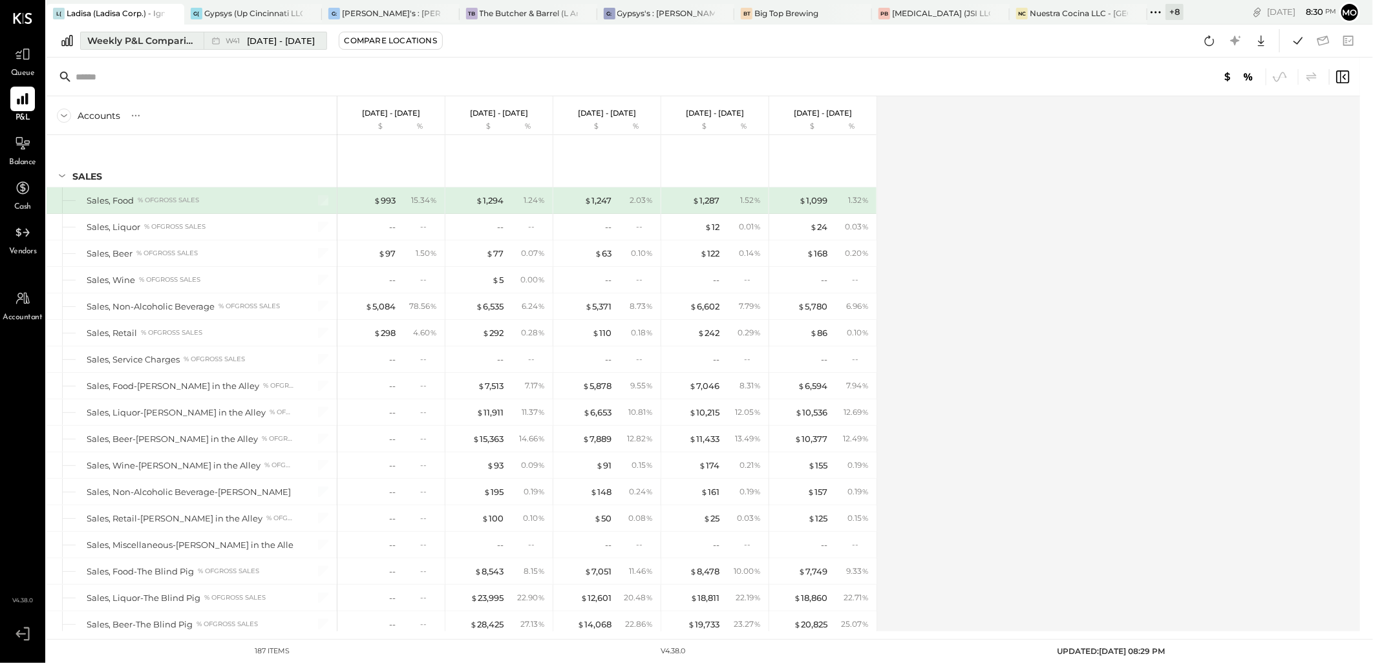
click at [111, 52] on div "Weekly P&L Comparison W41 [DATE] - [DATE] Compare Locations Google Sheets Excel" at bounding box center [710, 41] width 1326 height 33
click at [108, 43] on div "Weekly P&L Comparison" at bounding box center [141, 40] width 109 height 13
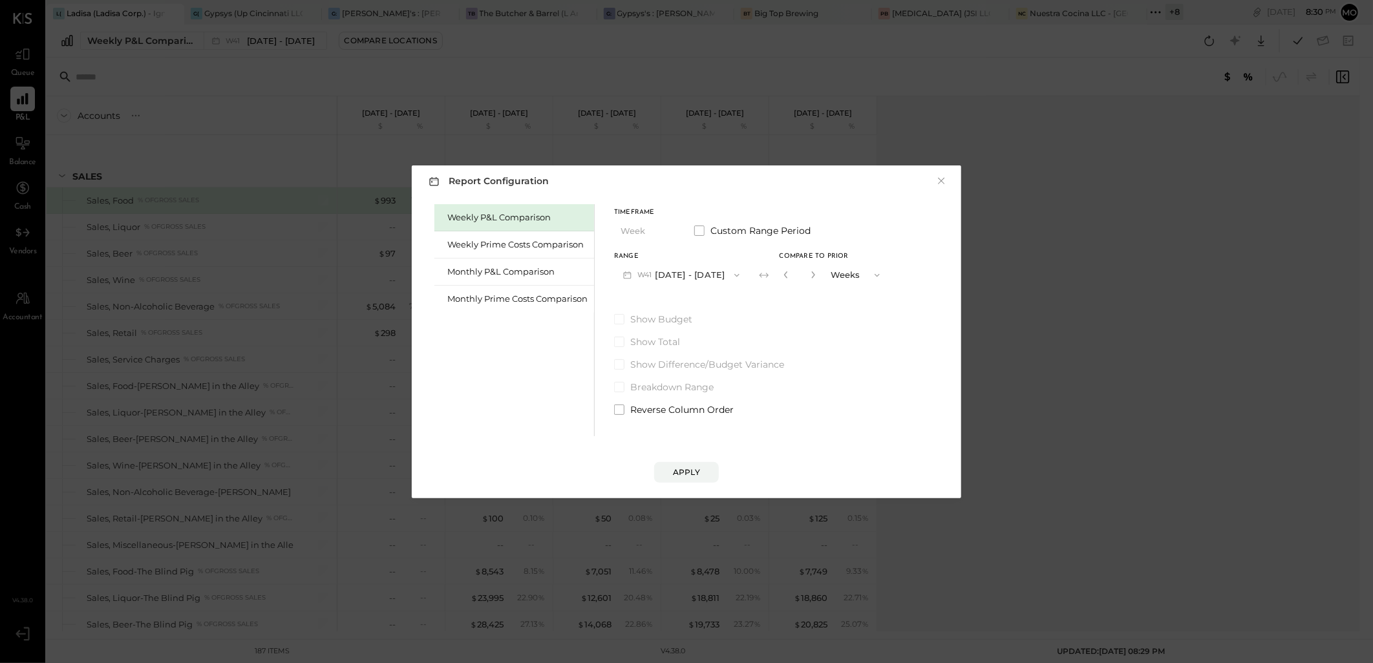
drag, startPoint x: 509, startPoint y: 270, endPoint x: 735, endPoint y: 311, distance: 229.9
click at [509, 270] on div "Monthly P&L Comparison" at bounding box center [517, 272] width 140 height 12
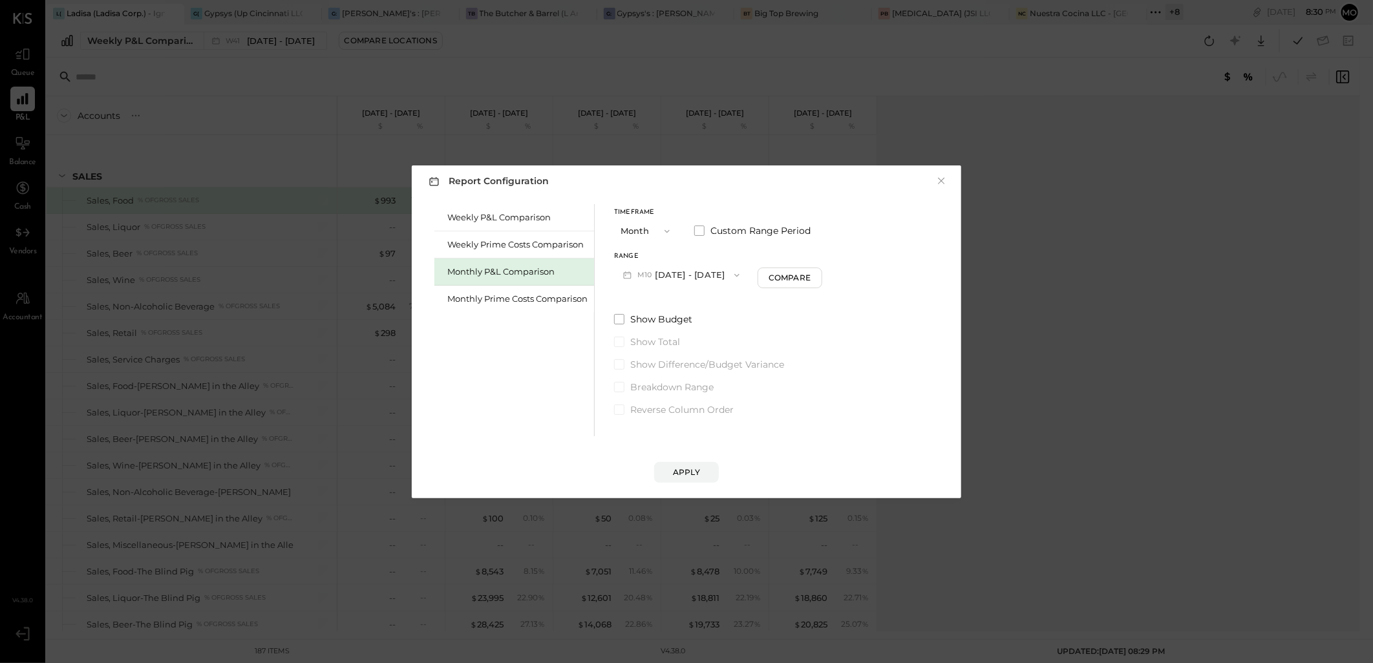
click at [703, 276] on button "M10 [DATE] - [DATE]" at bounding box center [681, 275] width 134 height 24
click at [669, 307] on span "[DATE] - [DATE]" at bounding box center [676, 303] width 61 height 11
click at [786, 279] on div "Compare" at bounding box center [791, 277] width 42 height 11
click at [690, 474] on div "Apply" at bounding box center [686, 472] width 27 height 11
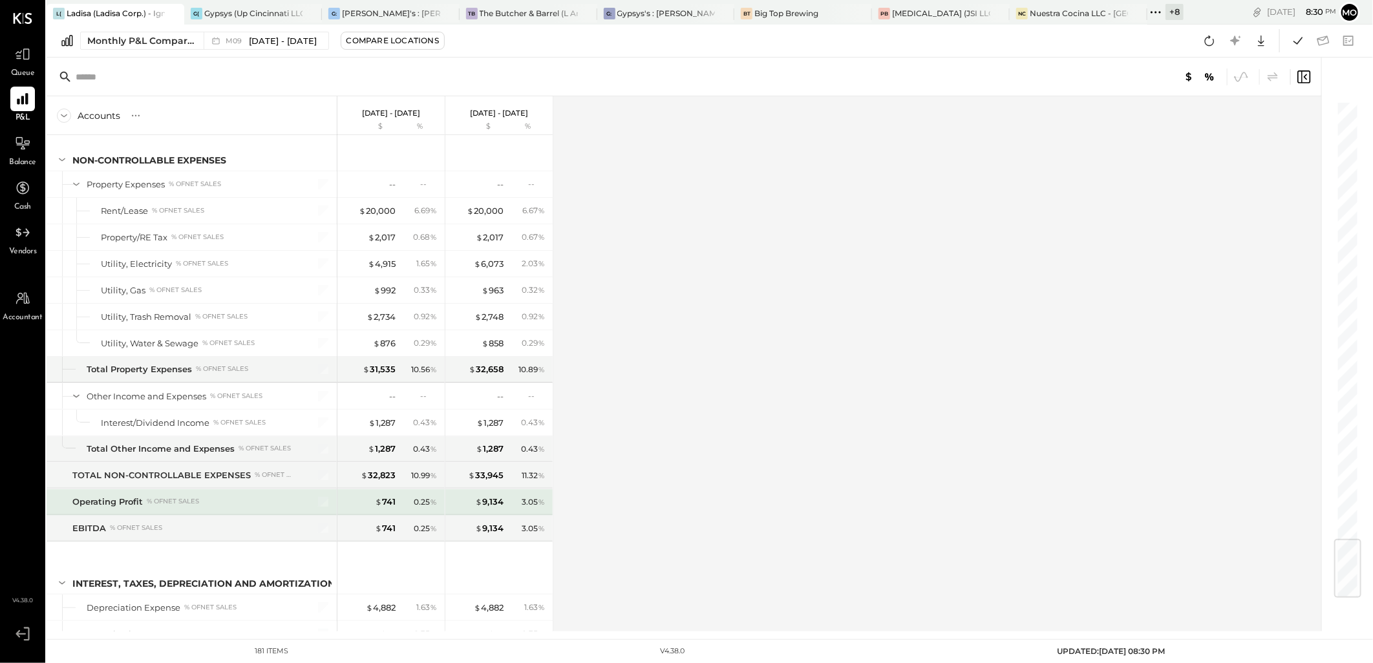
scroll to position [3701, 0]
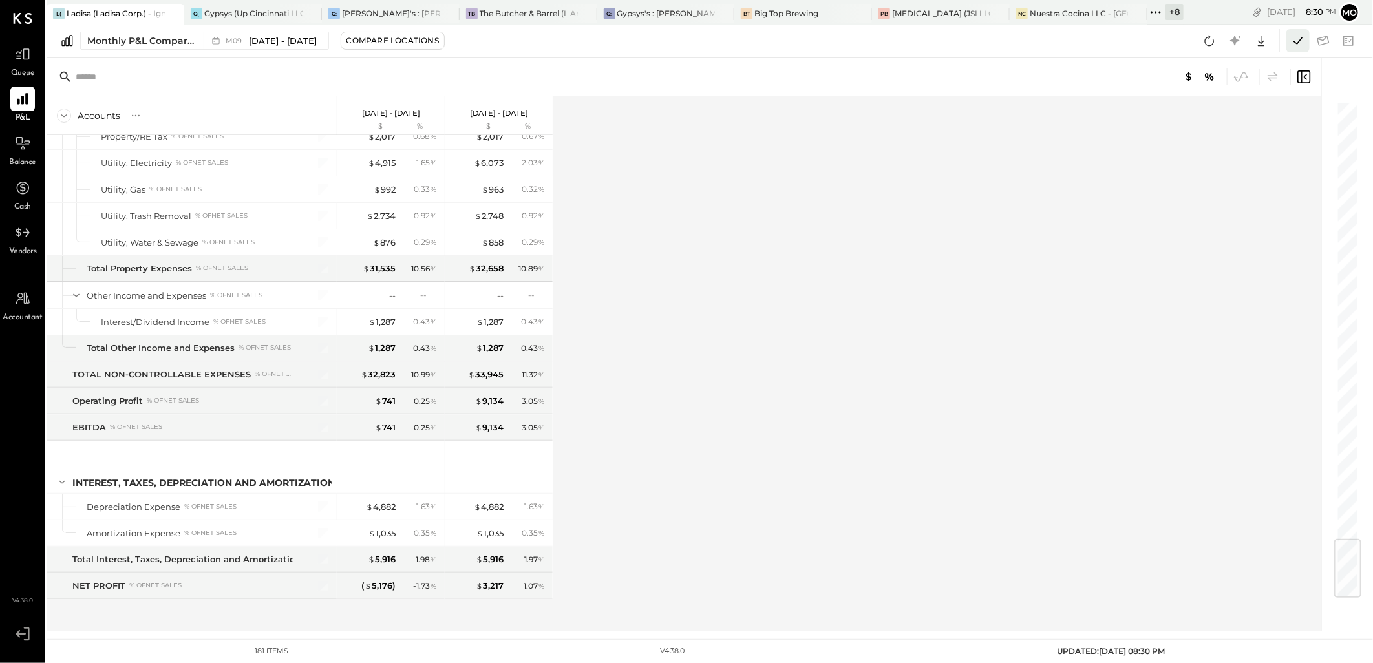
click at [1298, 41] on icon at bounding box center [1297, 40] width 17 height 17
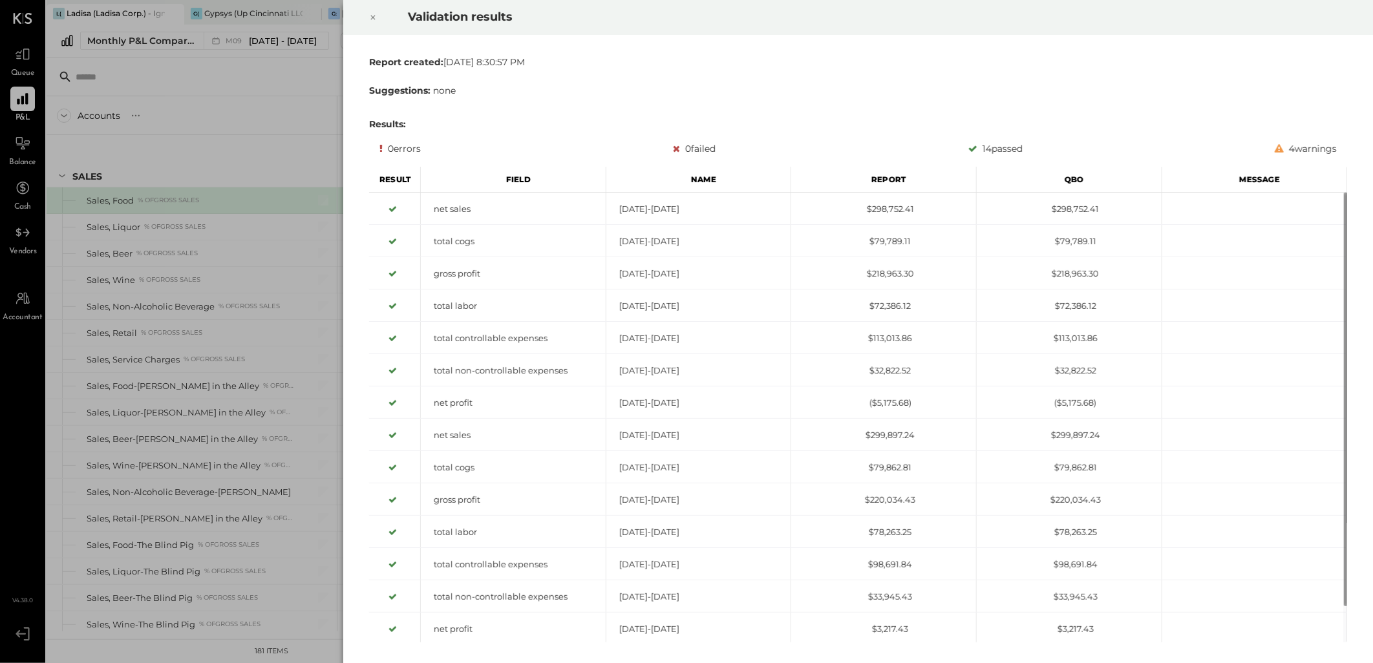
drag, startPoint x: 373, startPoint y: 16, endPoint x: 486, endPoint y: 65, distance: 123.3
click at [373, 16] on icon at bounding box center [373, 18] width 8 height 16
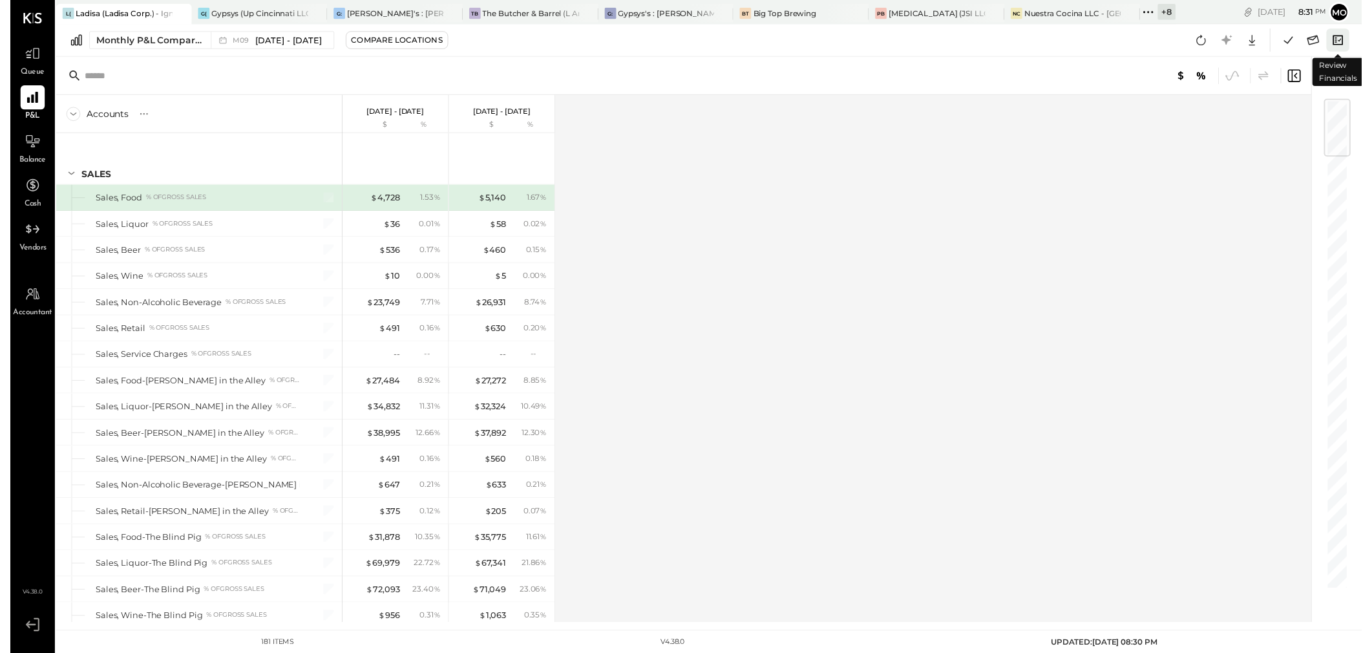
click at [1344, 43] on icon at bounding box center [1348, 41] width 10 height 10
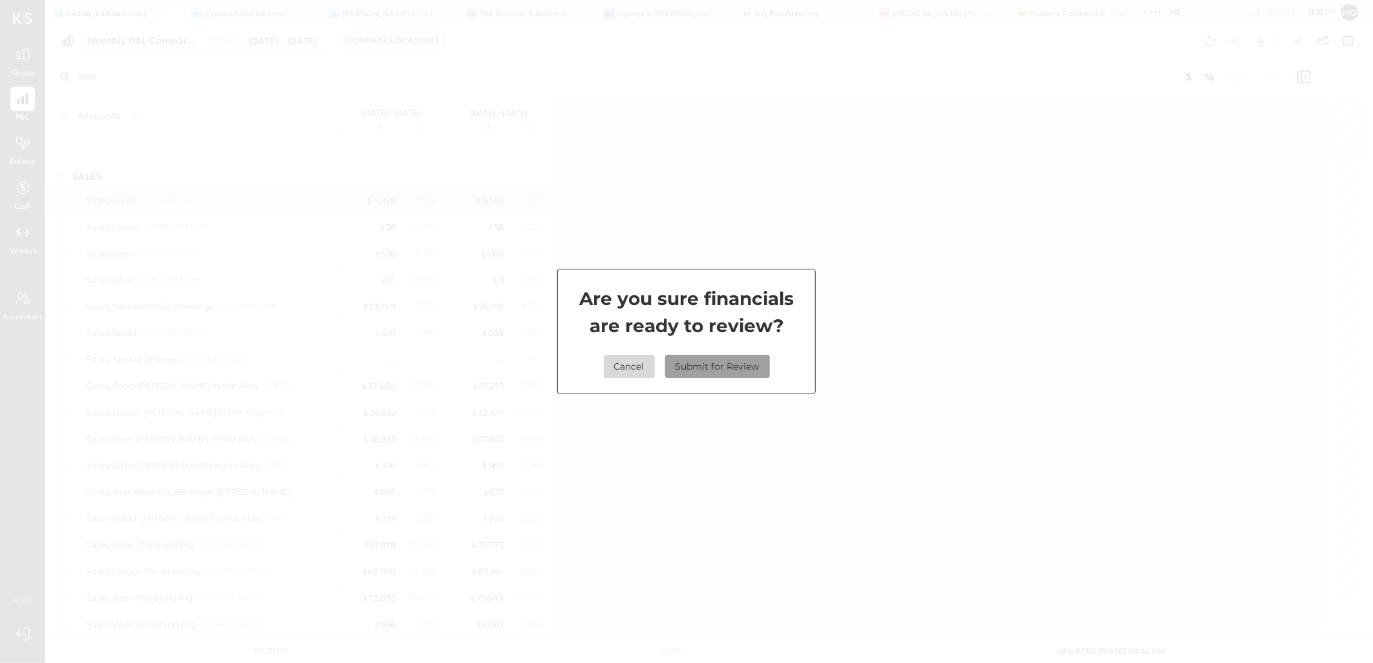
click at [721, 365] on button "Submit for Review" at bounding box center [717, 366] width 105 height 23
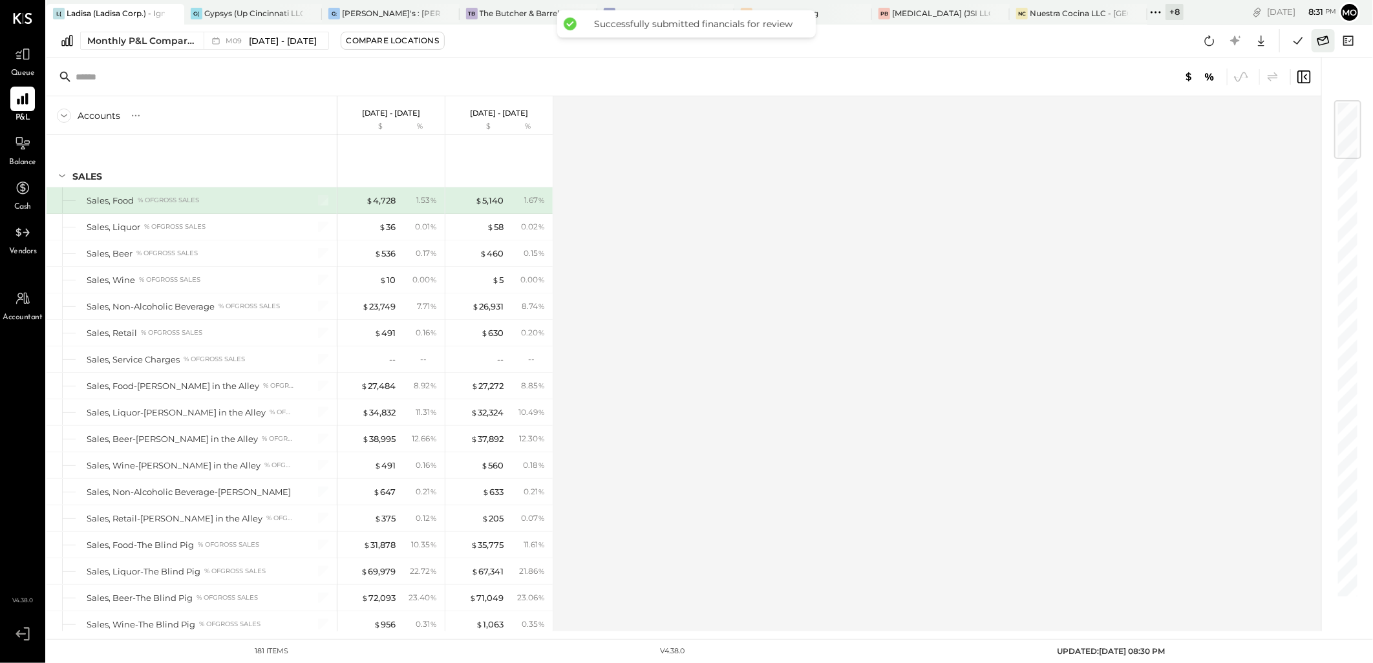
click at [1317, 46] on icon at bounding box center [1323, 40] width 17 height 17
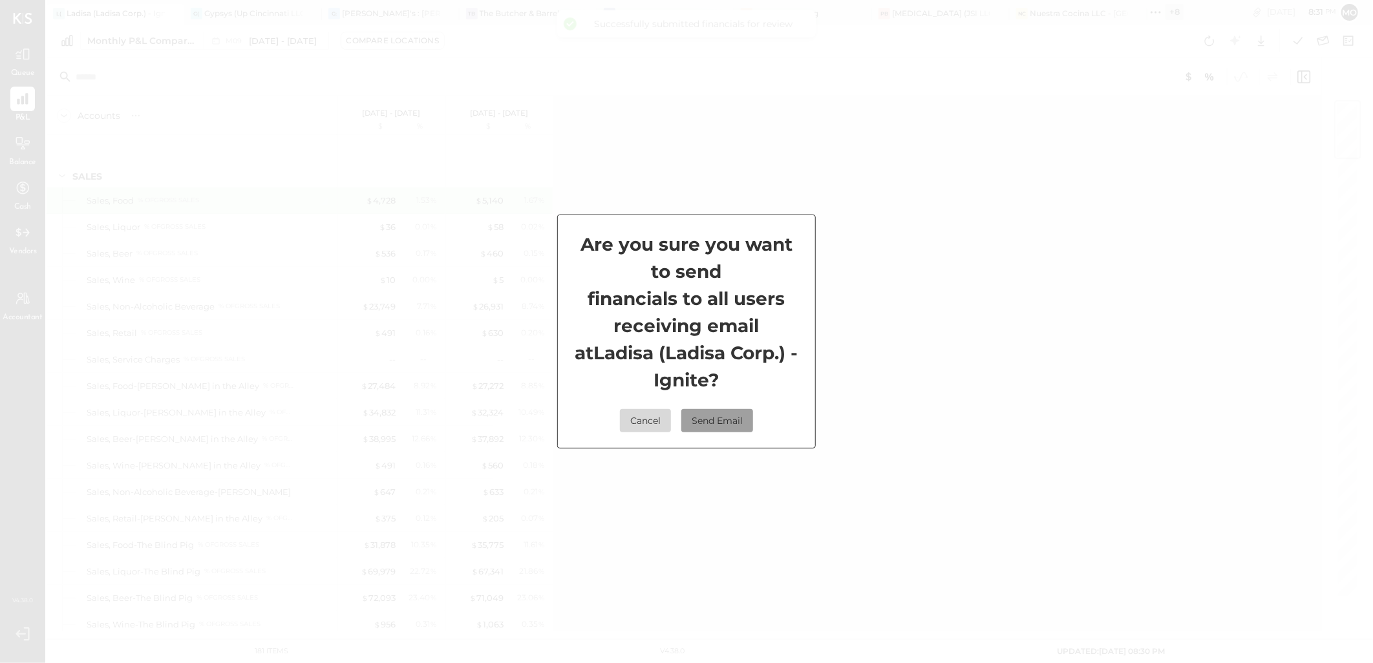
click at [725, 416] on button "Send Email" at bounding box center [717, 420] width 72 height 23
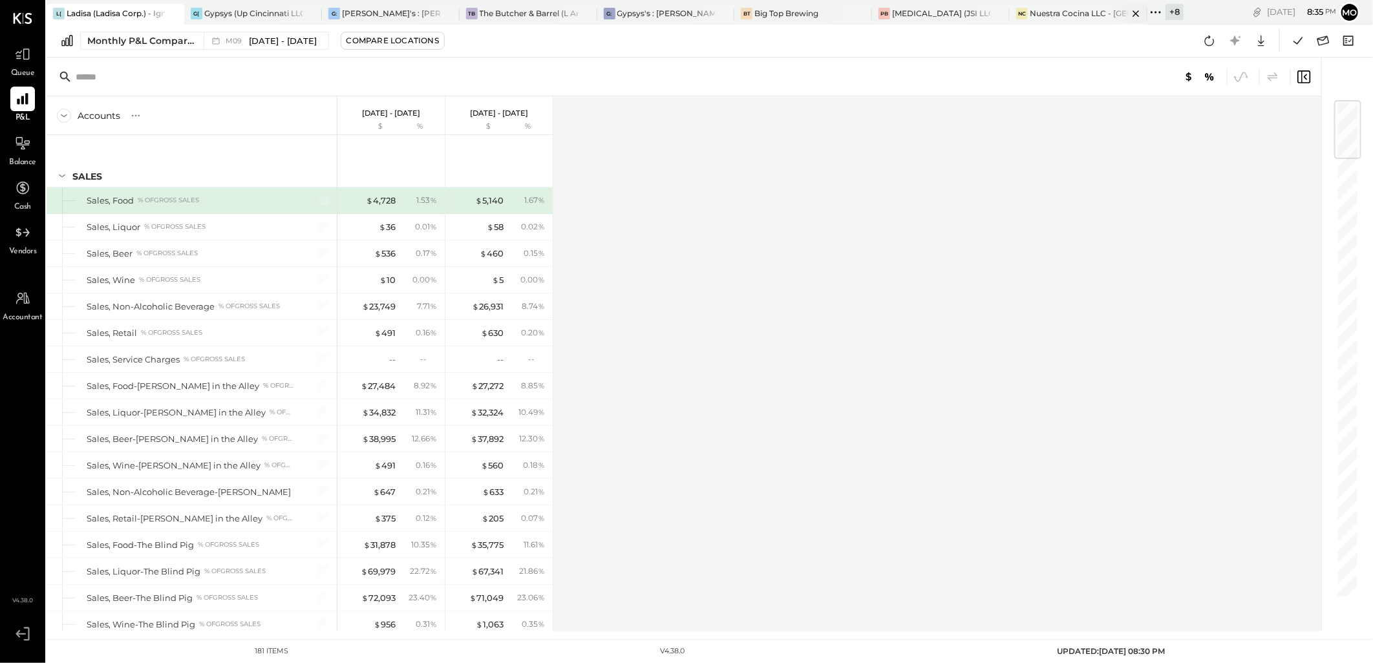
click at [1048, 14] on div "Nuestra Cocina LLC - [GEOGRAPHIC_DATA]" at bounding box center [1079, 13] width 98 height 11
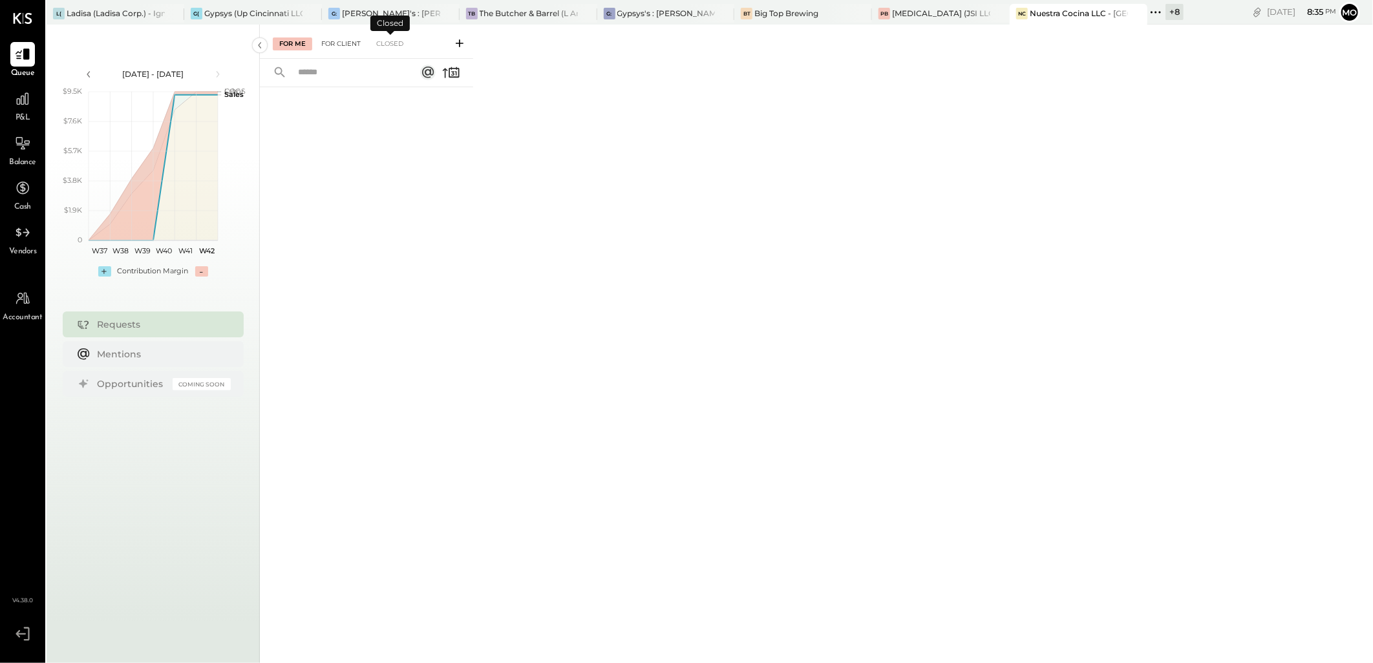
click at [348, 43] on div "For Client" at bounding box center [341, 43] width 52 height 13
click at [459, 42] on icon at bounding box center [459, 43] width 13 height 13
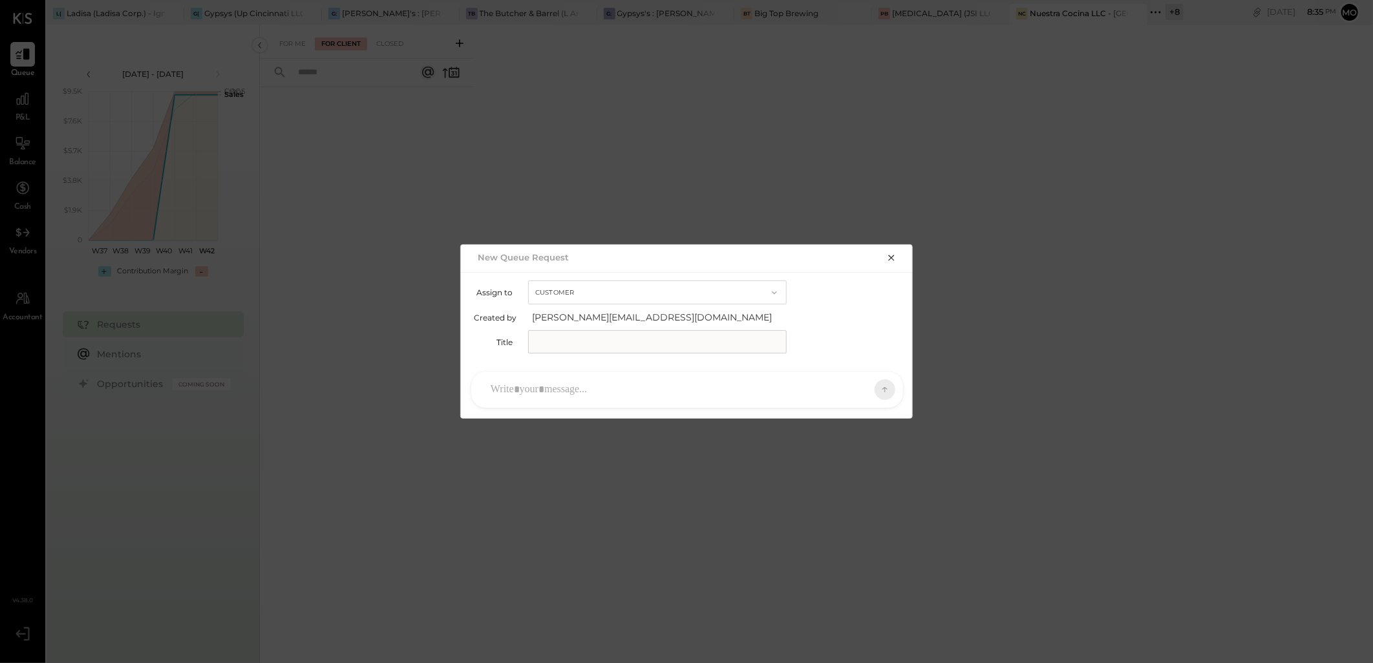
click at [583, 337] on input "text" at bounding box center [657, 341] width 259 height 23
type input "**********"
drag, startPoint x: 574, startPoint y: 379, endPoint x: 615, endPoint y: 387, distance: 42.0
click at [573, 379] on div at bounding box center [675, 390] width 383 height 28
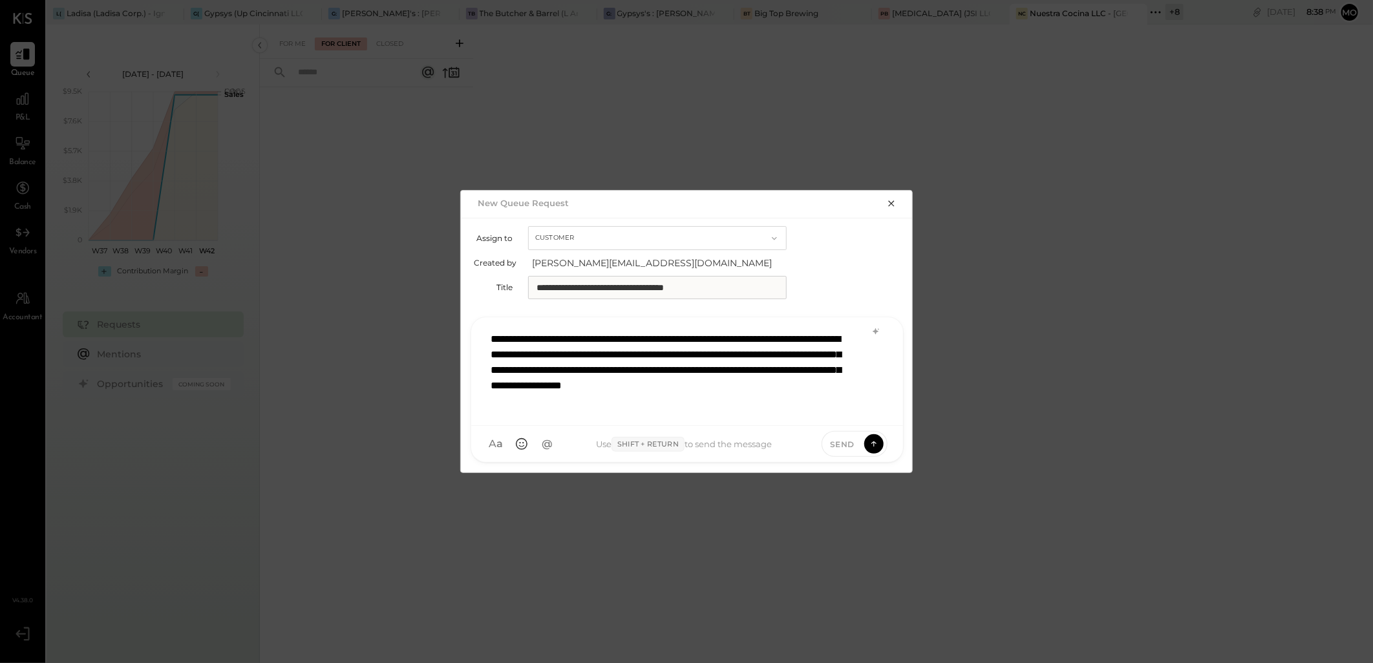
click at [833, 344] on div "**********" at bounding box center [687, 370] width 406 height 90
drag, startPoint x: 804, startPoint y: 335, endPoint x: 880, endPoint y: 363, distance: 80.8
click at [805, 335] on div "**********" at bounding box center [687, 370] width 406 height 90
click at [564, 352] on div "**********" at bounding box center [687, 370] width 406 height 90
click at [770, 406] on div "**********" at bounding box center [687, 370] width 406 height 90
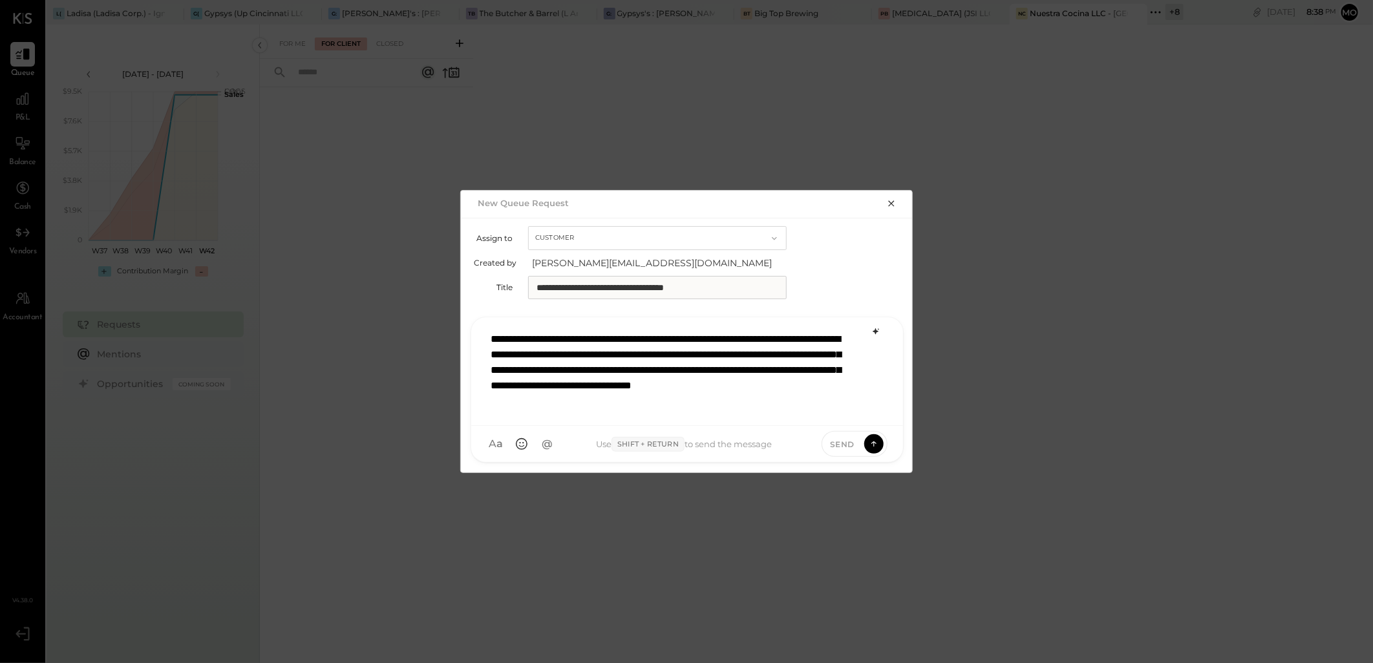
click at [876, 328] on icon at bounding box center [876, 331] width 6 height 6
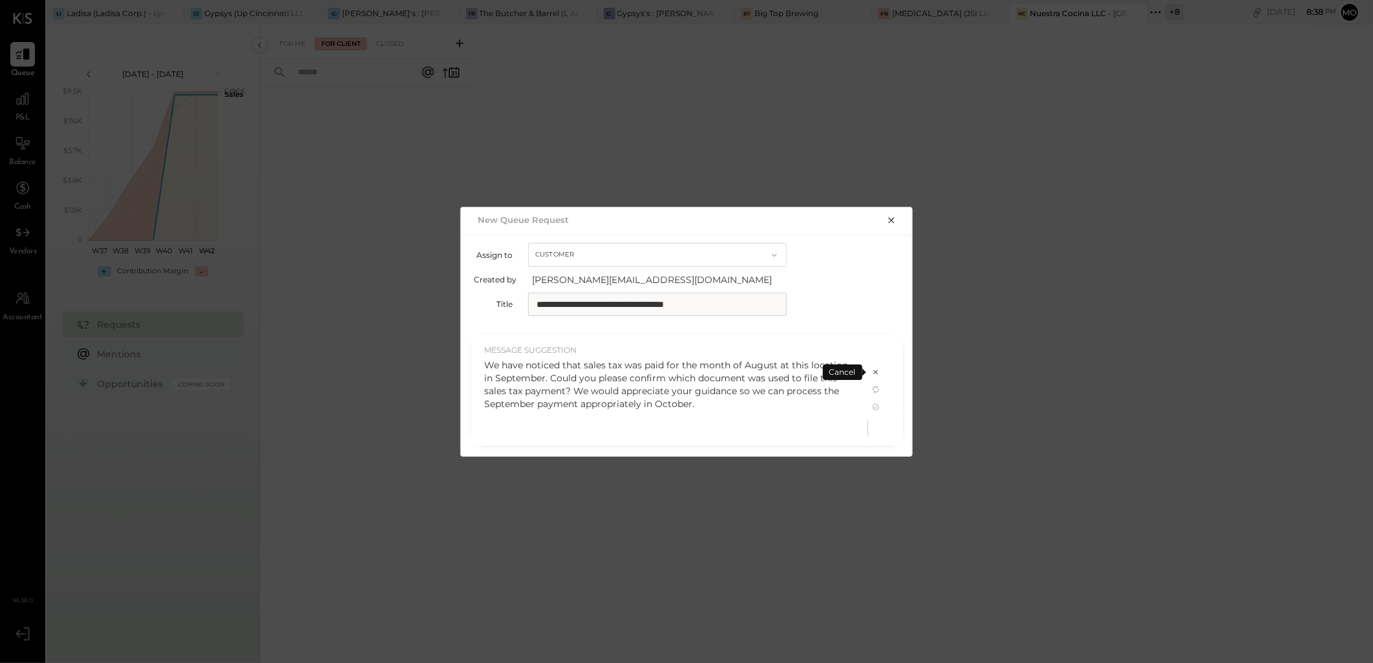
click at [873, 408] on icon at bounding box center [876, 407] width 6 height 6
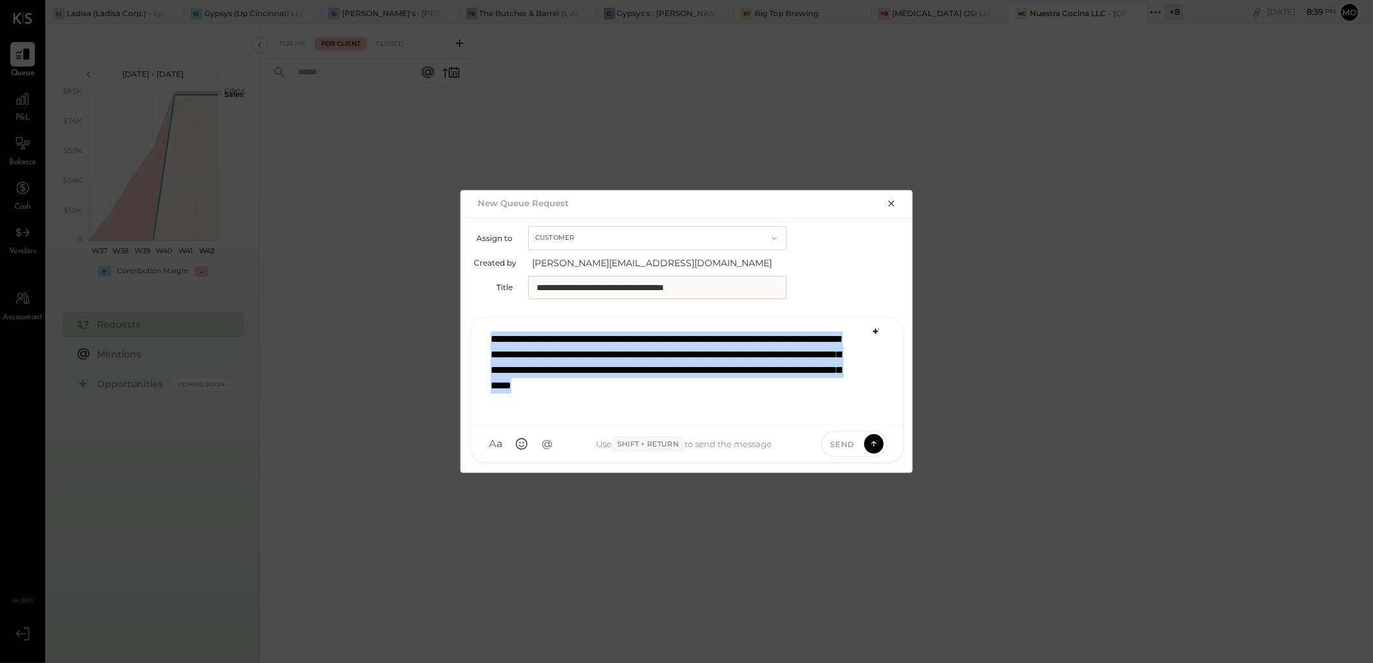
drag, startPoint x: 540, startPoint y: 361, endPoint x: 492, endPoint y: 323, distance: 61.3
click at [492, 323] on div "**********" at bounding box center [687, 371] width 432 height 109
copy p "**********"
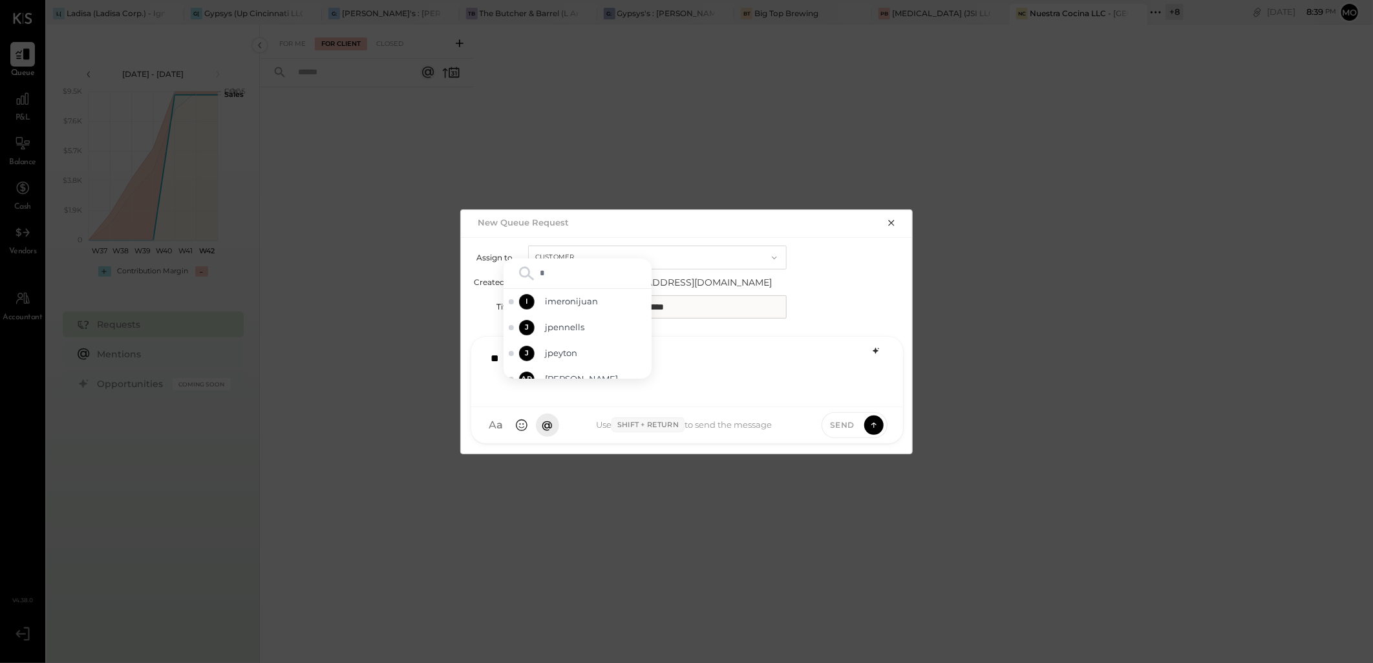
type input "**"
drag, startPoint x: 571, startPoint y: 341, endPoint x: 766, endPoint y: 375, distance: 198.2
click at [572, 341] on span "jpennells" at bounding box center [595, 340] width 101 height 12
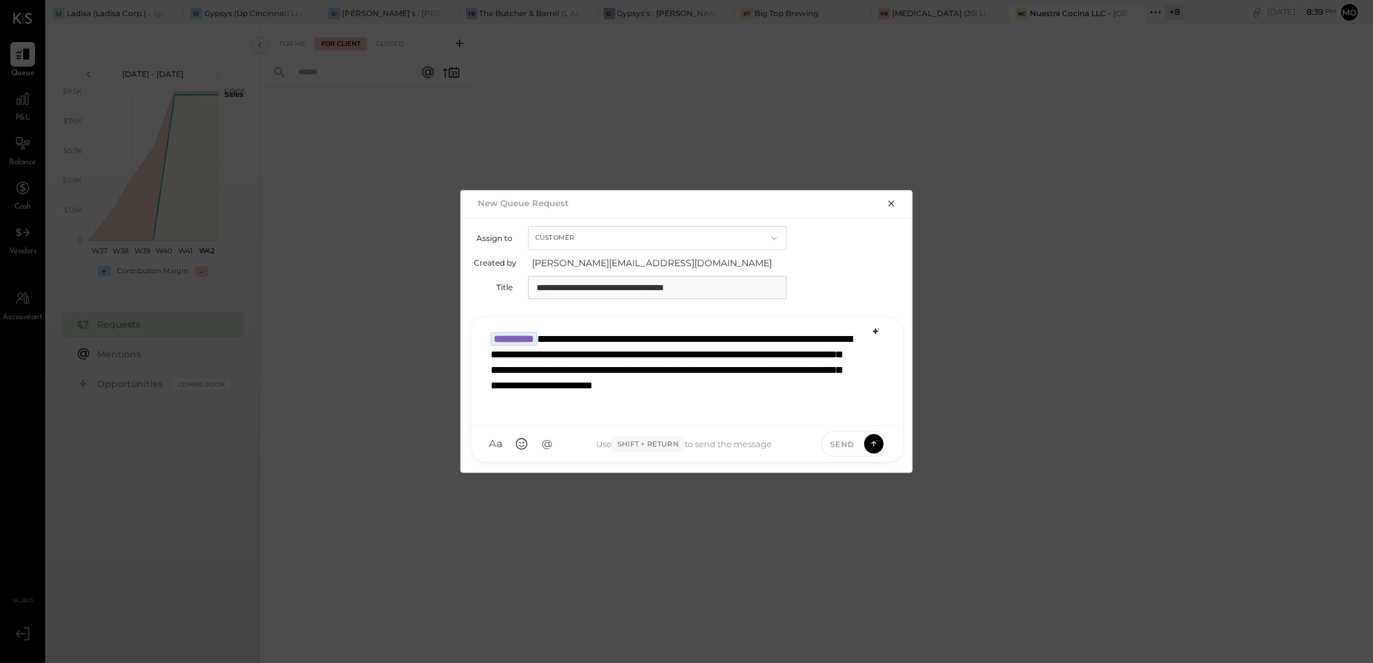
click at [875, 441] on icon at bounding box center [874, 444] width 12 height 13
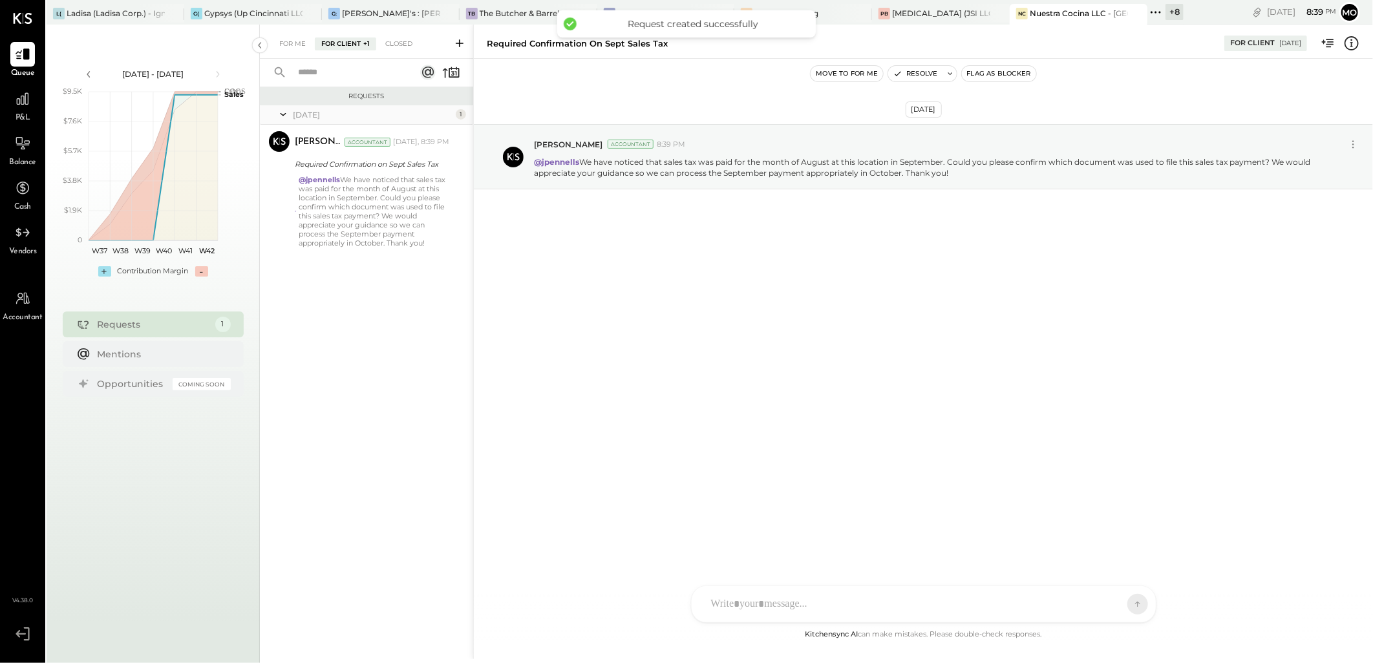
click at [772, 593] on div at bounding box center [912, 604] width 415 height 28
click at [747, 600] on icon at bounding box center [742, 605] width 14 height 14
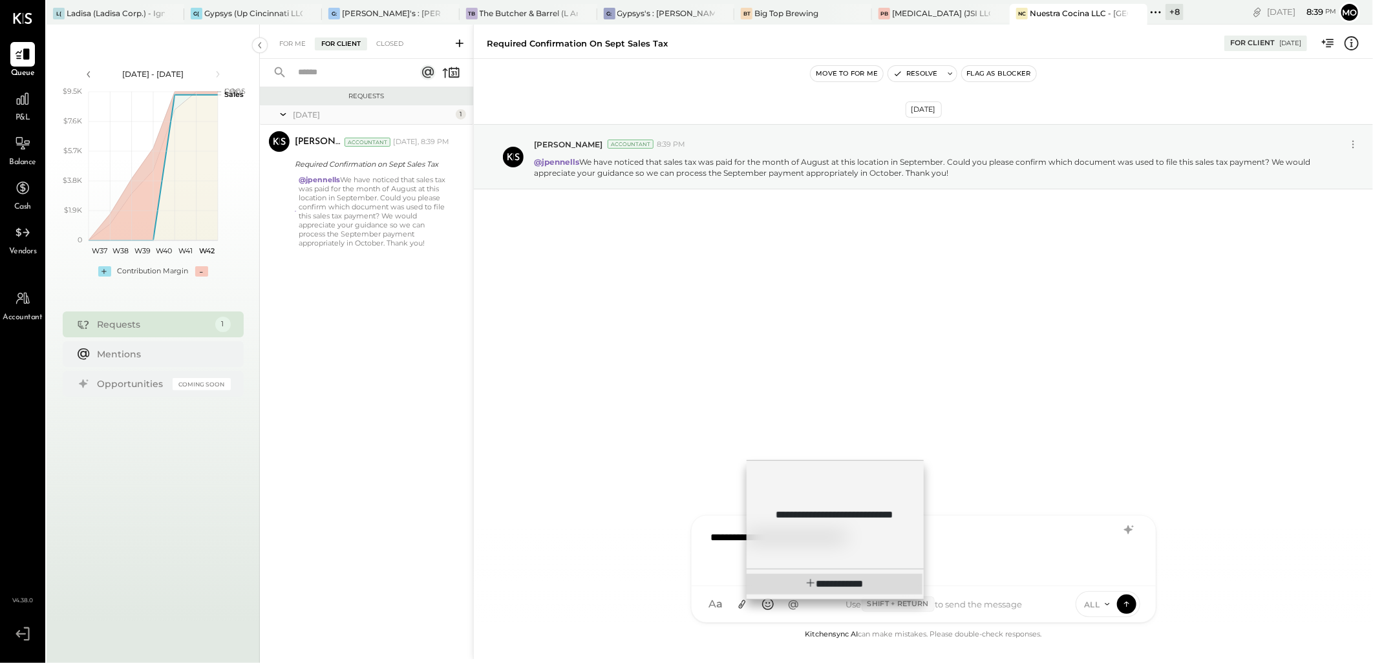
click at [798, 576] on div "**********" at bounding box center [835, 584] width 176 height 21
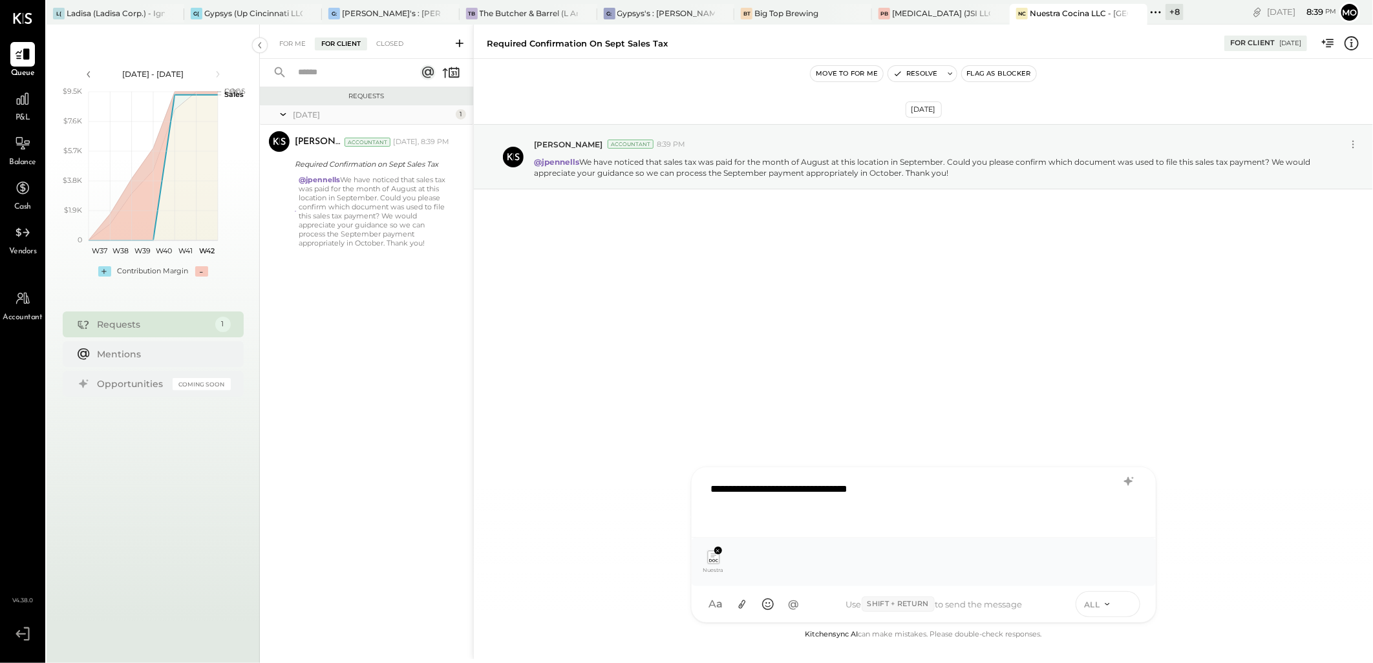
click at [1125, 603] on icon at bounding box center [1125, 602] width 5 height 3
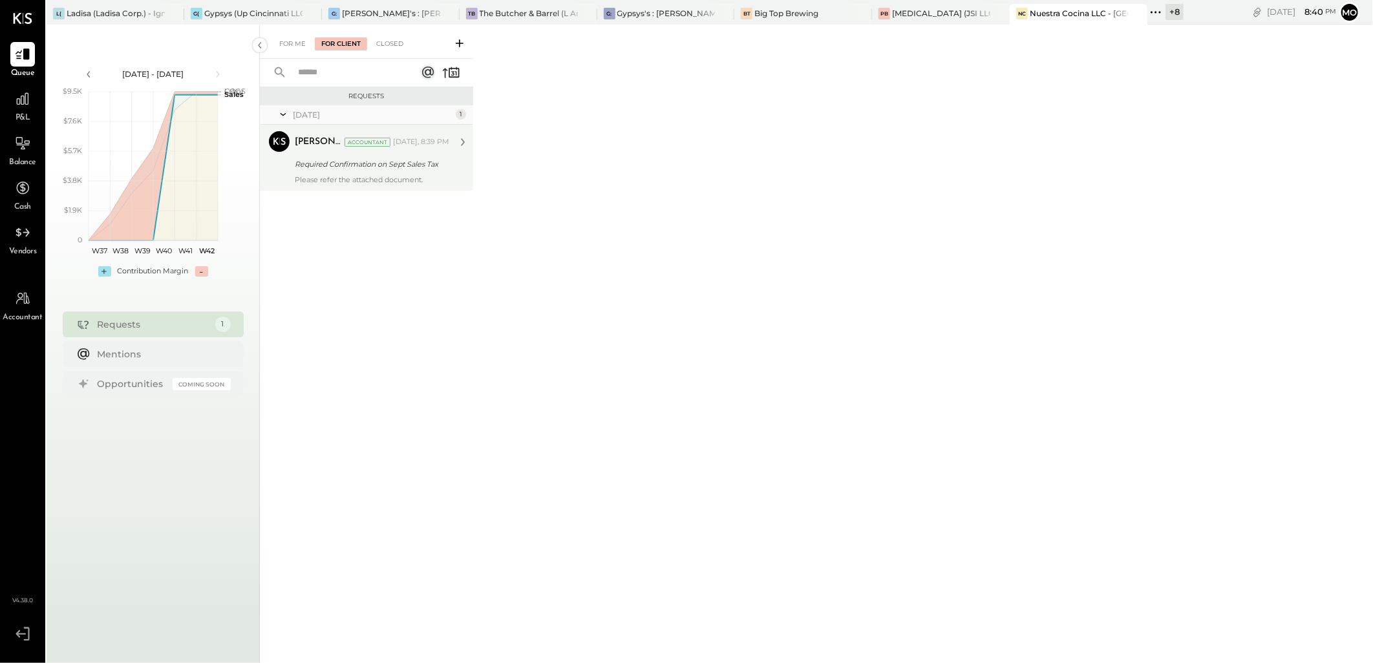
click at [374, 154] on div "Mohammadsalkin Ansari Accountant Today, 8:39 PM Required Confirmation on Sept S…" at bounding box center [372, 157] width 154 height 53
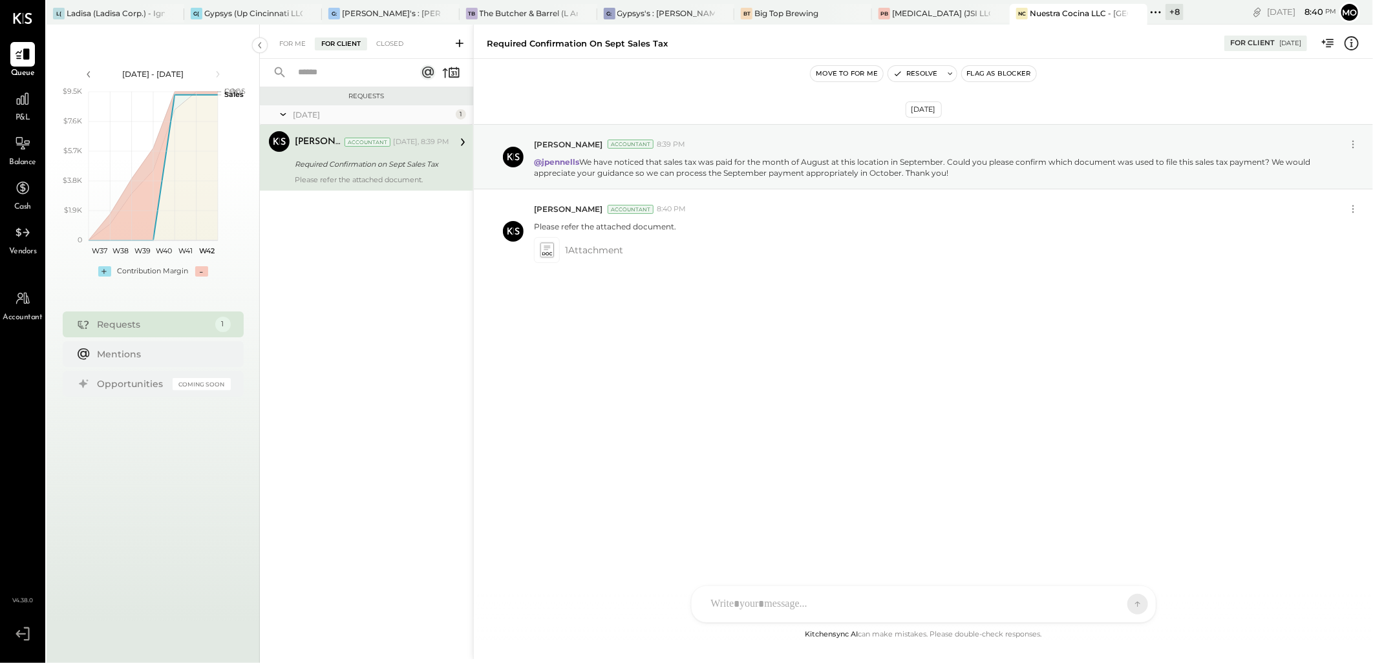
click at [986, 69] on button "Flag as Blocker" at bounding box center [999, 74] width 74 height 16
